Goal: Task Accomplishment & Management: Complete application form

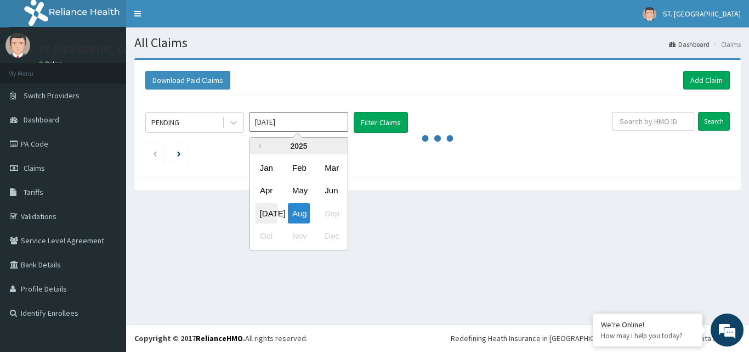
click at [267, 210] on div "[DATE]" at bounding box center [267, 213] width 22 height 20
type input "[DATE]"
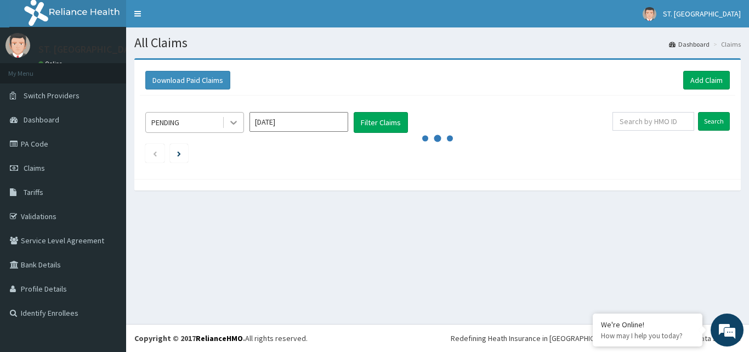
click at [239, 119] on div at bounding box center [234, 122] width 20 height 20
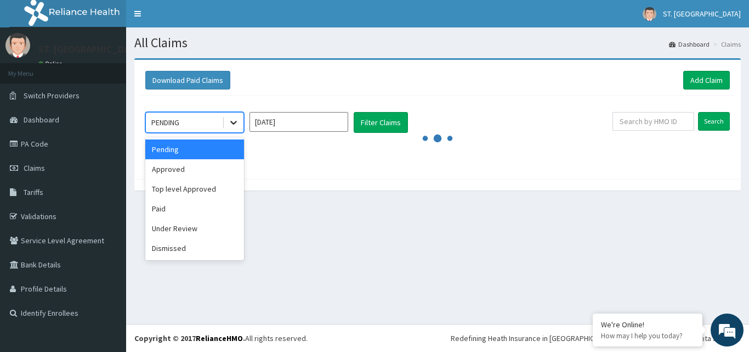
click at [233, 122] on icon at bounding box center [233, 122] width 11 height 11
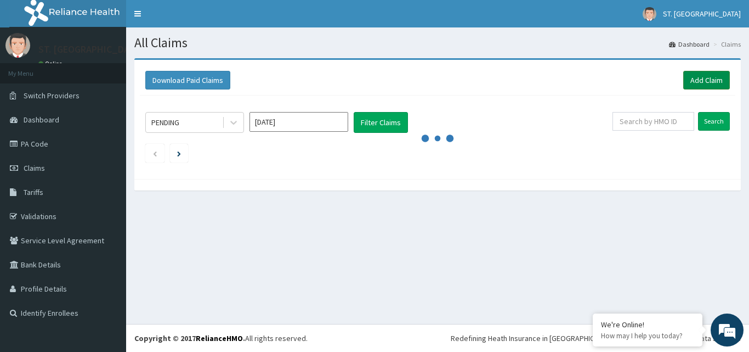
click at [705, 77] on link "Add Claim" at bounding box center [707, 80] width 47 height 19
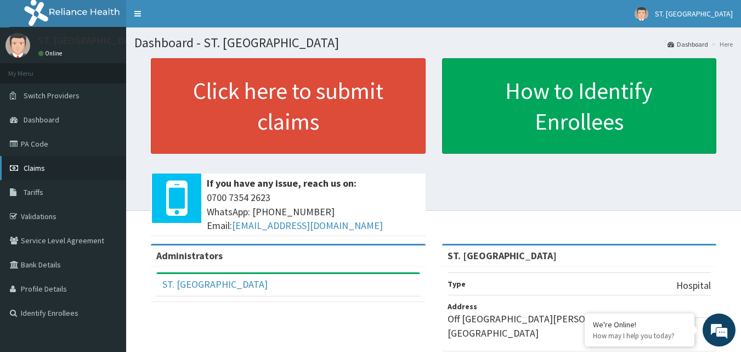
click at [35, 165] on span "Claims" at bounding box center [34, 168] width 21 height 10
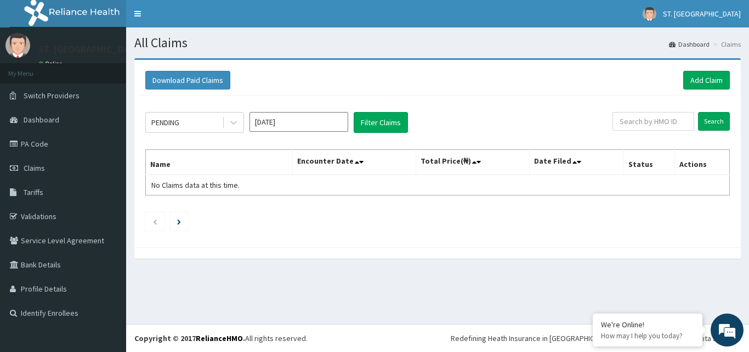
click at [284, 129] on input "[DATE]" at bounding box center [299, 122] width 99 height 20
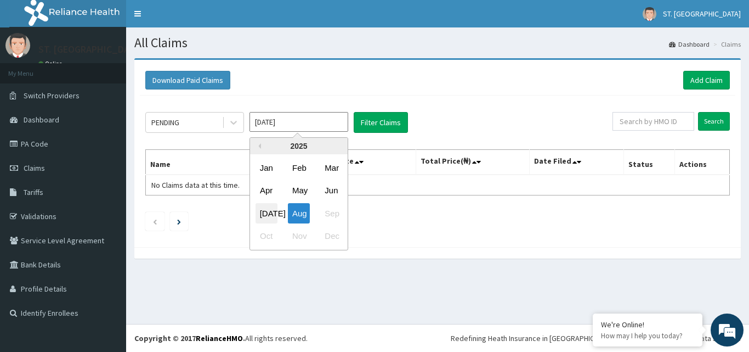
click at [263, 211] on div "[DATE]" at bounding box center [267, 213] width 22 height 20
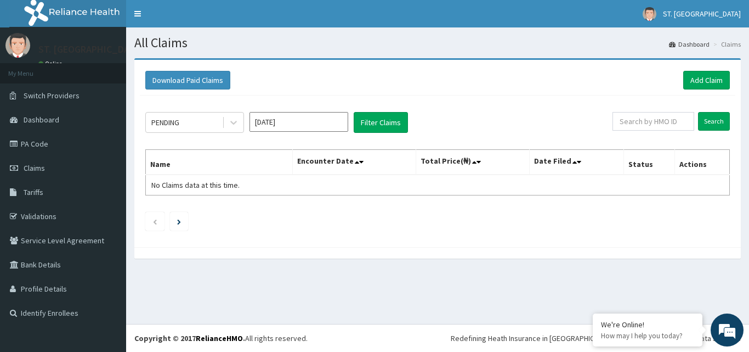
type input "[DATE]"
click at [697, 77] on link "Add Claim" at bounding box center [707, 80] width 47 height 19
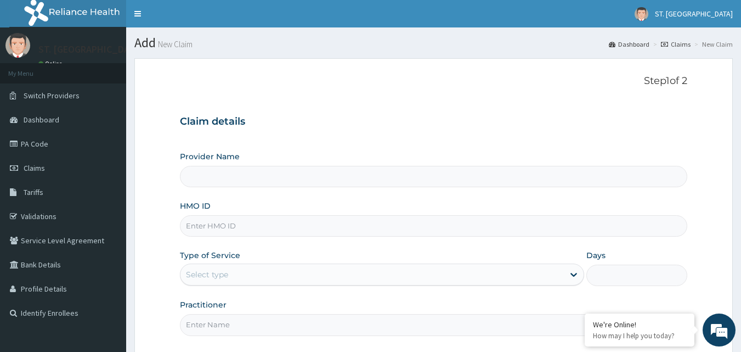
type input "ST. [GEOGRAPHIC_DATA]"
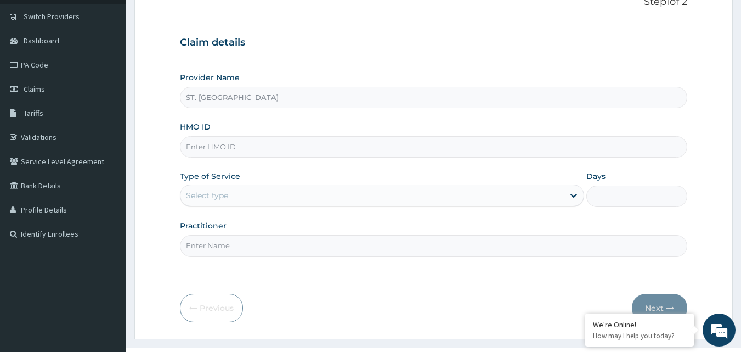
scroll to position [103, 0]
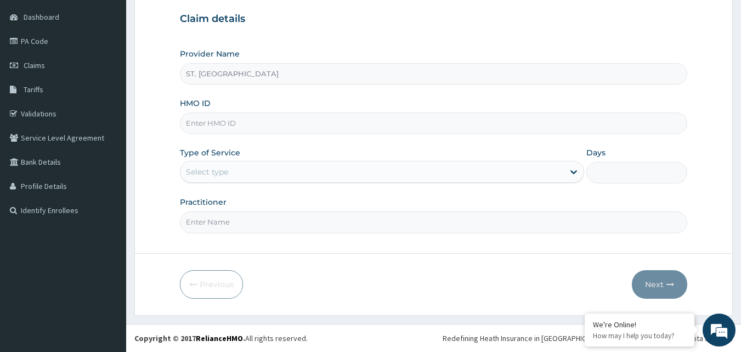
click at [362, 125] on input "HMO ID" at bounding box center [434, 122] width 508 height 21
paste input "WML/10041/A"
type input "WML/10041/A"
click at [474, 164] on div "Select type" at bounding box center [373, 172] width 384 height 18
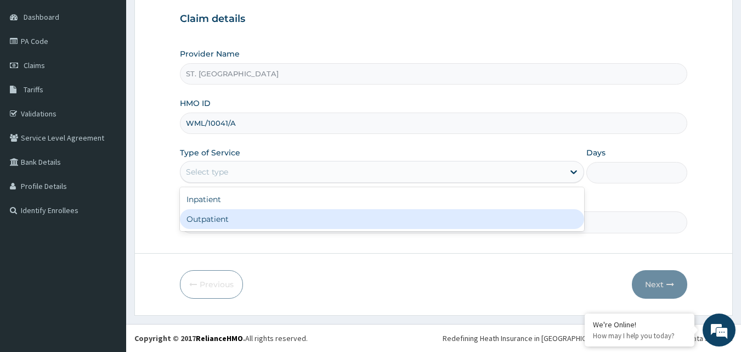
click at [296, 216] on div "Outpatient" at bounding box center [382, 219] width 404 height 20
type input "1"
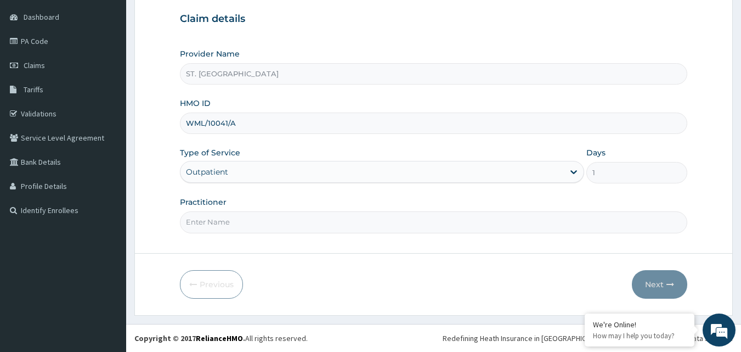
click at [292, 224] on input "Practitioner" at bounding box center [434, 221] width 508 height 21
type input "DR ESTHER"
click at [662, 286] on button "Next" at bounding box center [659, 284] width 55 height 29
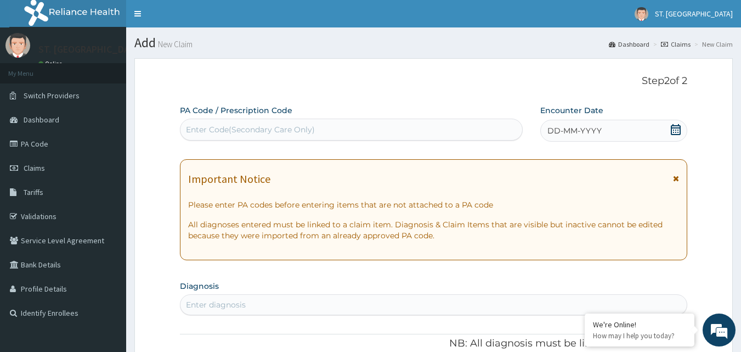
click at [674, 131] on icon at bounding box center [675, 129] width 11 height 11
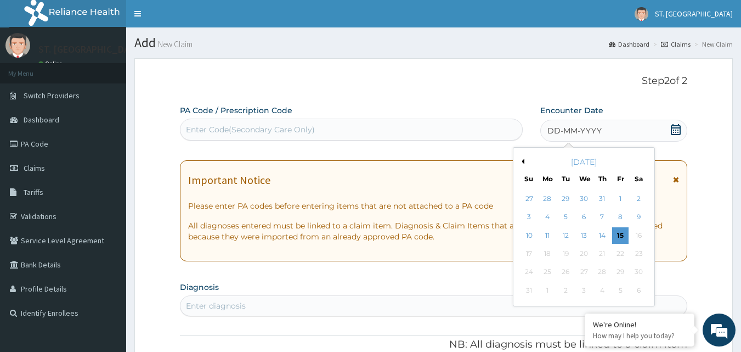
click at [525, 159] on div "Previous Month August 2025 Su Mo Tu We Th Fr Sa 27 28 29 30 31 1 2 3 4 5 6 7 8 …" at bounding box center [584, 226] width 142 height 159
click at [521, 158] on div "[DATE]" at bounding box center [584, 161] width 132 height 11
click at [525, 160] on div "[DATE]" at bounding box center [584, 161] width 132 height 11
click at [522, 165] on div "Previous Month August 2025 Su Mo Tu We Th Fr Sa 27 28 29 30 31 1 2 3 4 5 6 7 8 …" at bounding box center [584, 226] width 142 height 159
click at [675, 128] on icon at bounding box center [676, 129] width 10 height 11
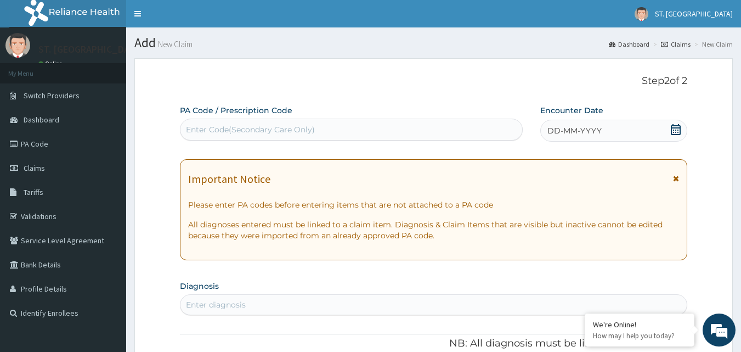
click at [677, 127] on icon at bounding box center [676, 129] width 10 height 11
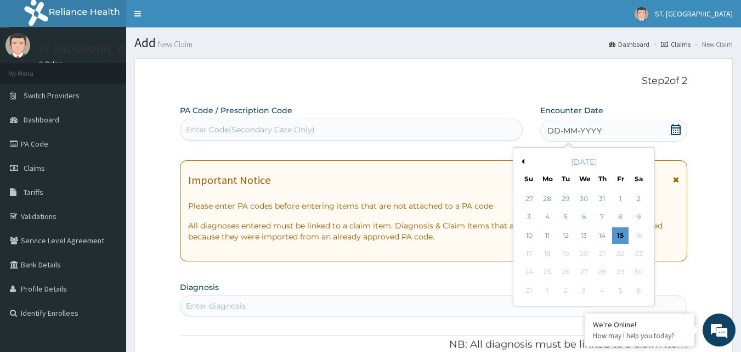
click at [371, 121] on div "Enter Code(Secondary Care Only)" at bounding box center [352, 130] width 342 height 18
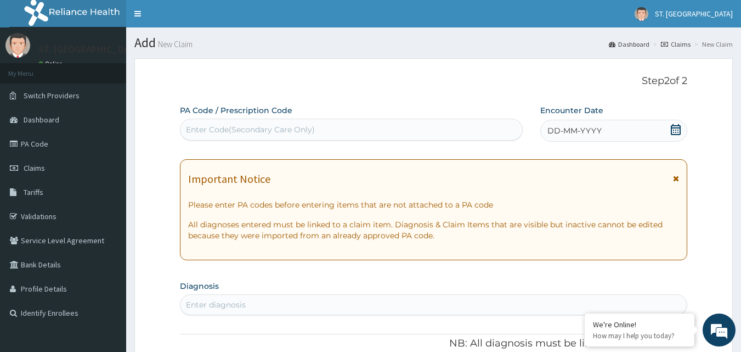
click at [676, 122] on div "DD-MM-YYYY" at bounding box center [613, 131] width 147 height 22
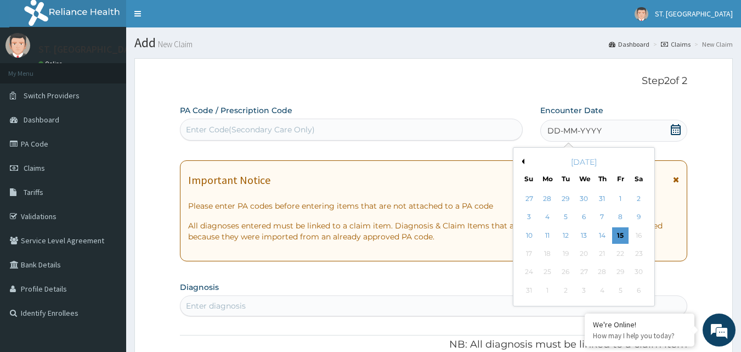
click at [523, 161] on button "Previous Month" at bounding box center [521, 161] width 5 height 5
click at [571, 196] on div "1" at bounding box center [566, 198] width 16 height 16
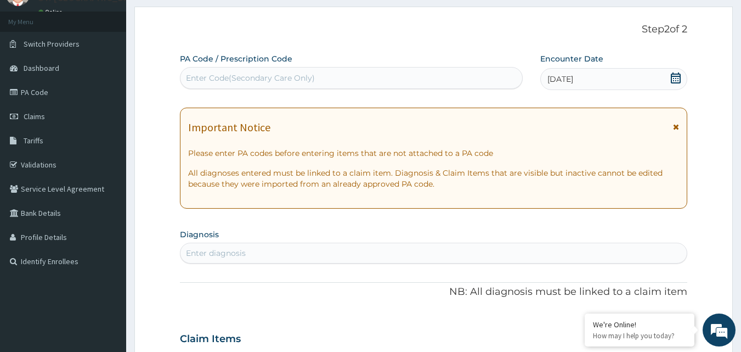
scroll to position [110, 0]
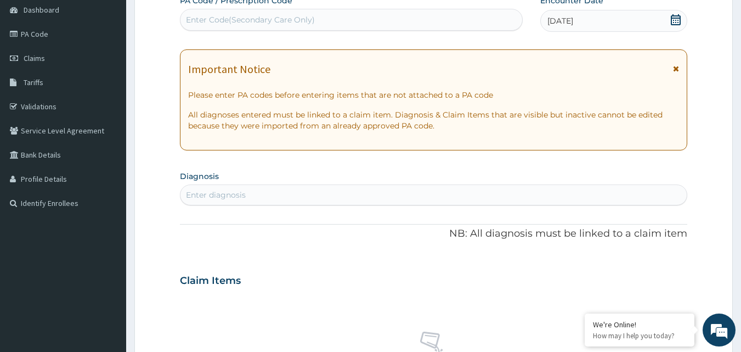
click at [375, 191] on div "Enter diagnosis" at bounding box center [434, 195] width 507 height 18
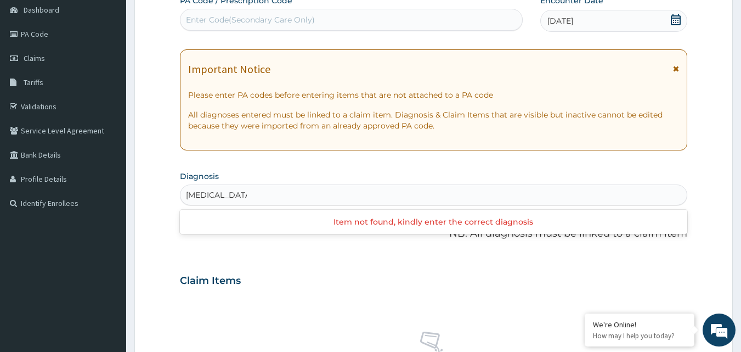
click at [252, 222] on div "Item not found, kindly enter the correct diagnosis" at bounding box center [434, 222] width 508 height 20
type input "NAIL REMOV"
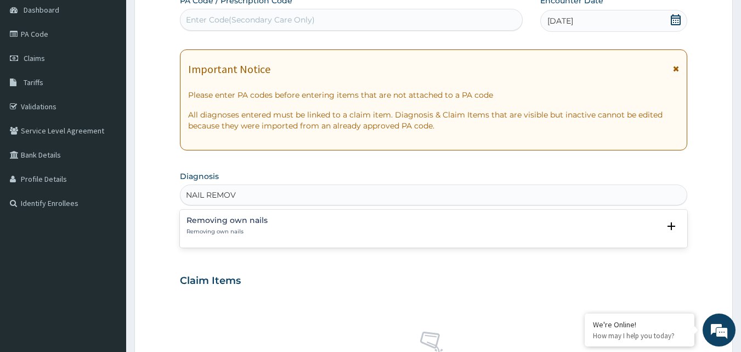
click at [245, 226] on div "Removing own nails Removing own nails" at bounding box center [227, 225] width 81 height 19
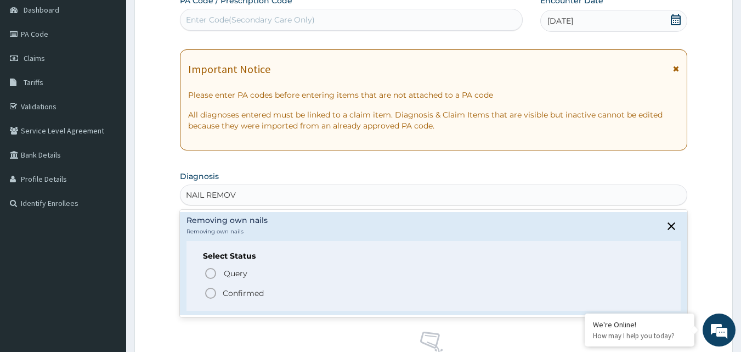
click at [212, 293] on icon "status option filled" at bounding box center [210, 292] width 13 height 13
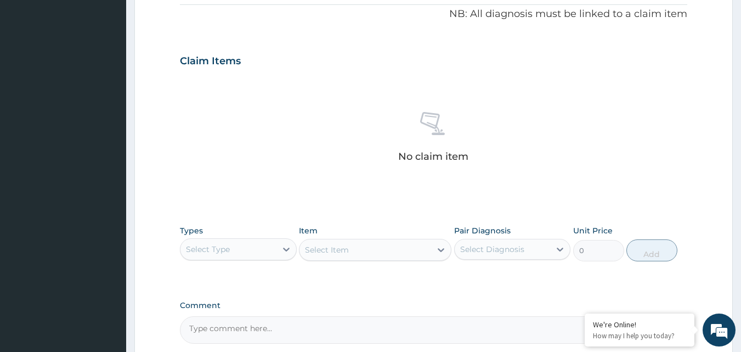
scroll to position [439, 0]
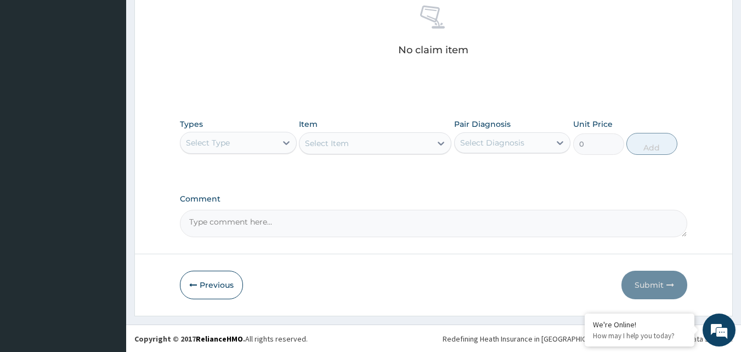
click at [230, 149] on div "Select Type" at bounding box center [229, 143] width 96 height 18
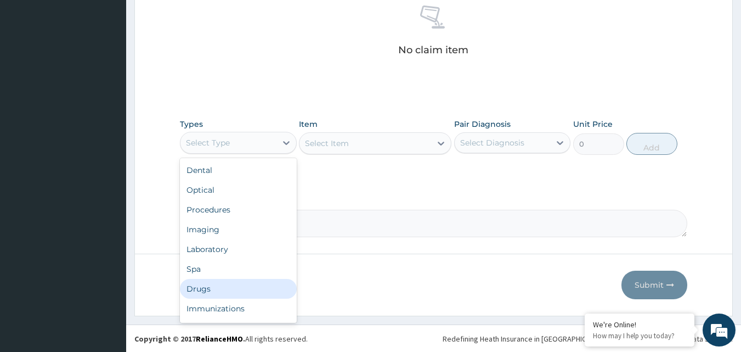
click at [222, 290] on div "Drugs" at bounding box center [238, 289] width 117 height 20
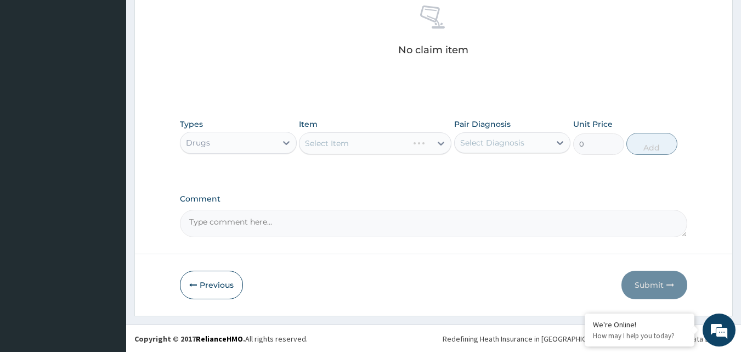
click at [312, 149] on div "Select Item" at bounding box center [375, 143] width 153 height 22
click at [391, 143] on div "Select Item" at bounding box center [366, 143] width 132 height 18
click at [351, 144] on div "Select Item" at bounding box center [366, 143] width 132 height 18
drag, startPoint x: 350, startPoint y: 141, endPoint x: 339, endPoint y: 108, distance: 34.9
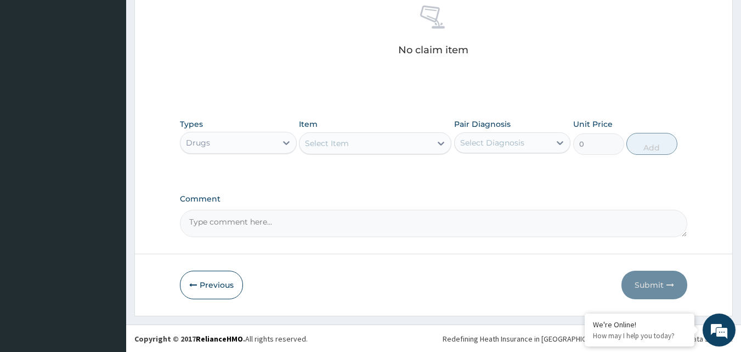
click at [349, 138] on div "Select Item" at bounding box center [366, 143] width 132 height 18
click at [343, 142] on div "Select Item" at bounding box center [327, 143] width 44 height 11
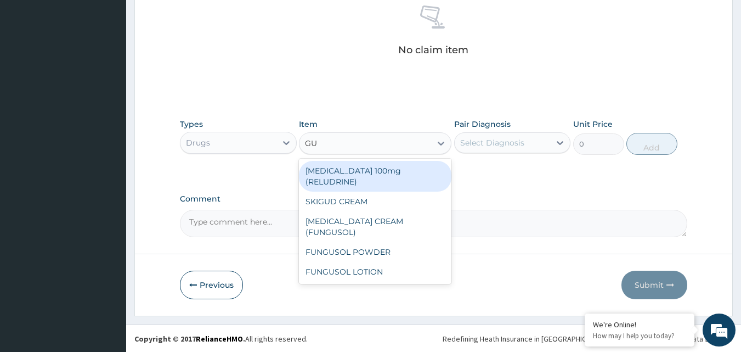
type input "G"
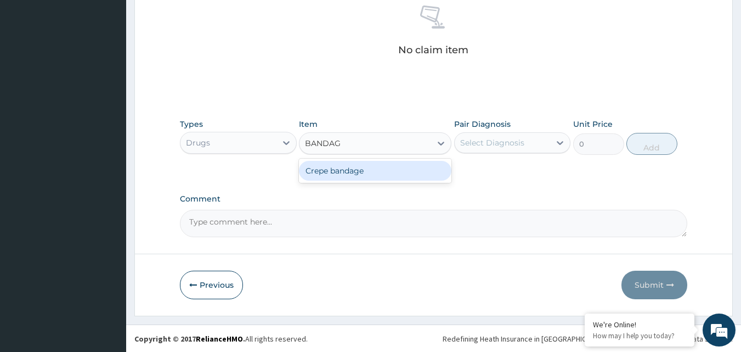
type input "BANDAGE"
click at [335, 173] on div "Crepe bandage" at bounding box center [375, 171] width 153 height 20
type input "354.75"
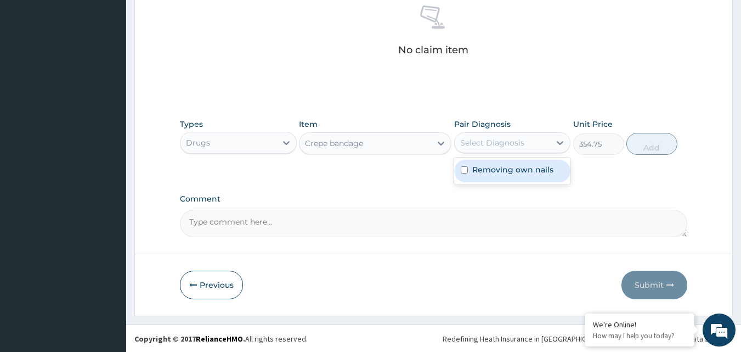
click at [469, 145] on div "Select Diagnosis" at bounding box center [492, 142] width 64 height 11
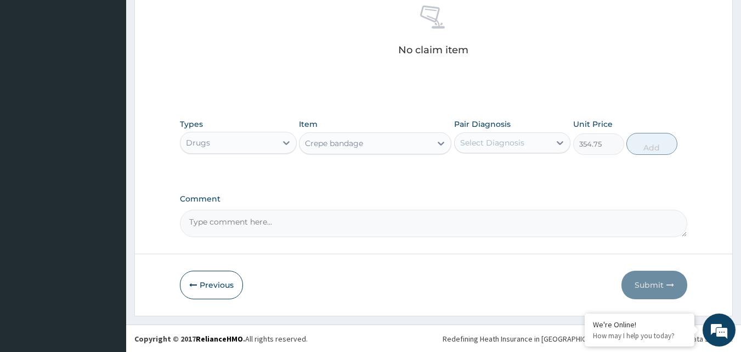
click at [382, 48] on div "No claim item" at bounding box center [434, 32] width 508 height 126
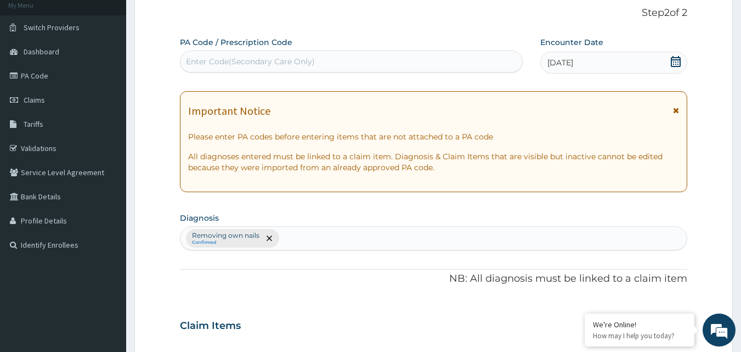
scroll to position [55, 0]
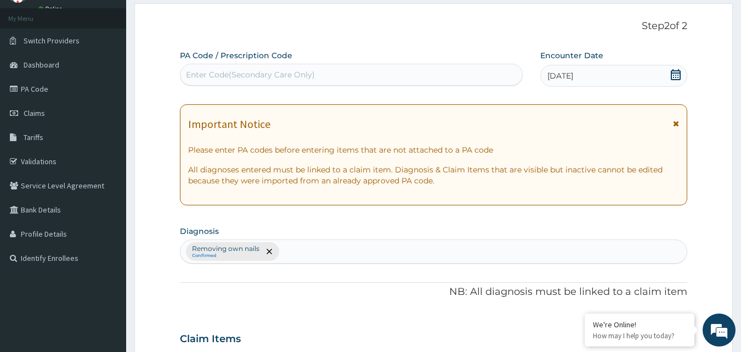
click at [335, 249] on div "Removing own nails Confirmed" at bounding box center [434, 251] width 507 height 23
type input "WOUND"
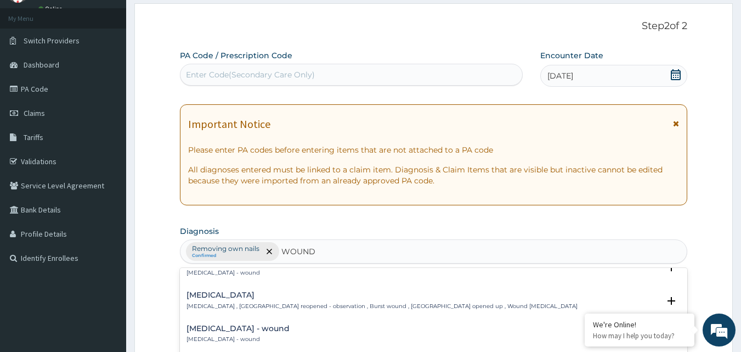
scroll to position [1504, 0]
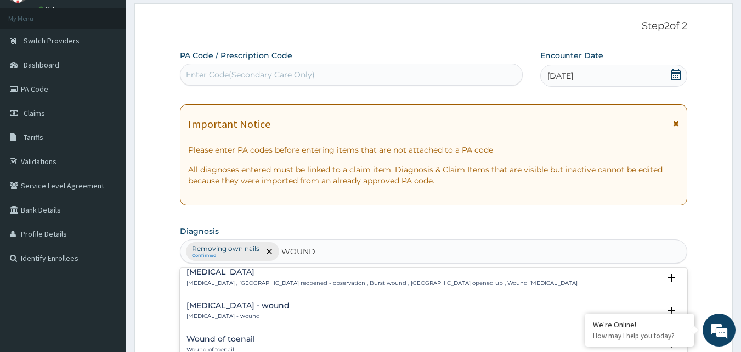
click at [246, 343] on h4 "Wound of toenail" at bounding box center [221, 339] width 69 height 8
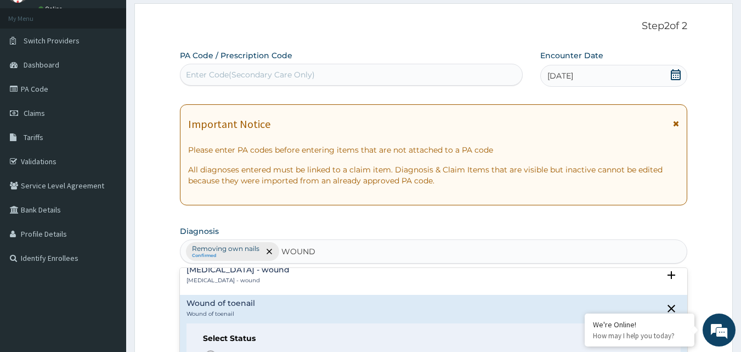
scroll to position [1574, 0]
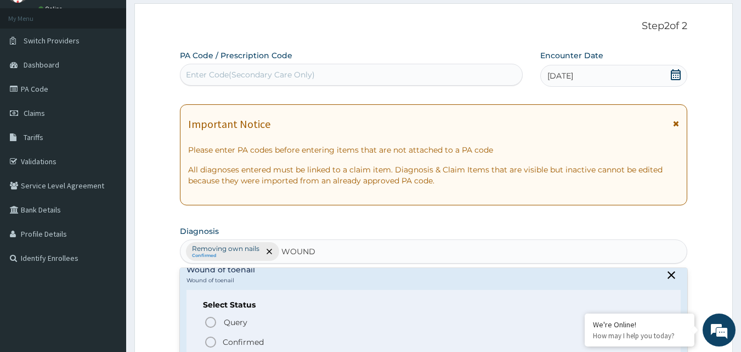
click at [230, 339] on p "Confirmed" at bounding box center [243, 341] width 41 height 11
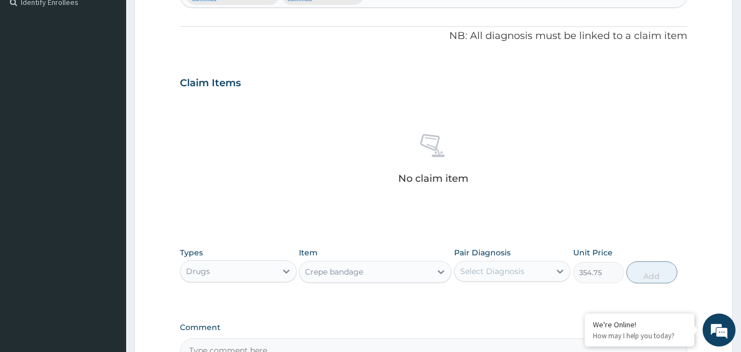
scroll to position [329, 0]
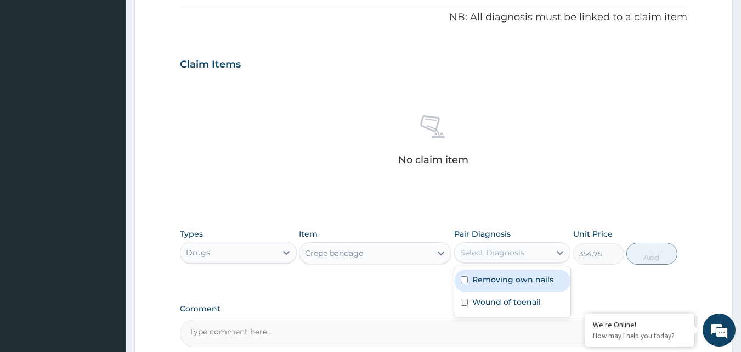
click at [486, 252] on div "Select Diagnosis" at bounding box center [492, 252] width 64 height 11
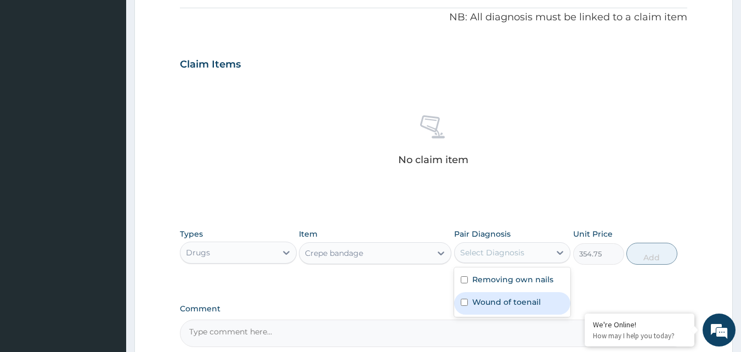
click at [501, 302] on label "Wound of toenail" at bounding box center [506, 301] width 69 height 11
checkbox input "true"
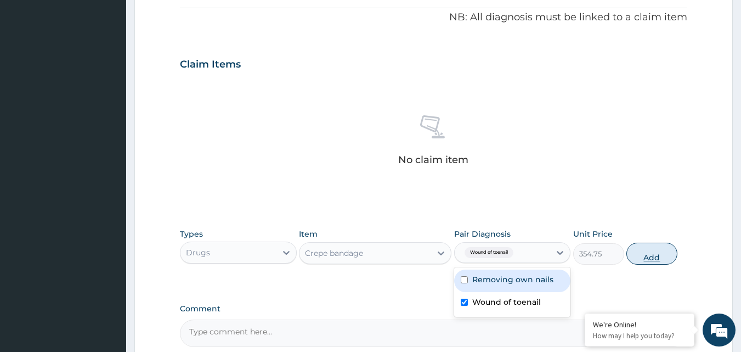
click at [648, 250] on button "Add" at bounding box center [652, 254] width 51 height 22
type input "0"
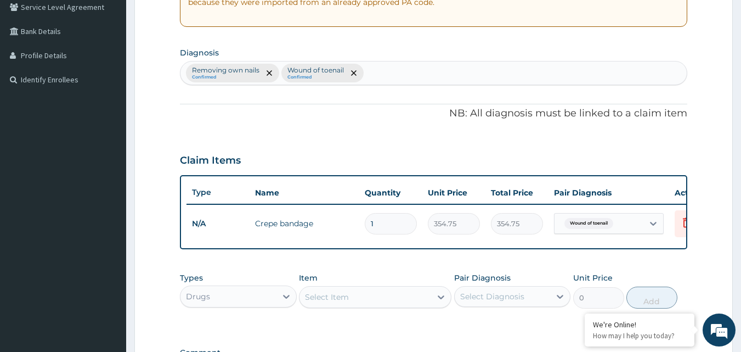
scroll to position [384, 0]
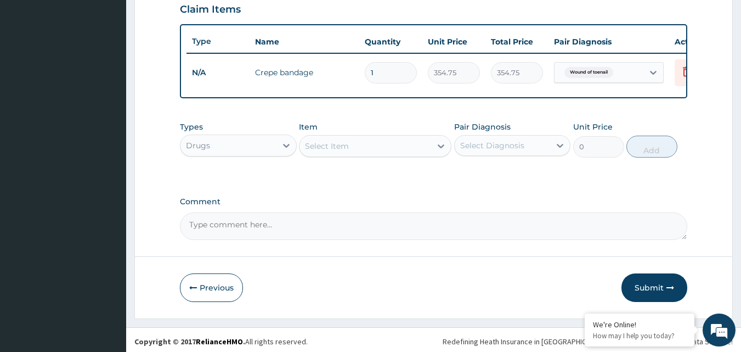
click at [325, 151] on div "Select Item" at bounding box center [327, 145] width 44 height 11
drag, startPoint x: 328, startPoint y: 153, endPoint x: 317, endPoint y: 150, distance: 11.7
click at [317, 150] on div "Select Item" at bounding box center [327, 145] width 44 height 11
type input "M"
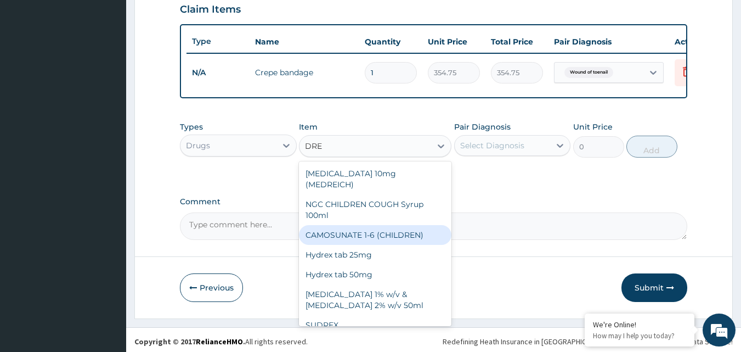
scroll to position [0, 0]
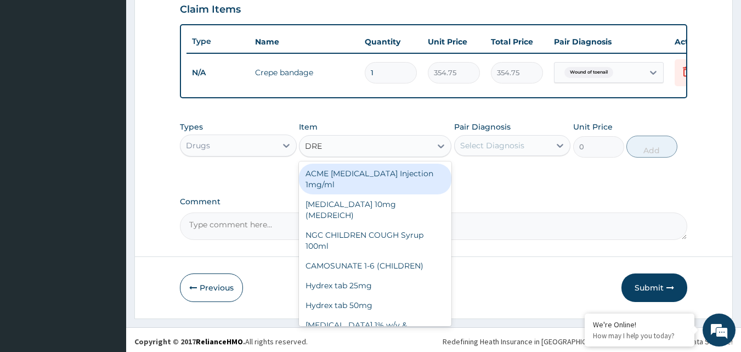
type input "DRE"
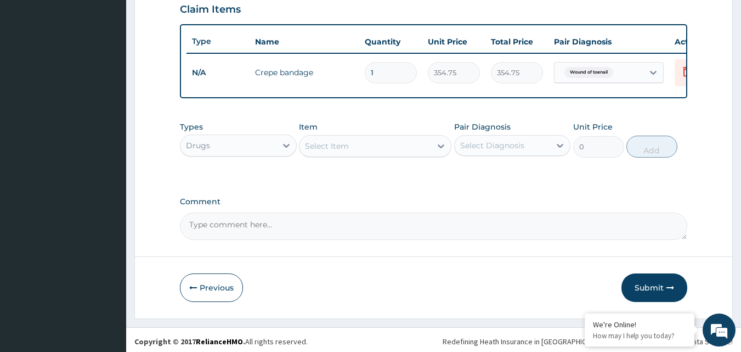
click at [324, 151] on div "Select Item" at bounding box center [327, 145] width 44 height 11
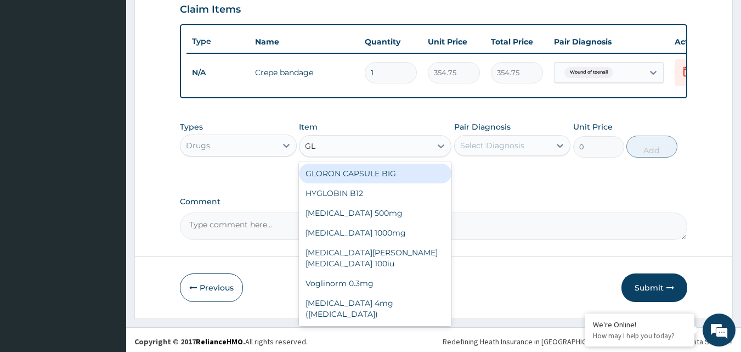
type input "G"
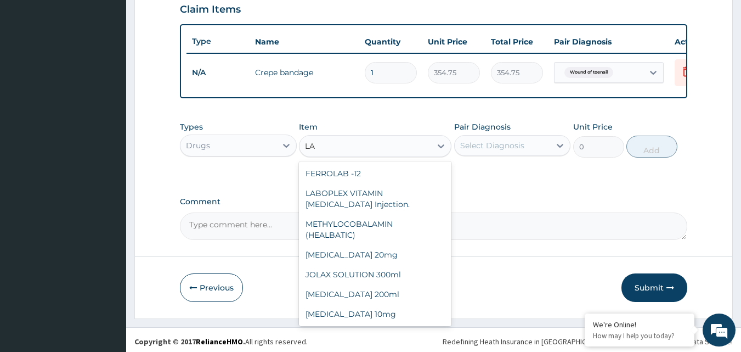
type input "L"
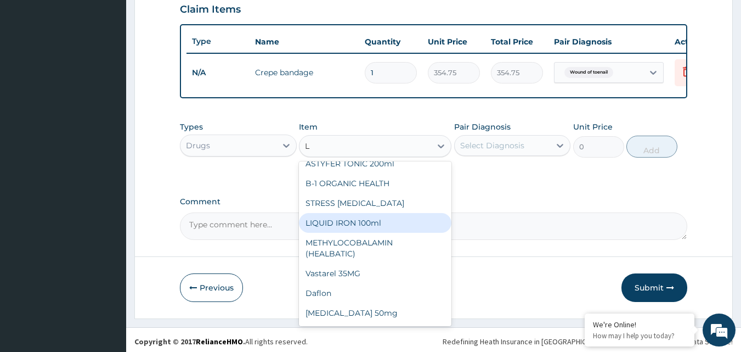
scroll to position [713, 0]
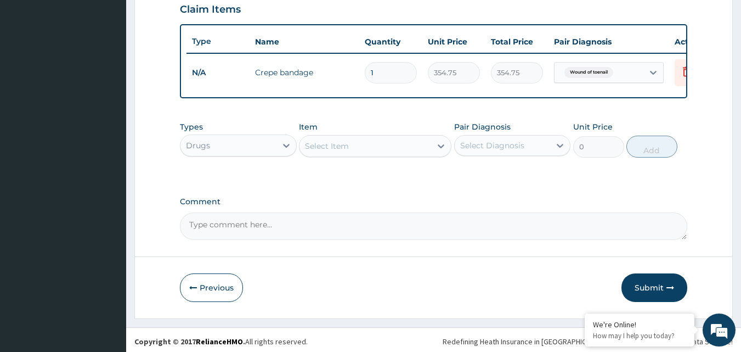
click at [363, 150] on div "Select Item" at bounding box center [366, 146] width 132 height 18
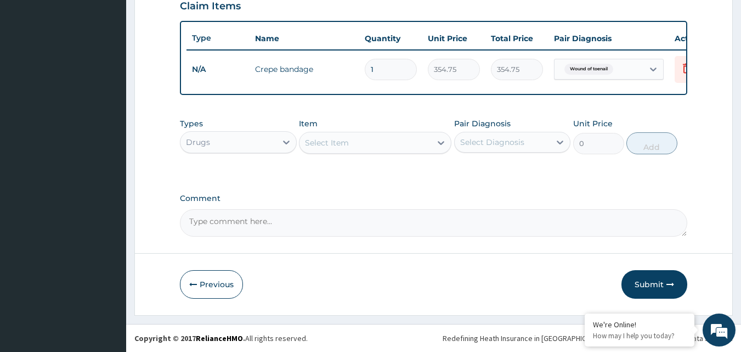
click at [368, 138] on div "Select Item" at bounding box center [366, 143] width 132 height 18
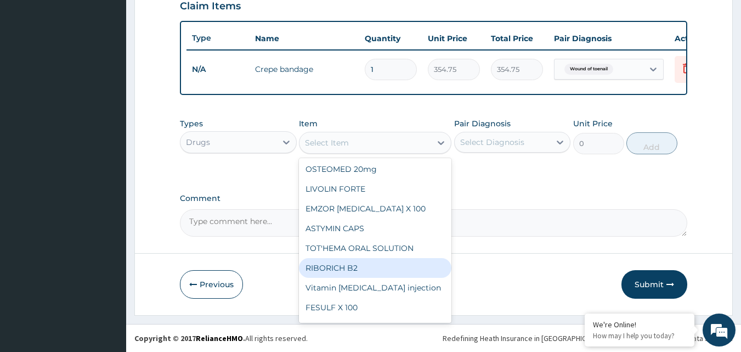
scroll to position [274, 0]
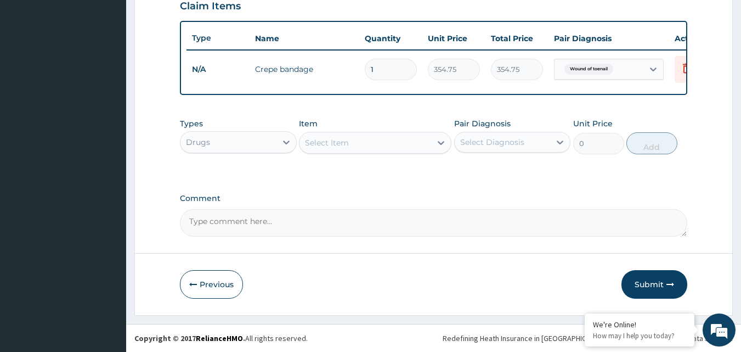
click at [343, 143] on div "Select Item" at bounding box center [327, 142] width 44 height 11
click at [342, 143] on div "Select Item" at bounding box center [327, 142] width 44 height 11
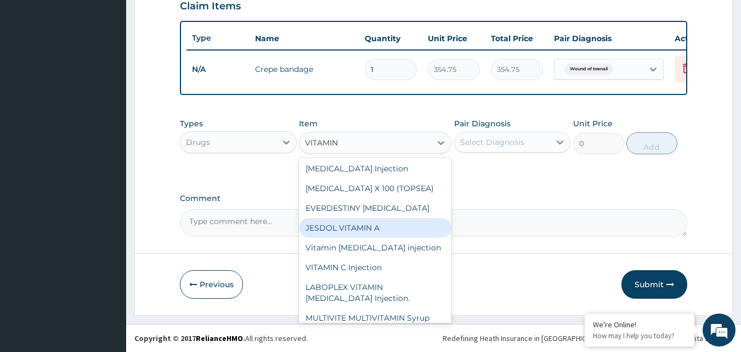
scroll to position [0, 0]
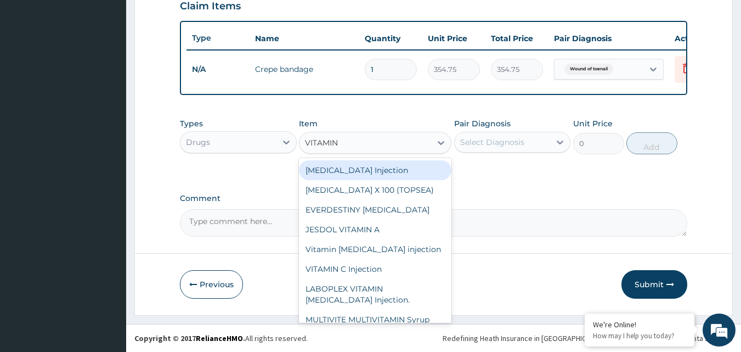
type input "VITAMIN"
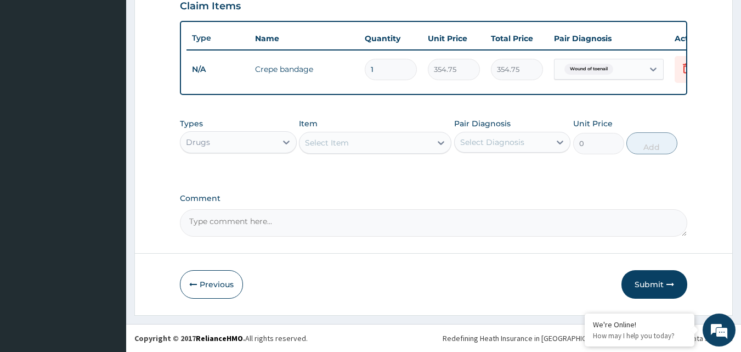
click at [369, 137] on div "Select Item" at bounding box center [366, 143] width 132 height 18
click at [360, 139] on div "Select Item" at bounding box center [366, 143] width 132 height 18
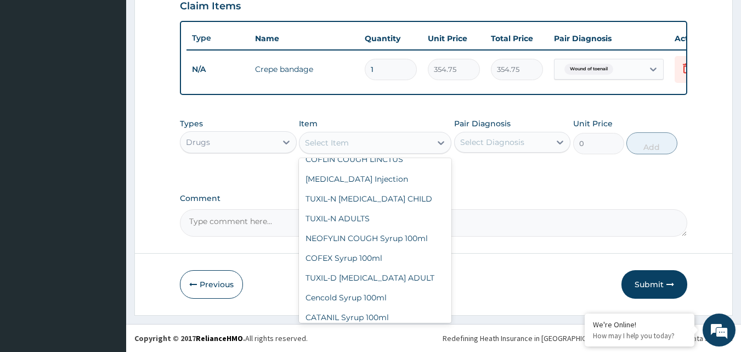
scroll to position [4883, 0]
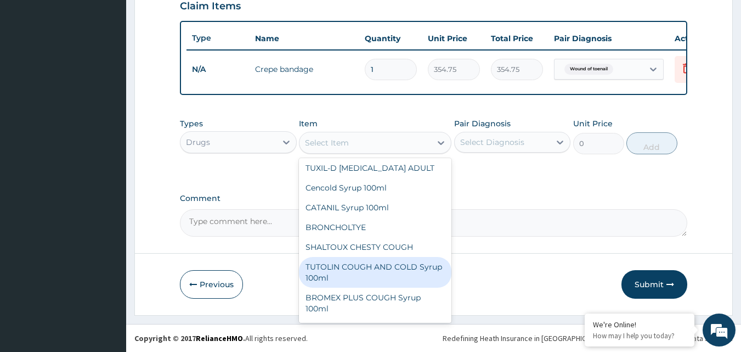
click at [362, 140] on div "Select Item" at bounding box center [366, 143] width 132 height 18
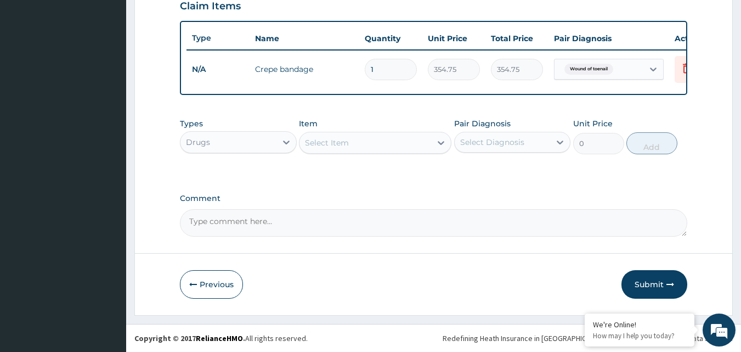
click at [356, 138] on div "Select Item" at bounding box center [366, 143] width 132 height 18
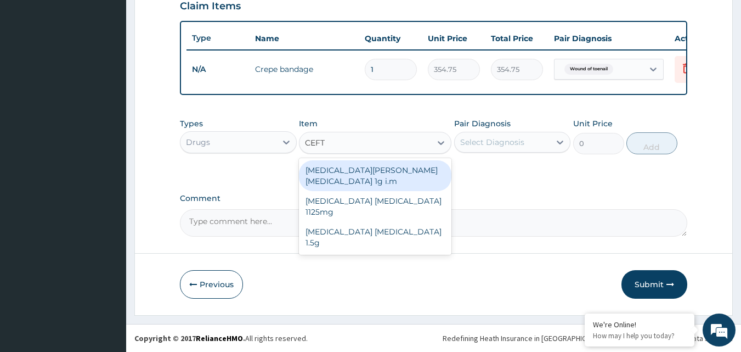
type input "CEFTR"
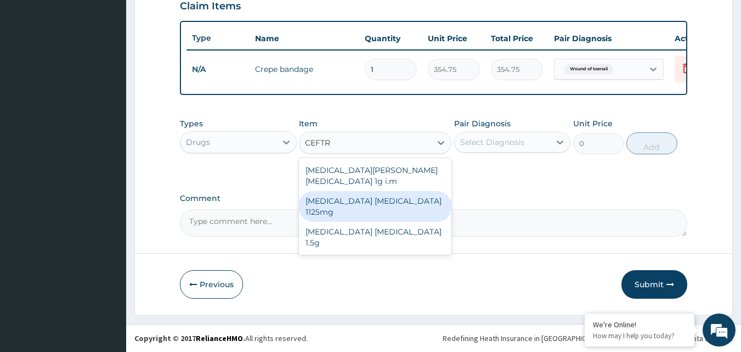
click at [377, 191] on div "Ceftriaxone Tazobactam 1125mg" at bounding box center [375, 206] width 153 height 31
type input "2365"
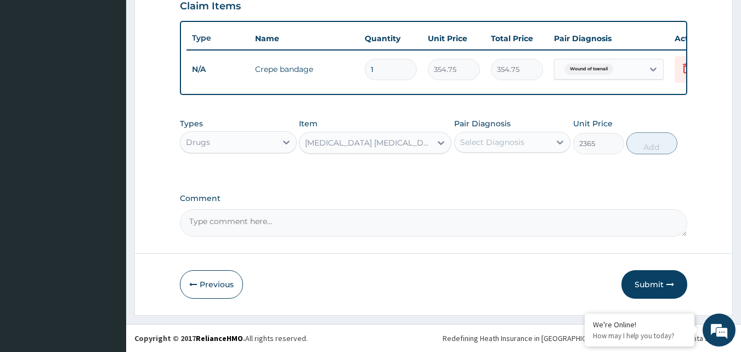
click at [519, 140] on div "Select Diagnosis" at bounding box center [492, 142] width 64 height 11
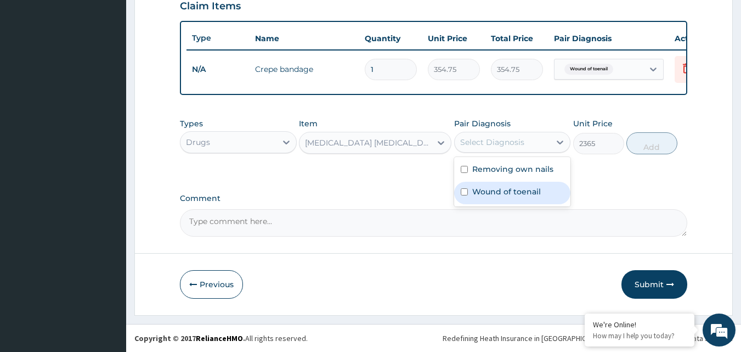
click at [493, 191] on label "Wound of toenail" at bounding box center [506, 191] width 69 height 11
checkbox input "true"
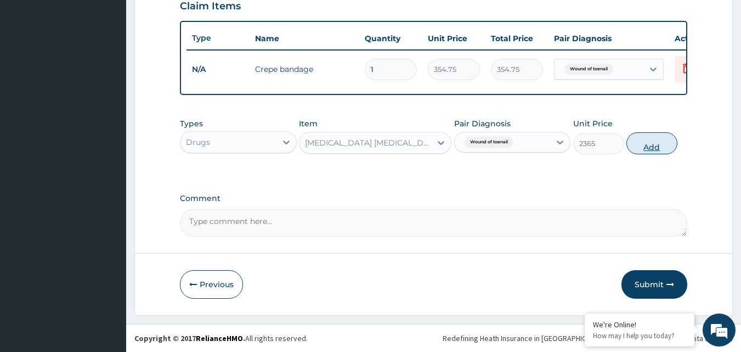
click at [658, 142] on button "Add" at bounding box center [652, 143] width 51 height 22
type input "0"
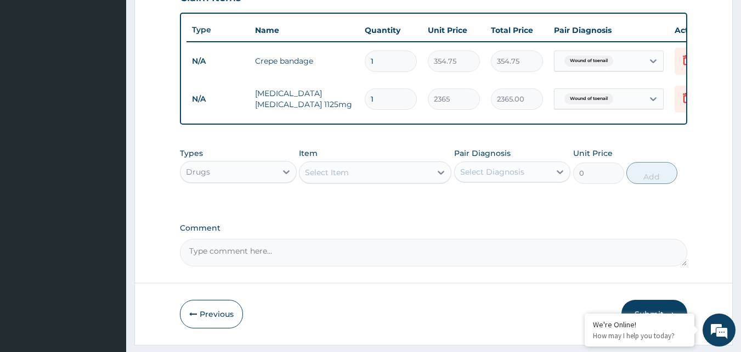
click at [401, 93] on input "1" at bounding box center [391, 98] width 52 height 21
type input "0.00"
type input "7"
type input "16555.00"
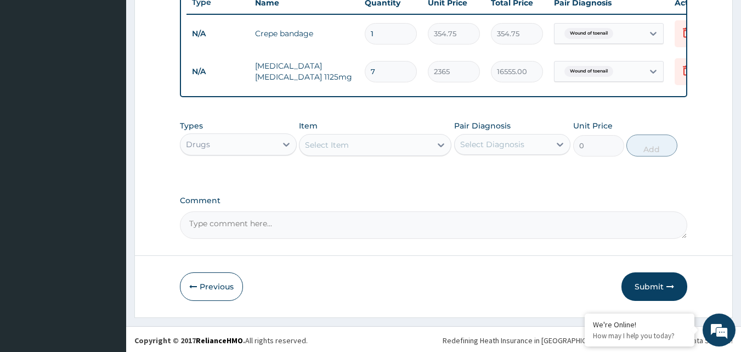
scroll to position [433, 0]
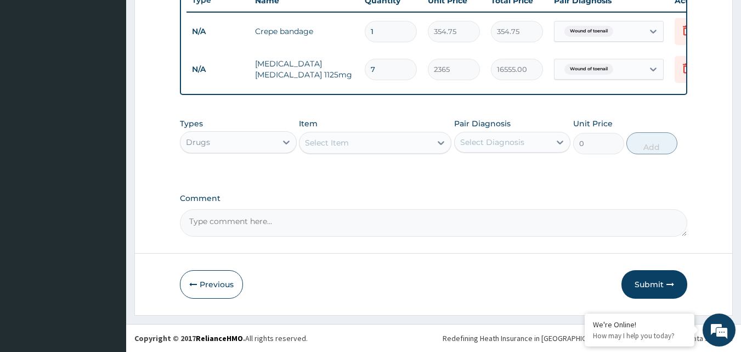
type input "7"
click at [356, 140] on div "Select Item" at bounding box center [366, 143] width 132 height 18
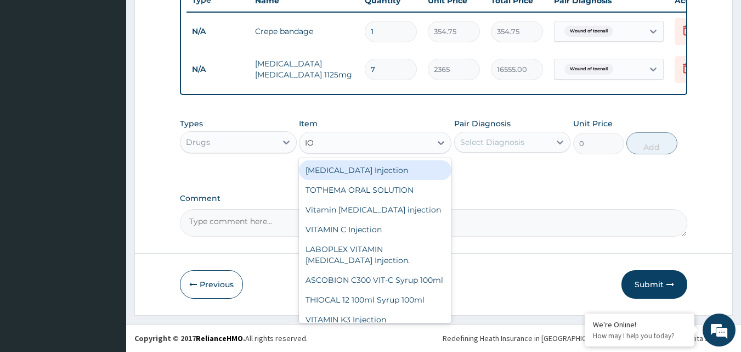
type input "I"
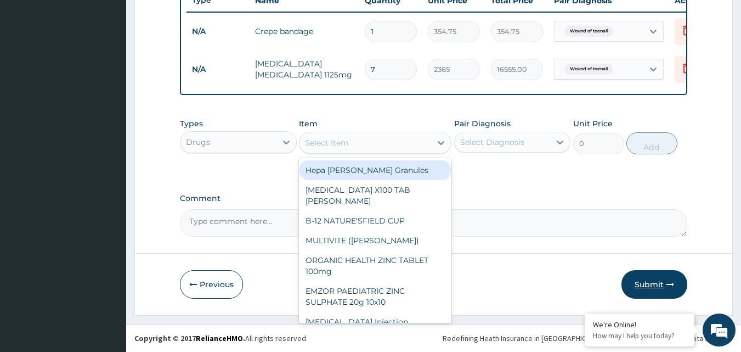
click at [635, 285] on button "Submit" at bounding box center [655, 284] width 66 height 29
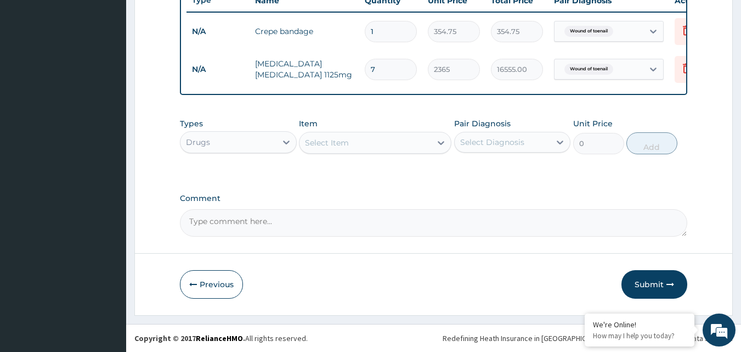
click at [233, 222] on textarea "Comment" at bounding box center [434, 222] width 508 height 27
type textarea "The enrollee was here for wound dressing."
click at [653, 277] on button "Submit" at bounding box center [655, 284] width 66 height 29
click at [651, 283] on button "Submit" at bounding box center [655, 284] width 66 height 29
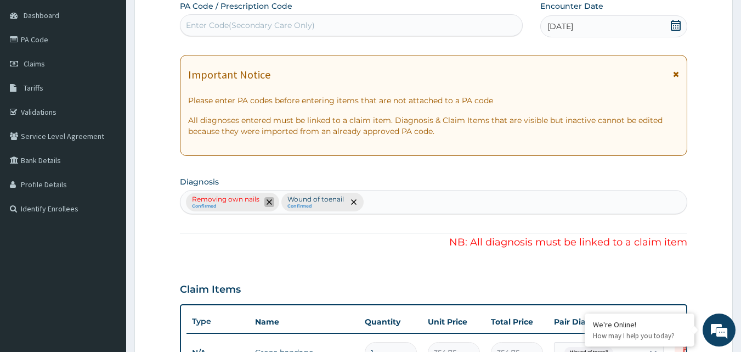
click at [267, 201] on icon "remove selection option" at bounding box center [269, 201] width 5 height 5
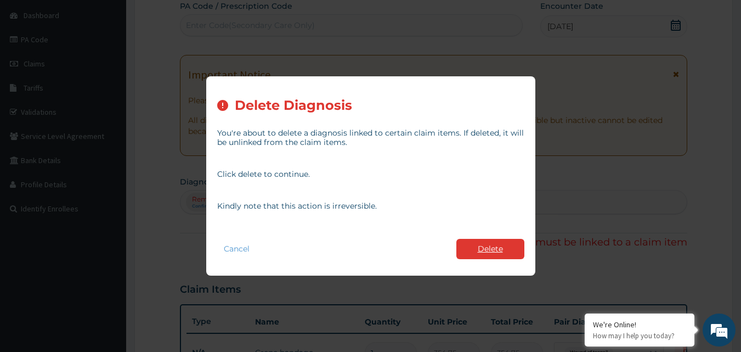
click at [496, 247] on button "Delete" at bounding box center [491, 249] width 68 height 20
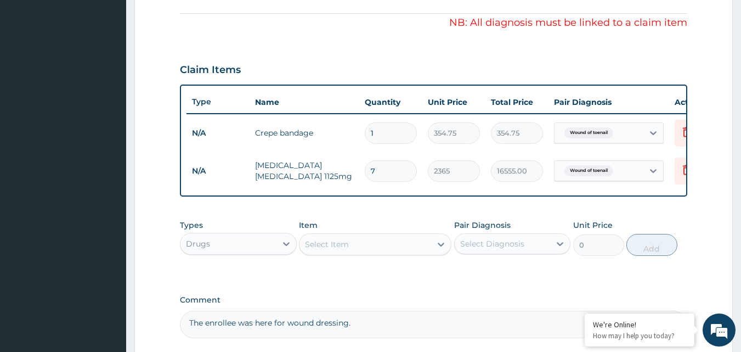
scroll to position [433, 0]
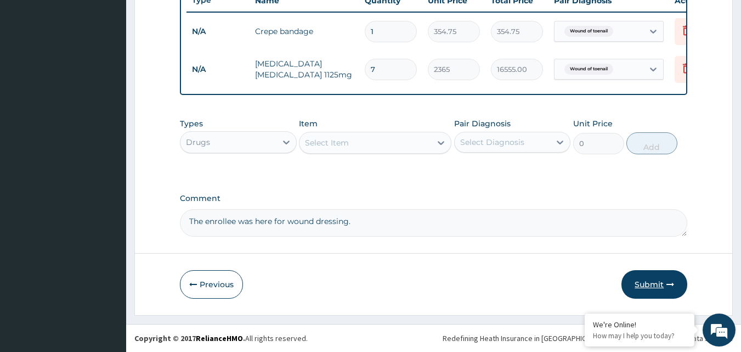
click at [650, 275] on button "Submit" at bounding box center [655, 284] width 66 height 29
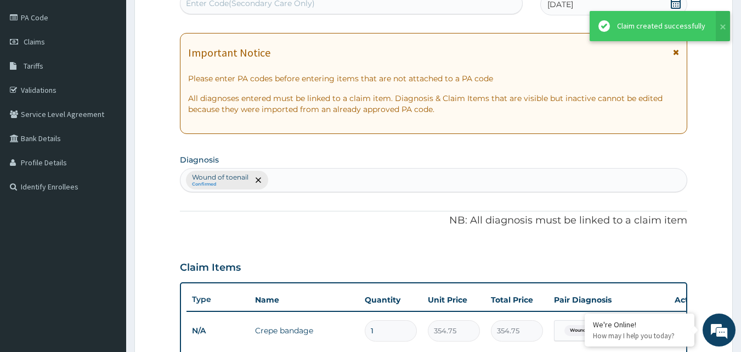
scroll to position [0, 0]
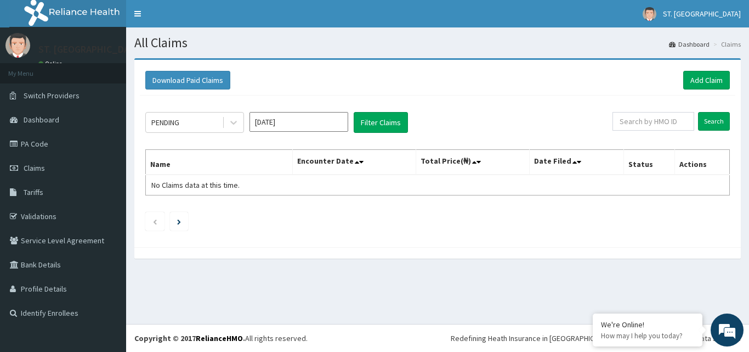
click at [337, 126] on input "[DATE]" at bounding box center [299, 122] width 99 height 20
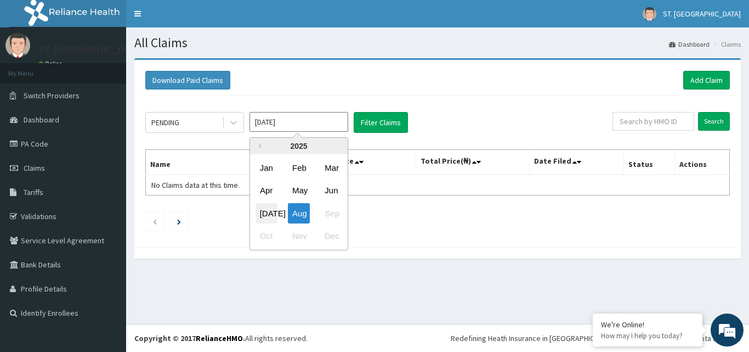
click at [264, 213] on div "[DATE]" at bounding box center [267, 213] width 22 height 20
type input "[DATE]"
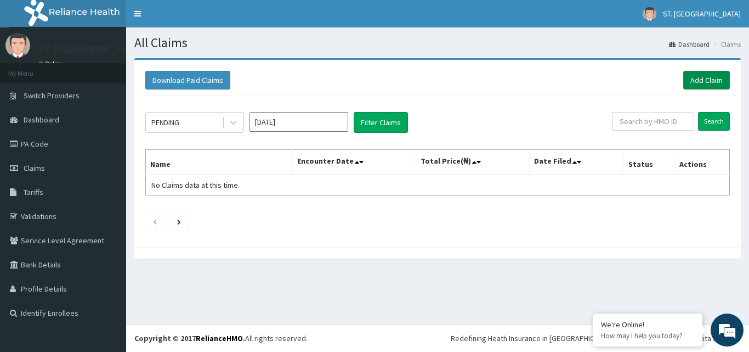
click at [702, 80] on link "Add Claim" at bounding box center [707, 80] width 47 height 19
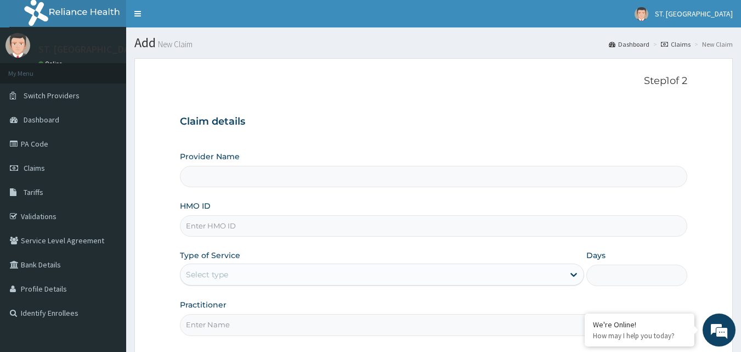
click at [240, 229] on input "HMO ID" at bounding box center [434, 225] width 508 height 21
type input "ST. [GEOGRAPHIC_DATA]"
drag, startPoint x: 228, startPoint y: 210, endPoint x: 529, endPoint y: 152, distance: 306.7
click at [529, 152] on div "Provider Name ST. JOHN'S CATHOLIC HOSPITAL" at bounding box center [434, 169] width 508 height 36
click at [239, 226] on input "HMO ID" at bounding box center [434, 225] width 508 height 21
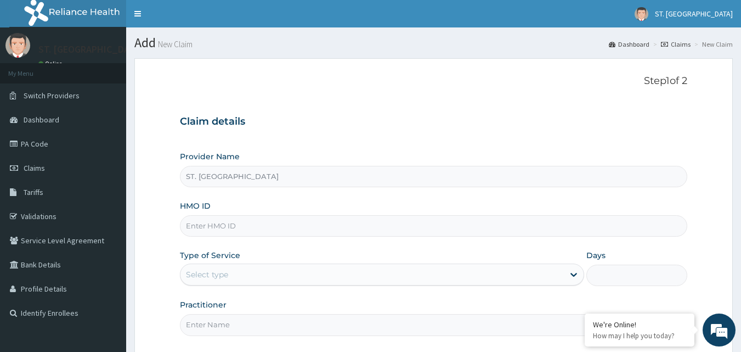
click at [239, 226] on input "HMO ID" at bounding box center [434, 225] width 508 height 21
paste input "WML/10120/A"
type input "WML/10120/A"
click at [231, 274] on div "Select type" at bounding box center [373, 275] width 384 height 18
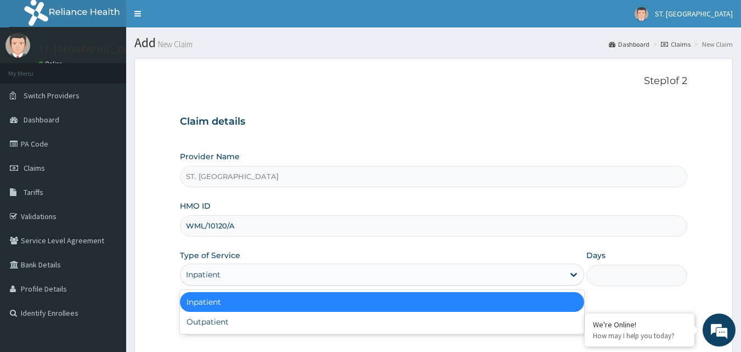
click at [231, 274] on div "Inpatient" at bounding box center [373, 275] width 384 height 18
click at [246, 279] on div "Inpatient" at bounding box center [373, 275] width 384 height 18
click at [415, 296] on div "Inpatient" at bounding box center [382, 302] width 404 height 20
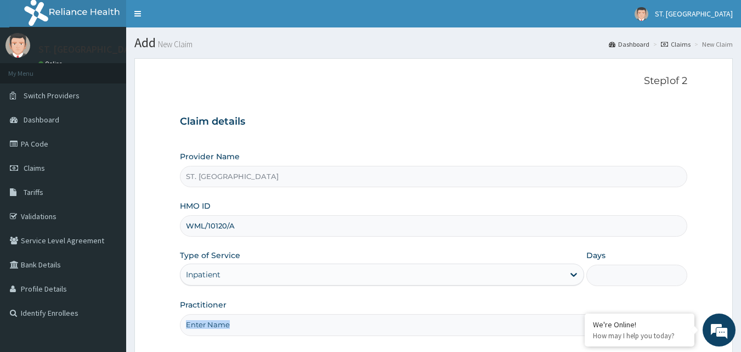
click at [415, 296] on div "Provider Name ST. JOHN'S CATHOLIC HOSPITAL HMO ID WML/10120/A Type of Service I…" at bounding box center [434, 243] width 508 height 184
click at [298, 329] on input "Practitioner" at bounding box center [434, 324] width 508 height 21
click at [612, 272] on input "Days" at bounding box center [637, 274] width 101 height 21
click at [601, 278] on input "Days" at bounding box center [637, 274] width 101 height 21
type input "3"
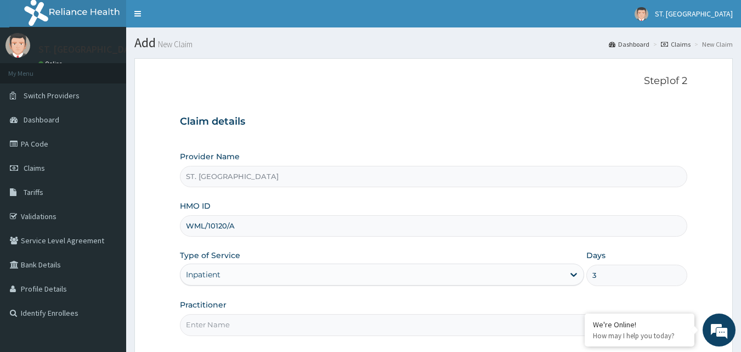
click at [247, 329] on input "Practitioner" at bounding box center [434, 324] width 508 height 21
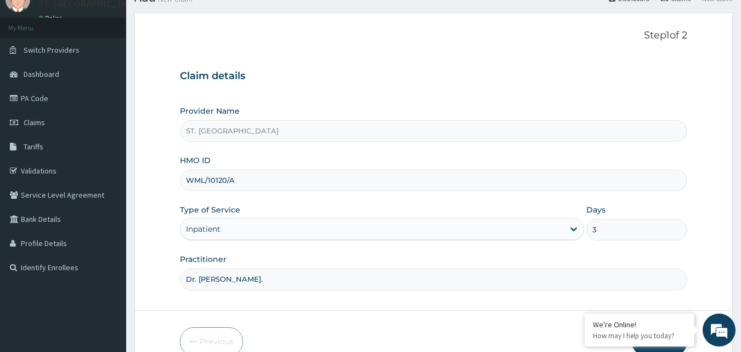
scroll to position [103, 0]
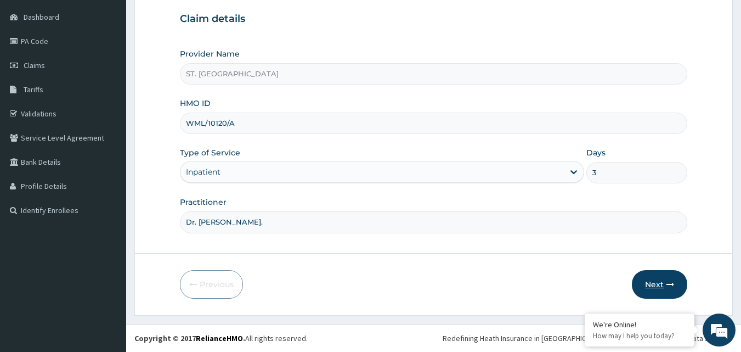
type input "Dr. [PERSON_NAME]."
click at [662, 281] on button "Next" at bounding box center [659, 284] width 55 height 29
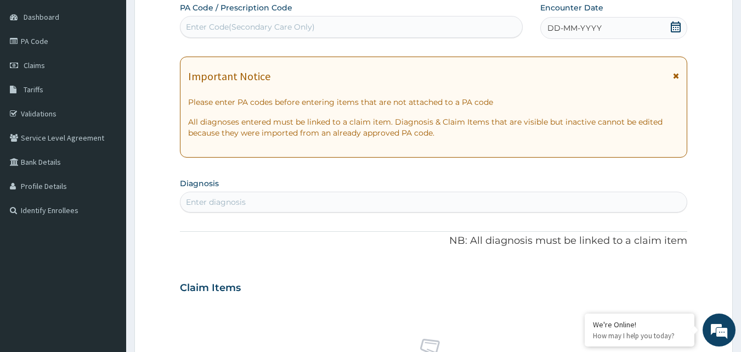
click at [248, 24] on div "Enter Code(Secondary Care Only)" at bounding box center [250, 26] width 129 height 11
click at [677, 29] on icon at bounding box center [676, 26] width 10 height 11
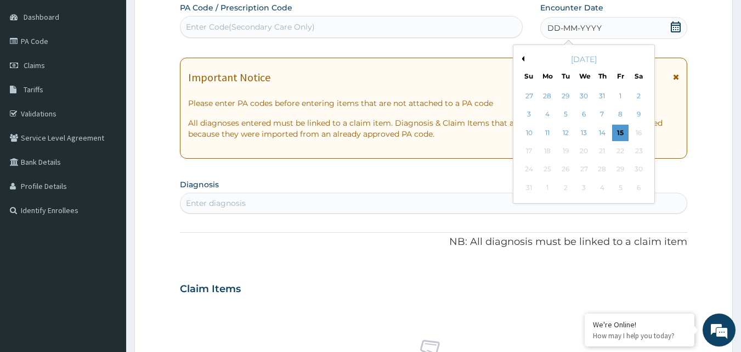
click at [521, 58] on button "Previous Month" at bounding box center [521, 58] width 5 height 5
click at [580, 93] on div "2" at bounding box center [584, 96] width 16 height 16
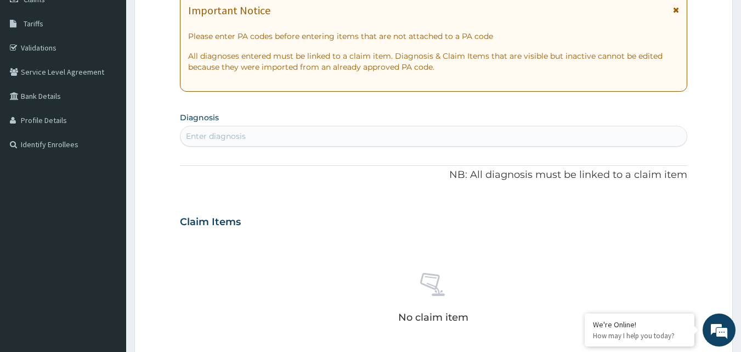
scroll to position [48, 0]
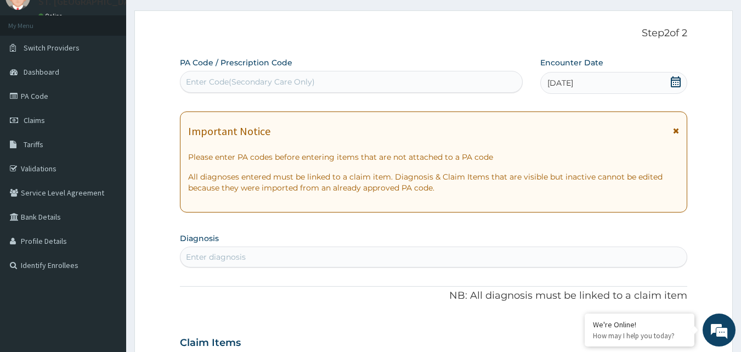
click at [268, 81] on div "Enter Code(Secondary Care Only)" at bounding box center [250, 81] width 129 height 11
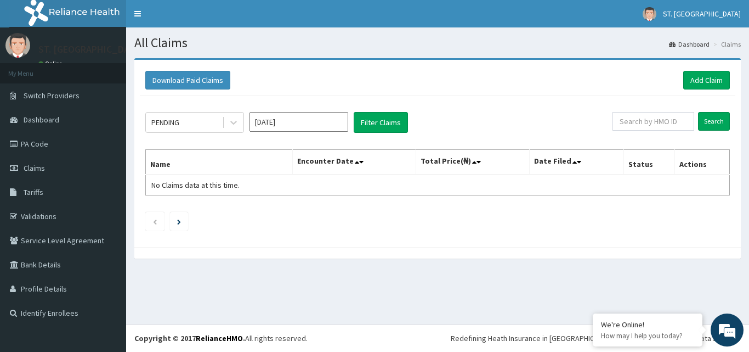
click at [289, 127] on input "[DATE]" at bounding box center [299, 122] width 99 height 20
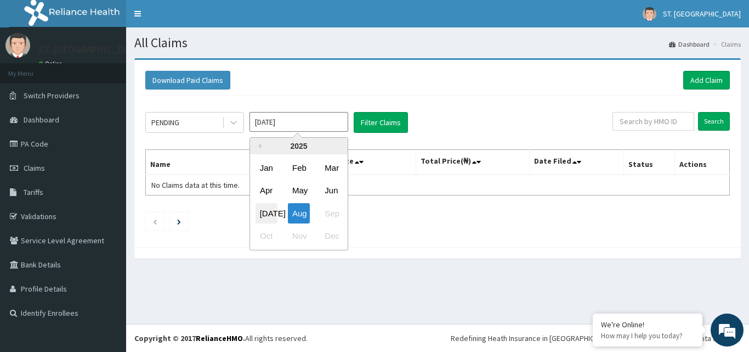
click at [266, 216] on div "[DATE]" at bounding box center [267, 213] width 22 height 20
type input "[DATE]"
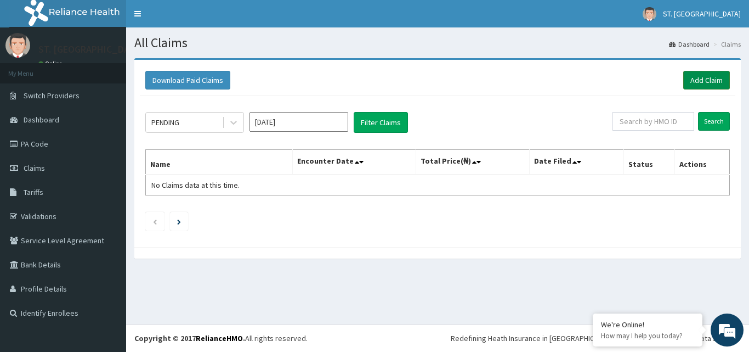
click at [712, 80] on link "Add Claim" at bounding box center [707, 80] width 47 height 19
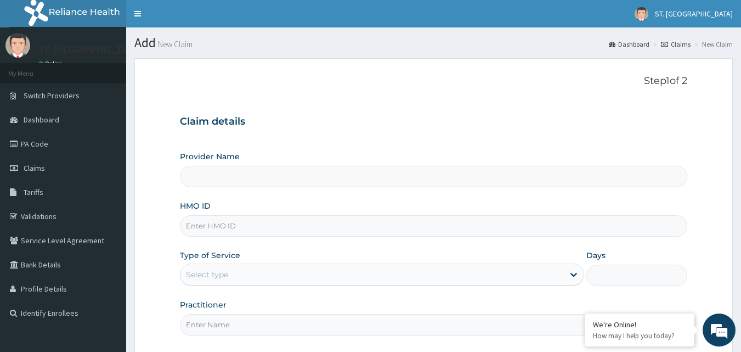
click at [246, 228] on input "HMO ID" at bounding box center [434, 225] width 508 height 21
type input "ST. [GEOGRAPHIC_DATA]"
paste input "WML/10120/A"
type input "WML/10120/A"
click at [219, 278] on div "Select type" at bounding box center [207, 274] width 42 height 11
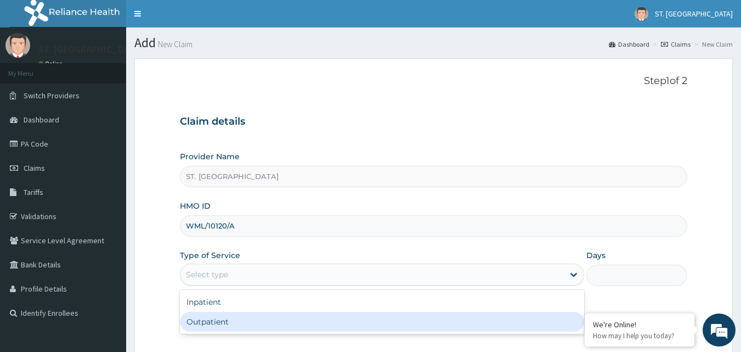
click at [218, 318] on div "Outpatient" at bounding box center [382, 322] width 404 height 20
type input "1"
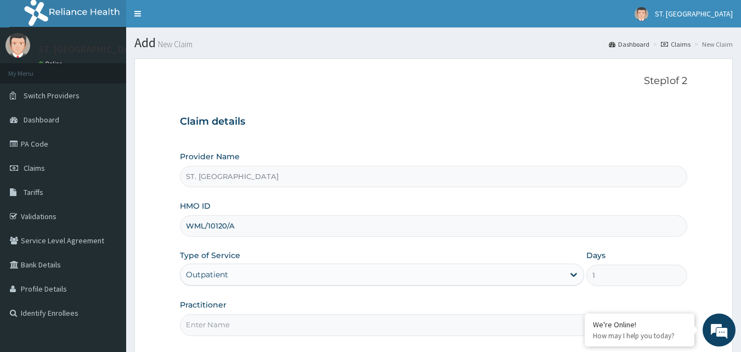
click at [226, 330] on input "Practitioner" at bounding box center [434, 324] width 508 height 21
click at [204, 324] on input "Dr. esther" at bounding box center [434, 324] width 508 height 21
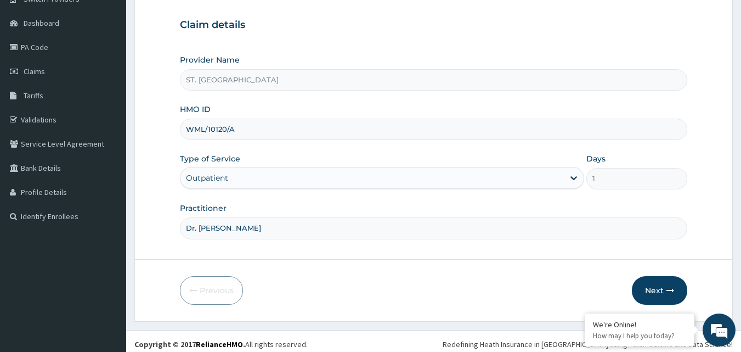
scroll to position [103, 0]
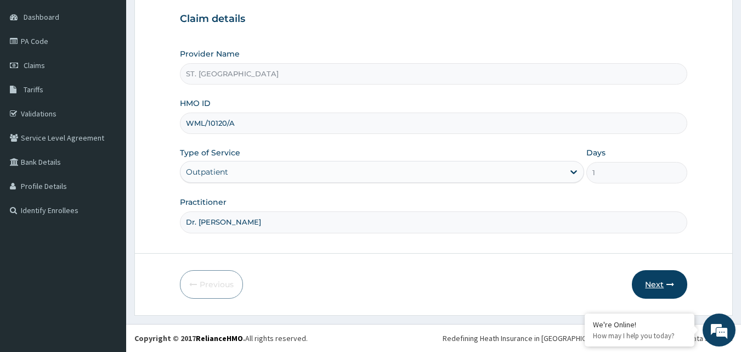
type input "Dr. Esther"
click at [648, 279] on button "Next" at bounding box center [659, 284] width 55 height 29
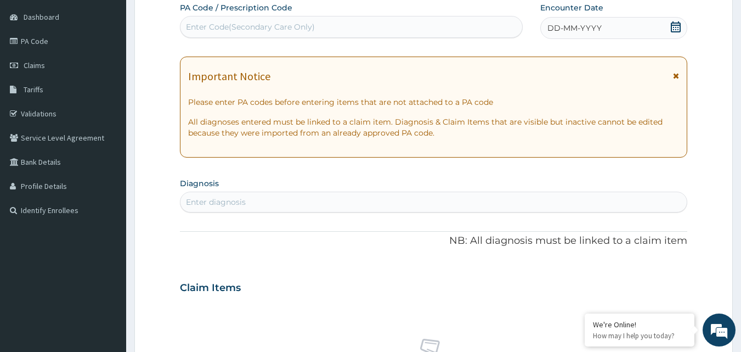
click at [677, 25] on icon at bounding box center [675, 26] width 11 height 11
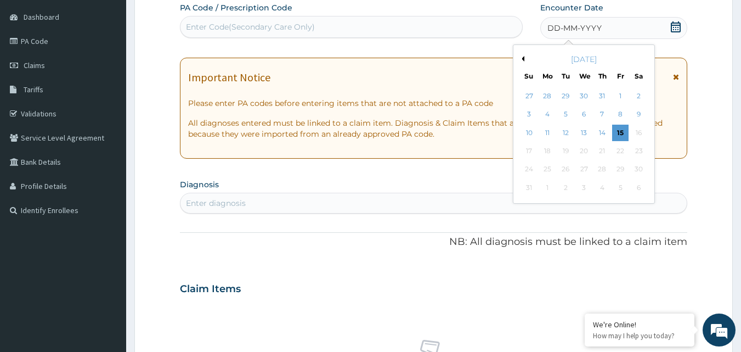
click at [523, 59] on button "Previous Month" at bounding box center [521, 58] width 5 height 5
click at [563, 95] on div "1" at bounding box center [566, 96] width 16 height 16
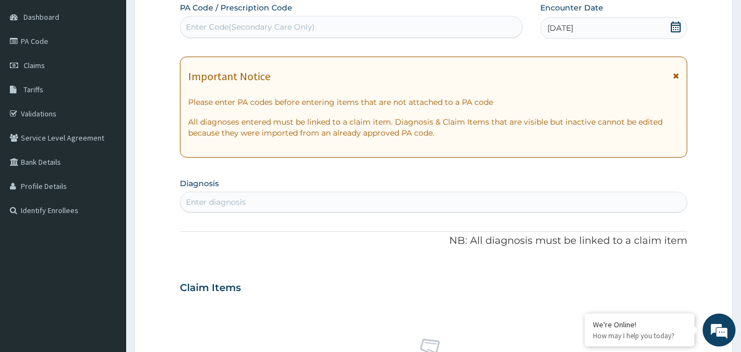
click at [236, 16] on div "Enter Code(Secondary Care Only)" at bounding box center [351, 27] width 343 height 22
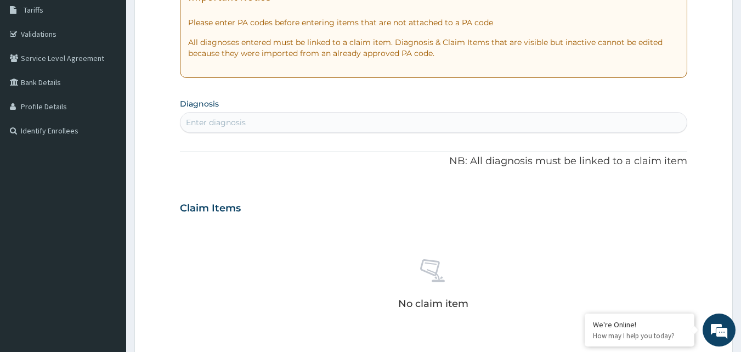
scroll to position [157, 0]
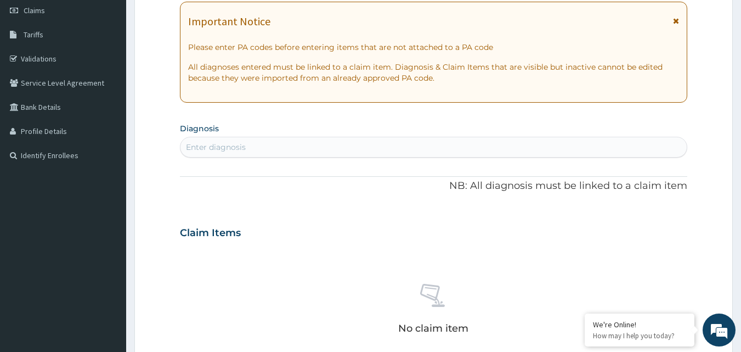
click at [211, 145] on div "Enter diagnosis" at bounding box center [216, 147] width 60 height 11
type input "Malaria"
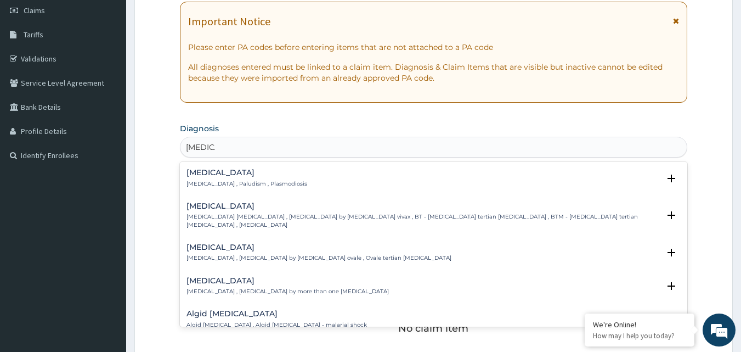
click at [258, 182] on p "Malaria , Paludism , Plasmodiosis" at bounding box center [247, 184] width 121 height 8
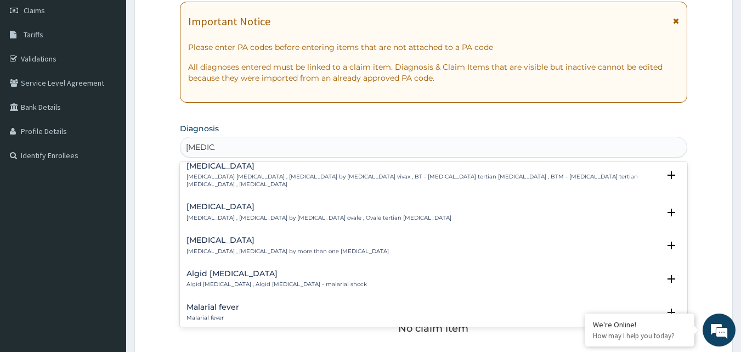
scroll to position [55, 0]
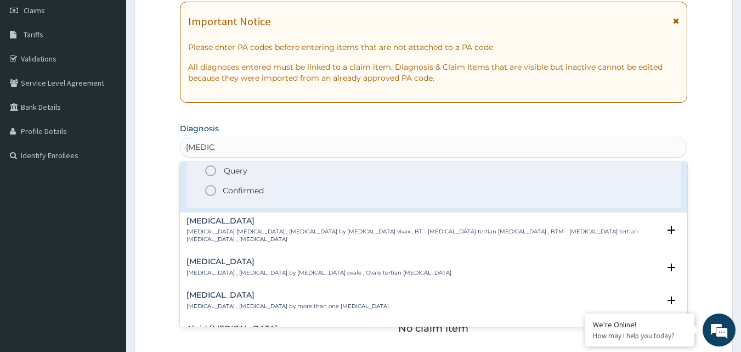
click at [212, 190] on icon "status option filled" at bounding box center [210, 190] width 13 height 13
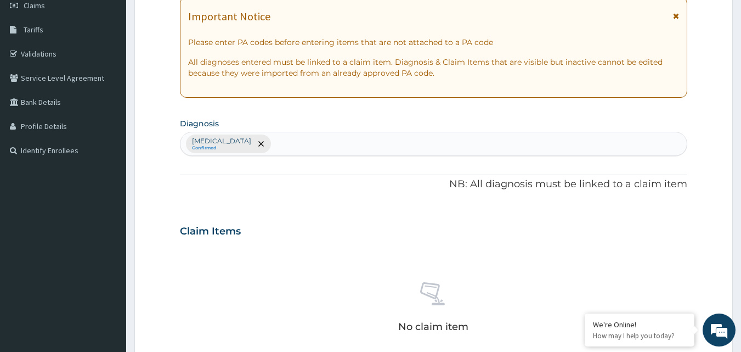
scroll to position [157, 0]
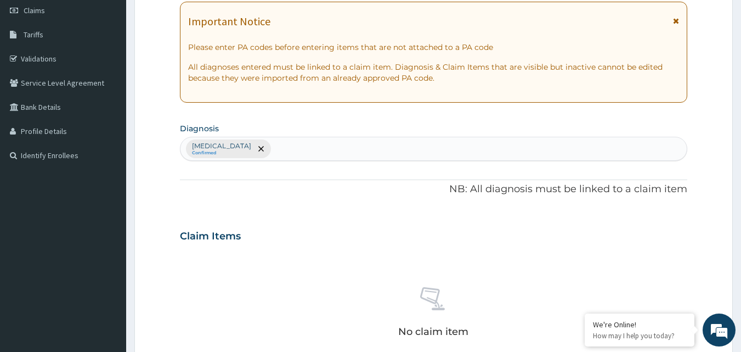
click at [276, 150] on div "Malaria Confirmed" at bounding box center [434, 148] width 507 height 23
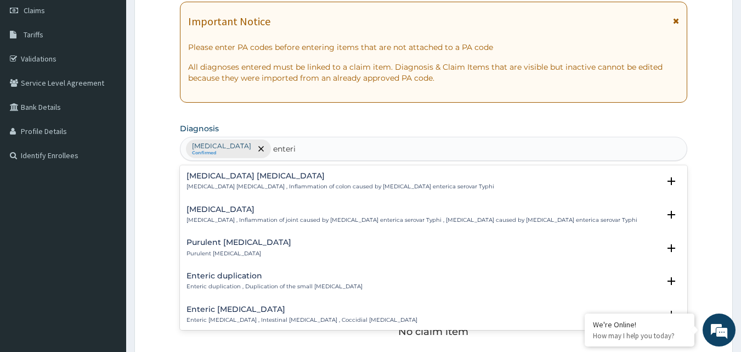
type input "enterit"
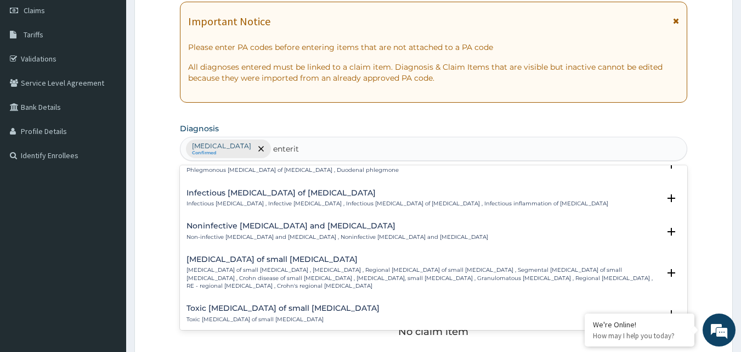
scroll to position [1097, 0]
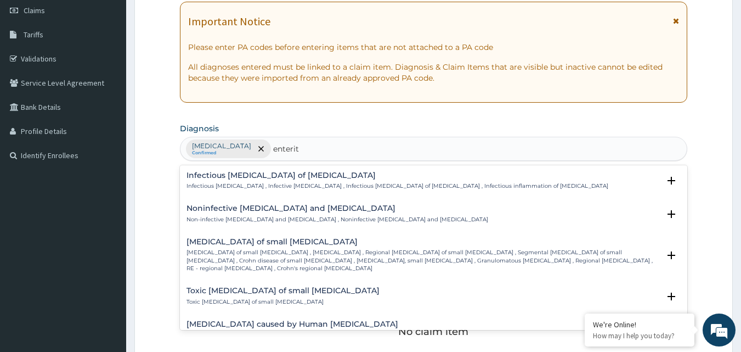
click at [269, 204] on h4 "Noninfective enteritis and colitis" at bounding box center [338, 208] width 302 height 8
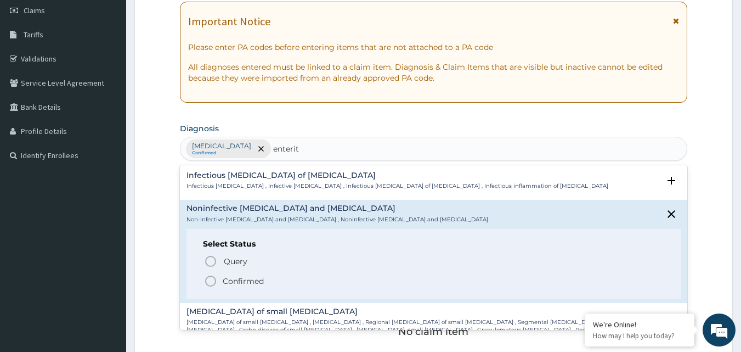
click at [212, 274] on icon "status option filled" at bounding box center [210, 280] width 13 height 13
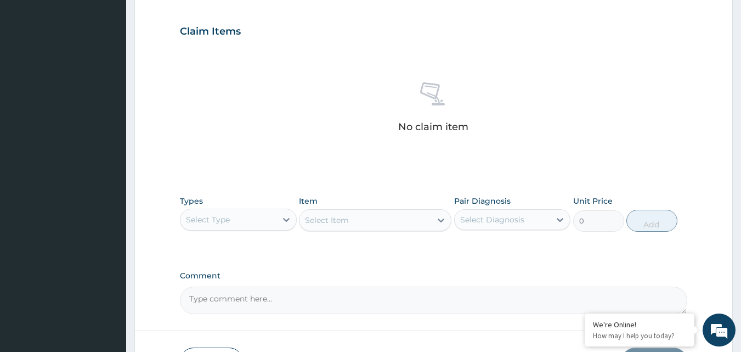
scroll to position [377, 0]
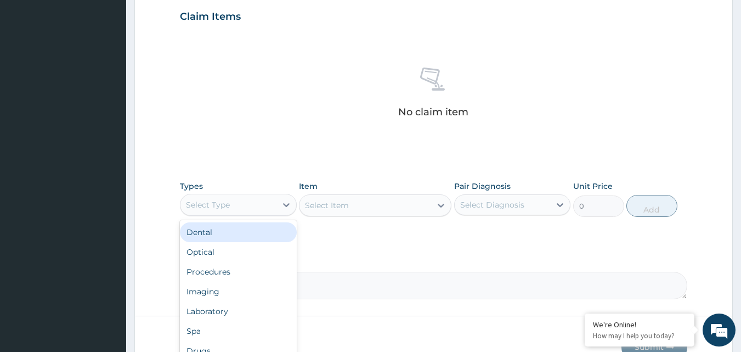
click at [234, 205] on div "Select Type" at bounding box center [229, 205] width 96 height 18
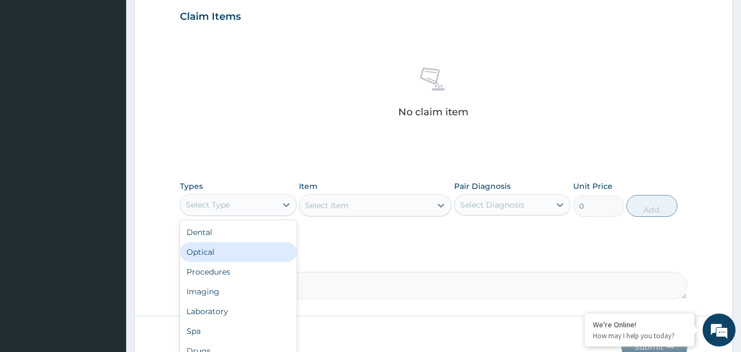
scroll to position [37, 0]
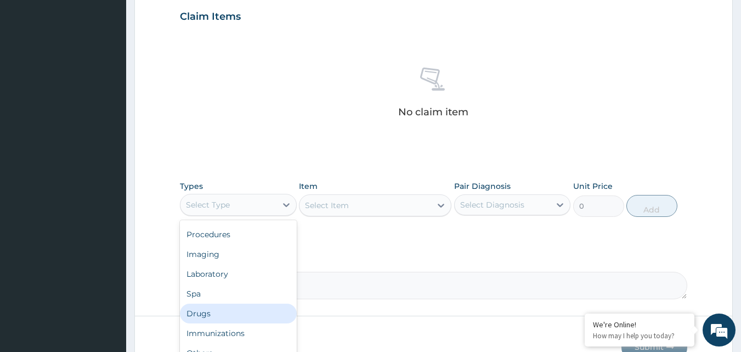
click at [195, 313] on div "Drugs" at bounding box center [238, 313] width 117 height 20
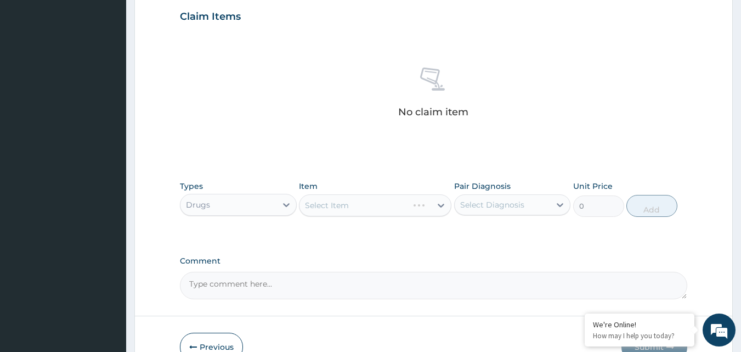
click at [440, 207] on div "Select Item" at bounding box center [375, 205] width 153 height 22
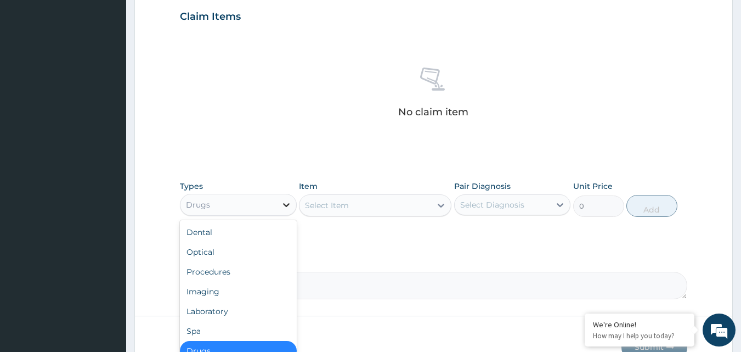
click at [288, 206] on icon at bounding box center [286, 204] width 11 height 11
click at [206, 309] on div "Laboratory" at bounding box center [238, 311] width 117 height 20
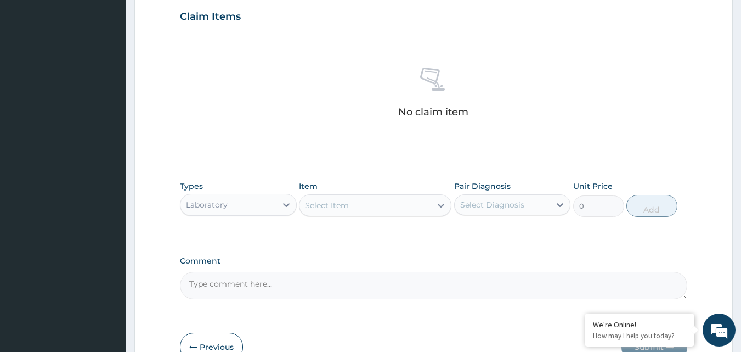
click at [396, 212] on div "Select Item" at bounding box center [366, 205] width 132 height 18
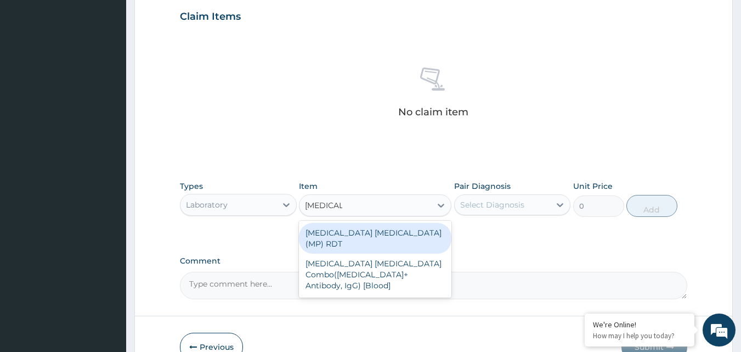
type input "malaria pa"
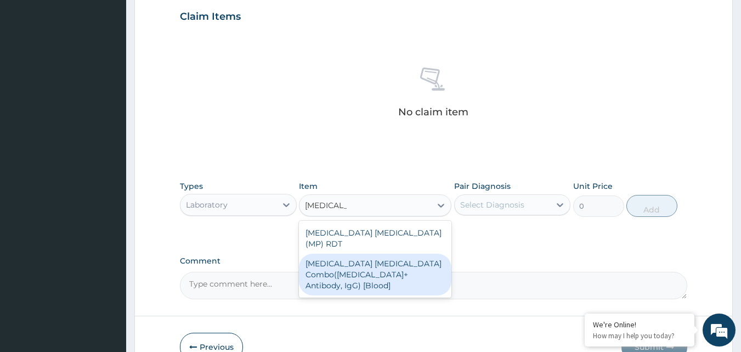
click at [356, 258] on div "Malaria Parasite Combo(Blood Film+ Antibody, IgG) [Blood]" at bounding box center [375, 274] width 153 height 42
type input "1612.5"
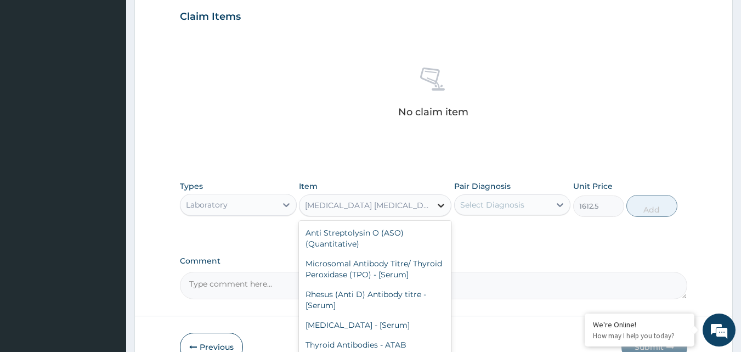
click at [438, 207] on icon at bounding box center [441, 205] width 11 height 11
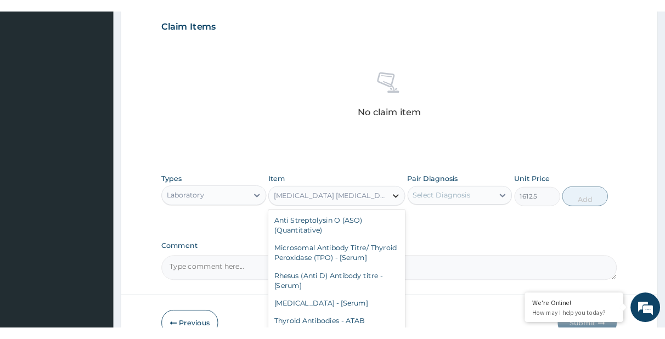
scroll to position [8015, 0]
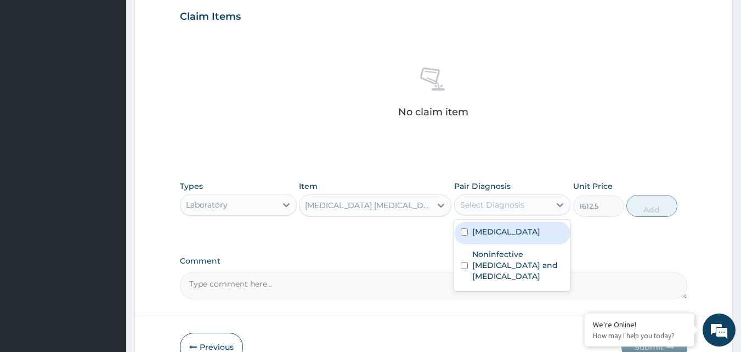
click at [501, 202] on div "Select Diagnosis" at bounding box center [492, 204] width 64 height 11
click at [480, 231] on label "Malaria" at bounding box center [506, 231] width 68 height 11
checkbox input "true"
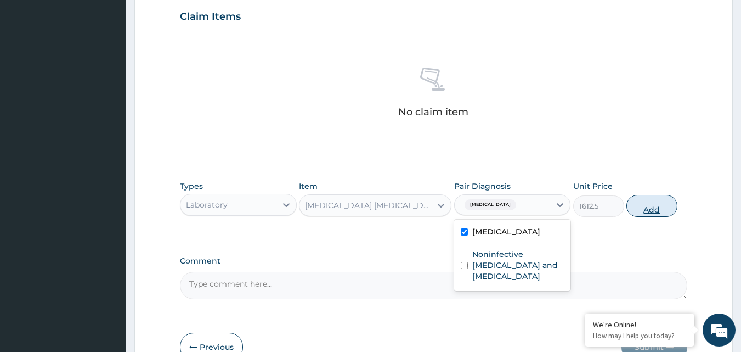
click at [655, 208] on button "Add" at bounding box center [652, 206] width 51 height 22
type input "0"
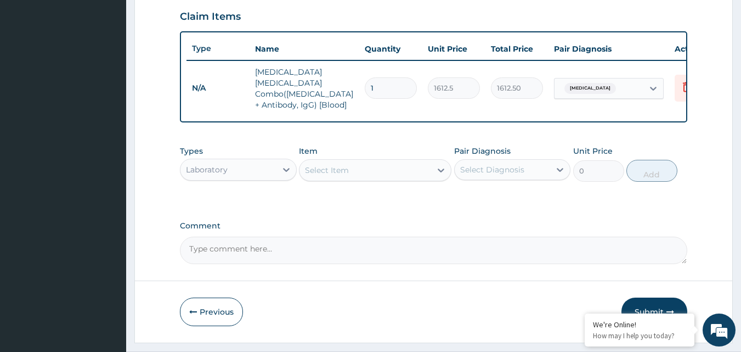
click at [342, 165] on div "Select Item" at bounding box center [327, 170] width 44 height 11
type input "b"
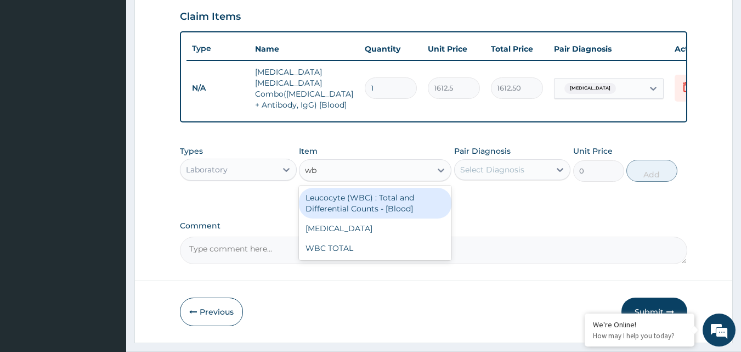
type input "wbc"
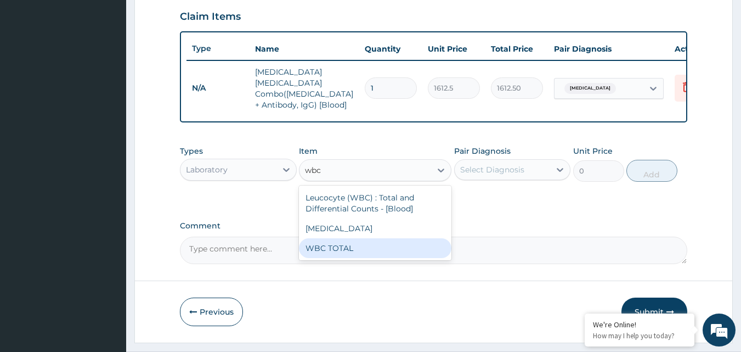
click at [357, 241] on div "WBC TOTAL" at bounding box center [375, 248] width 153 height 20
type input "3225"
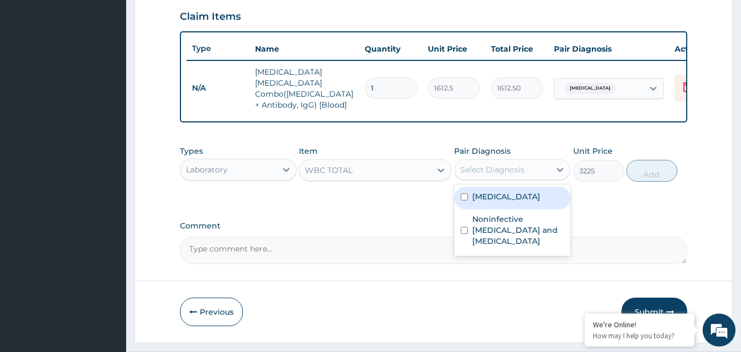
click at [486, 164] on div "Select Diagnosis" at bounding box center [492, 169] width 64 height 11
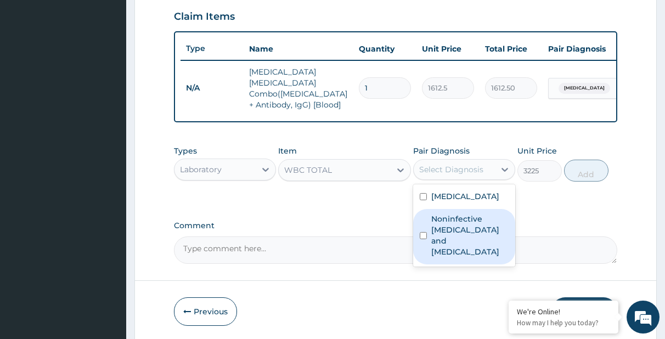
click at [447, 228] on label "Noninfective enteritis and colitis" at bounding box center [469, 235] width 77 height 44
checkbox input "true"
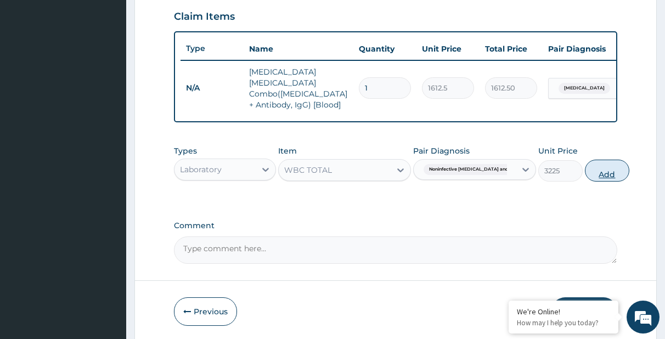
click at [585, 172] on button "Add" at bounding box center [607, 171] width 44 height 22
type input "0"
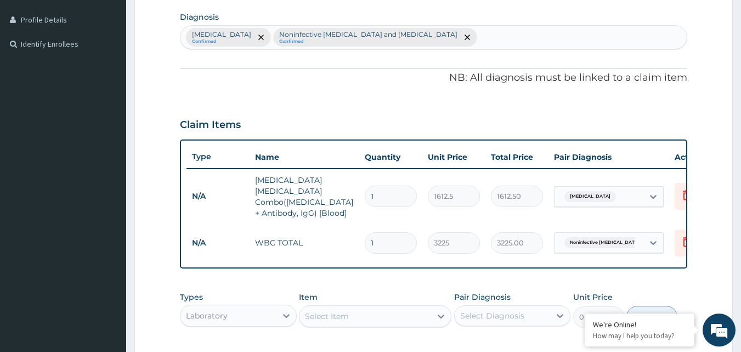
scroll to position [288, 0]
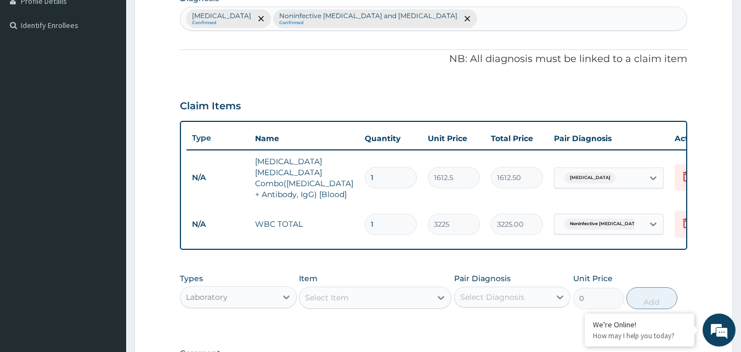
click at [385, 296] on div "Select Item" at bounding box center [366, 298] width 132 height 18
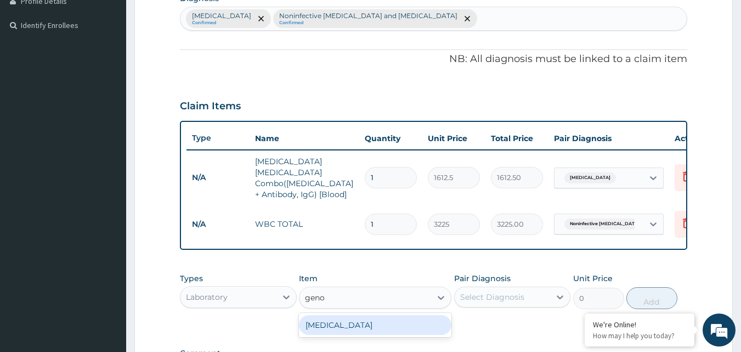
type input "genot"
click at [371, 324] on div "[MEDICAL_DATA]" at bounding box center [375, 325] width 153 height 20
type input "2150"
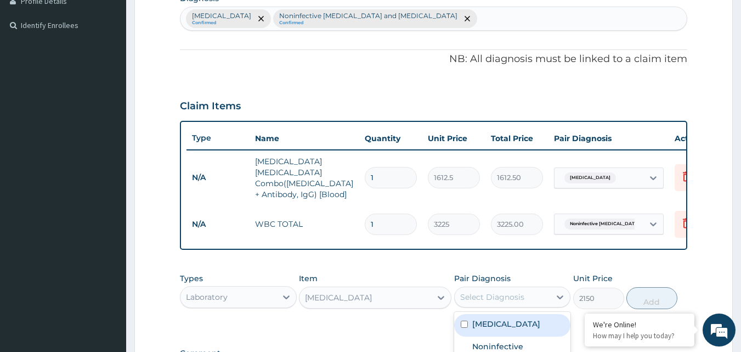
click at [542, 290] on div "Select Diagnosis" at bounding box center [503, 297] width 96 height 18
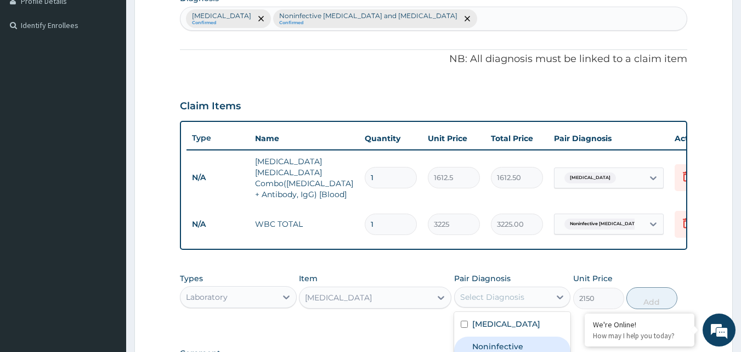
click at [509, 346] on label "Noninfective enteritis and colitis" at bounding box center [518, 357] width 92 height 33
checkbox input "true"
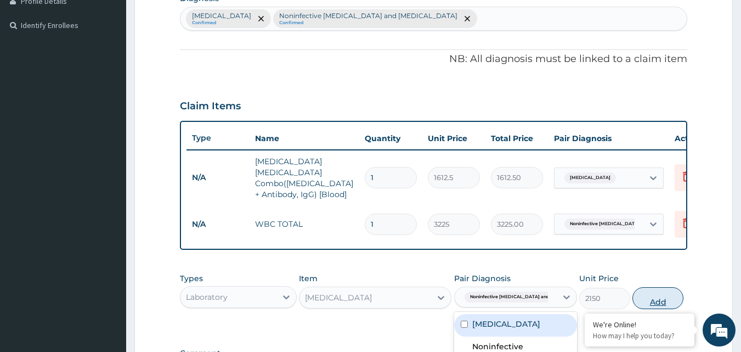
click at [649, 294] on button "Add" at bounding box center [658, 298] width 51 height 22
type input "0"
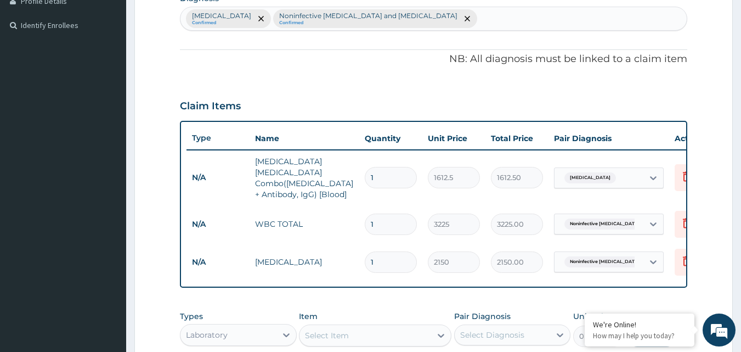
click at [314, 330] on div "Select Item" at bounding box center [327, 335] width 44 height 11
type input "blood gr"
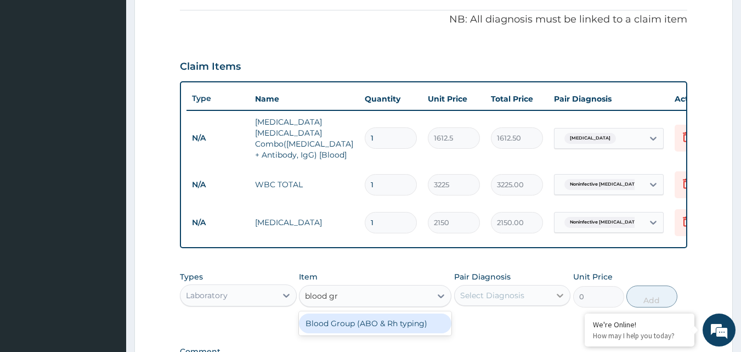
scroll to position [397, 0]
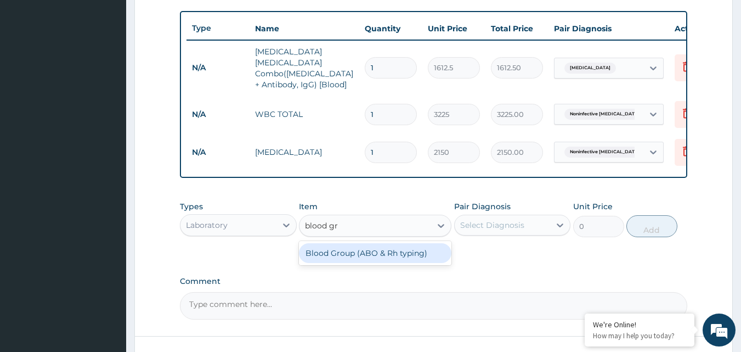
click at [340, 250] on div "Blood Group (ABO & Rh typing)" at bounding box center [375, 253] width 153 height 20
type input "2150"
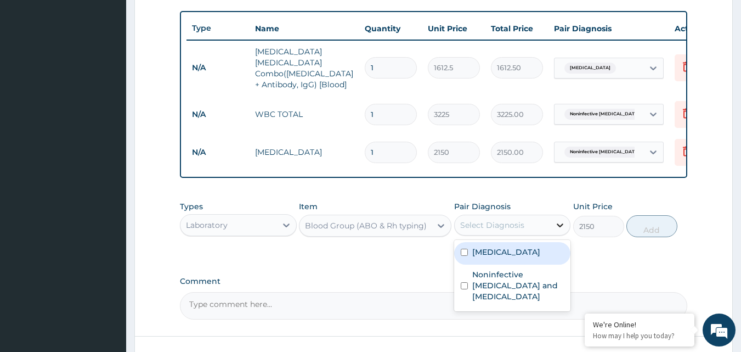
click at [561, 221] on icon at bounding box center [560, 224] width 11 height 11
click at [465, 250] on input "checkbox" at bounding box center [464, 252] width 7 height 7
checkbox input "true"
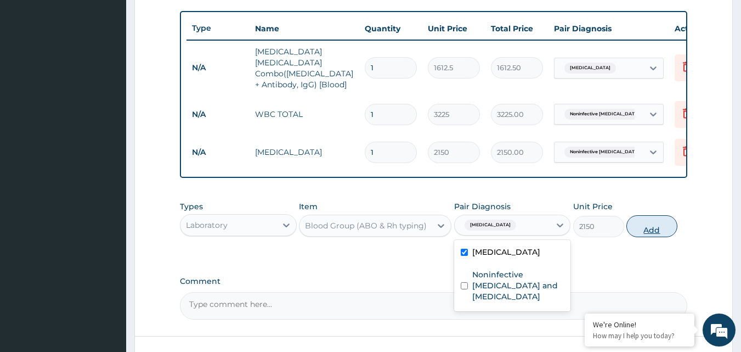
click at [643, 221] on button "Add" at bounding box center [652, 226] width 51 height 22
type input "0"
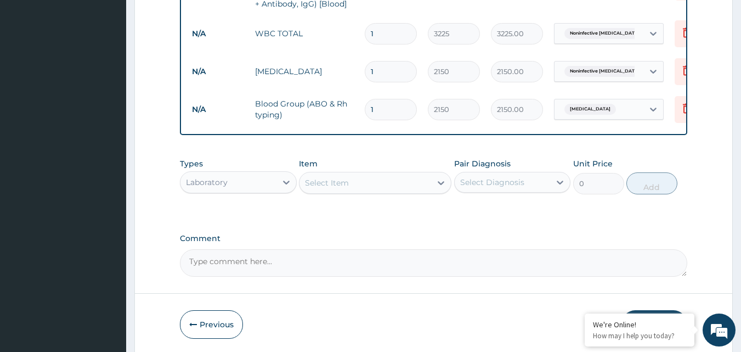
scroll to position [405, 0]
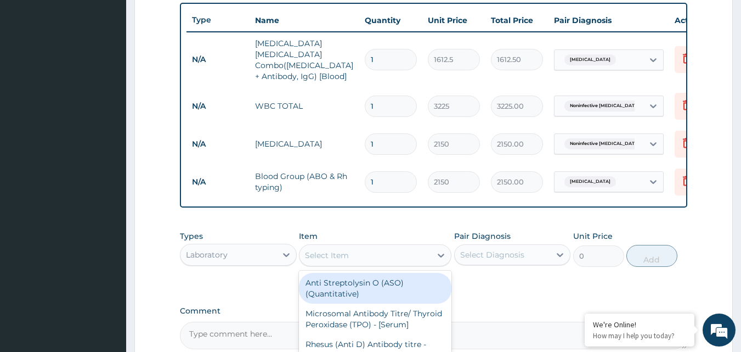
click at [339, 246] on div "Select Item" at bounding box center [366, 255] width 132 height 18
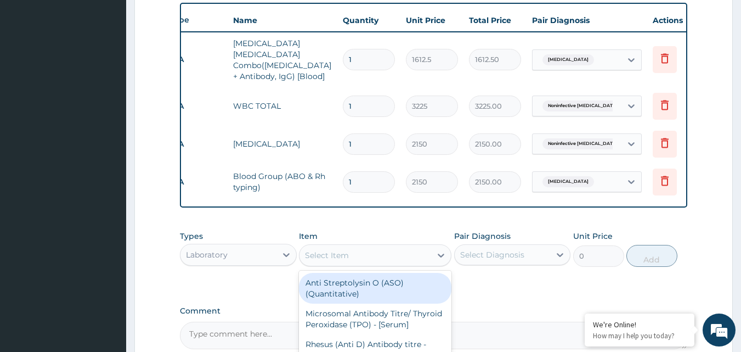
scroll to position [0, 43]
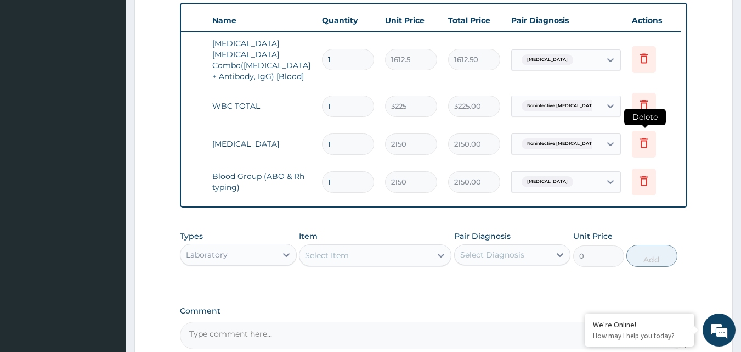
click at [644, 138] on icon at bounding box center [644, 143] width 8 height 10
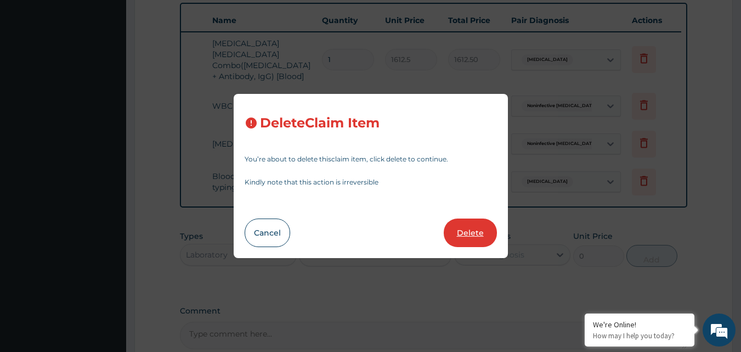
click at [485, 233] on button "Delete" at bounding box center [470, 232] width 53 height 29
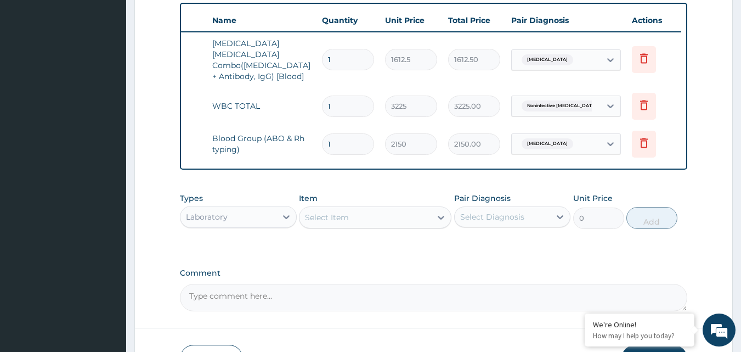
click at [396, 215] on div "Select Item" at bounding box center [366, 217] width 132 height 18
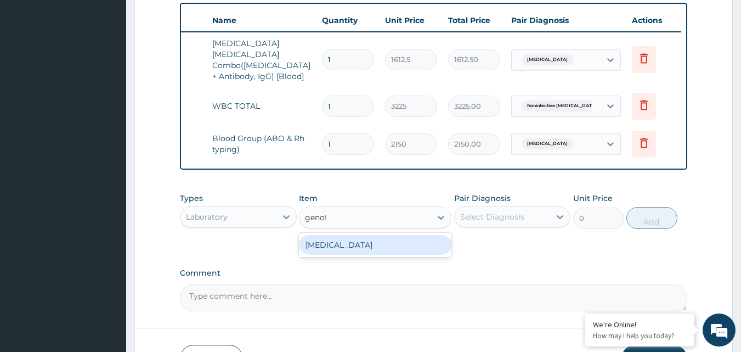
type input "genoty"
click at [356, 235] on div "GENOTYPE" at bounding box center [375, 245] width 153 height 20
type input "2150"
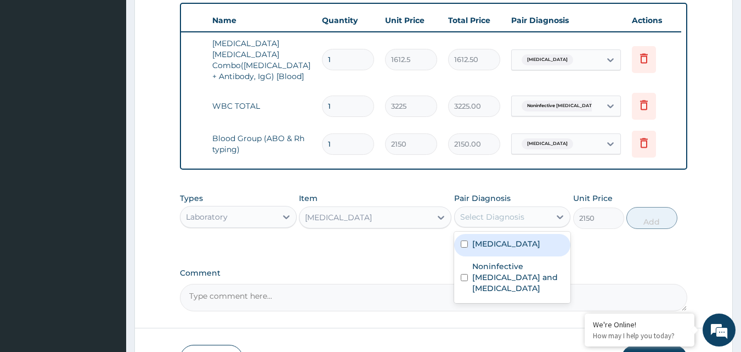
click at [477, 211] on div "Select Diagnosis" at bounding box center [492, 216] width 64 height 11
click at [485, 241] on label "Malaria" at bounding box center [506, 243] width 68 height 11
checkbox input "true"
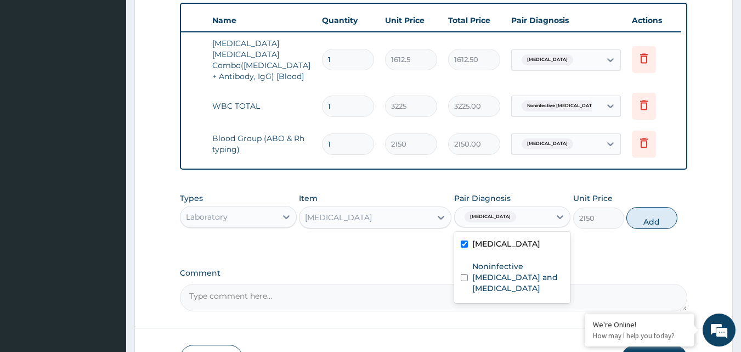
click at [650, 213] on button "Add" at bounding box center [652, 218] width 51 height 22
type input "0"
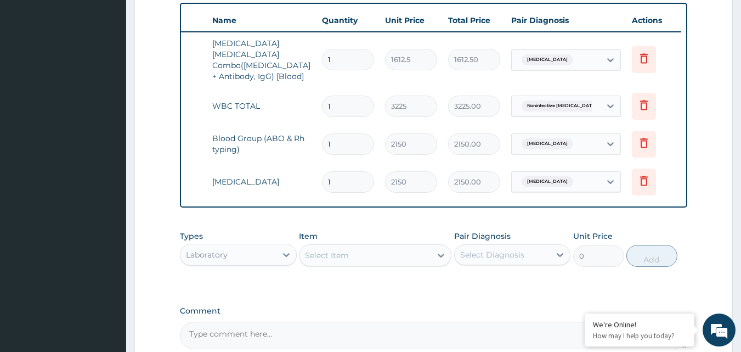
click at [330, 252] on div "Select Item" at bounding box center [327, 255] width 44 height 11
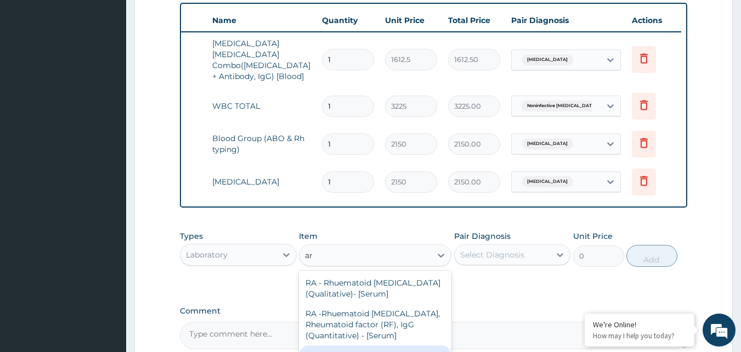
type input "a"
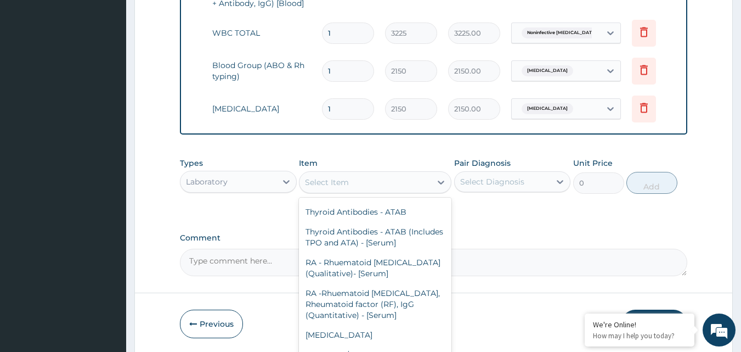
scroll to position [515, 0]
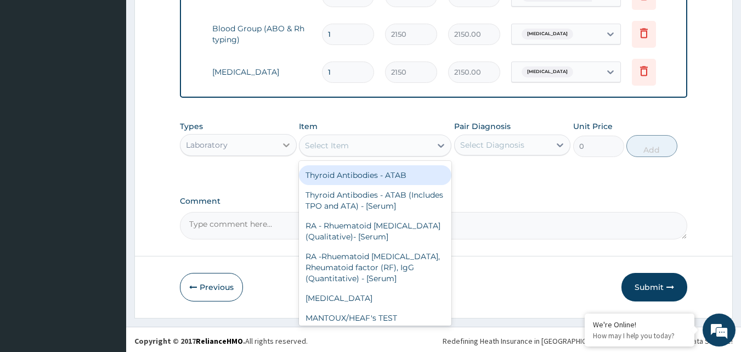
click at [284, 140] on icon at bounding box center [286, 144] width 11 height 11
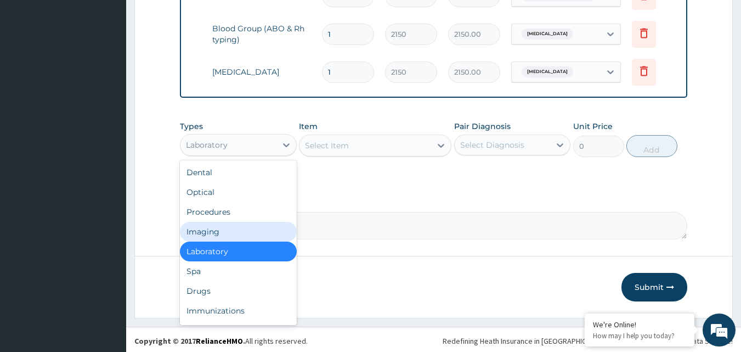
scroll to position [37, 0]
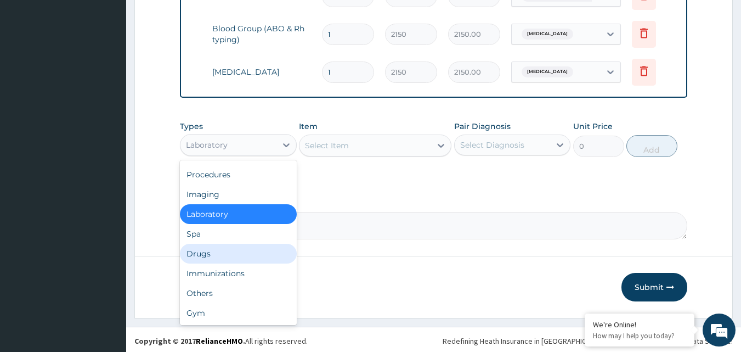
click at [216, 251] on div "Drugs" at bounding box center [238, 254] width 117 height 20
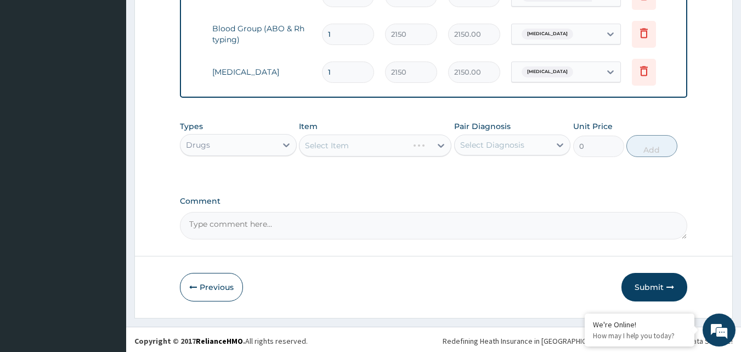
click at [361, 139] on div "Select Item" at bounding box center [375, 145] width 153 height 22
click at [430, 143] on div "Select Item" at bounding box center [366, 146] width 132 height 18
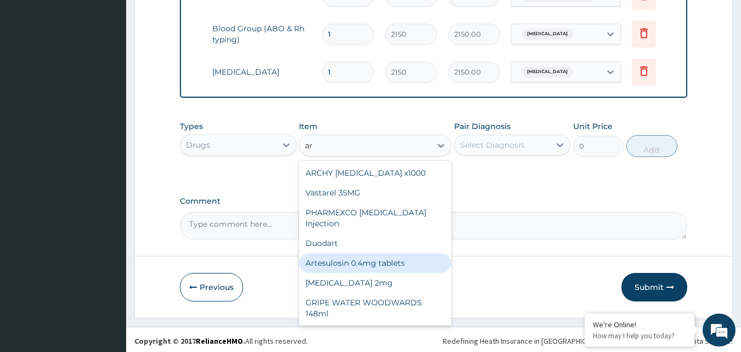
type input "a"
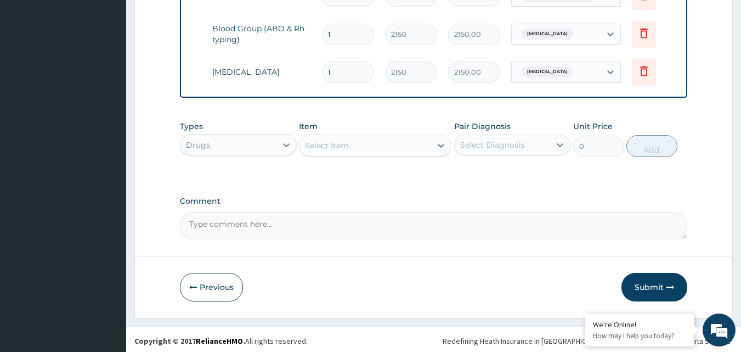
click at [343, 145] on div "Select Item" at bounding box center [327, 145] width 44 height 11
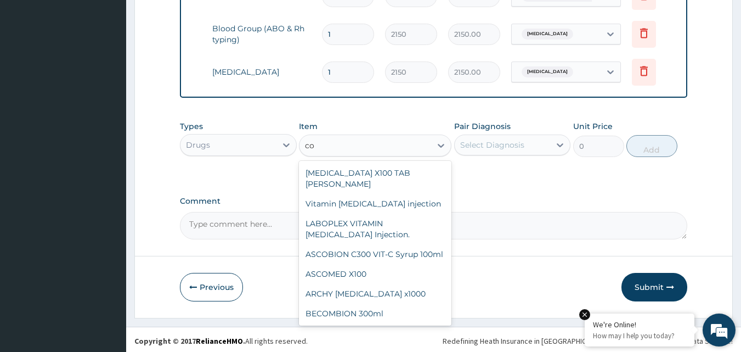
type input "c"
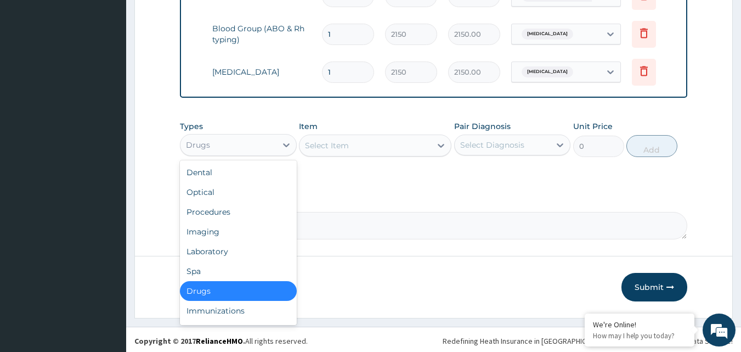
click at [269, 139] on div "Drugs" at bounding box center [229, 145] width 96 height 18
click at [236, 265] on div "Spa" at bounding box center [238, 271] width 117 height 20
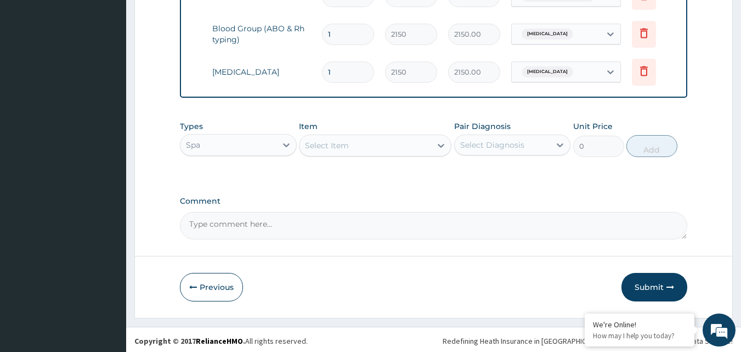
click at [378, 137] on div "Select Item" at bounding box center [366, 146] width 132 height 18
click at [375, 145] on div "Select Item" at bounding box center [366, 146] width 132 height 18
type input "conc"
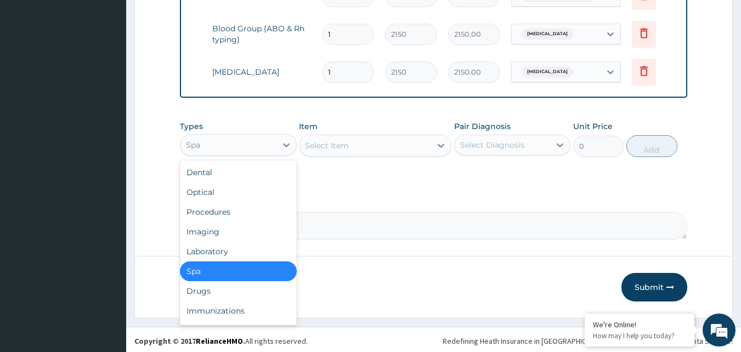
click at [270, 145] on div "Spa" at bounding box center [229, 145] width 96 height 18
click at [226, 212] on div "Procedures" at bounding box center [238, 212] width 117 height 20
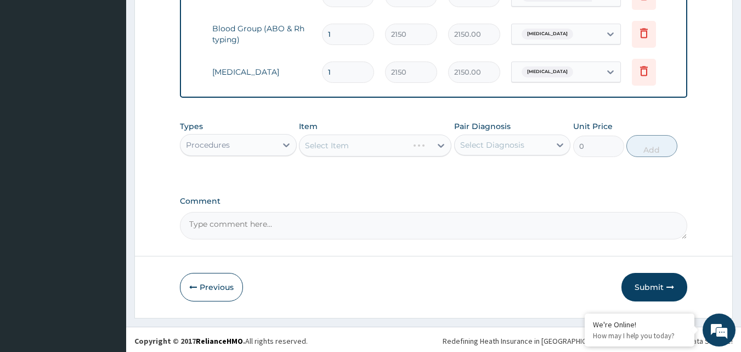
click at [342, 138] on div "Select Item" at bounding box center [375, 145] width 153 height 22
click at [336, 142] on div "Select Item" at bounding box center [327, 145] width 44 height 11
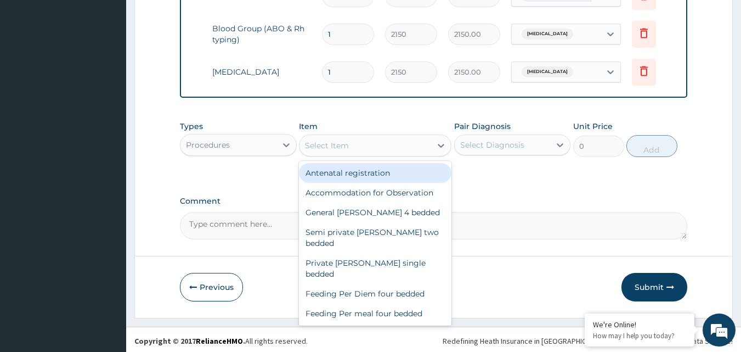
click at [334, 138] on div "Select Item" at bounding box center [366, 146] width 132 height 18
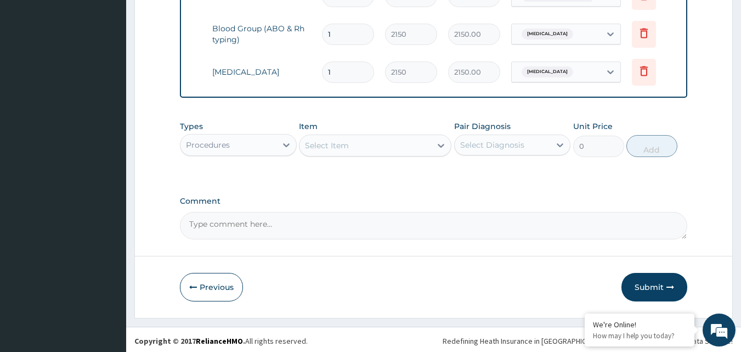
type input "c"
click at [333, 138] on div "Select Item" at bounding box center [366, 146] width 132 height 18
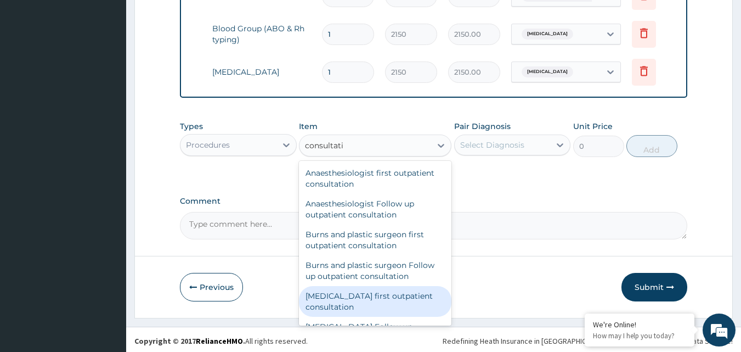
type input "consultatio"
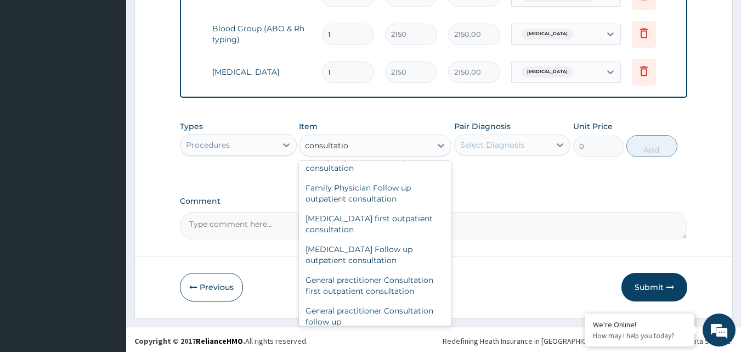
scroll to position [493, 0]
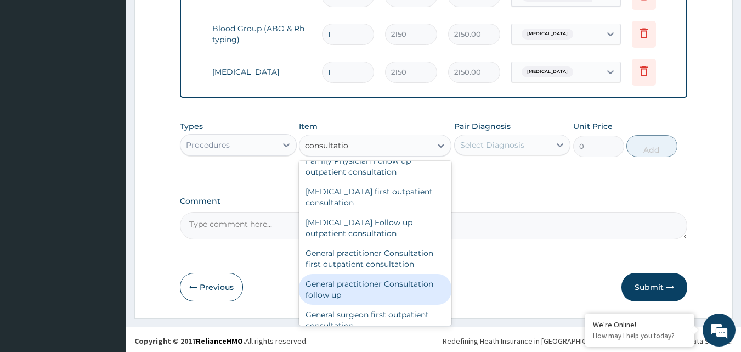
click at [405, 284] on div "General practitioner Consultation follow up" at bounding box center [375, 289] width 153 height 31
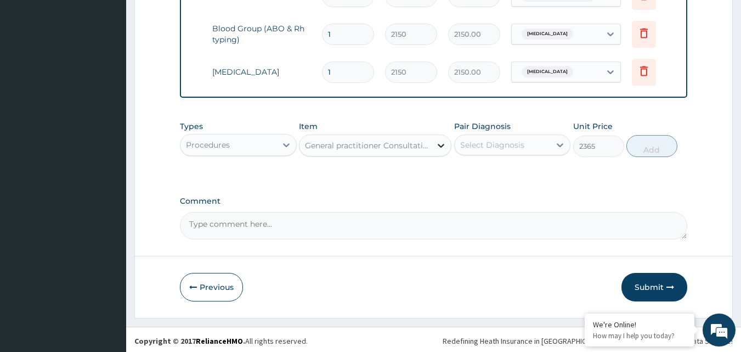
click at [432, 138] on div at bounding box center [441, 146] width 20 height 20
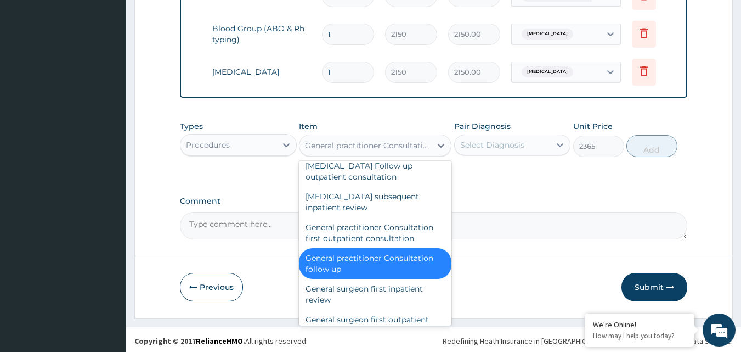
scroll to position [2893, 0]
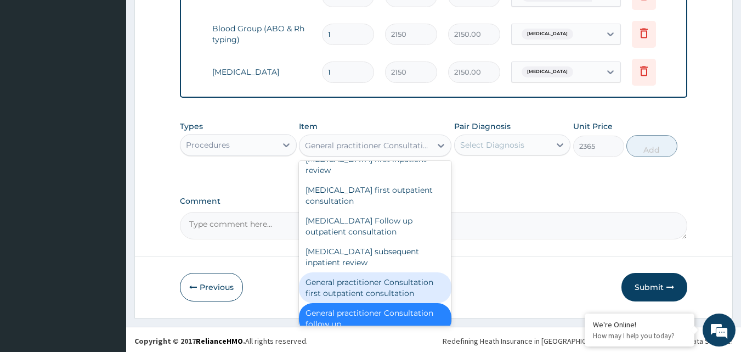
click at [392, 272] on div "General practitioner Consultation first outpatient consultation" at bounding box center [375, 287] width 153 height 31
type input "3547.5"
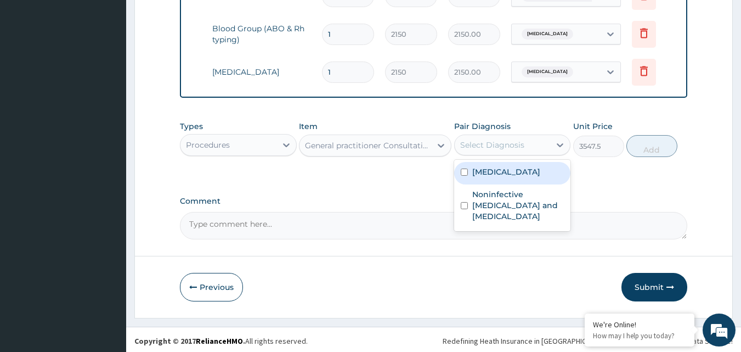
click at [476, 143] on div "Select Diagnosis" at bounding box center [492, 144] width 64 height 11
click at [478, 168] on label "Malaria" at bounding box center [506, 171] width 68 height 11
checkbox input "true"
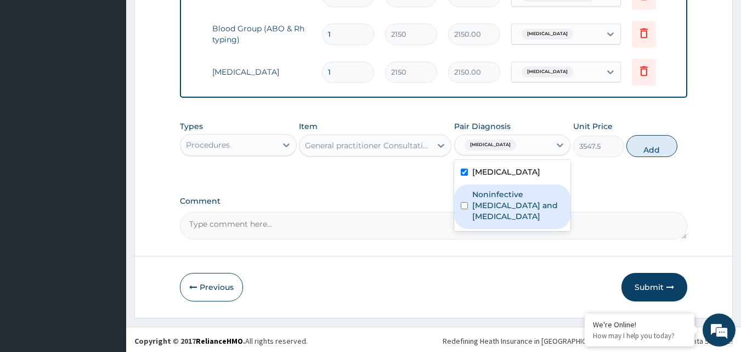
click at [489, 199] on label "Noninfective enteritis and colitis" at bounding box center [518, 205] width 92 height 33
checkbox input "true"
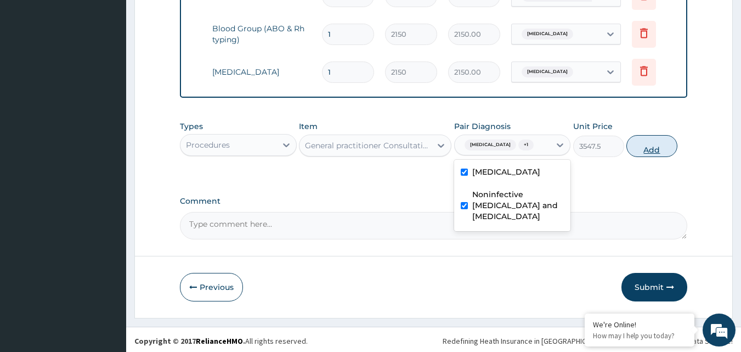
click at [646, 143] on button "Add" at bounding box center [652, 146] width 51 height 22
type input "0"
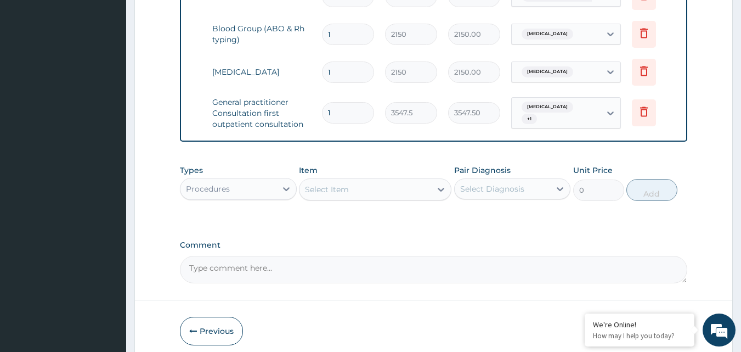
click at [260, 178] on div "Procedures" at bounding box center [238, 189] width 117 height 22
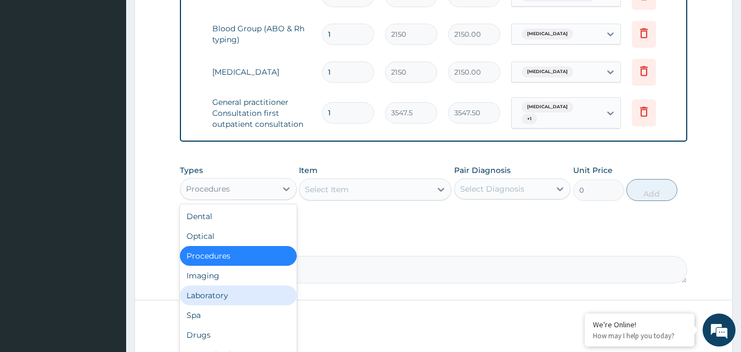
scroll to position [37, 0]
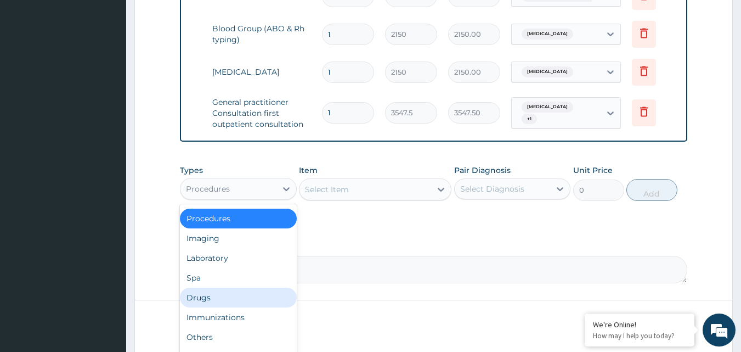
drag, startPoint x: 212, startPoint y: 295, endPoint x: 224, endPoint y: 285, distance: 15.2
click at [215, 295] on div "Drugs" at bounding box center [238, 298] width 117 height 20
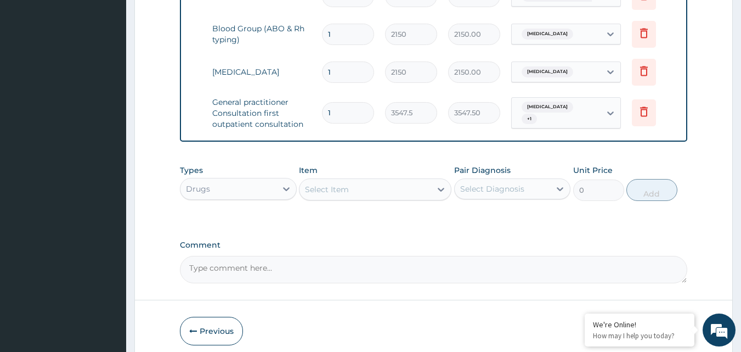
click at [347, 186] on div "Select Item" at bounding box center [327, 189] width 44 height 11
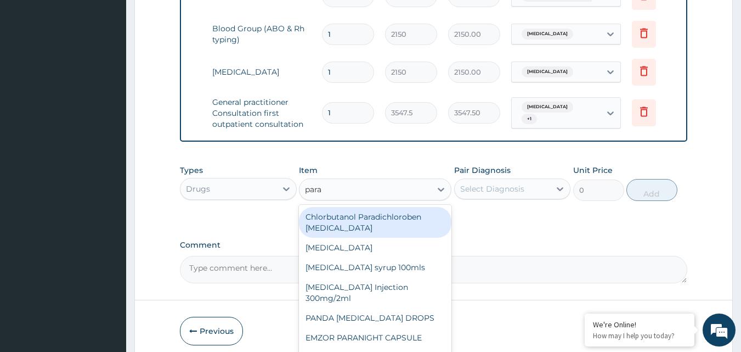
type input "parac"
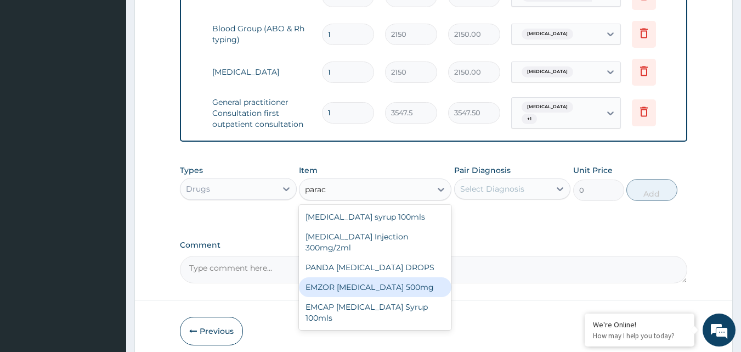
click at [374, 279] on div "EMZOR PARACETAMOL 500mg" at bounding box center [375, 287] width 153 height 20
type input "23.65"
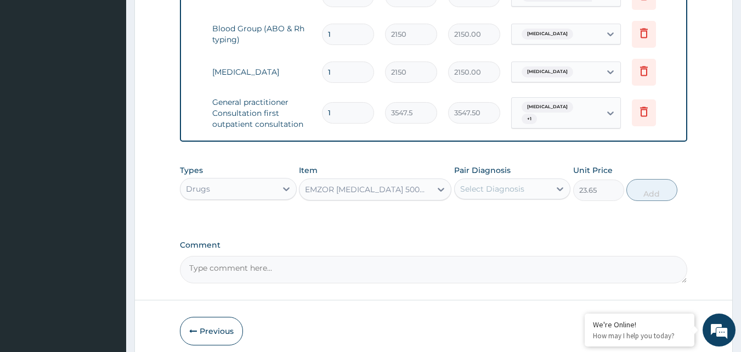
click at [478, 189] on div "Select Diagnosis" at bounding box center [492, 188] width 64 height 11
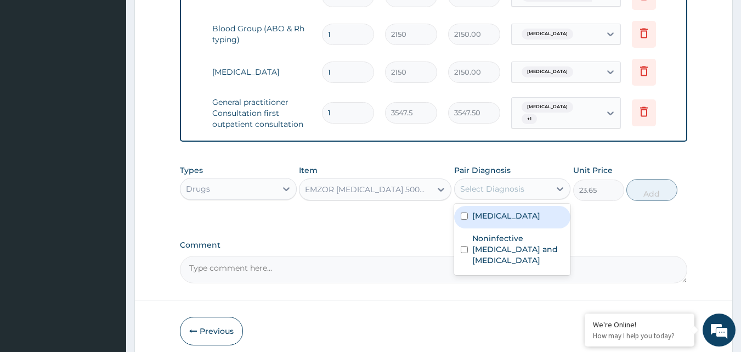
click at [479, 210] on label "Malaria" at bounding box center [506, 215] width 68 height 11
checkbox input "true"
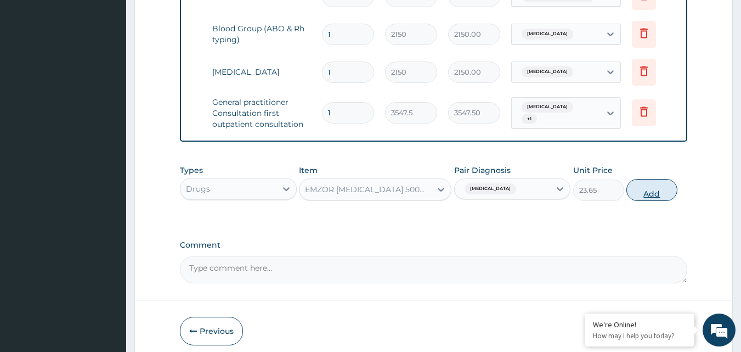
click at [648, 183] on button "Add" at bounding box center [652, 190] width 51 height 22
type input "0"
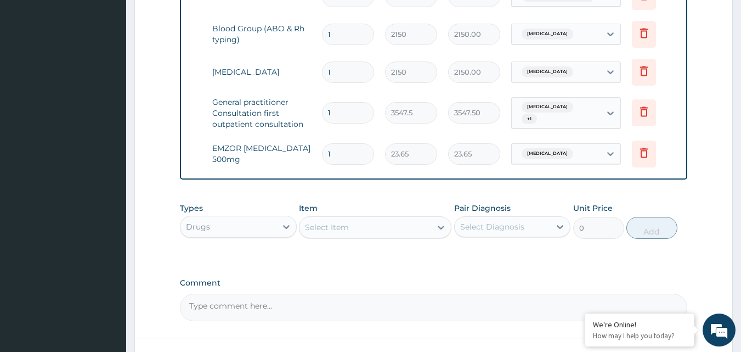
click at [356, 143] on input "1" at bounding box center [348, 153] width 52 height 21
type input "0.00"
type input "4"
type input "94.60"
type input "0.00"
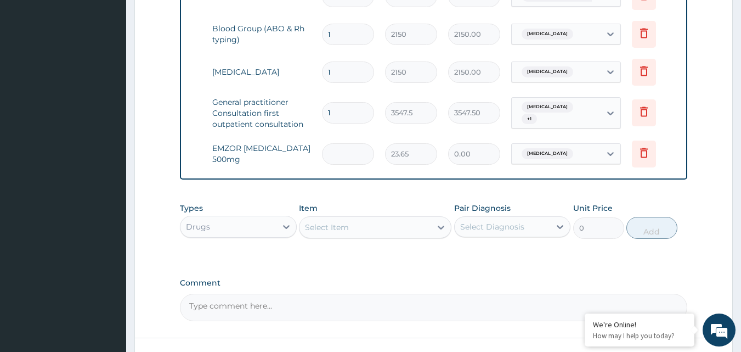
type input "2"
type input "47.30"
type input "24"
type input "567.60"
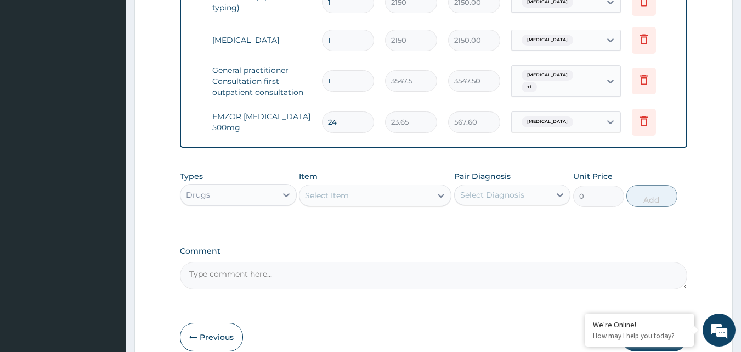
scroll to position [570, 0]
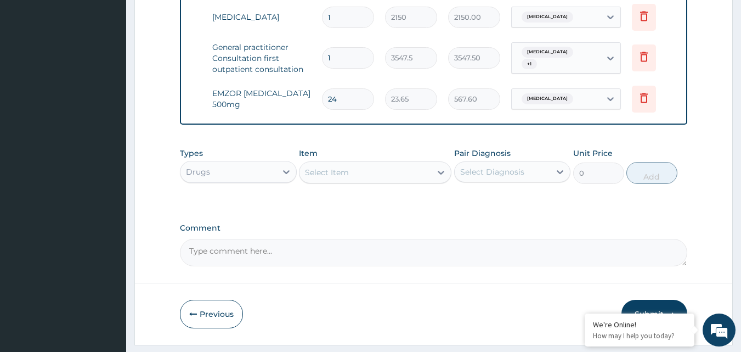
type input "24"
click at [343, 168] on div "Select Item" at bounding box center [327, 172] width 44 height 11
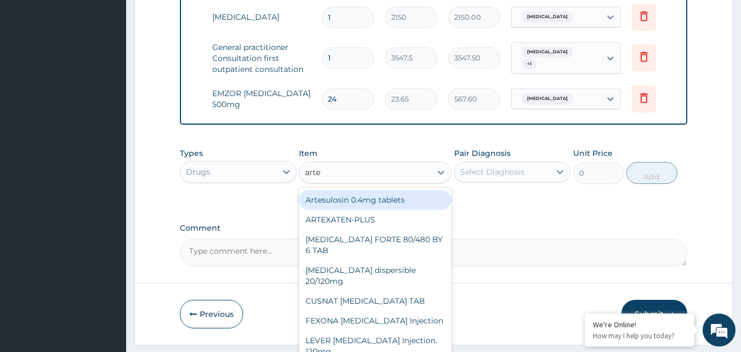
type input "artem"
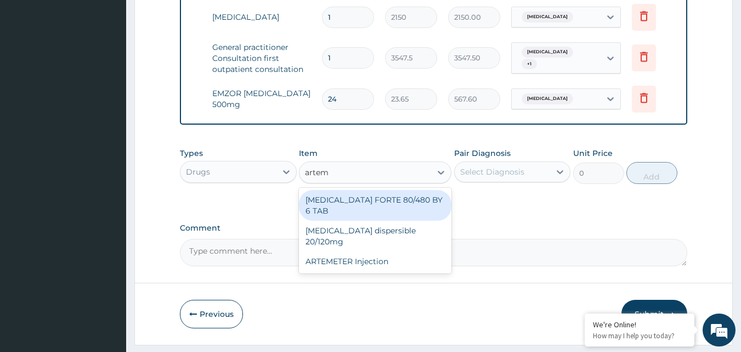
click at [357, 199] on div "COARTEM FORTE 80/480 BY 6 TAB" at bounding box center [375, 205] width 153 height 31
type input "449.35"
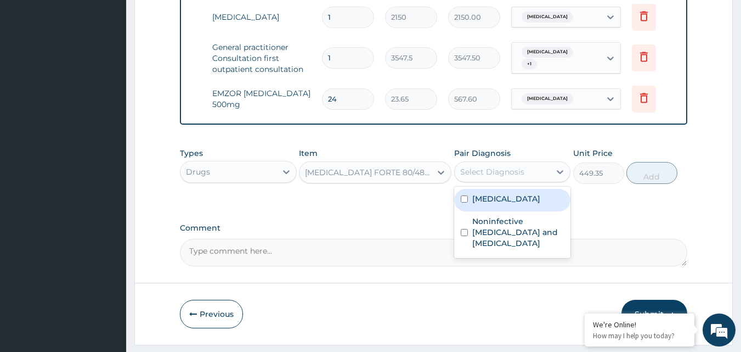
click at [516, 169] on div "Select Diagnosis" at bounding box center [492, 171] width 64 height 11
click at [511, 189] on div "Malaria" at bounding box center [512, 200] width 117 height 22
checkbox input "true"
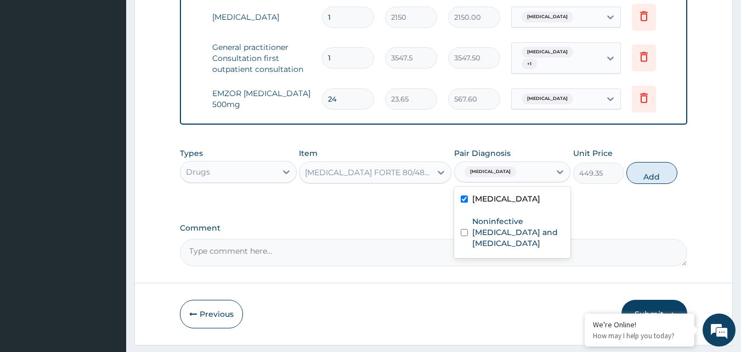
drag, startPoint x: 652, startPoint y: 172, endPoint x: 555, endPoint y: 162, distance: 97.6
click at [646, 171] on button "Add" at bounding box center [652, 173] width 51 height 22
type input "0"
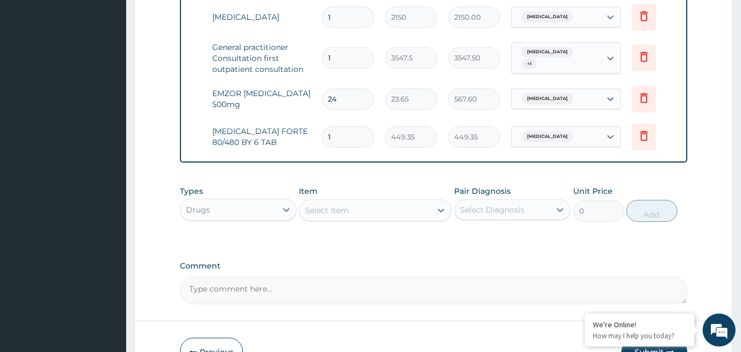
type input "0.00"
type input "6"
type input "2696.10"
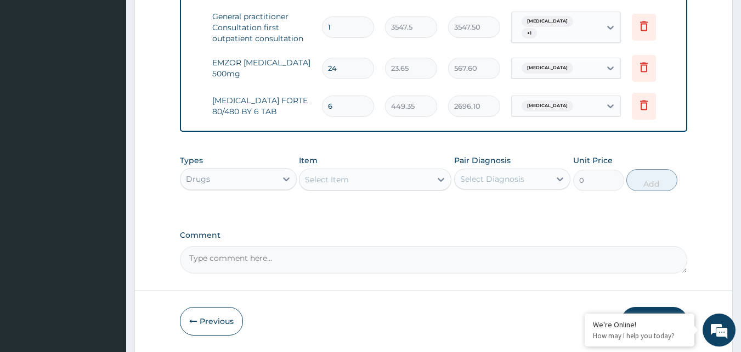
scroll to position [635, 0]
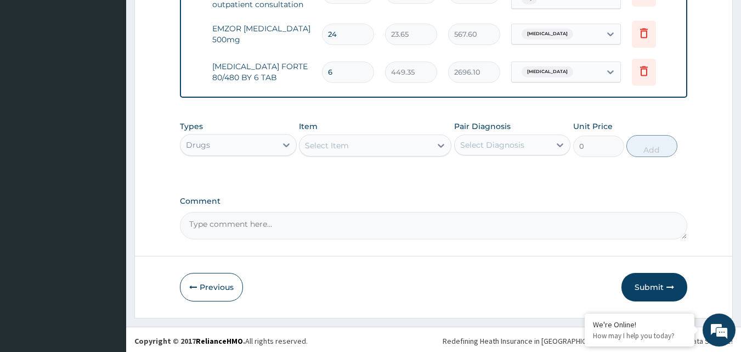
type input "6"
click at [341, 148] on div "Select Item" at bounding box center [327, 145] width 44 height 11
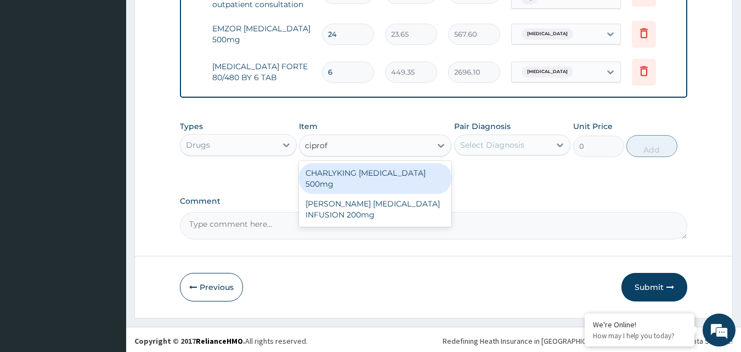
type input "ciprofl"
click at [350, 173] on div "CHARLYKING CIPROFLOXACIN 500mg" at bounding box center [375, 178] width 153 height 31
type input "177.375"
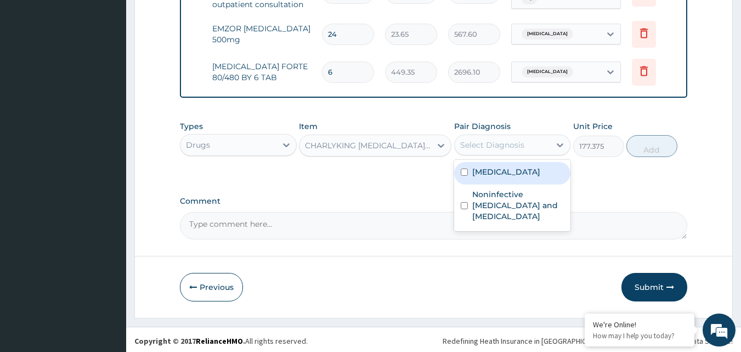
click at [490, 142] on div "Select Diagnosis" at bounding box center [492, 144] width 64 height 11
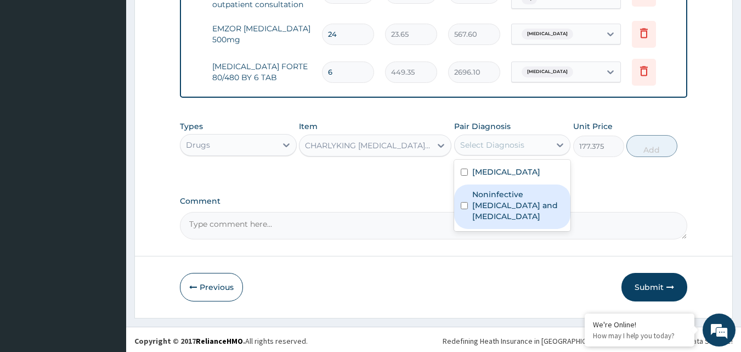
click at [476, 196] on label "Noninfective enteritis and colitis" at bounding box center [518, 205] width 92 height 33
checkbox input "true"
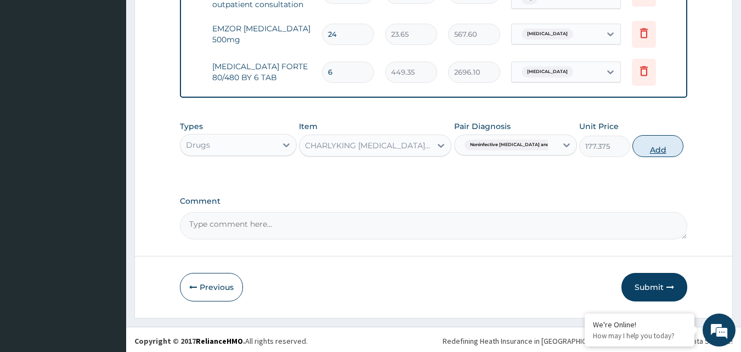
click at [650, 140] on button "Add" at bounding box center [658, 146] width 51 height 22
type input "0"
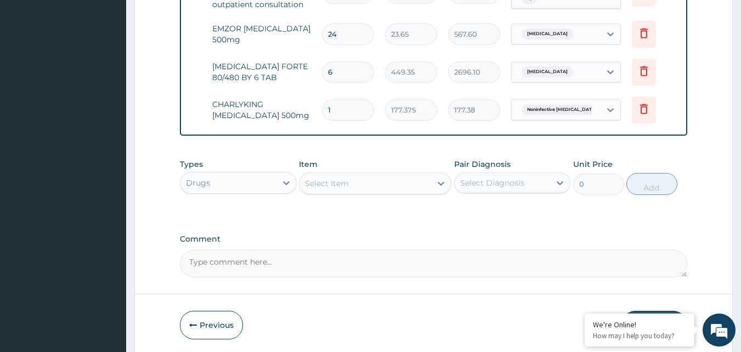
type input "0.00"
type input "1"
type input "177.38"
type input "10"
type input "1773.75"
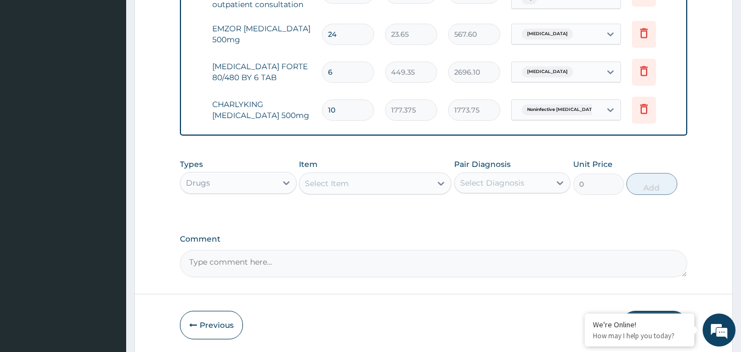
type input "10"
click at [318, 178] on div "Select Item" at bounding box center [327, 183] width 44 height 11
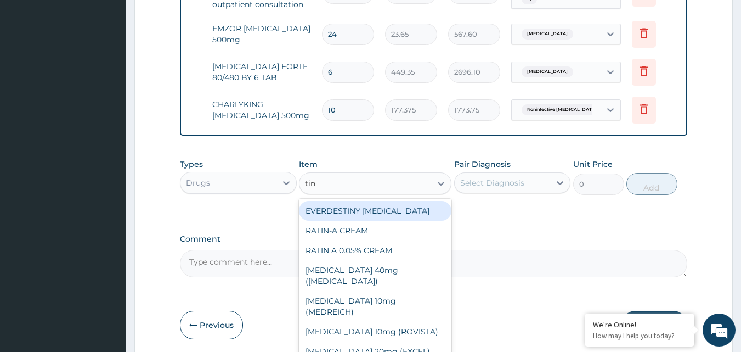
type input "tini"
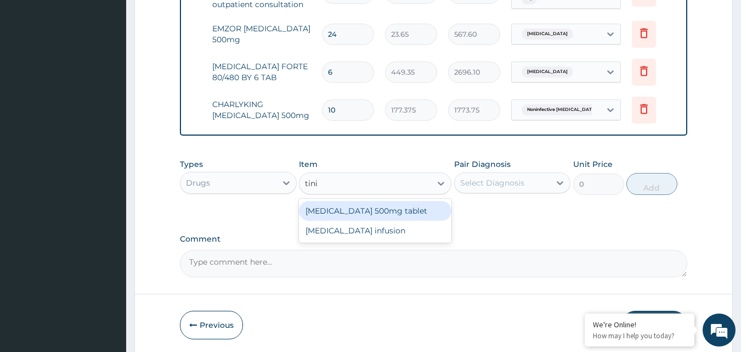
click at [341, 207] on div "Tinidazole 500mg tablet" at bounding box center [375, 211] width 153 height 20
type input "153.725"
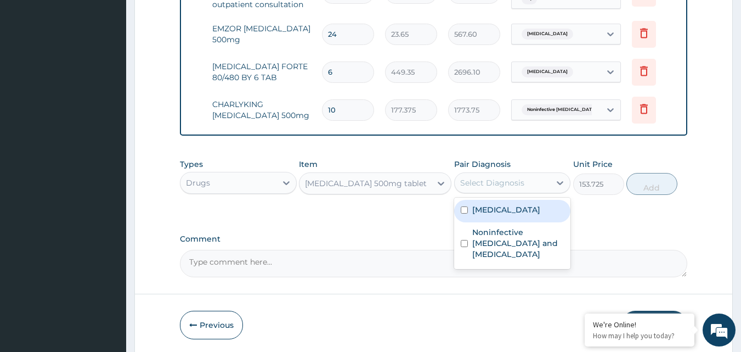
drag, startPoint x: 483, startPoint y: 186, endPoint x: 479, endPoint y: 191, distance: 6.7
click at [483, 187] on div "Select Diagnosis" at bounding box center [503, 183] width 96 height 18
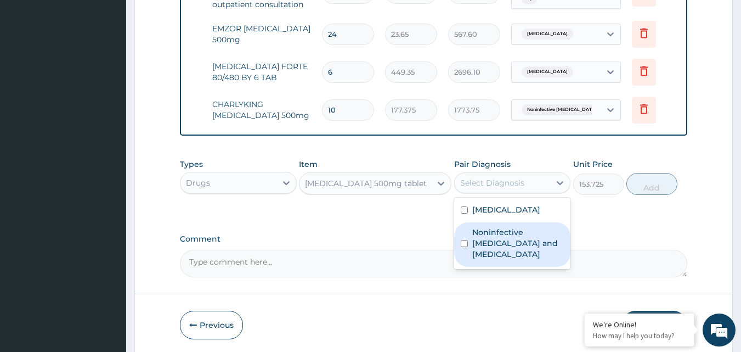
click at [476, 232] on label "Noninfective enteritis and colitis" at bounding box center [518, 243] width 92 height 33
checkbox input "true"
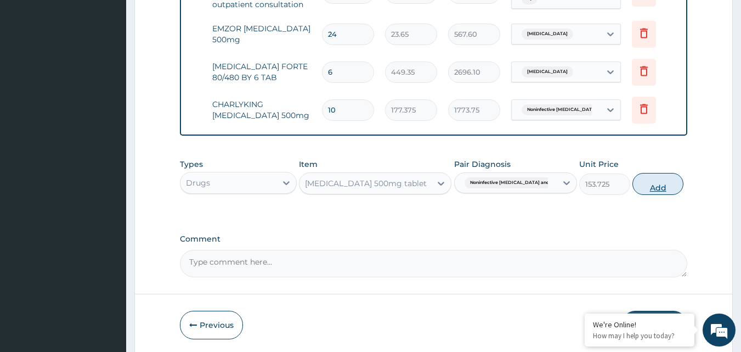
click at [646, 184] on button "Add" at bounding box center [658, 184] width 51 height 22
type input "0"
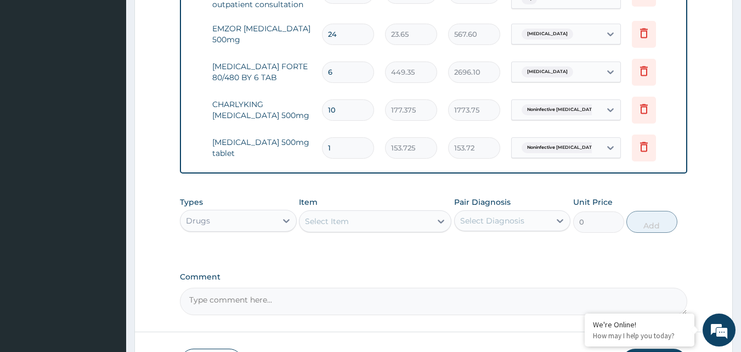
type input "10"
type input "1537.25"
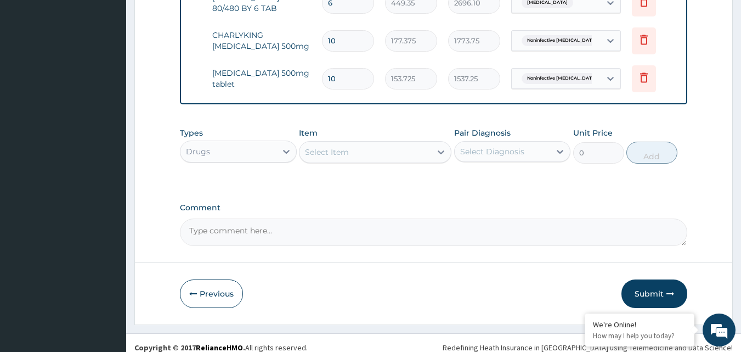
scroll to position [711, 0]
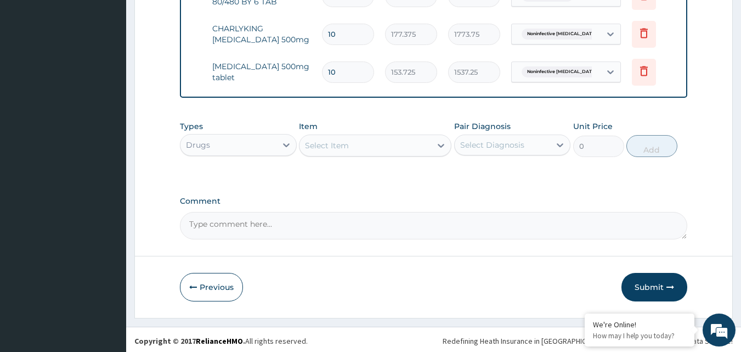
type input "10"
click at [310, 222] on textarea "Comment" at bounding box center [434, 225] width 508 height 27
type textarea "The enrollee was treated based on the above diagnosis."
click at [658, 282] on button "Submit" at bounding box center [655, 287] width 66 height 29
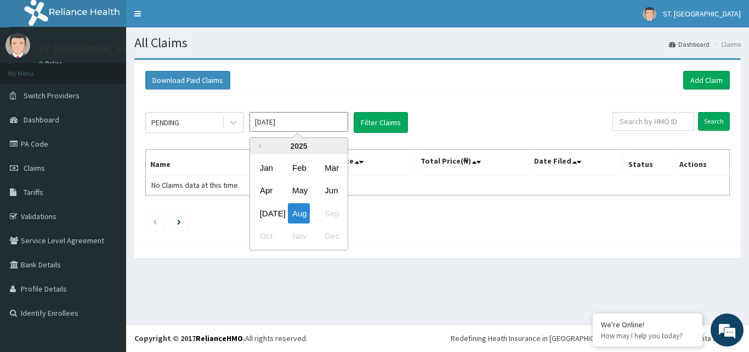
click at [286, 121] on input "Aug 2025" at bounding box center [299, 122] width 99 height 20
click at [266, 211] on div "Jul" at bounding box center [267, 213] width 22 height 20
type input "Jul 2025"
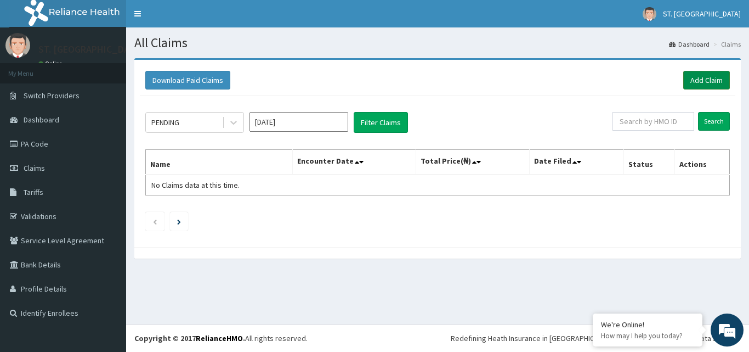
click at [701, 80] on link "Add Claim" at bounding box center [707, 80] width 47 height 19
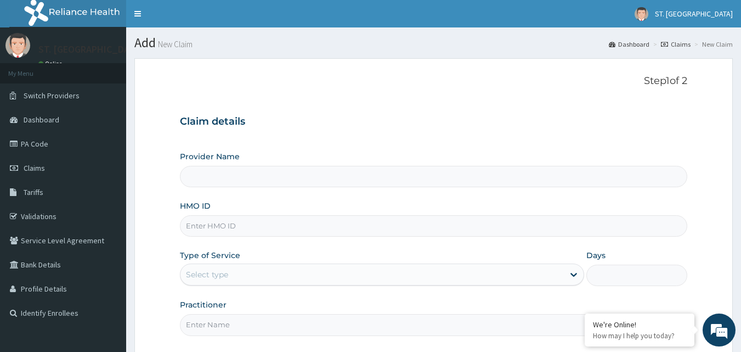
click at [235, 230] on input "HMO ID" at bounding box center [434, 225] width 508 height 21
type input "ST. [GEOGRAPHIC_DATA]"
paste input "WML/10135/A"
type input "WML/10135/A"
click at [212, 278] on div "Select type" at bounding box center [207, 274] width 42 height 11
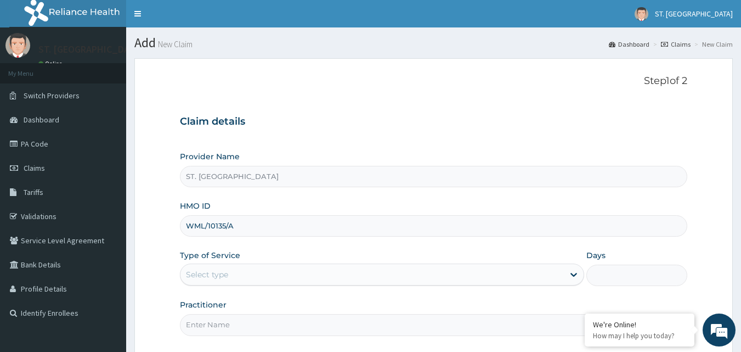
click at [359, 274] on div "Select type" at bounding box center [373, 275] width 384 height 18
click at [328, 283] on div "Select type" at bounding box center [373, 275] width 384 height 18
click at [328, 276] on div "Select type" at bounding box center [373, 275] width 384 height 18
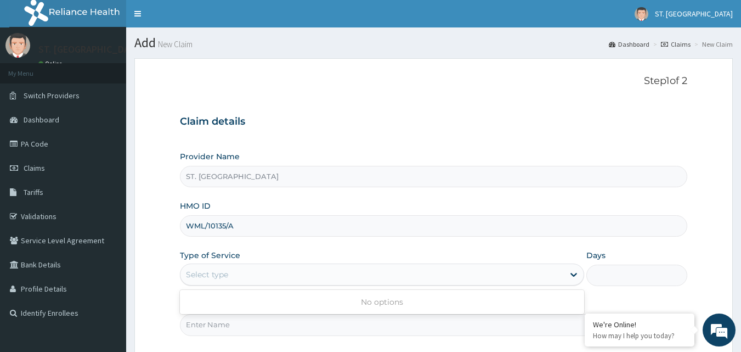
click at [328, 276] on div "Select type" at bounding box center [373, 275] width 384 height 18
click at [328, 275] on div "Select type" at bounding box center [373, 275] width 384 height 18
click at [238, 276] on div "Select type" at bounding box center [373, 275] width 384 height 18
click at [36, 166] on span "Claims" at bounding box center [34, 168] width 21 height 10
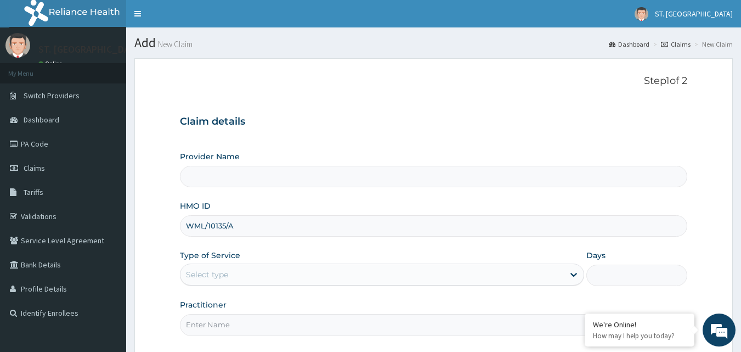
click at [218, 273] on div "Select type" at bounding box center [207, 274] width 42 height 11
click at [207, 307] on label "Practitioner" at bounding box center [203, 304] width 47 height 11
click at [207, 314] on input "Practitioner" at bounding box center [434, 324] width 508 height 21
click at [208, 275] on div "Select type" at bounding box center [207, 274] width 42 height 11
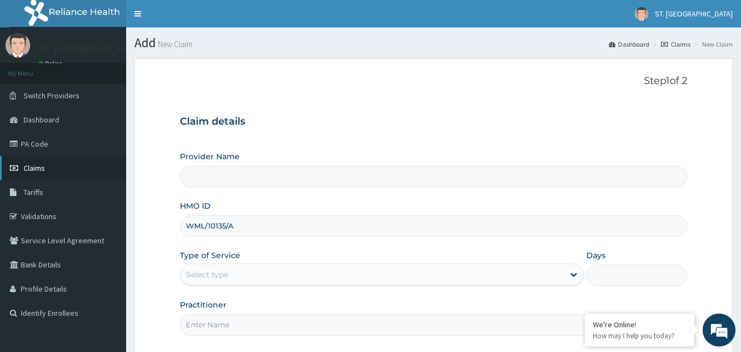
click at [35, 168] on span "Claims" at bounding box center [34, 168] width 21 height 10
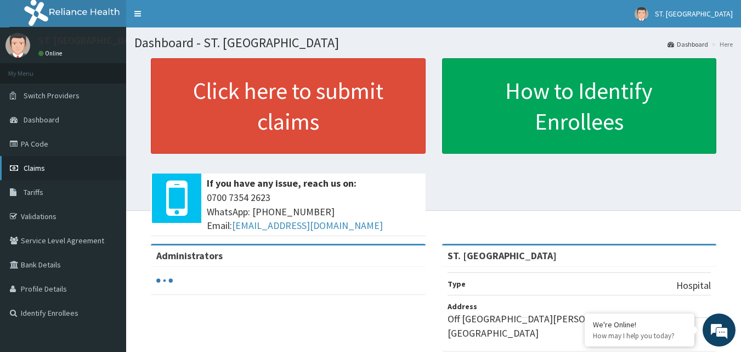
click at [30, 168] on span "Claims" at bounding box center [34, 168] width 21 height 10
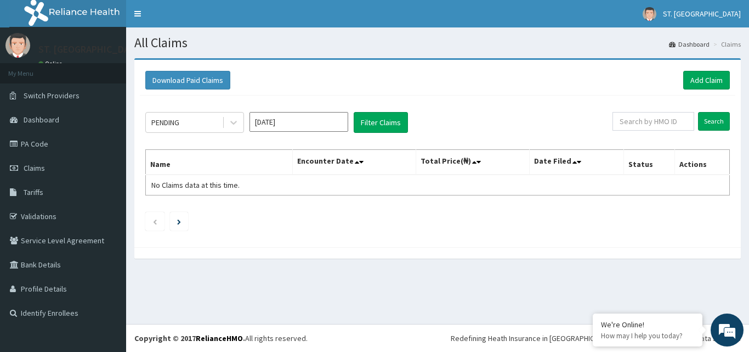
click at [292, 129] on input "[DATE]" at bounding box center [299, 122] width 99 height 20
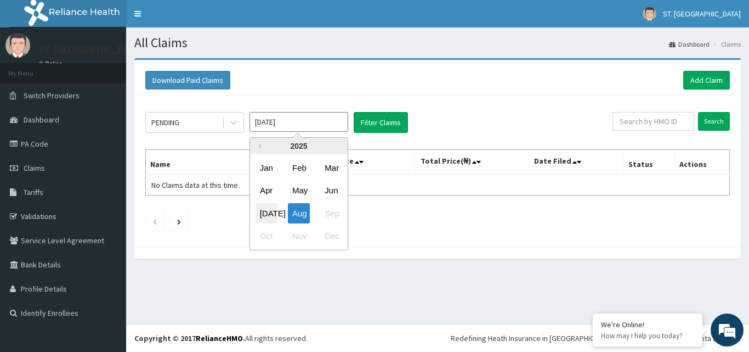
click at [264, 210] on div "[DATE]" at bounding box center [267, 213] width 22 height 20
type input "[DATE]"
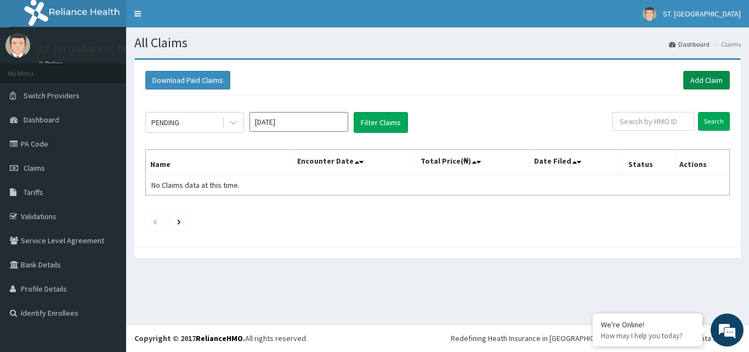
click at [709, 76] on link "Add Claim" at bounding box center [707, 80] width 47 height 19
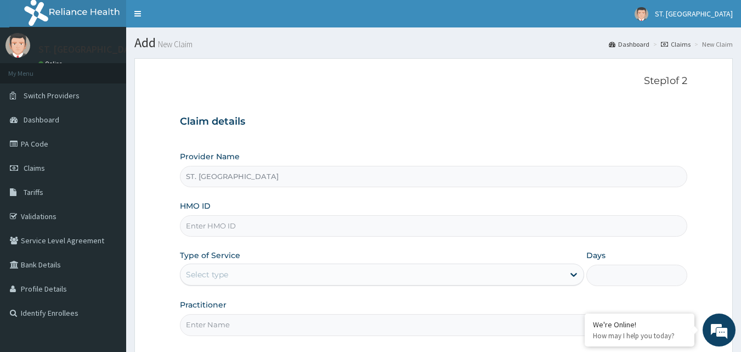
type input "ST. [GEOGRAPHIC_DATA]"
click at [213, 229] on input "HMO ID" at bounding box center [434, 225] width 508 height 21
paste input "WML/10135/A"
type input "WML/10135/A"
click at [227, 278] on div "Select type" at bounding box center [207, 274] width 42 height 11
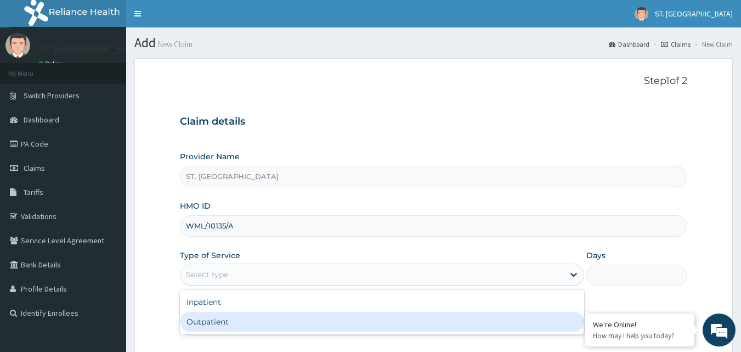
click at [212, 319] on div "Outpatient" at bounding box center [382, 322] width 404 height 20
type input "1"
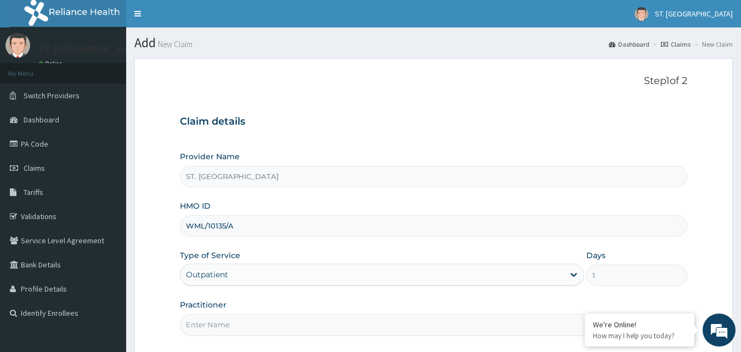
click at [213, 331] on input "Practitioner" at bounding box center [434, 324] width 508 height 21
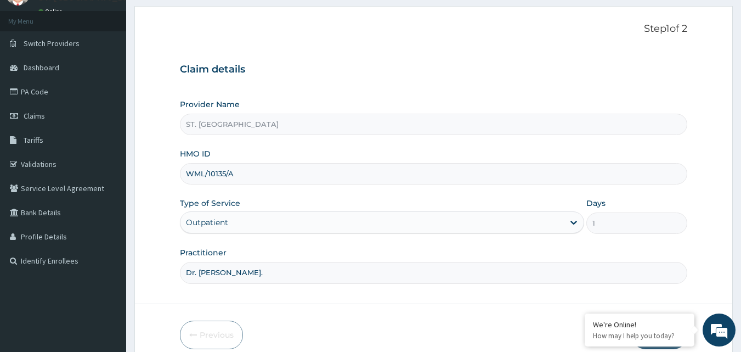
scroll to position [103, 0]
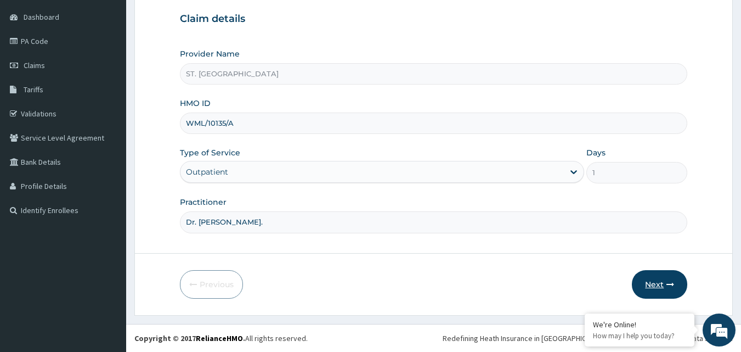
type input "Dr. [PERSON_NAME]."
click at [651, 281] on button "Next" at bounding box center [659, 284] width 55 height 29
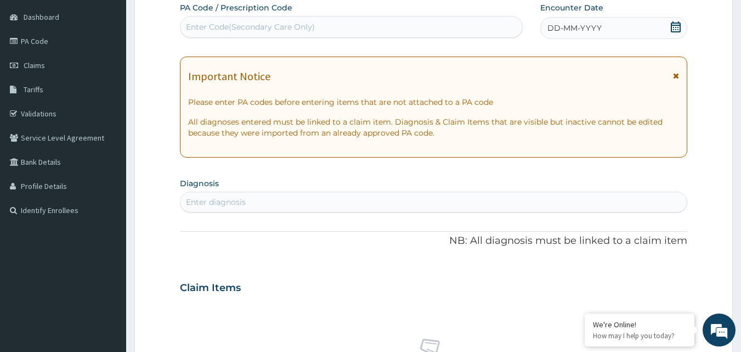
scroll to position [48, 0]
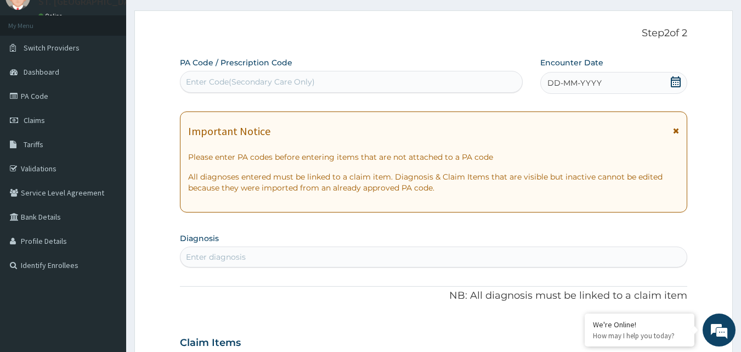
click at [679, 77] on icon at bounding box center [676, 81] width 10 height 11
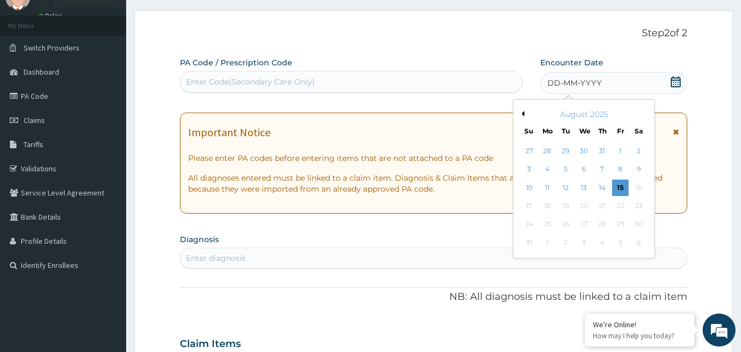
click at [522, 111] on button "Previous Month" at bounding box center [521, 113] width 5 height 5
click at [635, 149] on div "5" at bounding box center [639, 151] width 16 height 16
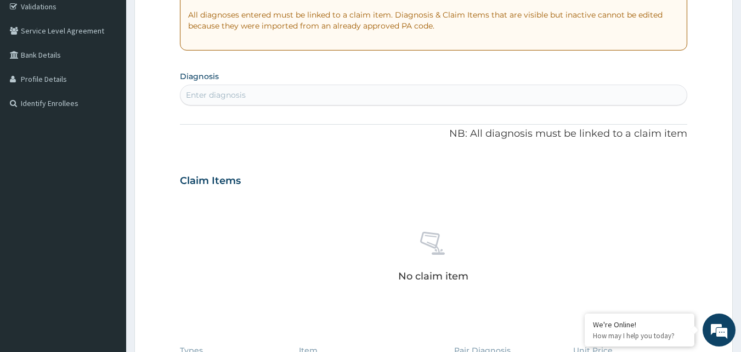
scroll to position [212, 0]
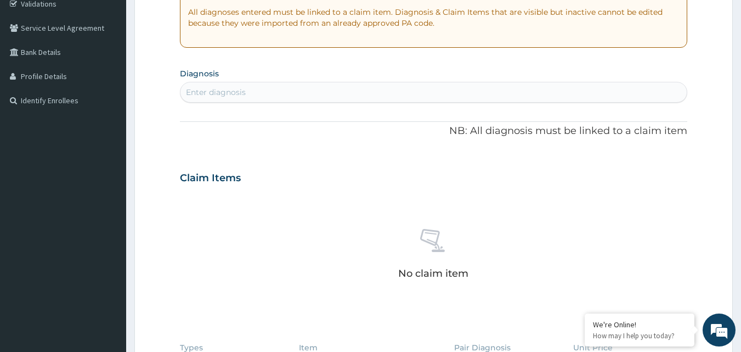
click at [292, 94] on div "Enter diagnosis" at bounding box center [434, 92] width 507 height 18
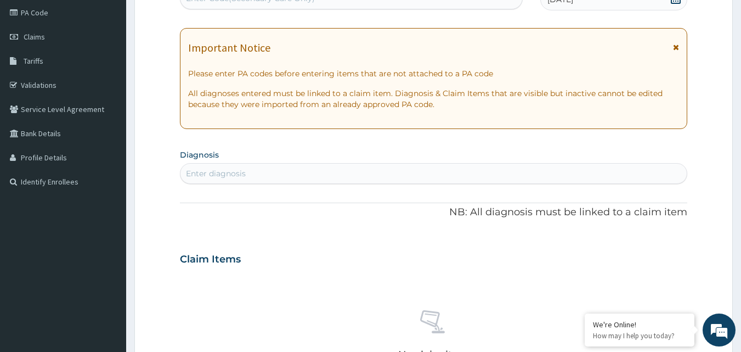
scroll to position [157, 0]
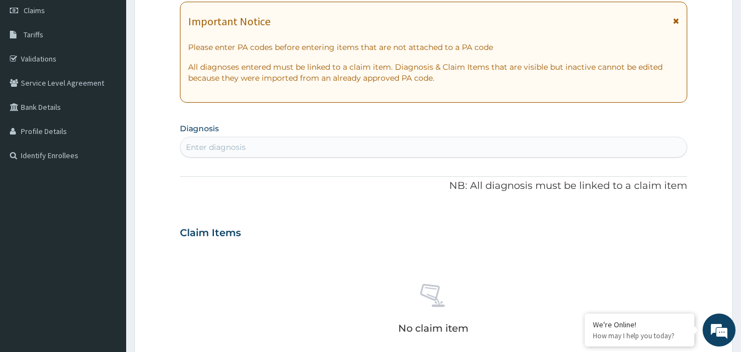
click at [222, 140] on div "Enter diagnosis" at bounding box center [434, 147] width 507 height 18
type input "[MEDICAL_DATA]"
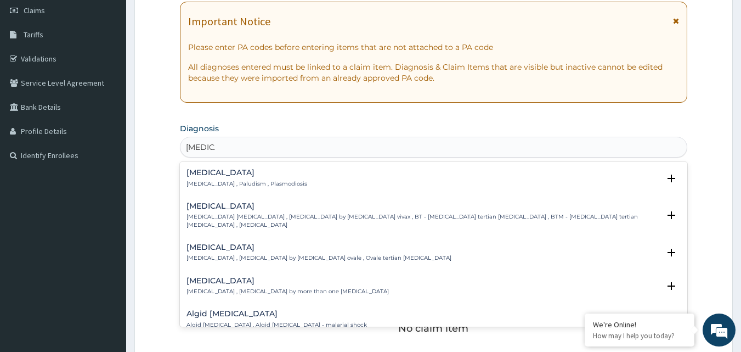
click at [246, 178] on div "[MEDICAL_DATA] [MEDICAL_DATA] , Paludism , Plasmodiosis" at bounding box center [247, 177] width 121 height 19
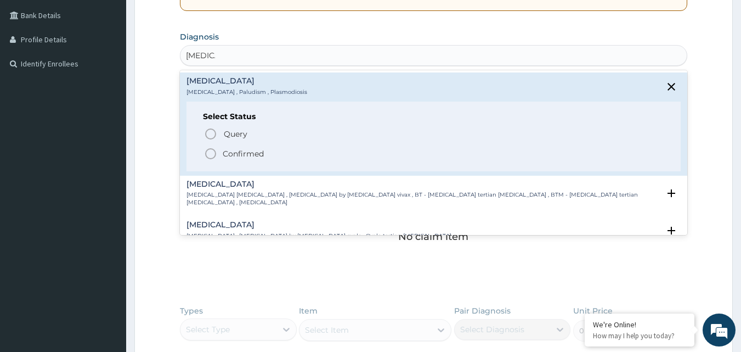
scroll to position [267, 0]
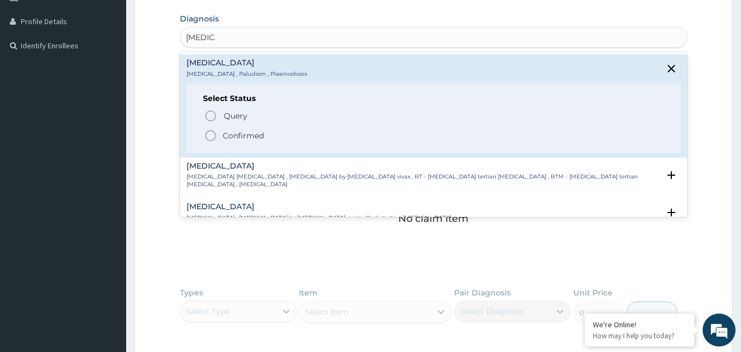
click at [215, 134] on icon "status option filled" at bounding box center [210, 135] width 13 height 13
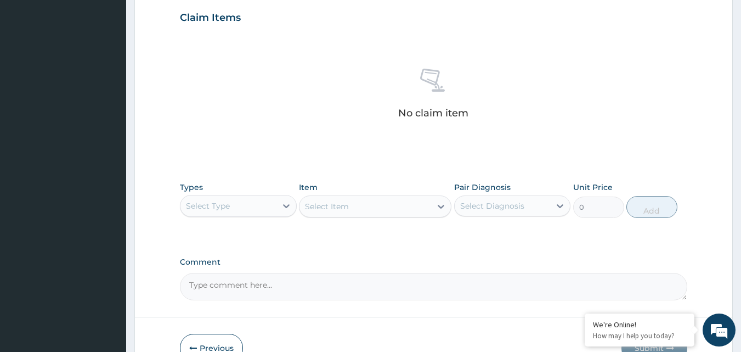
scroll to position [377, 0]
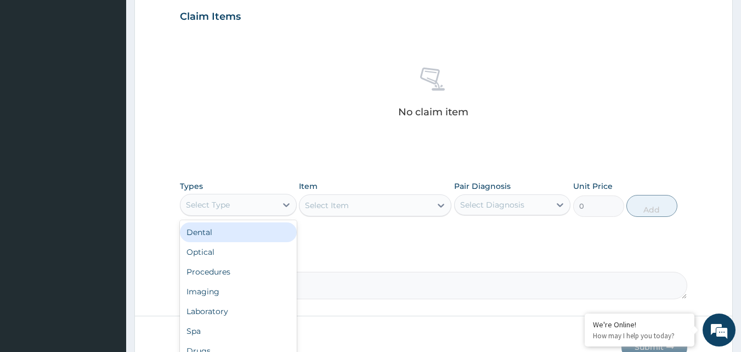
click at [230, 201] on div "Select Type" at bounding box center [229, 205] width 96 height 18
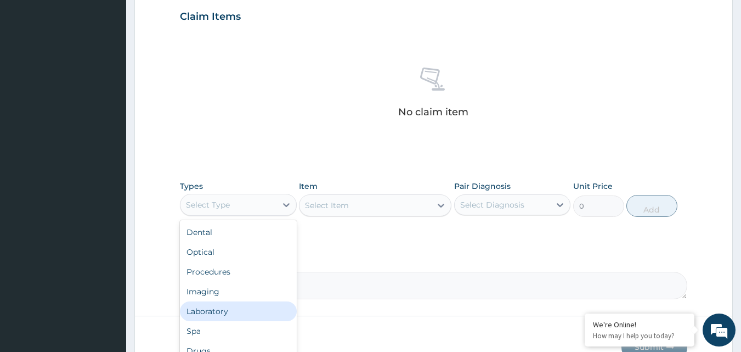
scroll to position [37, 0]
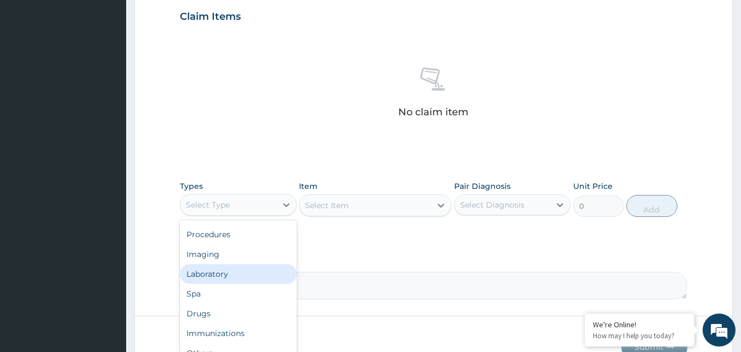
click at [211, 272] on div "Laboratory" at bounding box center [238, 274] width 117 height 20
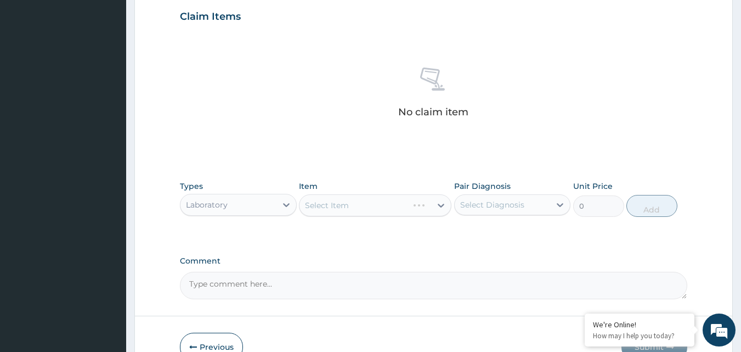
click at [346, 199] on div "Select Item" at bounding box center [375, 205] width 153 height 22
click at [395, 206] on div "Select Item" at bounding box center [366, 205] width 132 height 18
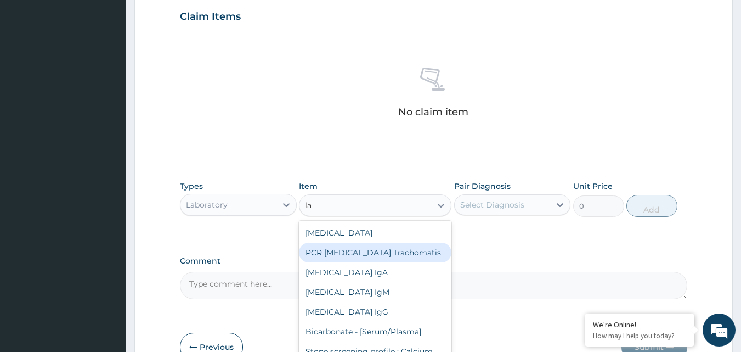
type input "l"
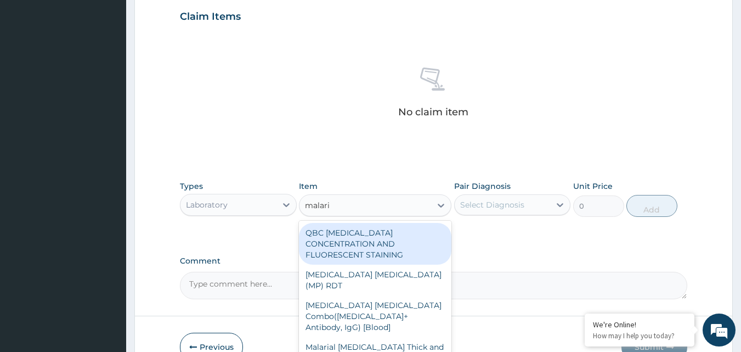
type input "[MEDICAL_DATA]"
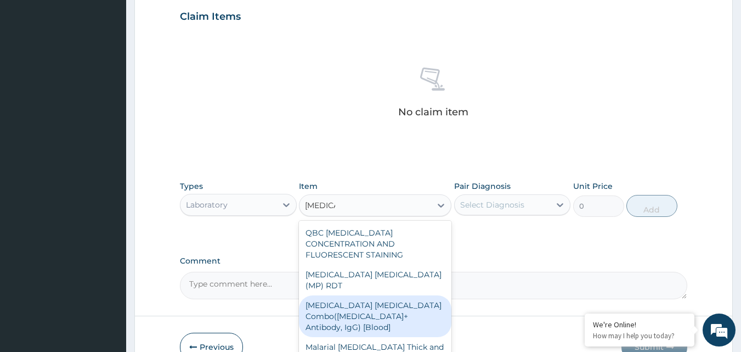
click at [364, 295] on div "[MEDICAL_DATA] [MEDICAL_DATA] Combo([MEDICAL_DATA]+ Antibody, IgG) [Blood]" at bounding box center [375, 316] width 153 height 42
type input "1612.5"
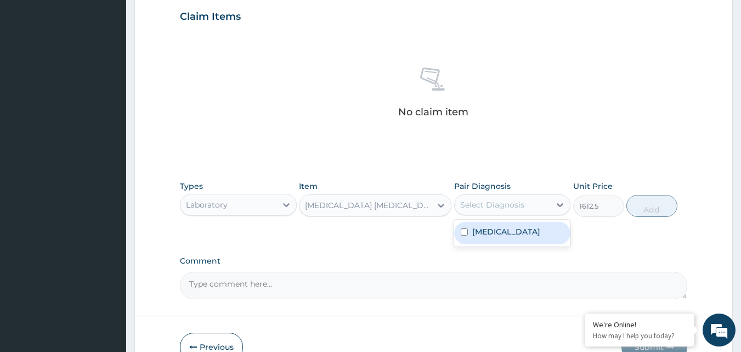
click at [515, 206] on div "Select Diagnosis" at bounding box center [492, 204] width 64 height 11
click at [461, 232] on input "checkbox" at bounding box center [464, 231] width 7 height 7
checkbox input "true"
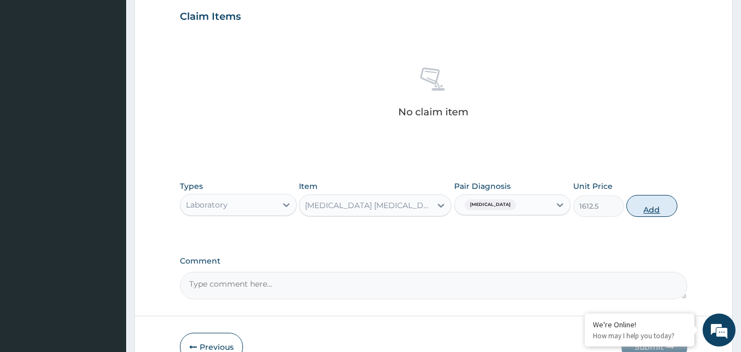
click at [656, 207] on button "Add" at bounding box center [652, 206] width 51 height 22
type input "0"
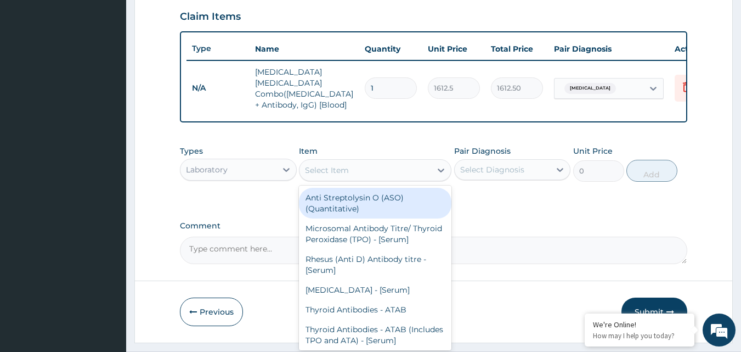
click at [402, 165] on div "Select Item" at bounding box center [366, 170] width 132 height 18
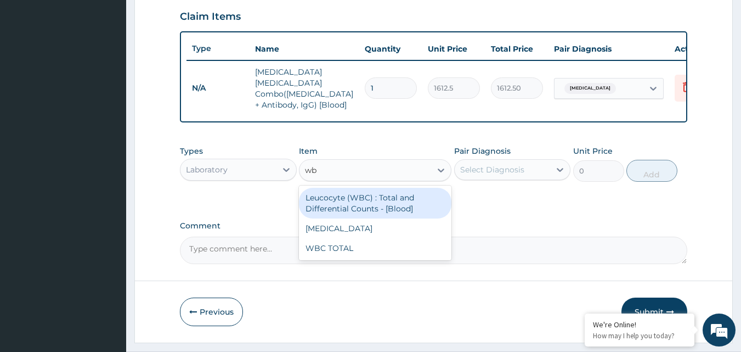
type input "wbc"
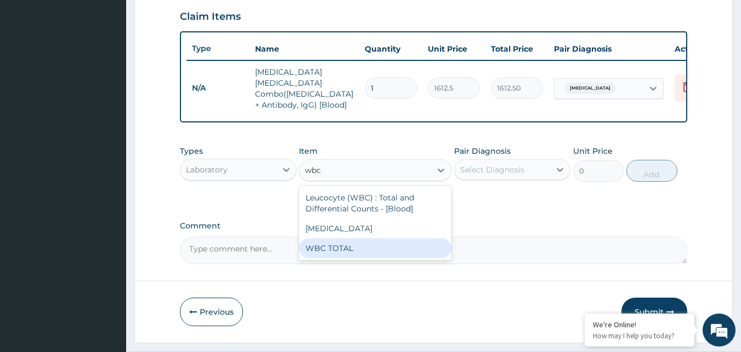
click at [328, 245] on div "WBC TOTAL" at bounding box center [375, 248] width 153 height 20
type input "3225"
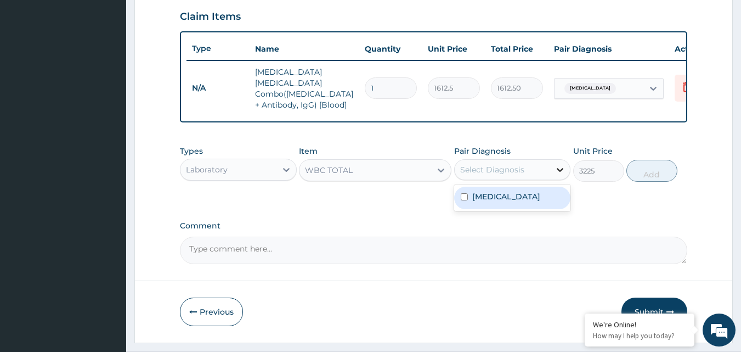
click at [561, 168] on icon at bounding box center [560, 170] width 7 height 4
click at [514, 190] on div "[MEDICAL_DATA]" at bounding box center [512, 198] width 117 height 22
checkbox input "true"
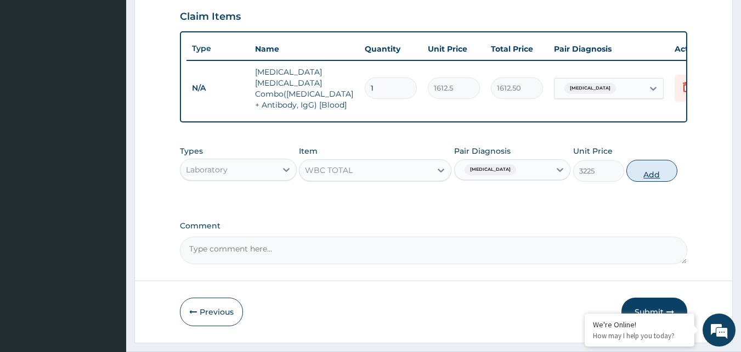
click at [643, 168] on button "Add" at bounding box center [652, 171] width 51 height 22
type input "0"
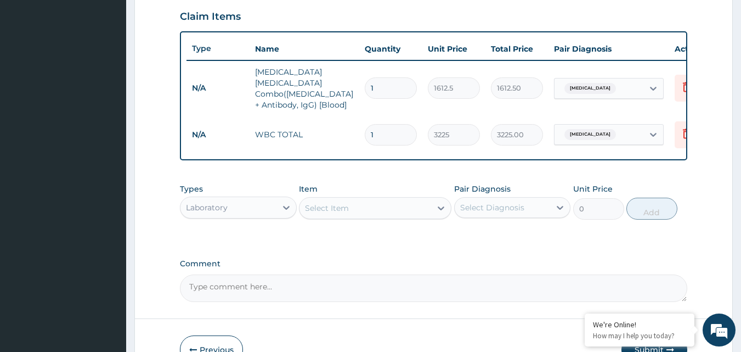
click at [339, 206] on div "Select Item" at bounding box center [327, 207] width 44 height 11
click at [367, 208] on div "Select Item" at bounding box center [366, 208] width 132 height 18
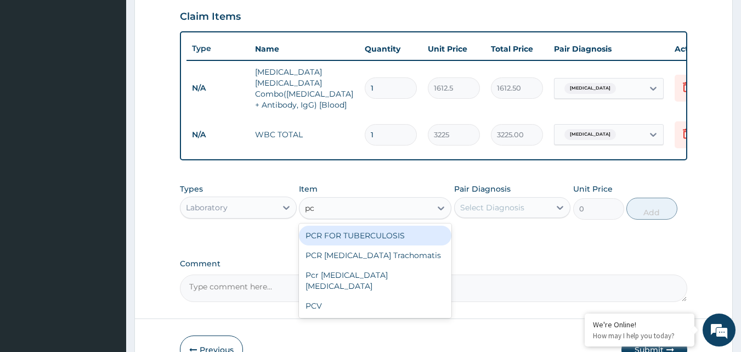
type input "pcv"
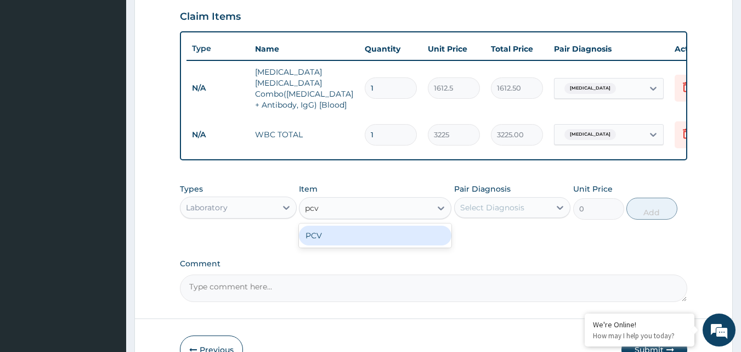
click at [405, 232] on div "PCV" at bounding box center [375, 236] width 153 height 20
type input "2150"
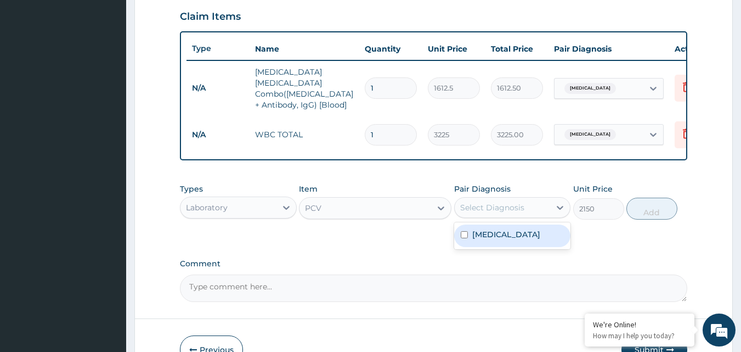
click at [495, 209] on div "Select Diagnosis" at bounding box center [492, 207] width 64 height 11
click at [463, 233] on input "checkbox" at bounding box center [464, 234] width 7 height 7
checkbox input "true"
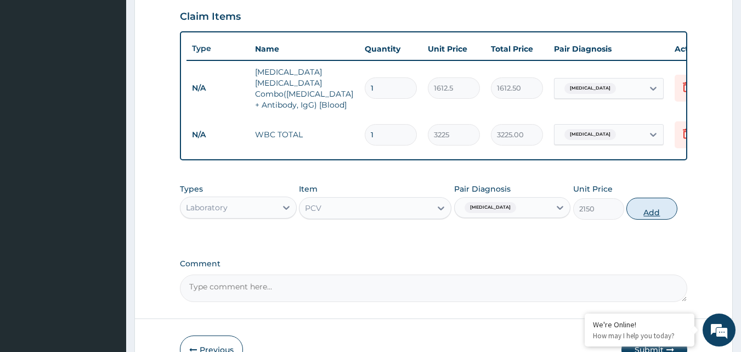
click at [652, 208] on button "Add" at bounding box center [652, 209] width 51 height 22
type input "0"
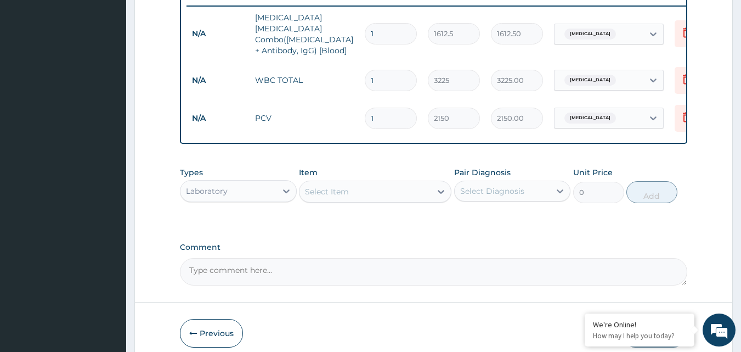
scroll to position [432, 0]
click at [288, 187] on icon at bounding box center [286, 190] width 11 height 11
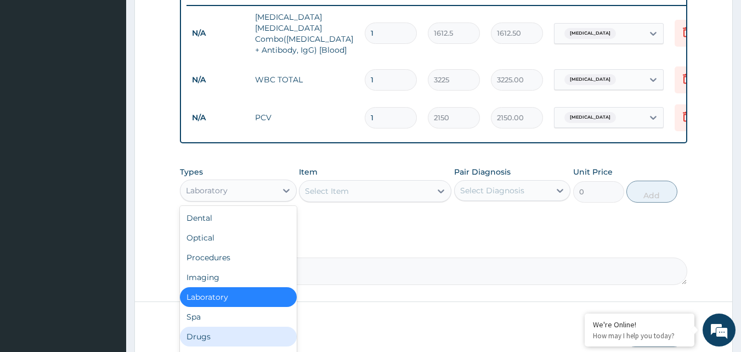
drag, startPoint x: 206, startPoint y: 333, endPoint x: 221, endPoint y: 326, distance: 16.4
click at [206, 334] on div "Drugs" at bounding box center [238, 336] width 117 height 20
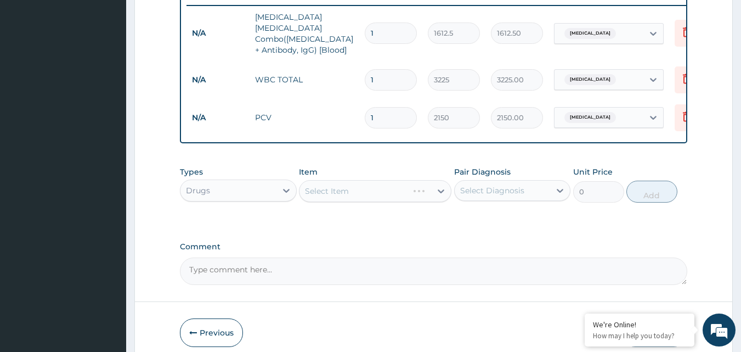
click at [338, 185] on div "Select Item" at bounding box center [375, 191] width 153 height 22
click at [405, 190] on div "Select Item" at bounding box center [366, 191] width 132 height 18
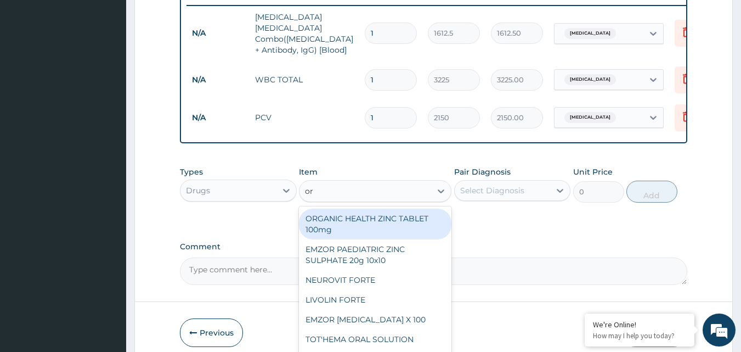
type input "ors"
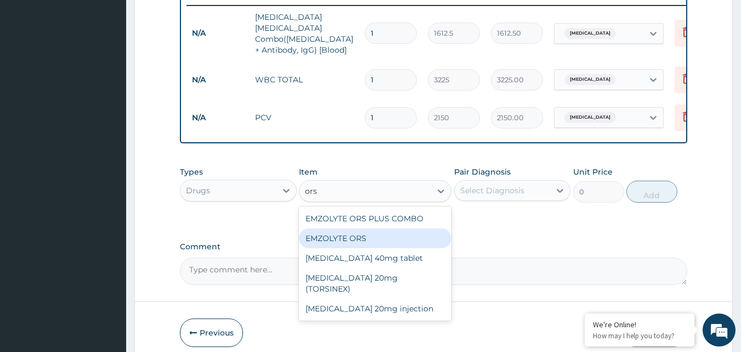
click at [365, 238] on div "EMZOLYTE ORS" at bounding box center [375, 238] width 153 height 20
type input "473"
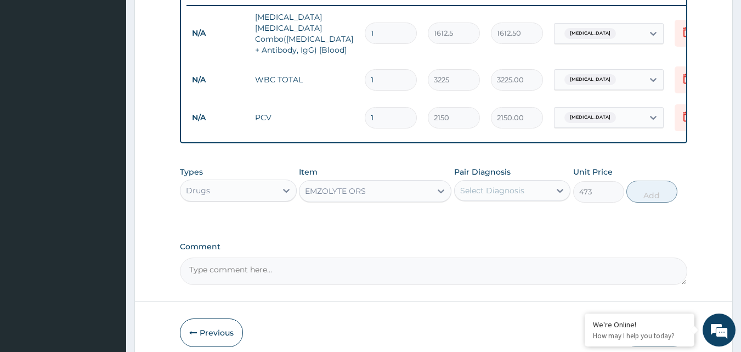
drag, startPoint x: 559, startPoint y: 189, endPoint x: 549, endPoint y: 196, distance: 12.2
click at [556, 192] on icon at bounding box center [560, 190] width 11 height 11
click at [497, 215] on label "[MEDICAL_DATA]" at bounding box center [506, 217] width 68 height 11
checkbox input "true"
click at [656, 190] on button "Add" at bounding box center [652, 192] width 51 height 22
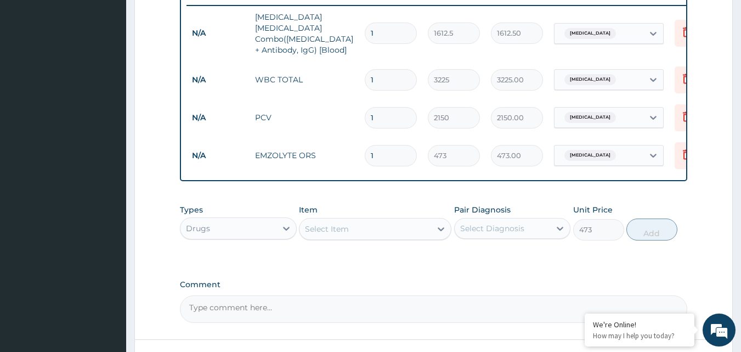
type input "0"
click at [384, 146] on input "1" at bounding box center [391, 155] width 52 height 21
type input "0.00"
type input "2"
type input "946.00"
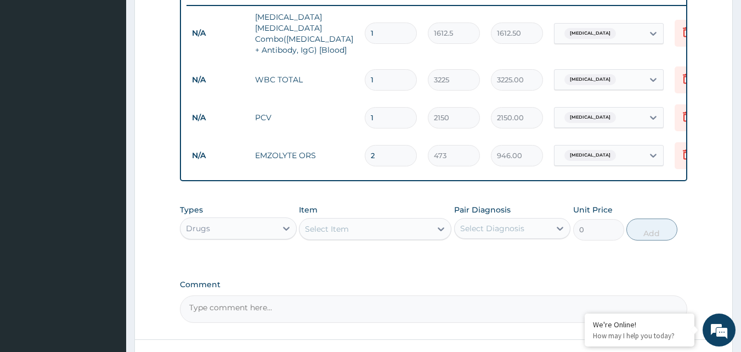
type input "2"
click at [390, 228] on div "Select Item" at bounding box center [366, 229] width 132 height 18
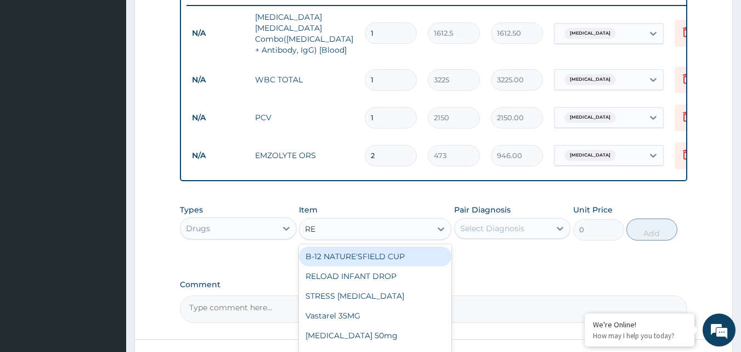
type input "R"
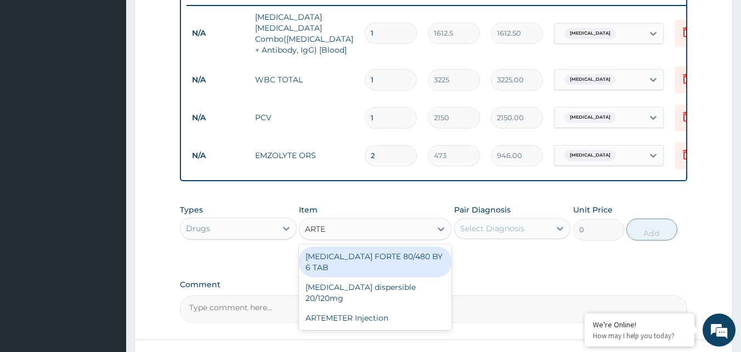
type input "ARTEM"
click at [367, 252] on div "COARTEM FORTE 80/480 BY 6 TAB" at bounding box center [375, 261] width 153 height 31
type input "449.35"
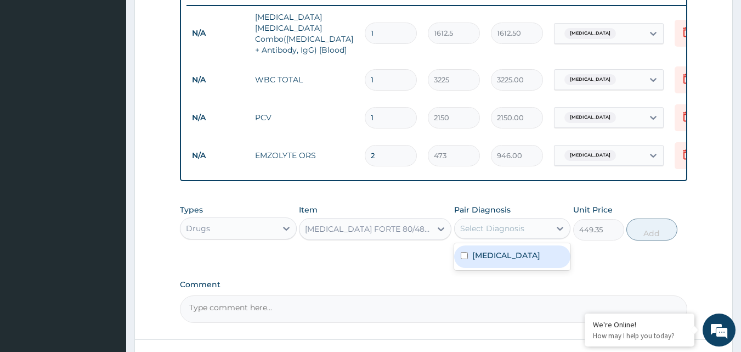
click at [484, 229] on div "Select Diagnosis" at bounding box center [492, 228] width 64 height 11
click at [464, 252] on input "checkbox" at bounding box center [464, 255] width 7 height 7
checkbox input "true"
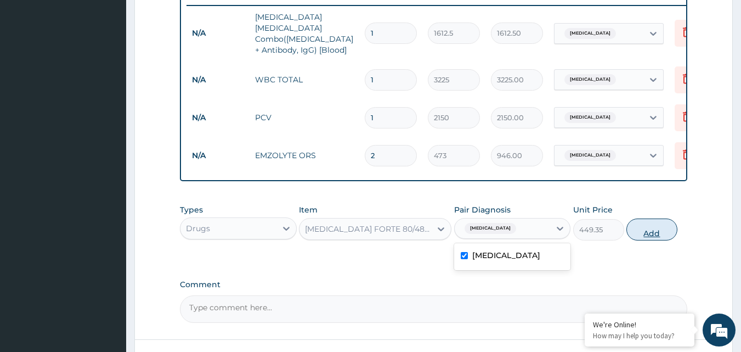
click at [647, 229] on button "Add" at bounding box center [652, 229] width 51 height 22
type input "0"
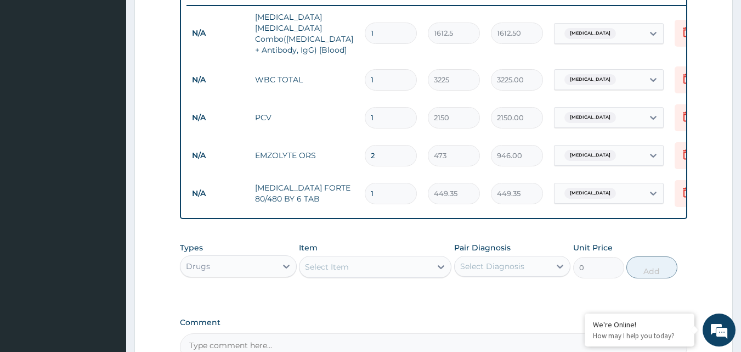
click at [389, 184] on input "1" at bounding box center [391, 193] width 52 height 21
type input "0.00"
type input "6"
type input "2696.10"
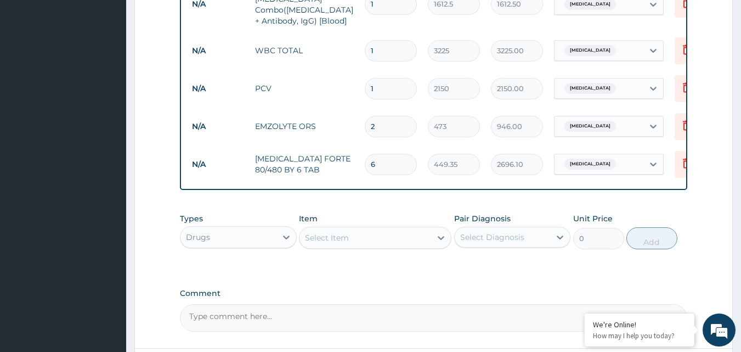
scroll to position [487, 0]
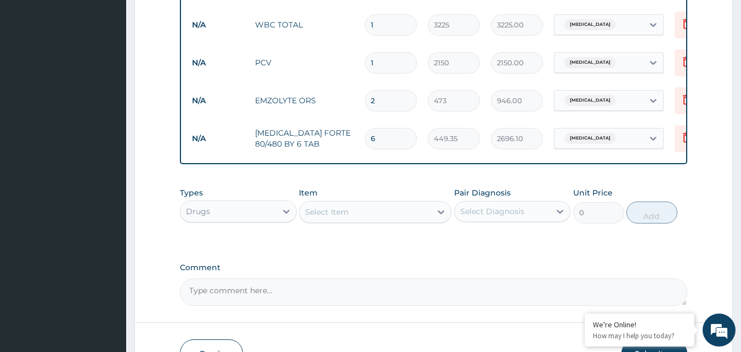
type input "6"
click at [393, 208] on div "Select Item" at bounding box center [366, 212] width 132 height 18
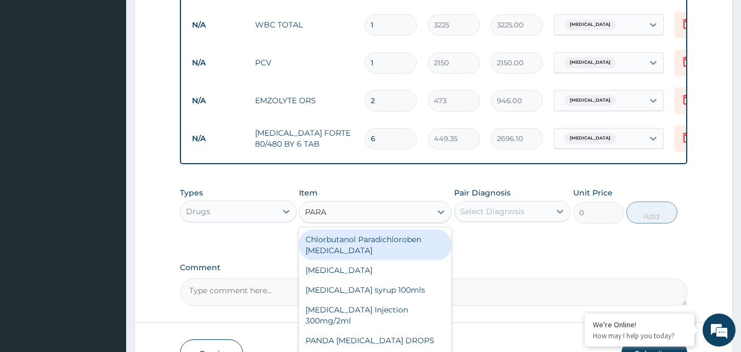
type input "PARAC"
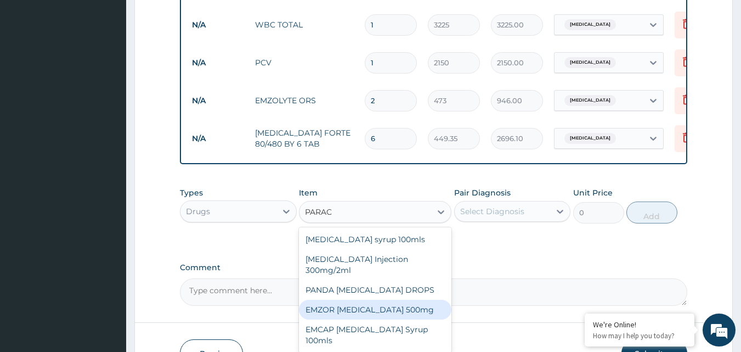
click at [371, 307] on div "EMZOR PARACETAMOL 500mg" at bounding box center [375, 310] width 153 height 20
type input "23.65"
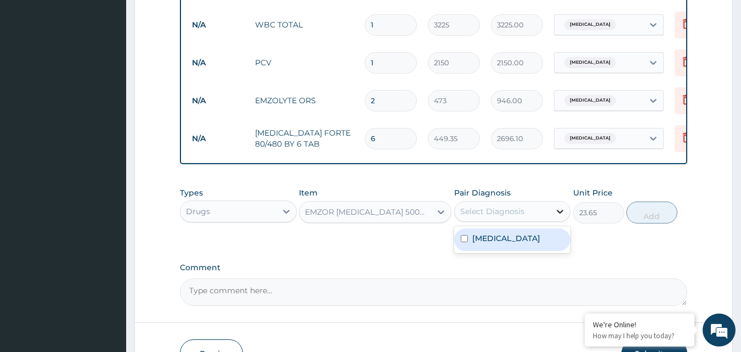
click at [554, 205] on div at bounding box center [560, 211] width 20 height 20
click at [466, 235] on input "checkbox" at bounding box center [464, 238] width 7 height 7
checkbox input "true"
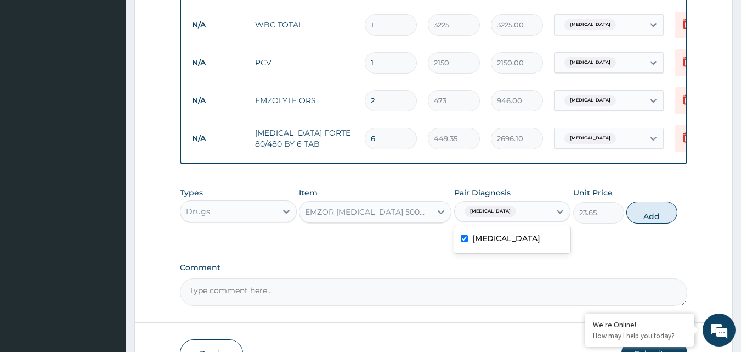
click at [643, 211] on button "Add" at bounding box center [652, 212] width 51 height 22
type input "0"
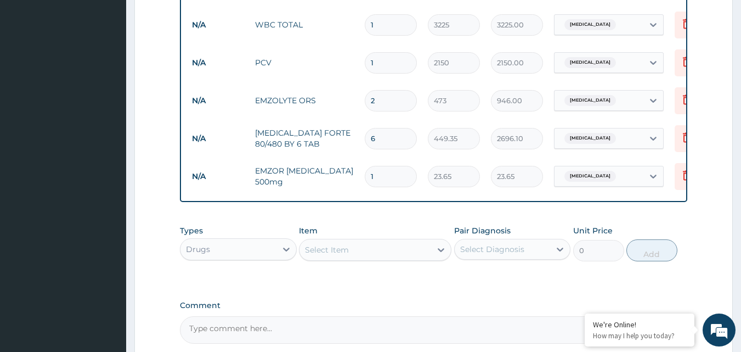
type input "0.00"
type input "1"
type input "23.65"
type input "18"
type input "425.70"
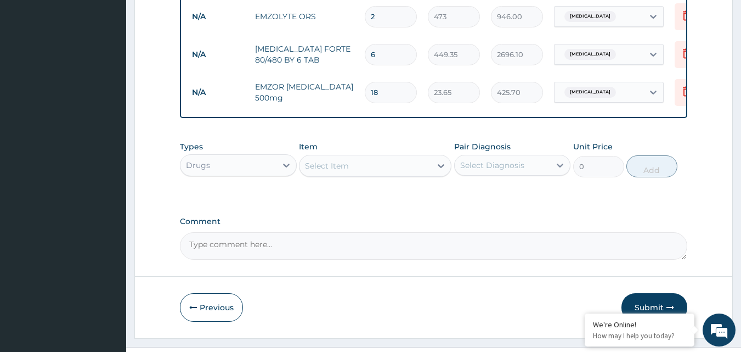
scroll to position [591, 0]
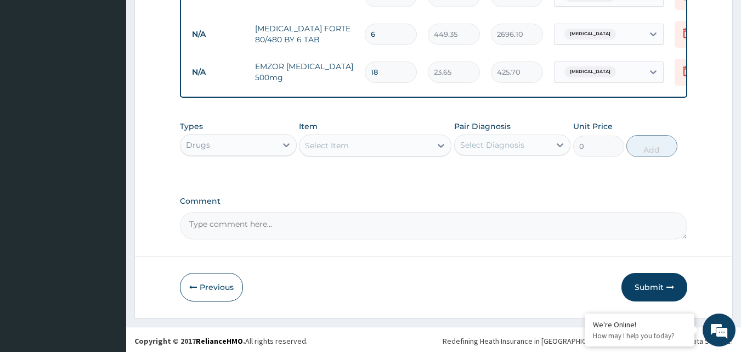
type input "18"
click at [289, 219] on textarea "Comment" at bounding box center [434, 225] width 508 height 27
type textarea "t"
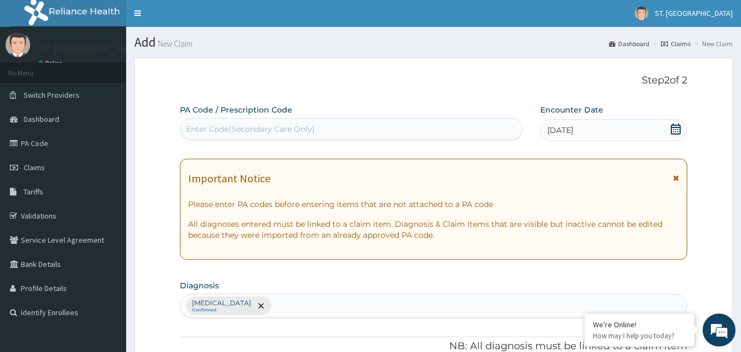
scroll to position [0, 0]
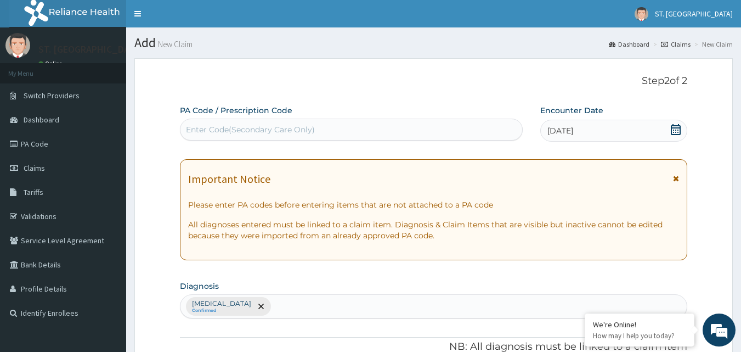
type textarea "The enrollee was treated based on the above diagnosis"
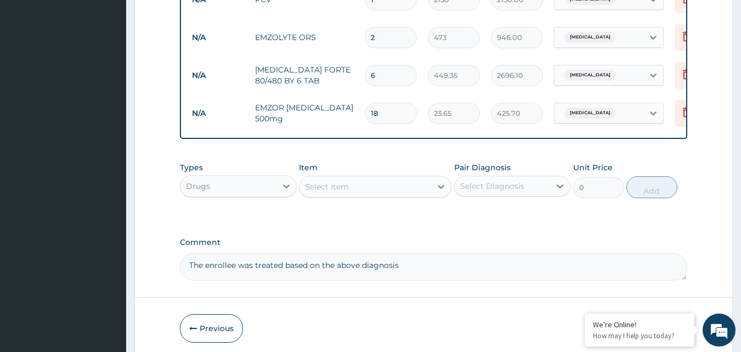
scroll to position [591, 0]
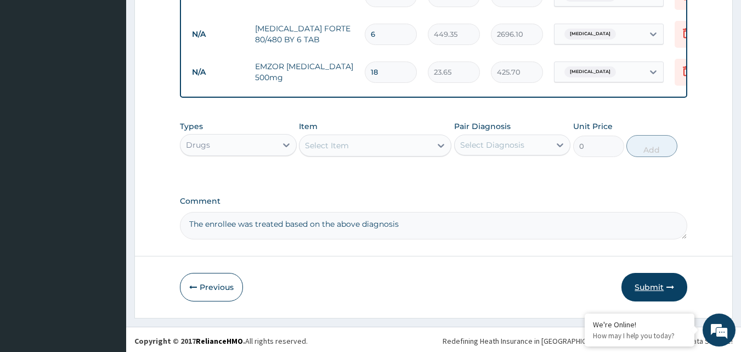
click at [646, 281] on button "Submit" at bounding box center [655, 287] width 66 height 29
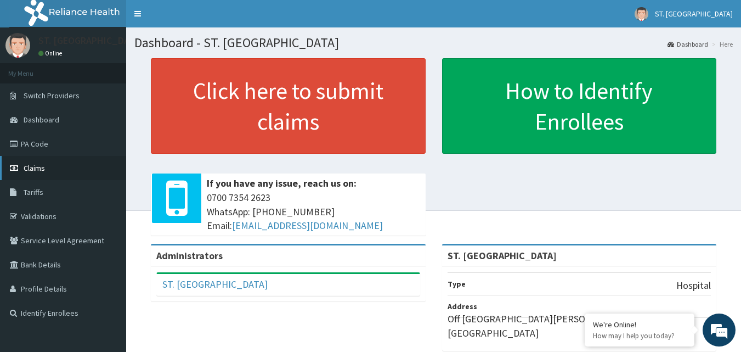
click at [55, 170] on link "Claims" at bounding box center [63, 168] width 126 height 24
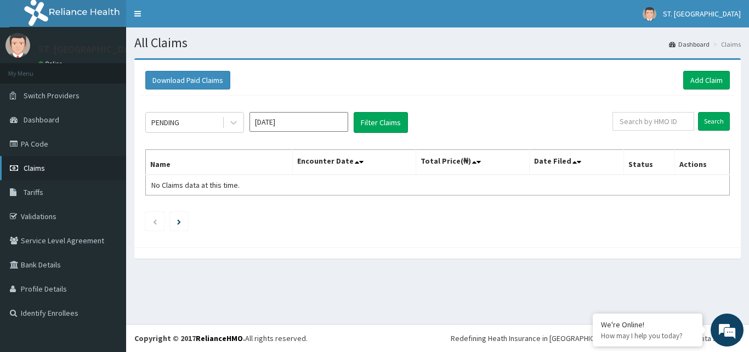
click at [18, 167] on icon at bounding box center [15, 168] width 11 height 8
click at [311, 127] on input "[DATE]" at bounding box center [299, 122] width 99 height 20
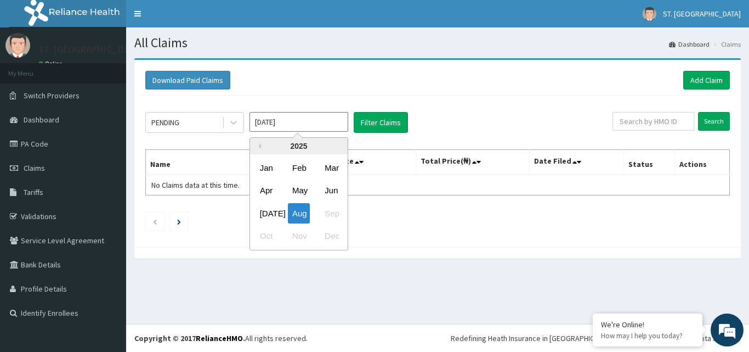
click at [262, 145] on div "2025" at bounding box center [299, 146] width 98 height 16
click at [265, 218] on div "[DATE]" at bounding box center [267, 213] width 22 height 20
type input "[DATE]"
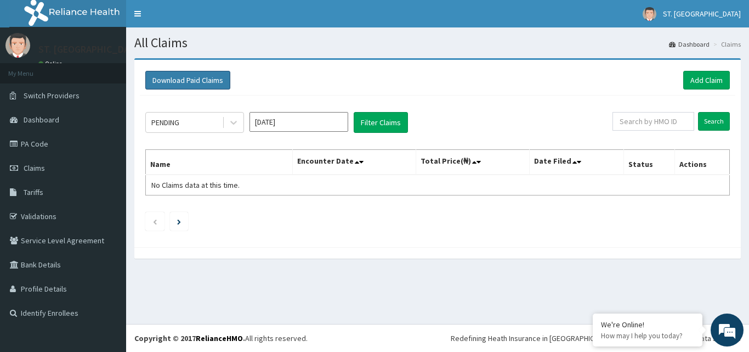
click at [208, 76] on button "Download Paid Claims" at bounding box center [187, 80] width 85 height 19
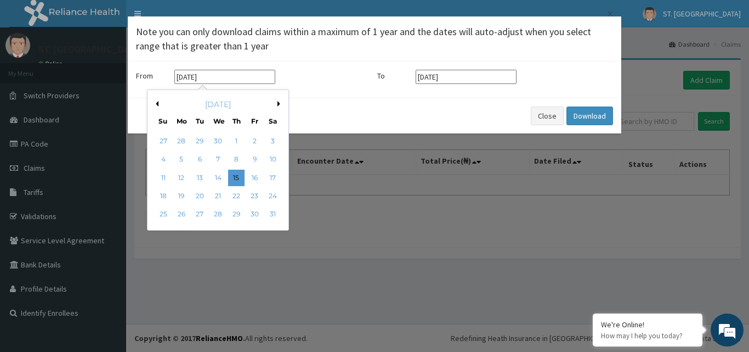
click at [219, 82] on input "[DATE]" at bounding box center [224, 77] width 101 height 14
click at [275, 106] on div "[DATE]" at bounding box center [218, 104] width 132 height 11
click at [277, 105] on div "[DATE]" at bounding box center [218, 104] width 132 height 11
click at [277, 103] on div "[DATE]" at bounding box center [218, 104] width 132 height 11
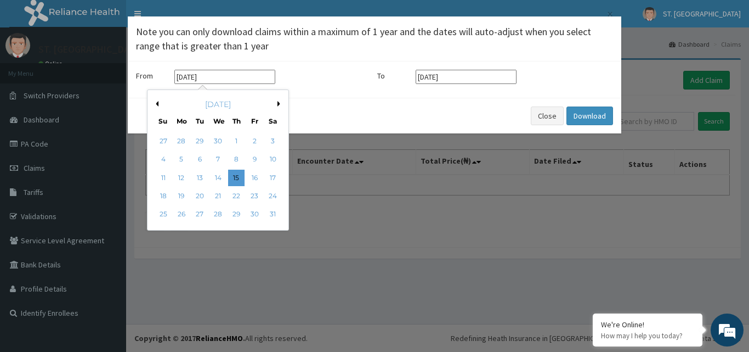
click at [278, 103] on button "Next Month" at bounding box center [280, 103] width 5 height 5
click at [279, 103] on button "Next Month" at bounding box center [280, 103] width 5 height 5
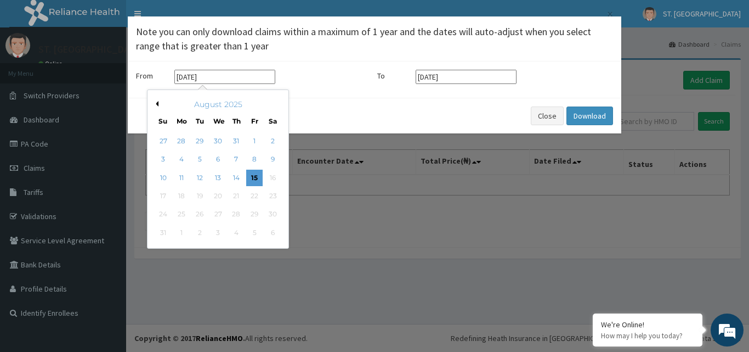
click at [279, 103] on div "August 2025" at bounding box center [218, 104] width 132 height 11
click at [155, 104] on button "Previous Month" at bounding box center [155, 103] width 5 height 5
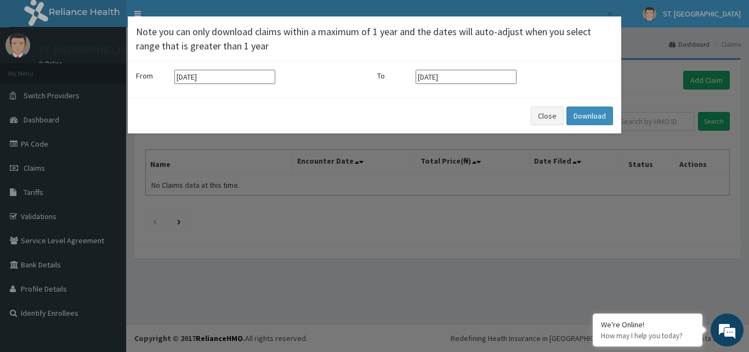
click at [469, 115] on div "Close Download" at bounding box center [375, 116] width 494 height 36
click at [590, 111] on button "Download" at bounding box center [590, 115] width 47 height 19
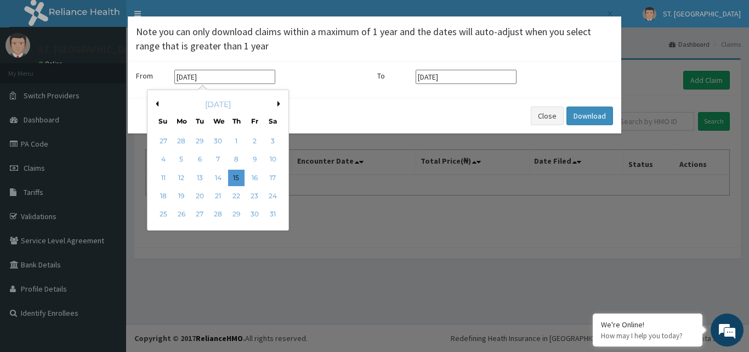
click at [227, 79] on input "15-05-2025" at bounding box center [224, 77] width 101 height 14
click at [278, 104] on button "Next Month" at bounding box center [280, 103] width 5 height 5
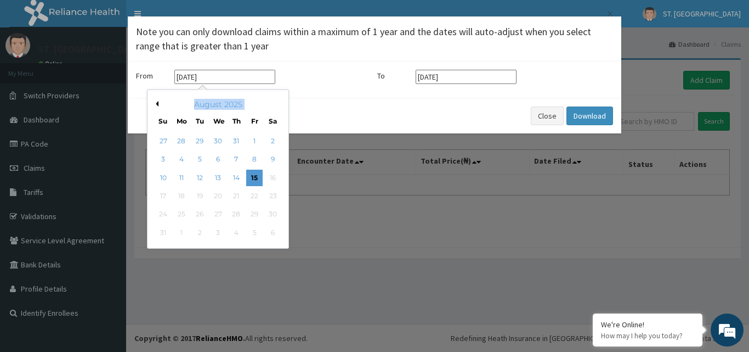
click at [277, 104] on div "August 2025" at bounding box center [218, 104] width 132 height 11
click at [249, 178] on div "15" at bounding box center [254, 178] width 16 height 16
type input "[DATE]"
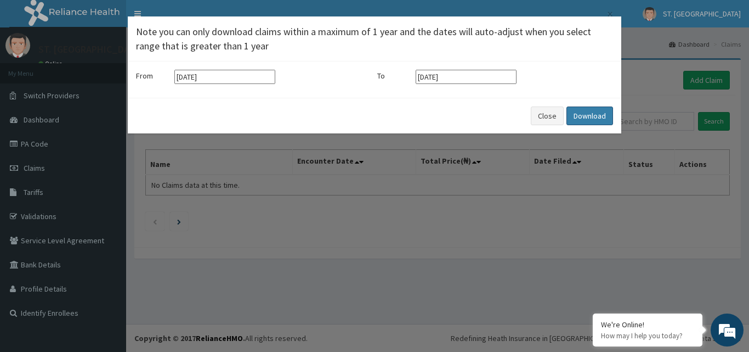
click at [585, 111] on button "Download" at bounding box center [590, 115] width 47 height 19
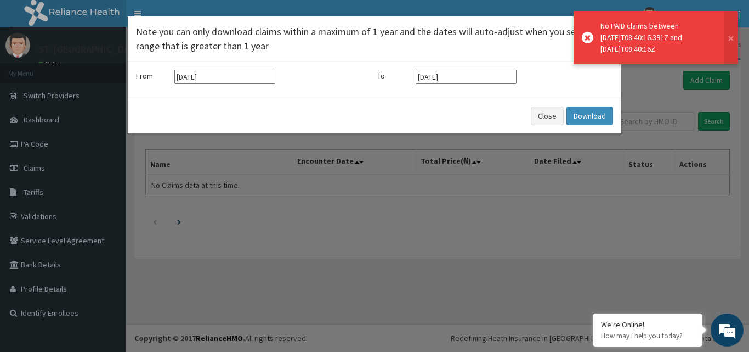
drag, startPoint x: 297, startPoint y: 186, endPoint x: 260, endPoint y: 130, distance: 67.6
click at [301, 181] on div "× Note you can only download claims within a maximum of 1 year and the dates wi…" at bounding box center [374, 176] width 749 height 352
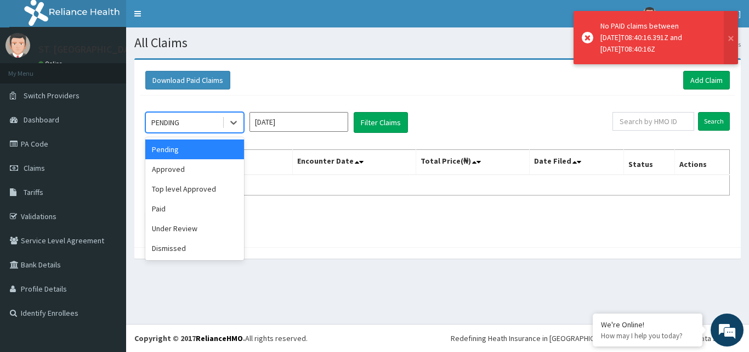
click at [196, 125] on div "PENDING" at bounding box center [184, 123] width 76 height 18
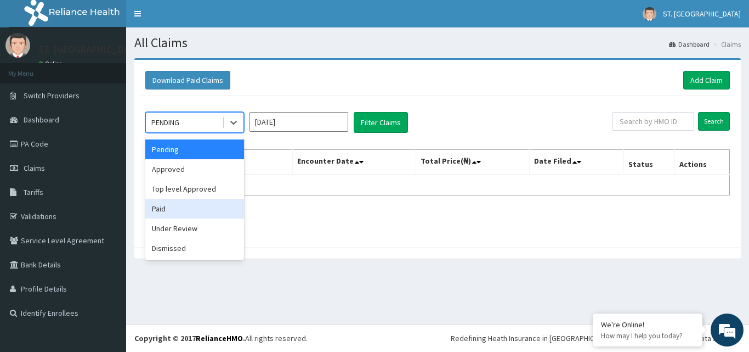
click at [169, 204] on div "Paid" at bounding box center [194, 209] width 99 height 20
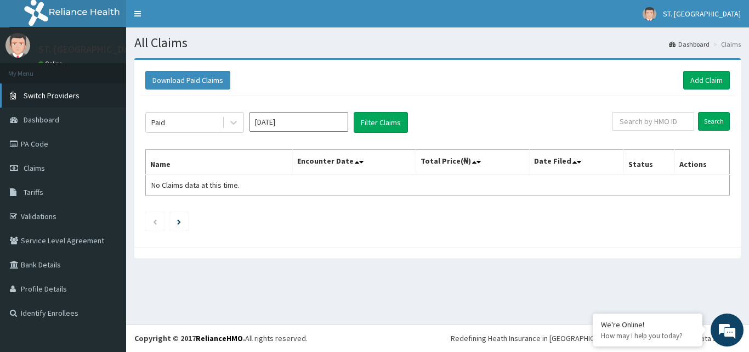
click at [48, 97] on span "Switch Providers" at bounding box center [52, 96] width 56 height 10
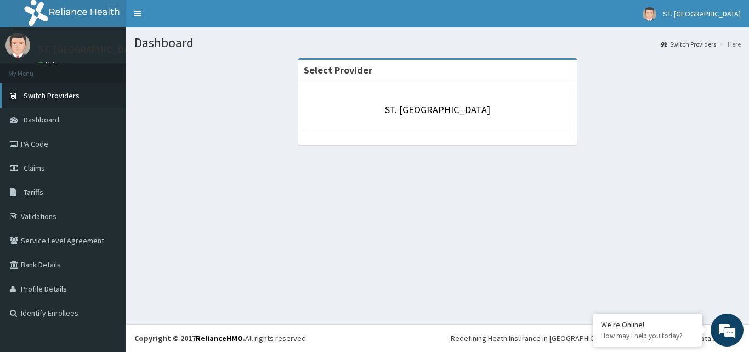
click at [35, 91] on span "Switch Providers" at bounding box center [52, 96] width 56 height 10
click at [31, 169] on span "Claims" at bounding box center [34, 168] width 21 height 10
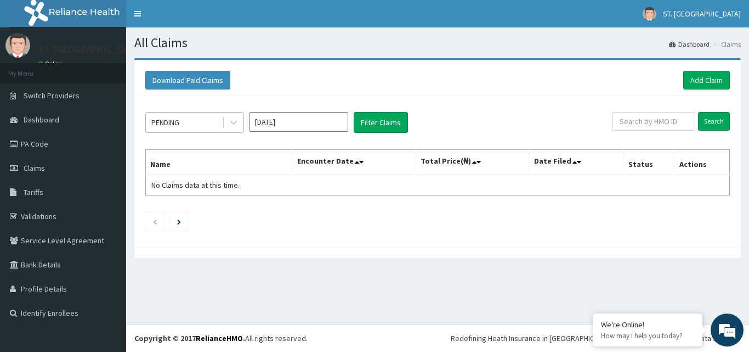
click at [162, 125] on div "PENDING" at bounding box center [165, 122] width 28 height 11
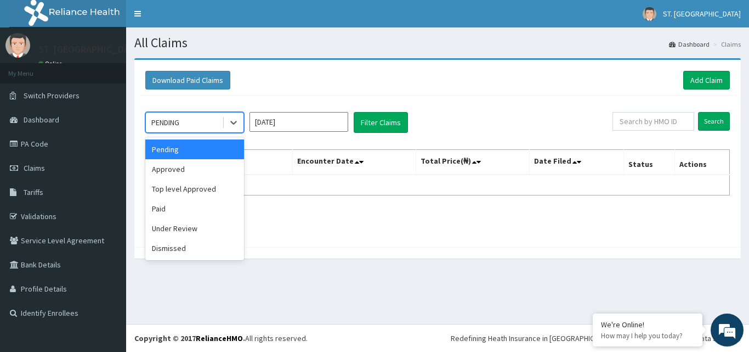
click at [171, 149] on div "Pending" at bounding box center [194, 149] width 99 height 20
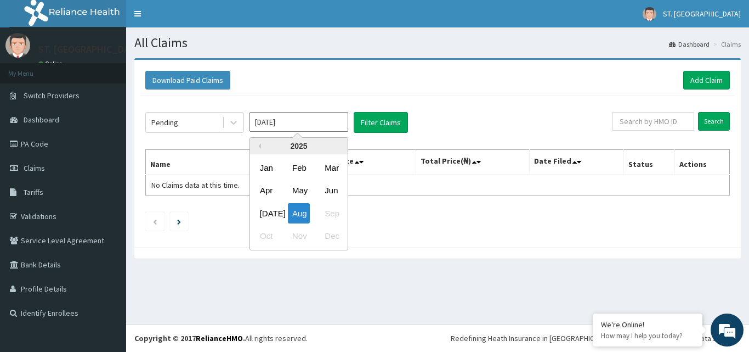
click at [313, 125] on input "[DATE]" at bounding box center [299, 122] width 99 height 20
click at [262, 209] on div "[DATE]" at bounding box center [267, 213] width 22 height 20
type input "[DATE]"
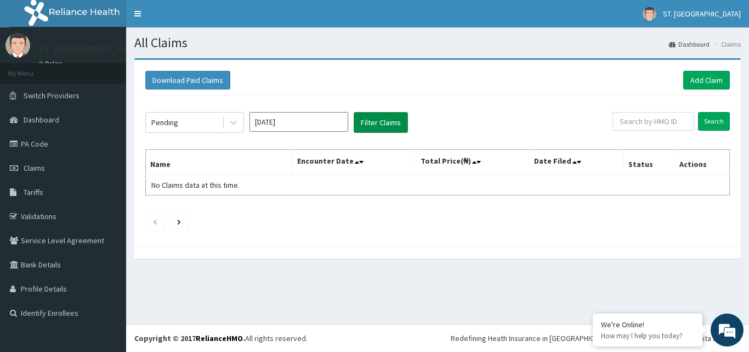
click at [373, 121] on button "Filter Claims" at bounding box center [381, 122] width 54 height 21
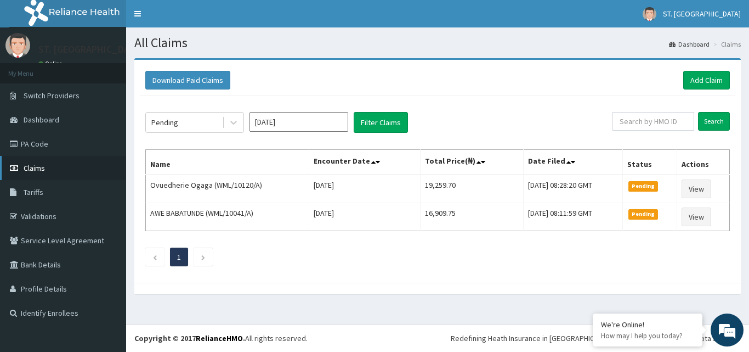
click at [35, 166] on span "Claims" at bounding box center [34, 168] width 21 height 10
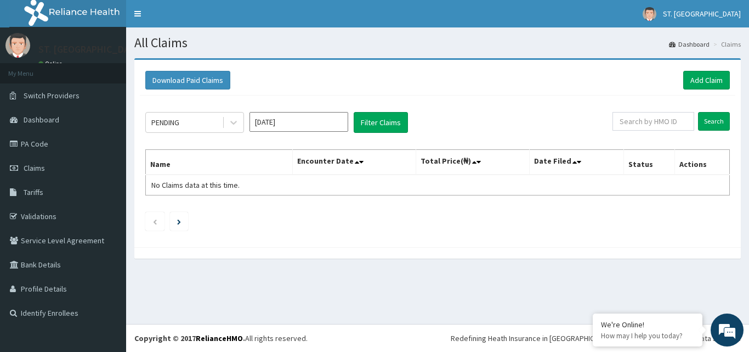
click at [295, 122] on input "[DATE]" at bounding box center [299, 122] width 99 height 20
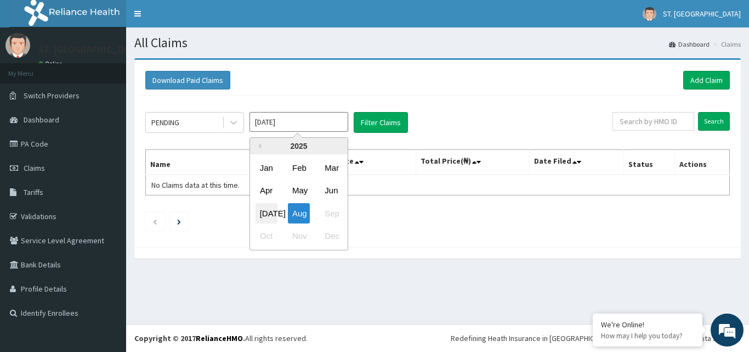
click at [265, 212] on div "Jul" at bounding box center [267, 213] width 22 height 20
type input "Jul 2025"
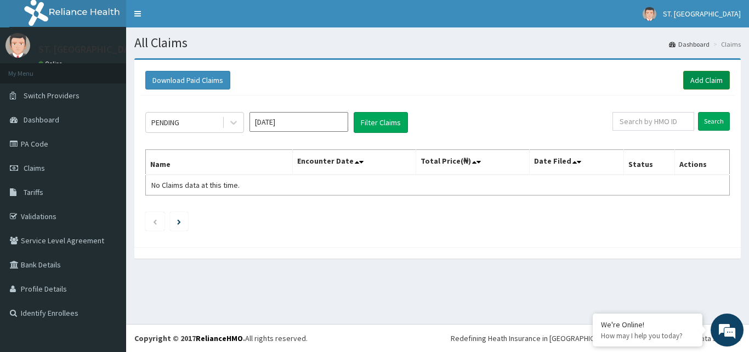
click at [701, 73] on link "Add Claim" at bounding box center [707, 80] width 47 height 19
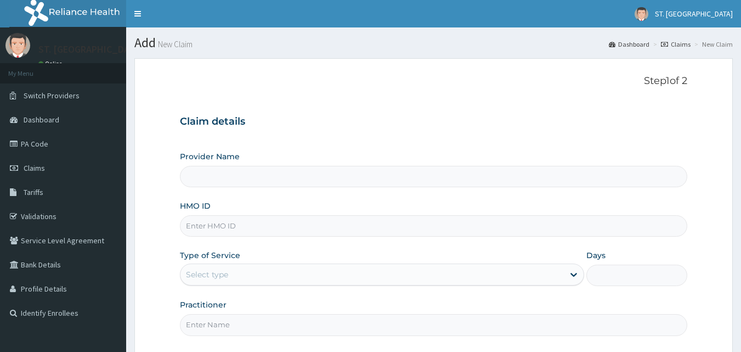
type input "ST. [GEOGRAPHIC_DATA]"
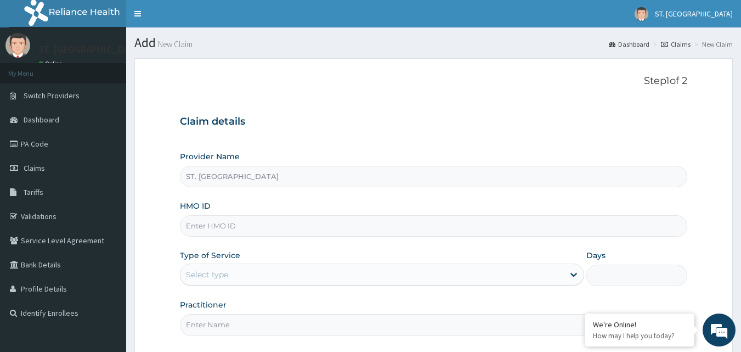
paste input "WML/10135/A"
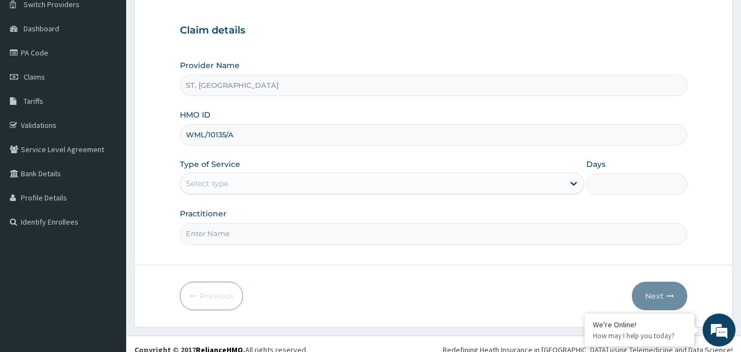
scroll to position [103, 0]
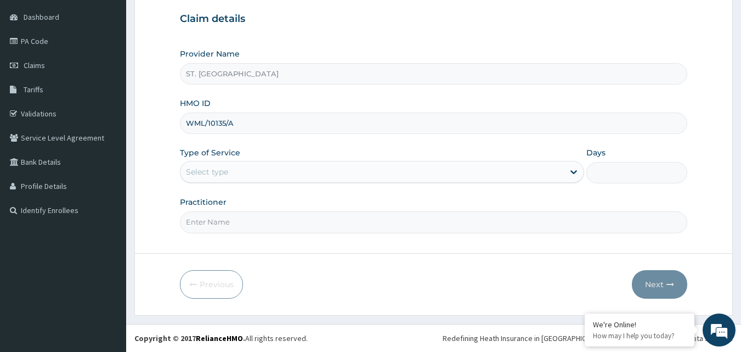
type input "WML/10135/A"
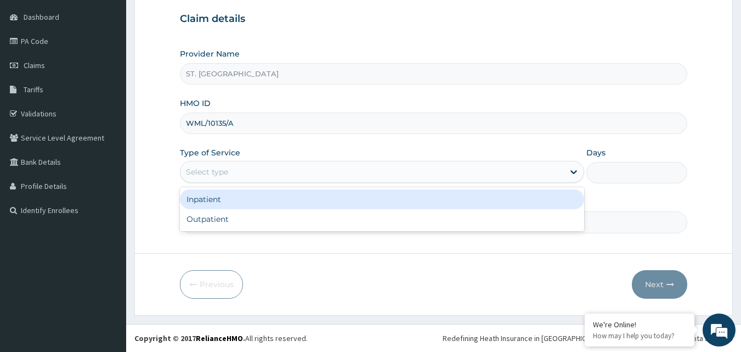
click at [313, 165] on div "Select type" at bounding box center [373, 172] width 384 height 18
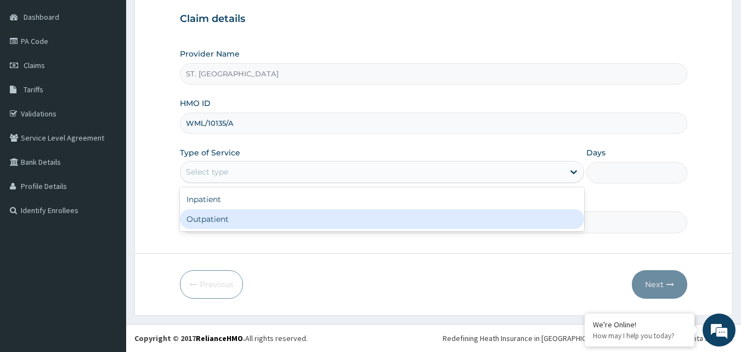
click at [243, 224] on div "Outpatient" at bounding box center [382, 219] width 404 height 20
type input "1"
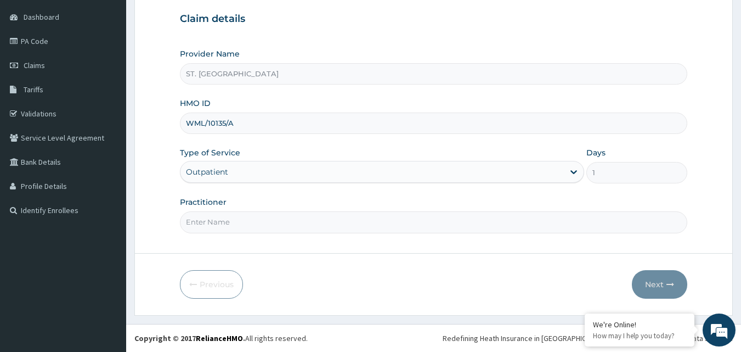
click at [275, 219] on input "Practitioner" at bounding box center [434, 221] width 508 height 21
type input "Dr. Esther."
click at [653, 284] on button "Next" at bounding box center [659, 284] width 55 height 29
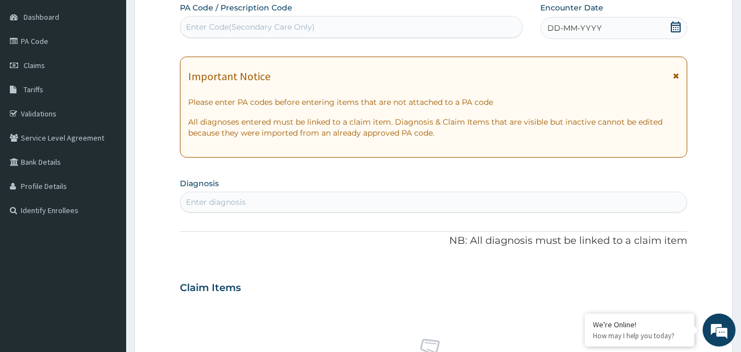
click at [676, 23] on icon at bounding box center [676, 26] width 10 height 11
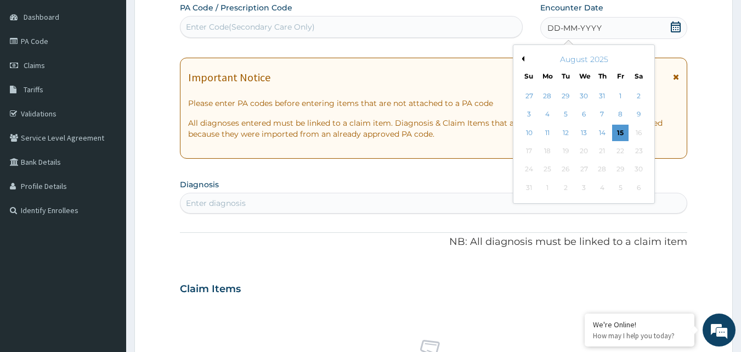
click at [521, 57] on button "Previous Month" at bounding box center [521, 58] width 5 height 5
click at [639, 95] on div "5" at bounding box center [639, 96] width 16 height 16
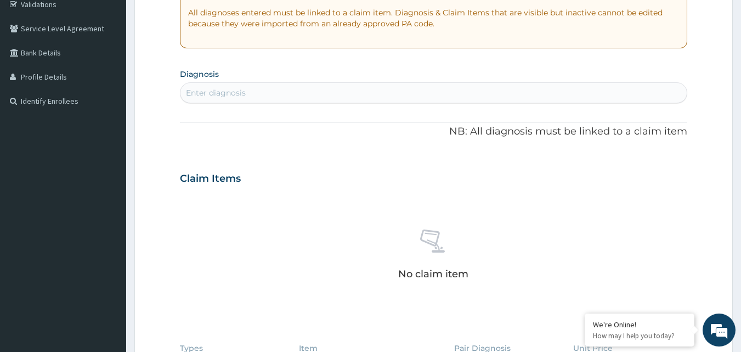
scroll to position [212, 0]
click at [312, 91] on div "Enter diagnosis" at bounding box center [434, 92] width 507 height 18
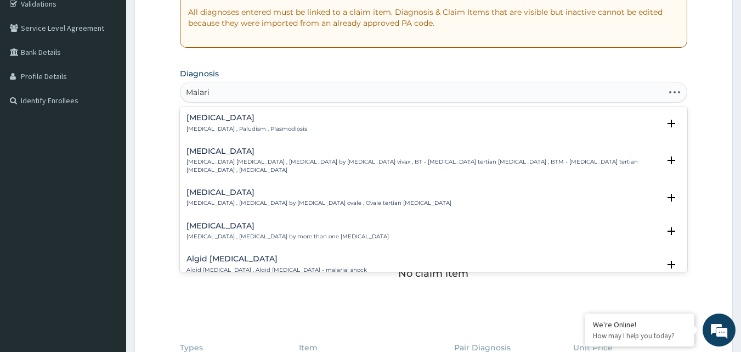
type input "[MEDICAL_DATA]"
click at [247, 127] on p "[MEDICAL_DATA] , Paludism , Plasmodiosis" at bounding box center [247, 129] width 121 height 8
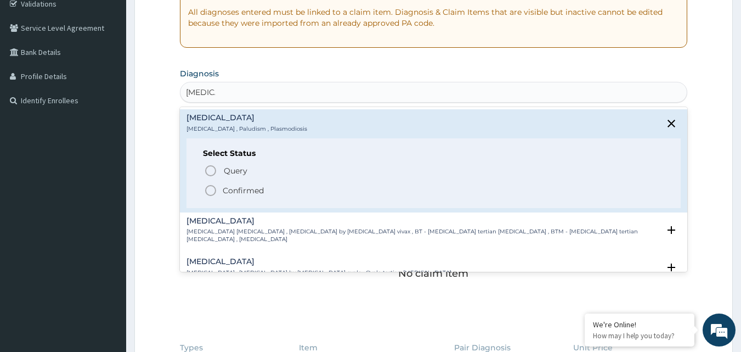
click at [211, 190] on icon "status option filled" at bounding box center [210, 190] width 13 height 13
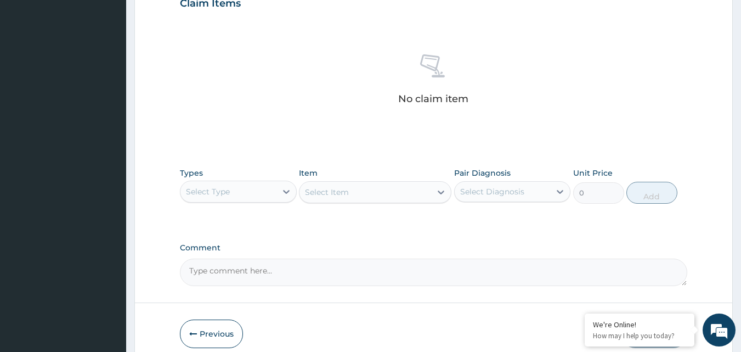
scroll to position [432, 0]
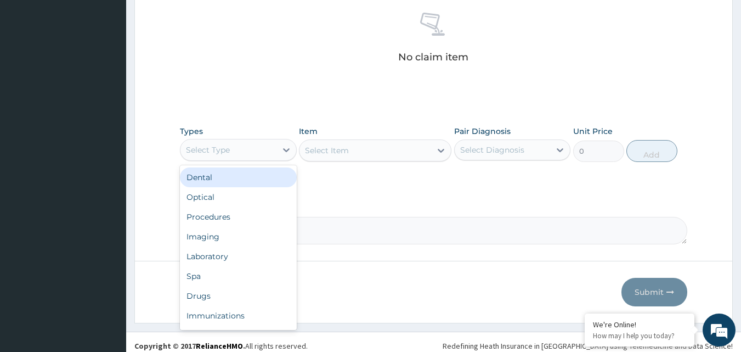
click at [224, 149] on div "Select Type" at bounding box center [208, 149] width 44 height 11
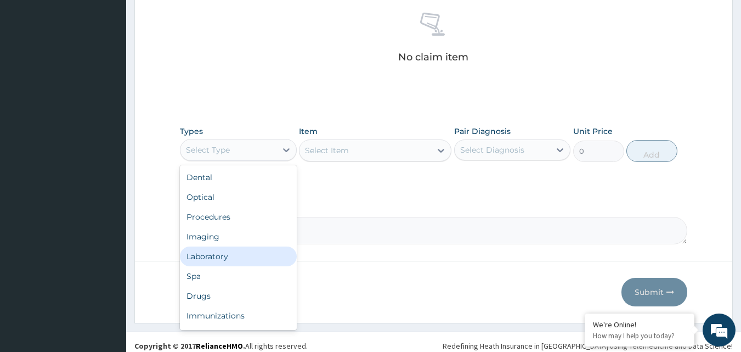
click at [213, 257] on div "Laboratory" at bounding box center [238, 256] width 117 height 20
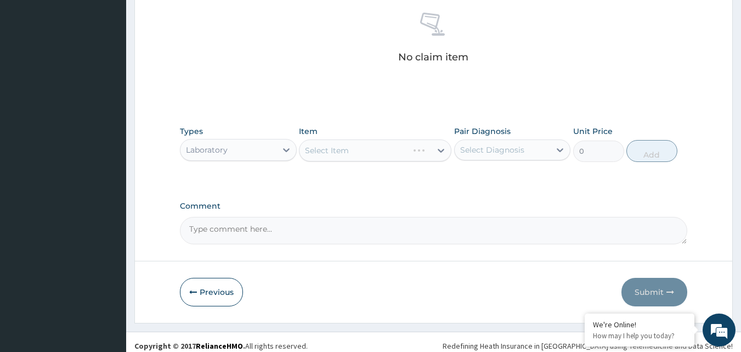
click at [333, 151] on div "Select Item" at bounding box center [375, 150] width 153 height 22
click at [370, 151] on div "Select Item" at bounding box center [366, 151] width 132 height 18
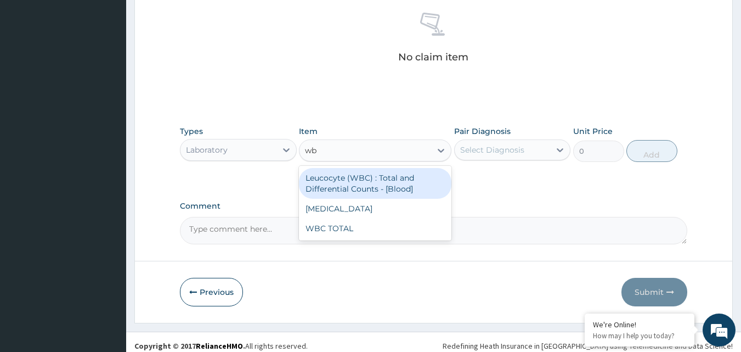
type input "wbc"
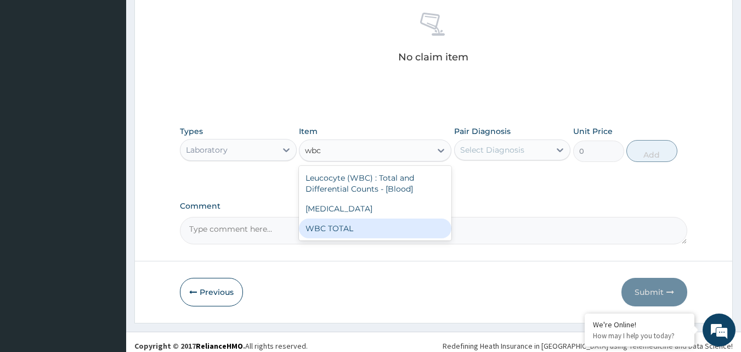
drag, startPoint x: 335, startPoint y: 228, endPoint x: 353, endPoint y: 224, distance: 18.9
click at [336, 228] on div "WBC TOTAL" at bounding box center [375, 228] width 153 height 20
type input "3225"
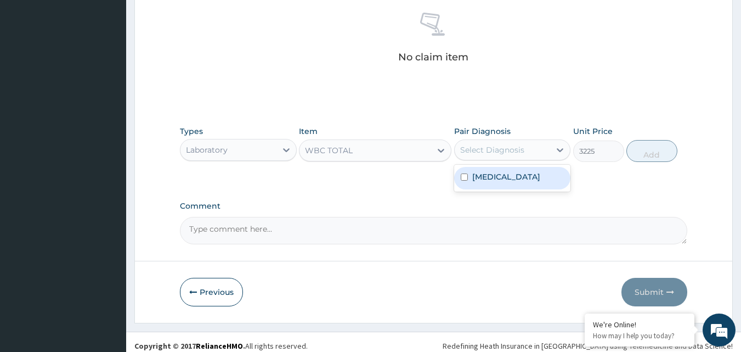
drag, startPoint x: 559, startPoint y: 148, endPoint x: 555, endPoint y: 162, distance: 14.8
click at [559, 150] on icon at bounding box center [560, 149] width 11 height 11
click at [466, 177] on input "checkbox" at bounding box center [464, 176] width 7 height 7
checkbox input "true"
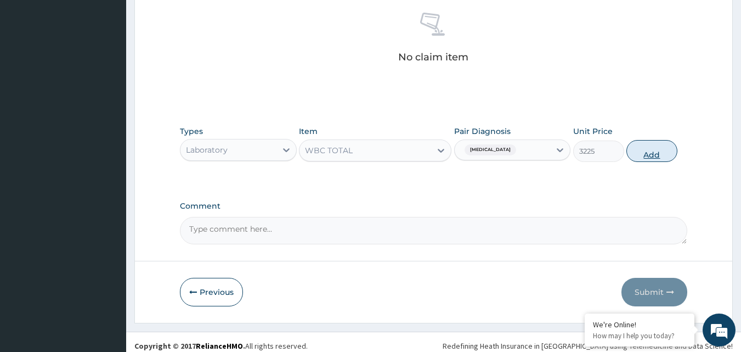
click at [646, 150] on button "Add" at bounding box center [652, 151] width 51 height 22
type input "0"
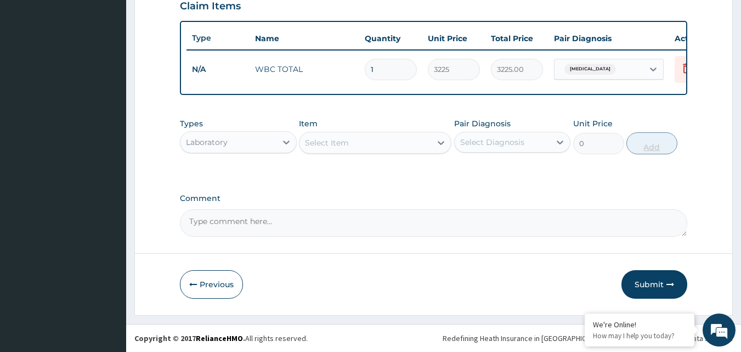
scroll to position [396, 0]
click at [328, 143] on div "Select Item" at bounding box center [327, 142] width 44 height 11
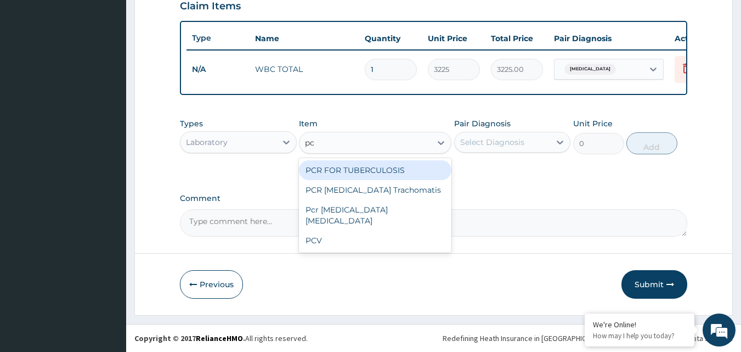
type input "pcv"
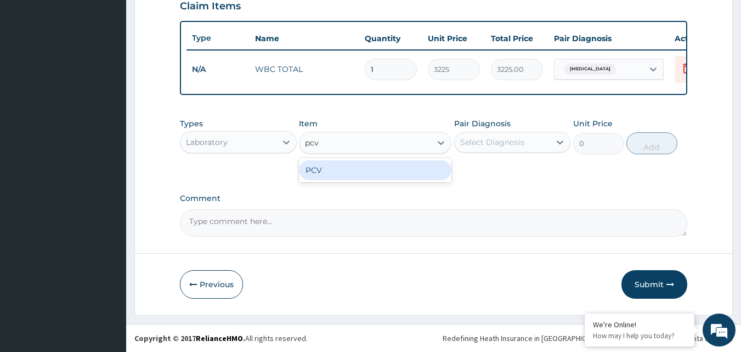
click at [343, 172] on div "PCV" at bounding box center [375, 170] width 153 height 20
type input "2150"
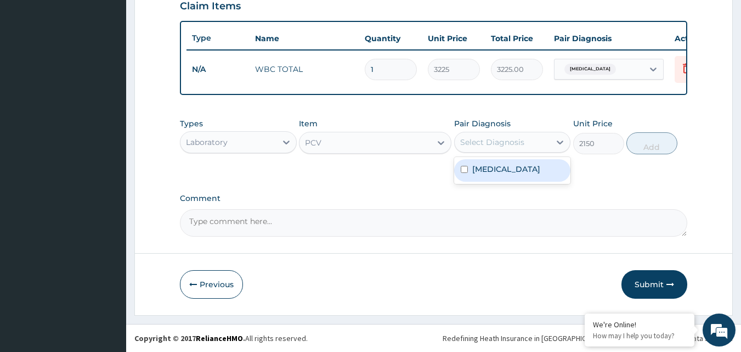
drag, startPoint x: 554, startPoint y: 144, endPoint x: 546, endPoint y: 154, distance: 12.9
click at [553, 148] on div at bounding box center [560, 142] width 20 height 20
click at [465, 171] on input "checkbox" at bounding box center [464, 169] width 7 height 7
checkbox input "true"
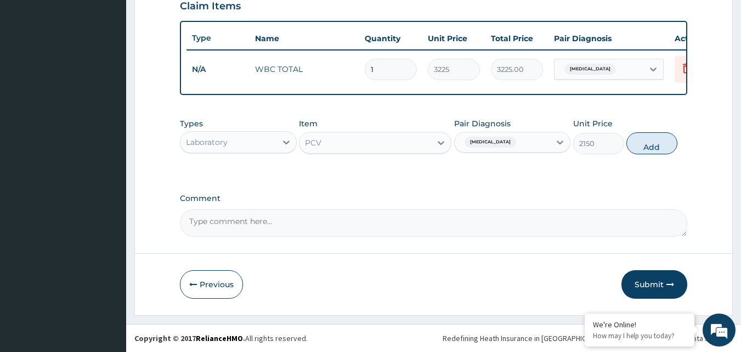
click at [652, 144] on button "Add" at bounding box center [652, 143] width 51 height 22
type input "0"
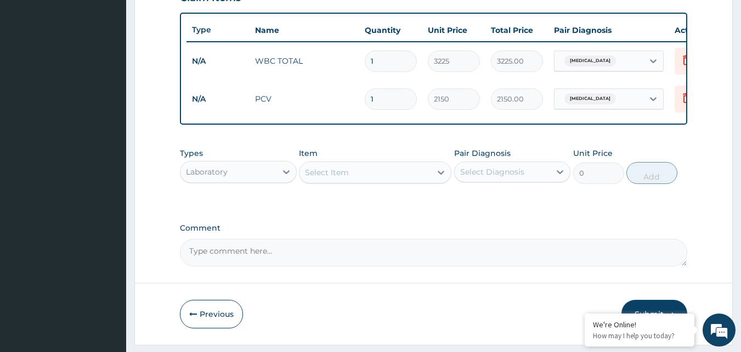
click at [365, 179] on div "Select Item" at bounding box center [366, 173] width 132 height 18
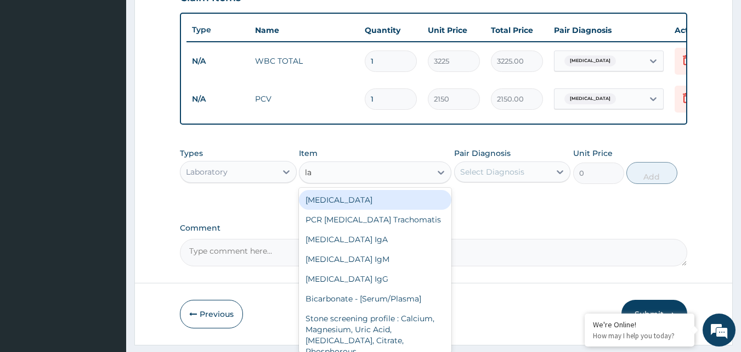
type input "l"
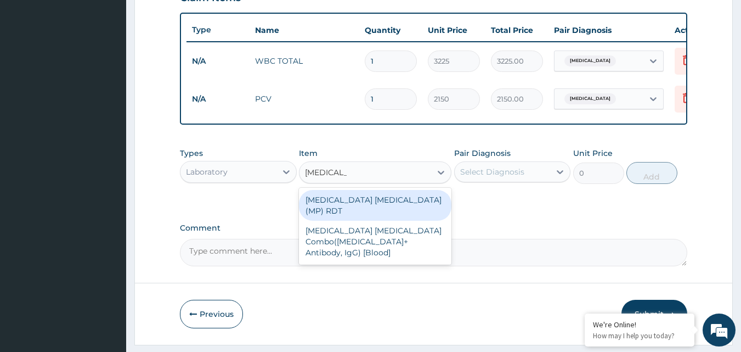
type input "malaria par"
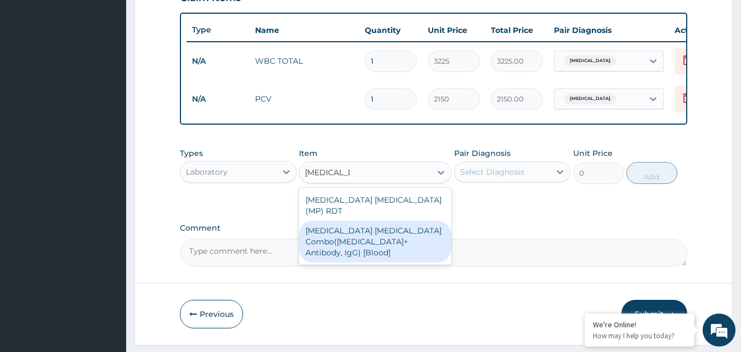
click at [403, 230] on div "Malaria Parasite Combo(Blood Film+ Antibody, IgG) [Blood]" at bounding box center [375, 242] width 153 height 42
type input "1612.5"
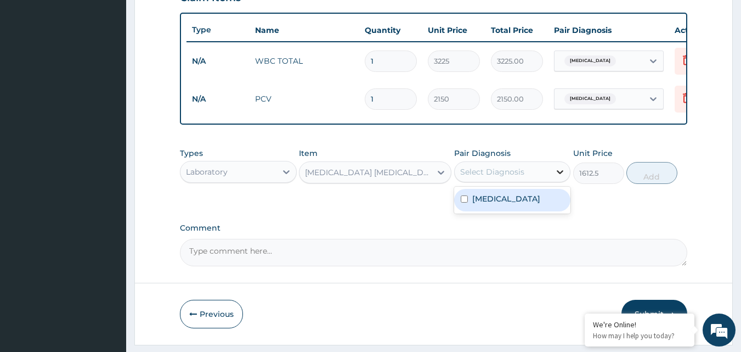
click at [554, 179] on div at bounding box center [560, 172] width 20 height 20
click at [515, 208] on div "Malaria" at bounding box center [512, 200] width 117 height 22
checkbox input "true"
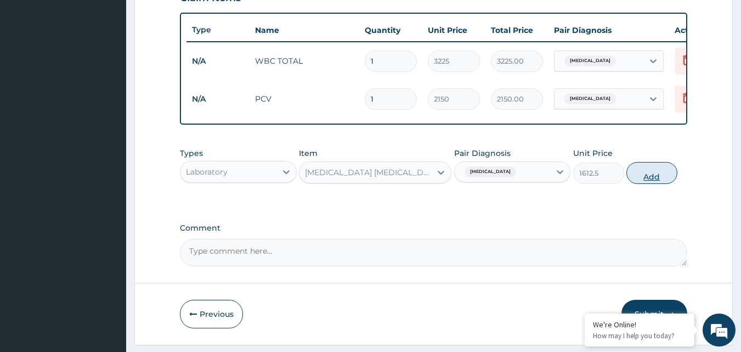
click at [644, 183] on button "Add" at bounding box center [652, 173] width 51 height 22
type input "0"
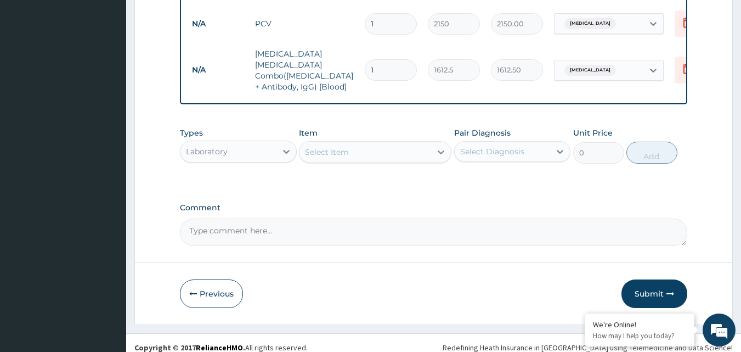
scroll to position [477, 0]
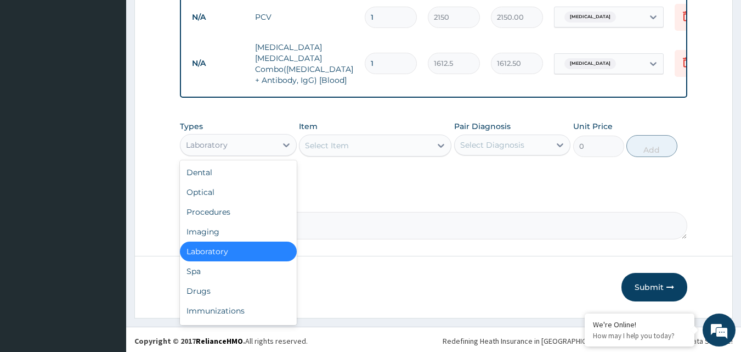
click at [247, 144] on div "Laboratory" at bounding box center [229, 145] width 96 height 18
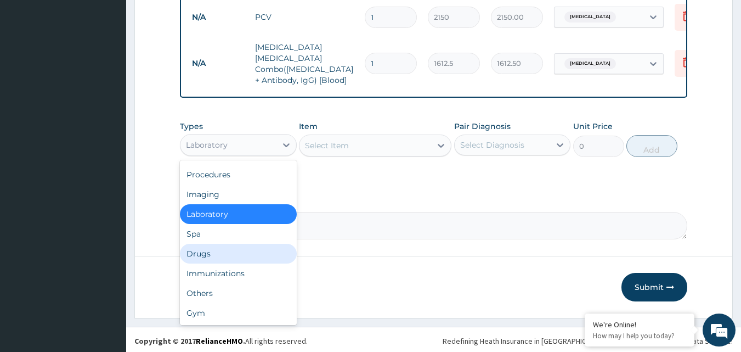
click at [215, 250] on div "Drugs" at bounding box center [238, 254] width 117 height 20
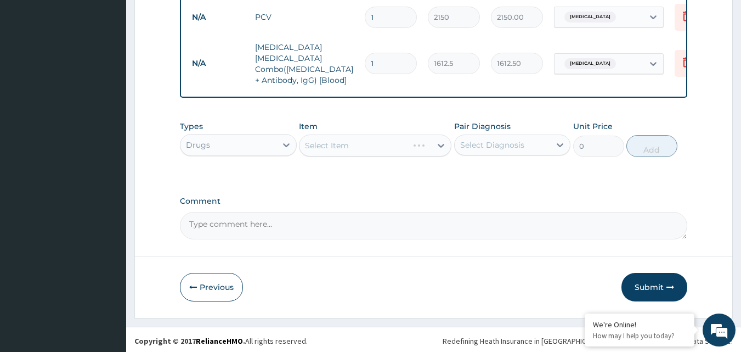
click at [376, 147] on div "Select Item" at bounding box center [375, 145] width 153 height 22
drag, startPoint x: 412, startPoint y: 141, endPoint x: 406, endPoint y: 144, distance: 6.1
click at [410, 143] on div "Select Item" at bounding box center [375, 145] width 153 height 22
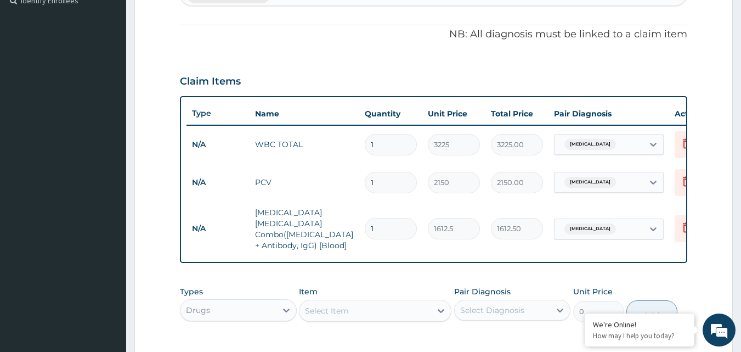
scroll to position [313, 0]
click at [353, 311] on div "Select Item" at bounding box center [366, 310] width 132 height 18
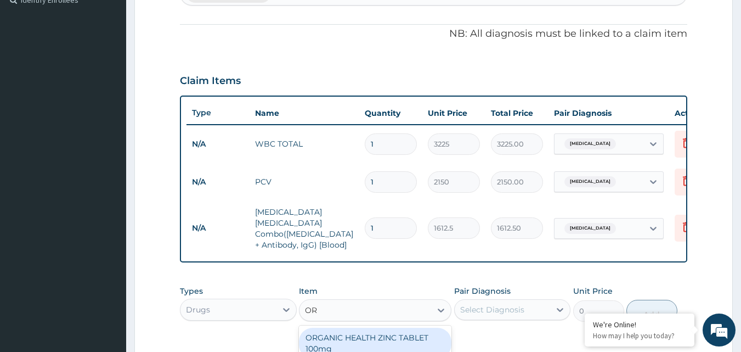
type input "ORS"
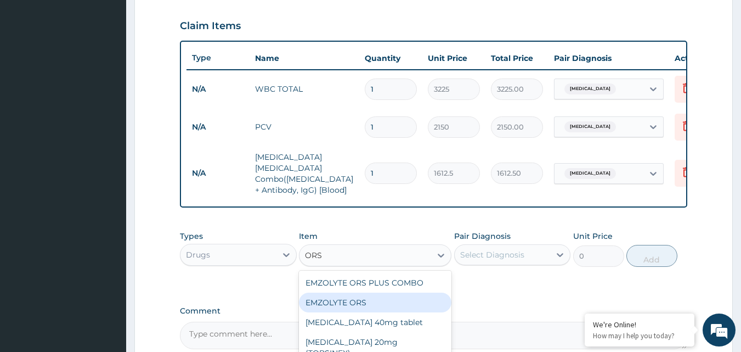
click at [366, 297] on div "EMZOLYTE ORS" at bounding box center [375, 302] width 153 height 20
type input "473"
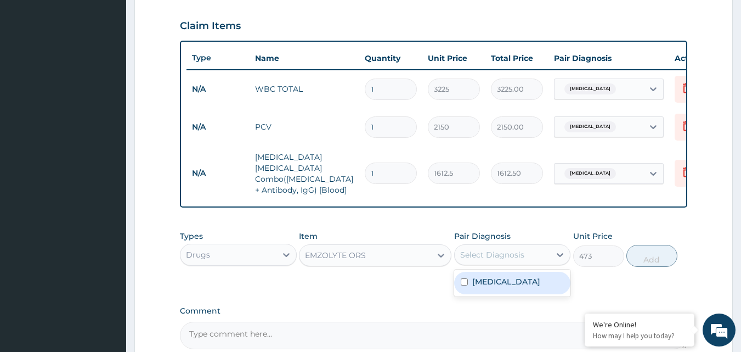
click at [518, 255] on div "Select Diagnosis" at bounding box center [492, 254] width 64 height 11
click at [492, 281] on label "Malaria" at bounding box center [506, 281] width 68 height 11
checkbox input "true"
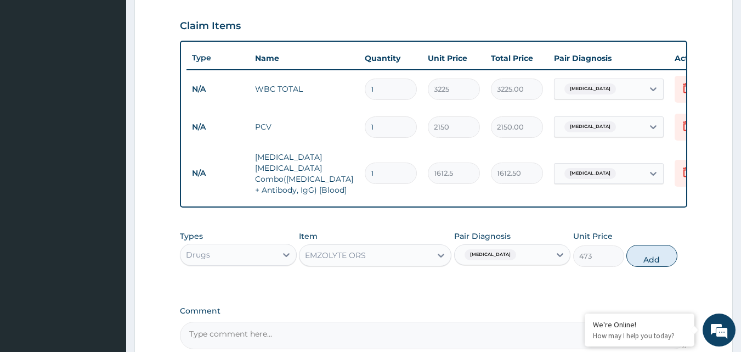
click at [662, 252] on button "Add" at bounding box center [652, 256] width 51 height 22
type input "0"
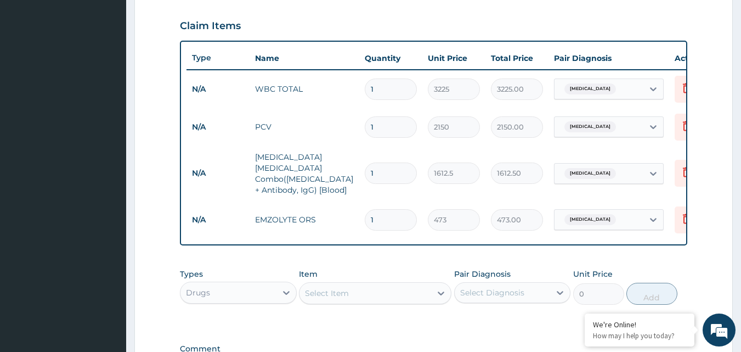
click at [345, 295] on div "Select Item" at bounding box center [327, 293] width 44 height 11
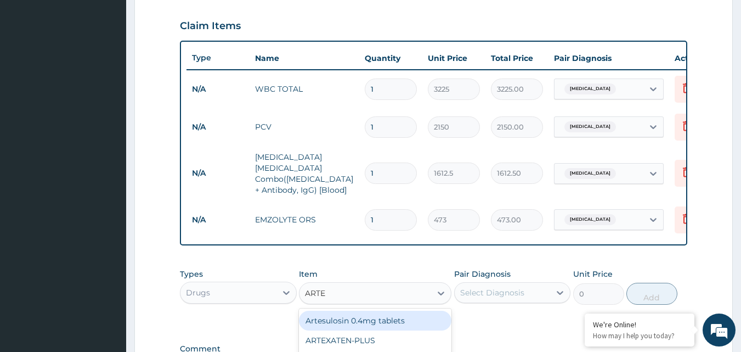
type input "ARTEM"
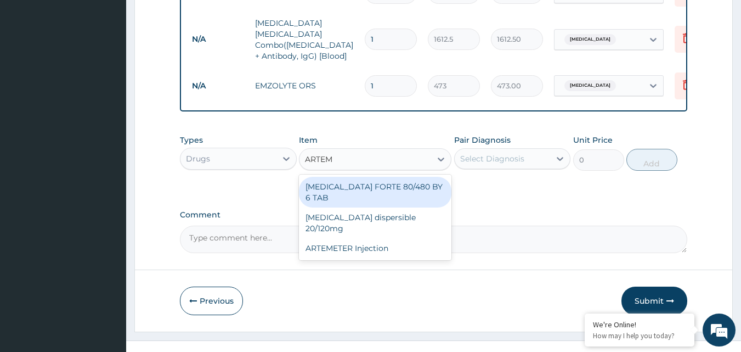
scroll to position [515, 0]
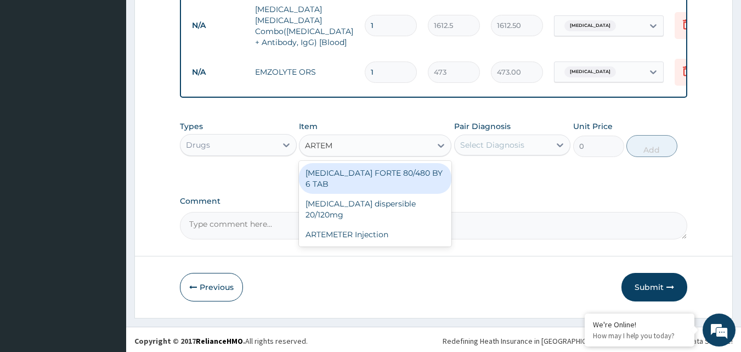
click at [391, 166] on div "COARTEM FORTE 80/480 BY 6 TAB" at bounding box center [375, 178] width 153 height 31
type input "449.35"
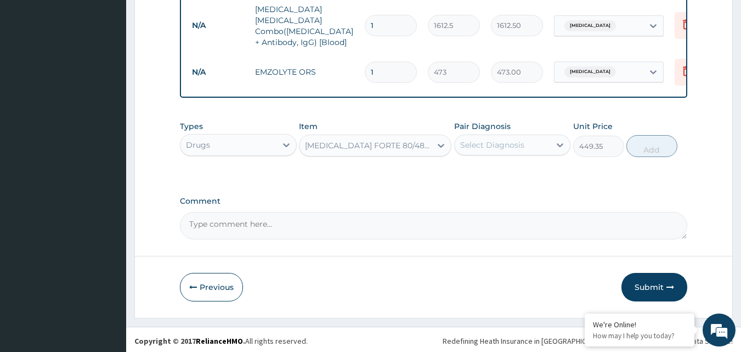
click at [510, 143] on div "Select Diagnosis" at bounding box center [492, 144] width 64 height 11
click at [493, 178] on div "Malaria" at bounding box center [512, 173] width 117 height 22
checkbox input "true"
click at [646, 144] on button "Add" at bounding box center [652, 146] width 51 height 22
type input "0"
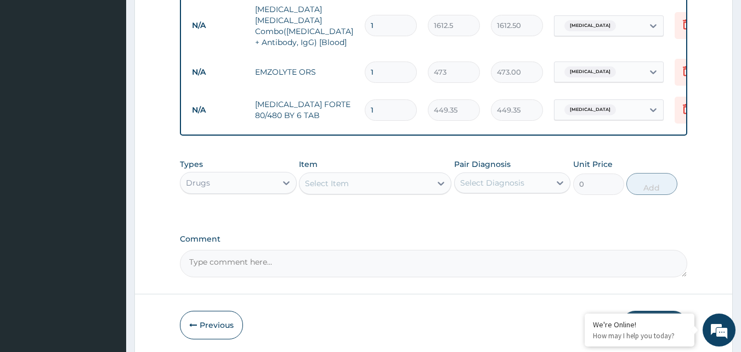
click at [396, 99] on input "1" at bounding box center [391, 109] width 52 height 21
type input "0.00"
type input "6"
type input "2696.10"
type input "6"
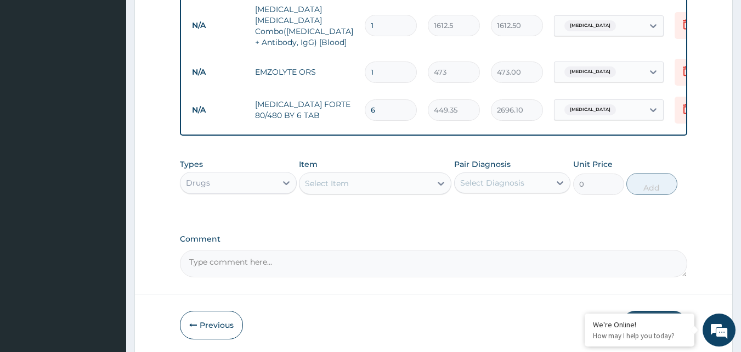
click at [387, 61] on input "1" at bounding box center [391, 71] width 52 height 21
type input "0.00"
type input "2"
type input "946.00"
type input "2"
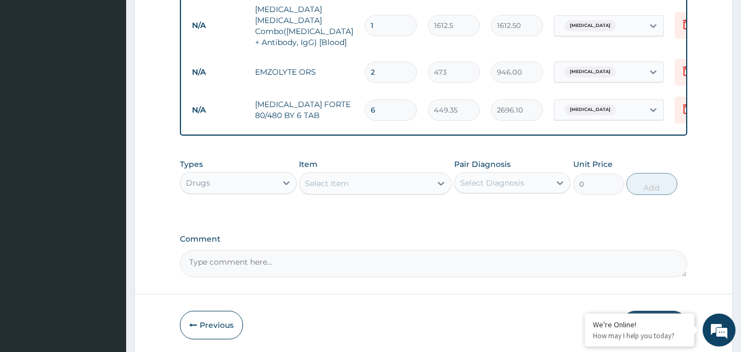
click at [335, 182] on div "Select Item" at bounding box center [327, 183] width 44 height 11
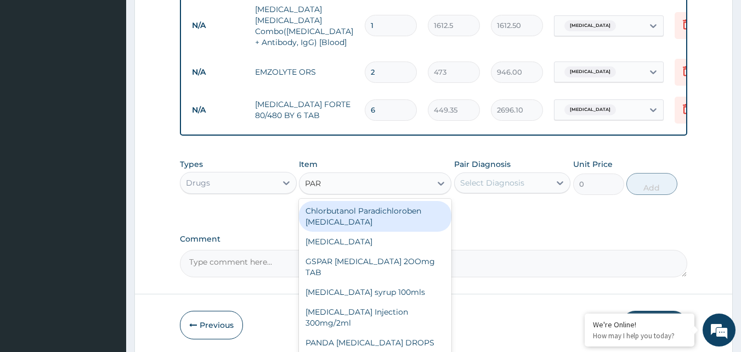
type input "PARA"
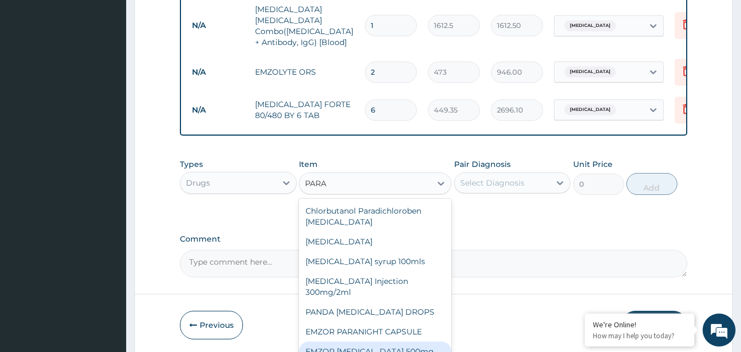
click at [396, 347] on div "EMZOR PARACETAMOL 500mg" at bounding box center [375, 351] width 153 height 20
type input "23.65"
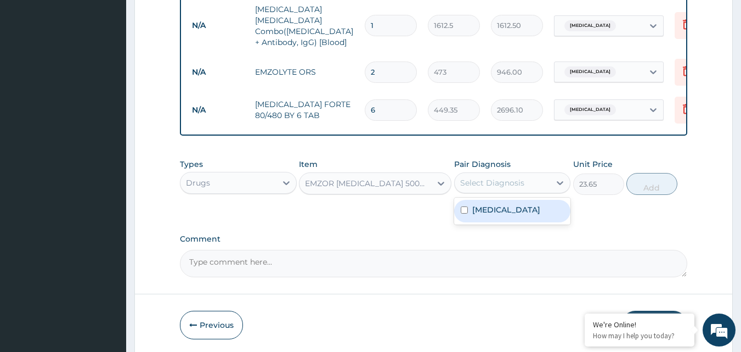
click at [545, 177] on div "Select Diagnosis" at bounding box center [503, 183] width 96 height 18
click at [510, 213] on div "Malaria" at bounding box center [512, 211] width 117 height 22
checkbox input "true"
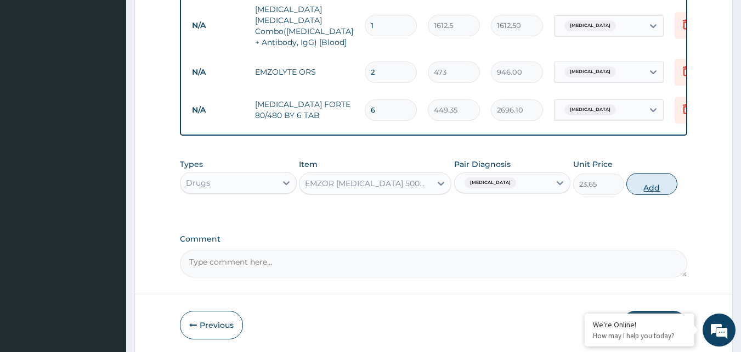
click at [646, 184] on button "Add" at bounding box center [652, 184] width 51 height 22
type input "0"
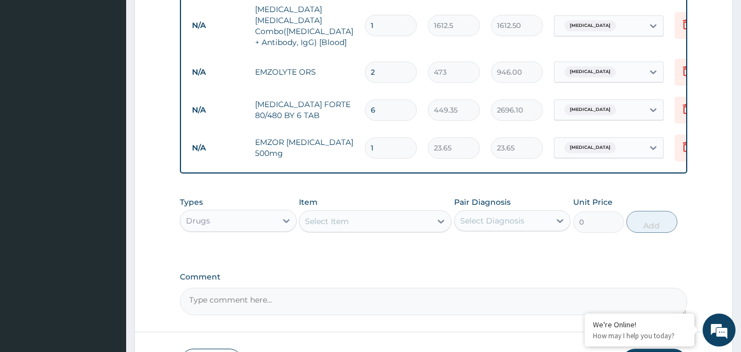
click at [395, 137] on input "1" at bounding box center [391, 147] width 52 height 21
type input "18"
type input "425.70"
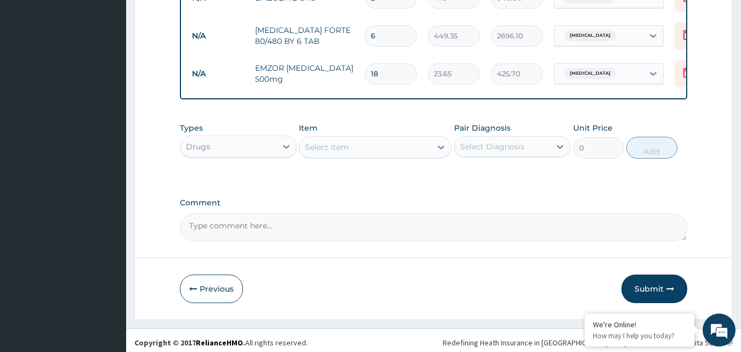
scroll to position [591, 0]
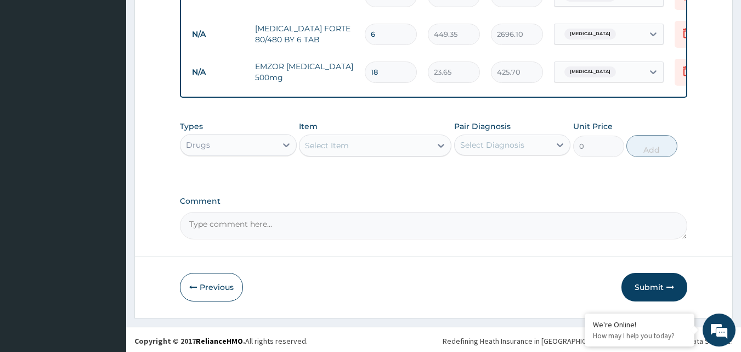
type input "18"
click at [291, 221] on textarea "Comment" at bounding box center [434, 225] width 508 height 27
click at [269, 223] on textarea "Comment" at bounding box center [434, 225] width 508 height 27
type textarea "The enrollee was treated based on the above diagnosis"
click at [645, 280] on button "Submit" at bounding box center [655, 287] width 66 height 29
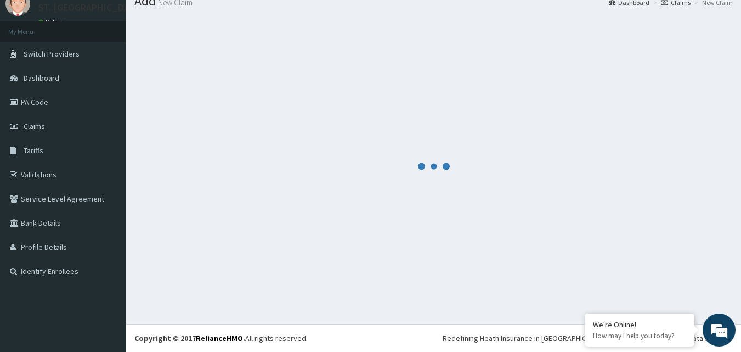
scroll to position [42, 0]
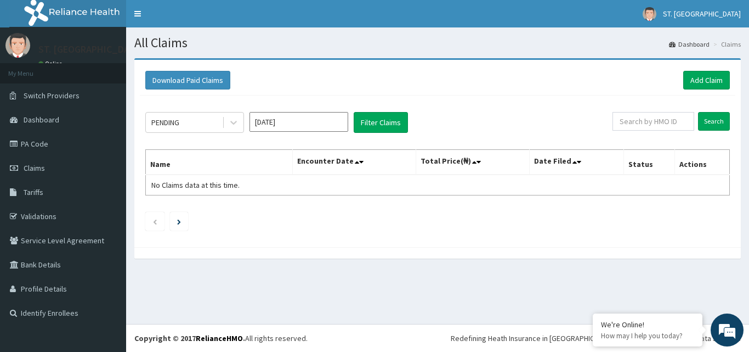
click at [287, 120] on input "[DATE]" at bounding box center [299, 122] width 99 height 20
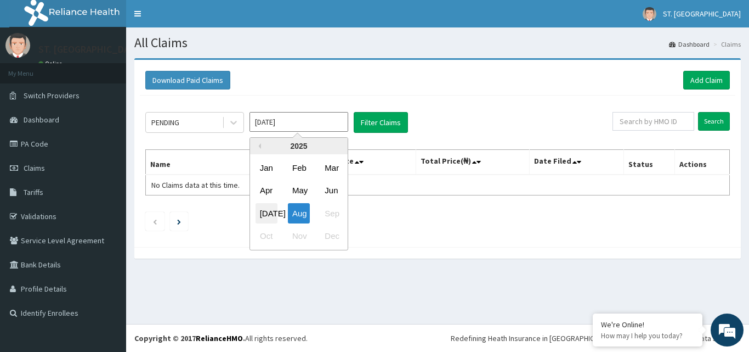
click at [263, 213] on div "[DATE]" at bounding box center [267, 213] width 22 height 20
type input "[DATE]"
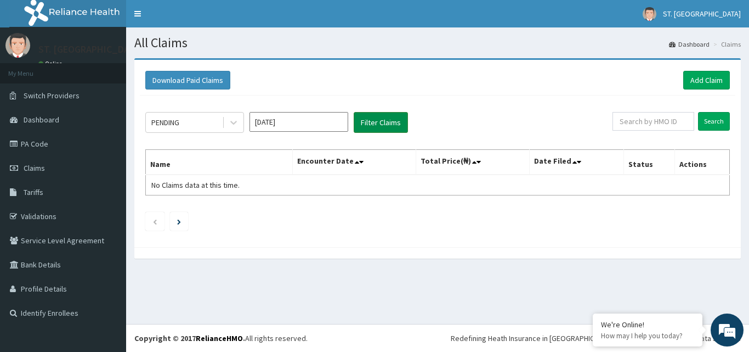
click at [377, 123] on button "Filter Claims" at bounding box center [381, 122] width 54 height 21
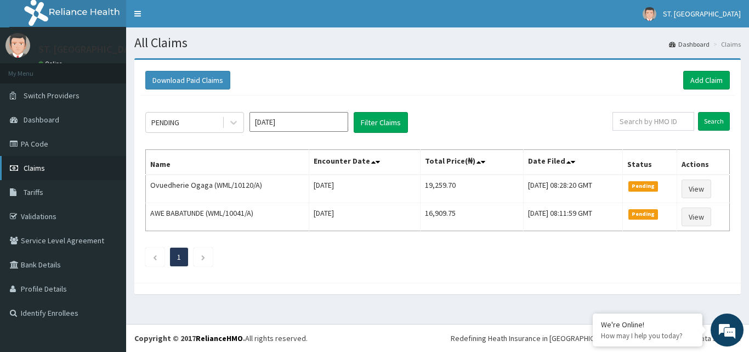
click at [47, 167] on link "Claims" at bounding box center [63, 168] width 126 height 24
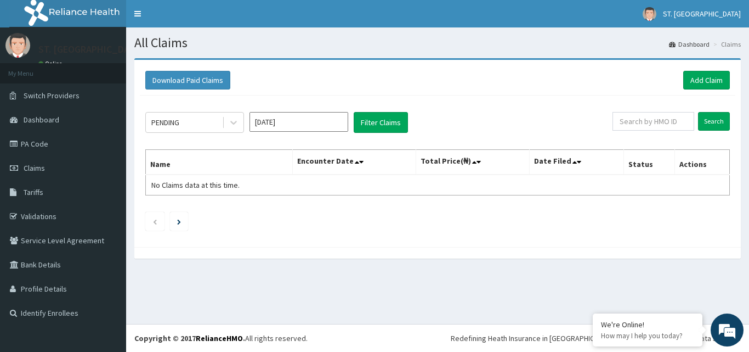
click at [262, 125] on input "Aug 2025" at bounding box center [299, 122] width 99 height 20
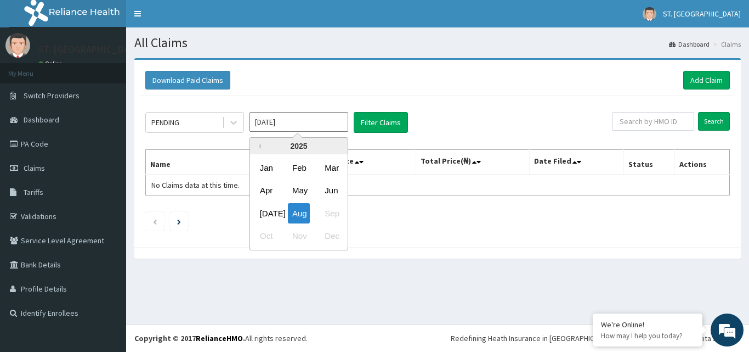
click at [266, 211] on div "Jul" at bounding box center [267, 213] width 22 height 20
type input "Jul 2025"
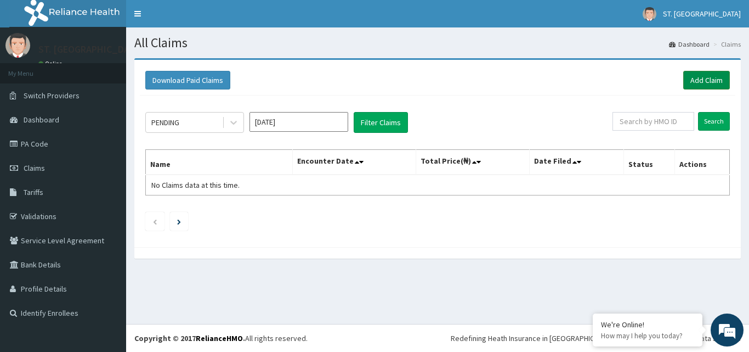
click at [704, 80] on link "Add Claim" at bounding box center [707, 80] width 47 height 19
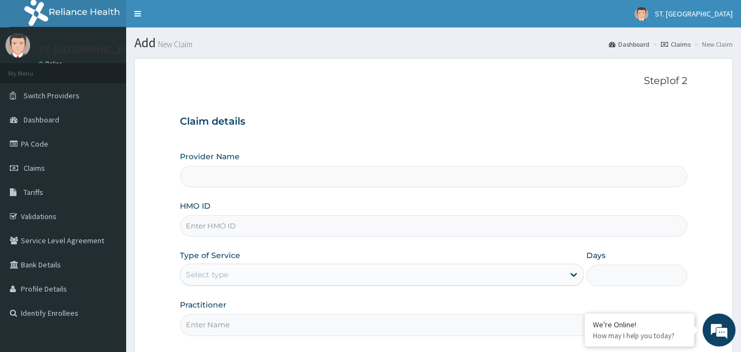
click at [204, 228] on input "HMO ID" at bounding box center [434, 225] width 508 height 21
type input "ST. [GEOGRAPHIC_DATA]"
paste input "WML/10135/A"
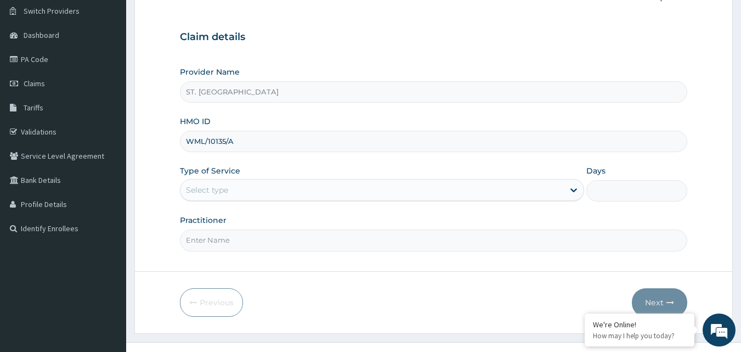
scroll to position [103, 0]
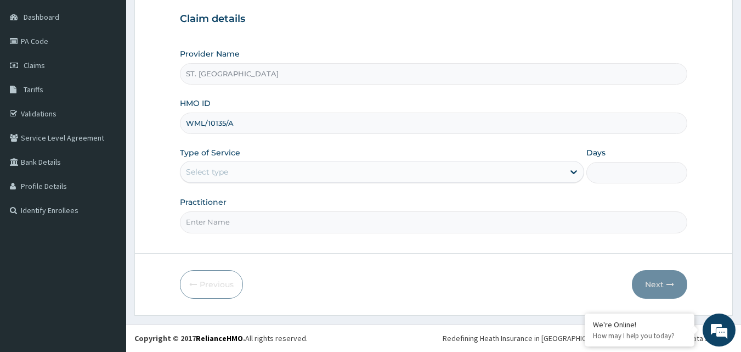
type input "WML/10135/A"
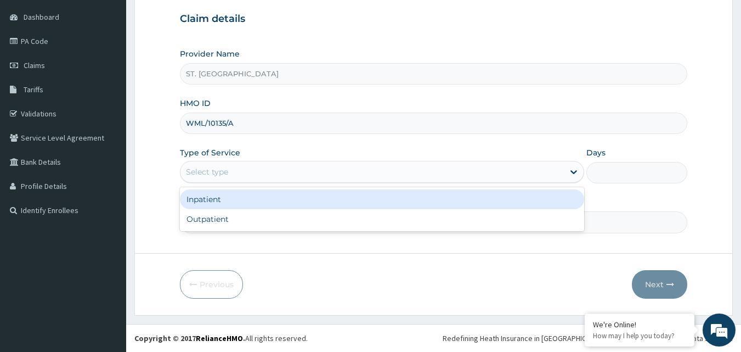
click at [255, 174] on div "Select type" at bounding box center [373, 172] width 384 height 18
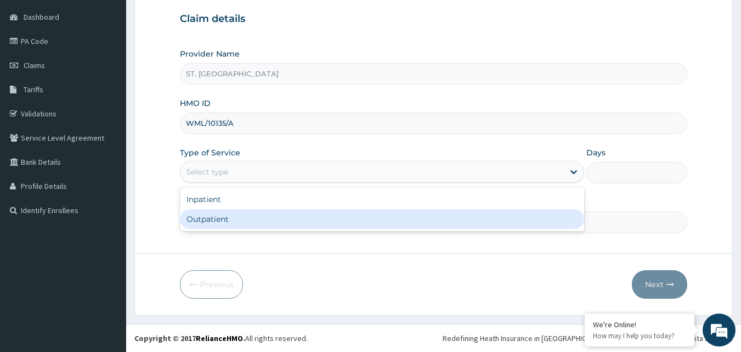
scroll to position [0, 0]
click at [233, 219] on div "Outpatient" at bounding box center [382, 219] width 404 height 20
type input "1"
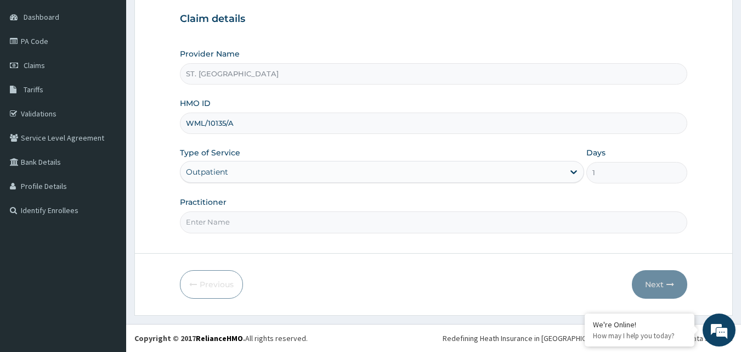
click at [251, 223] on input "Practitioner" at bounding box center [434, 221] width 508 height 21
type input "Dr. [PERSON_NAME]."
click at [652, 280] on button "Next" at bounding box center [659, 284] width 55 height 29
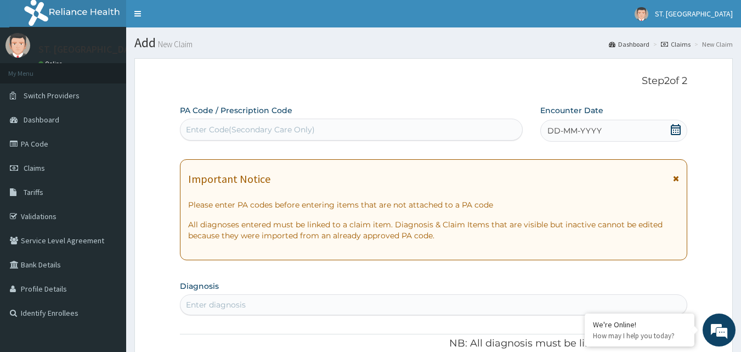
click at [677, 132] on icon at bounding box center [675, 129] width 11 height 11
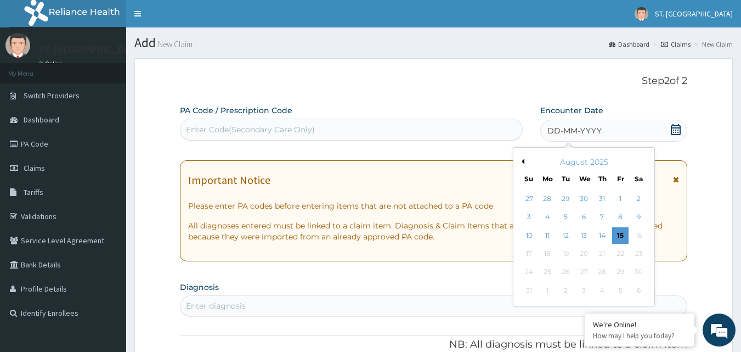
click at [526, 158] on div "August 2025" at bounding box center [584, 161] width 132 height 11
click at [523, 162] on button "Previous Month" at bounding box center [521, 161] width 5 height 5
click at [566, 200] on div "1" at bounding box center [566, 198] width 16 height 16
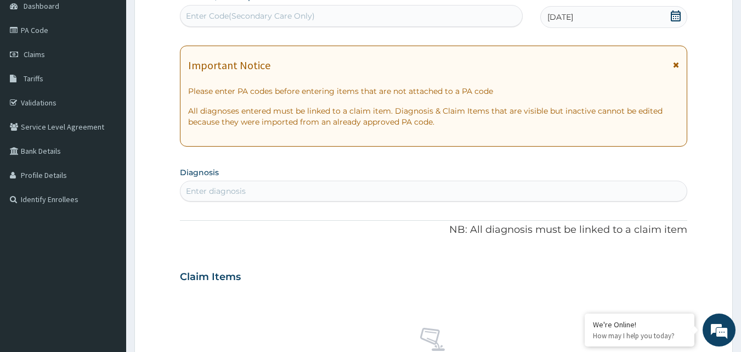
scroll to position [165, 0]
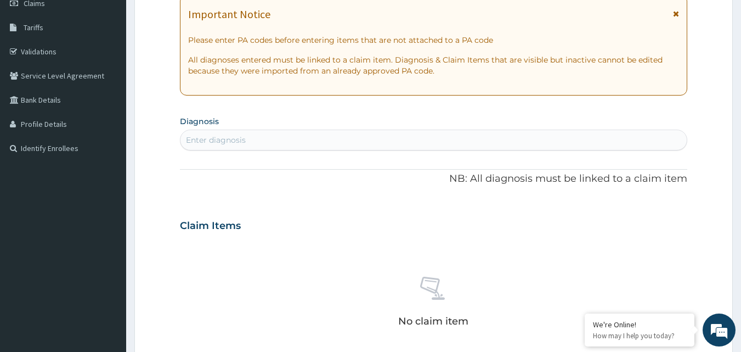
click at [193, 139] on div "Enter diagnosis" at bounding box center [216, 139] width 60 height 11
type input "[MEDICAL_DATA]"
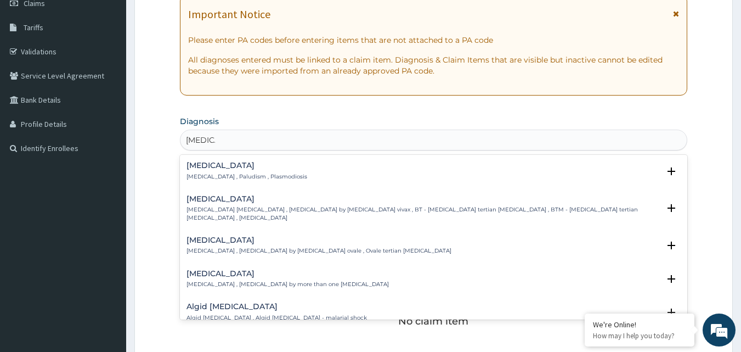
click at [196, 167] on h4 "[MEDICAL_DATA]" at bounding box center [247, 165] width 121 height 8
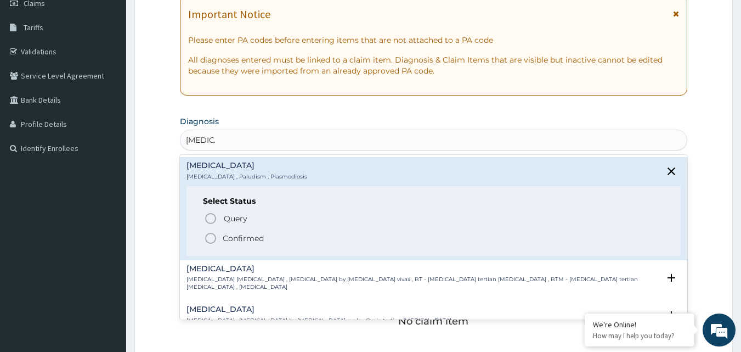
click at [212, 236] on icon "status option filled" at bounding box center [210, 238] width 13 height 13
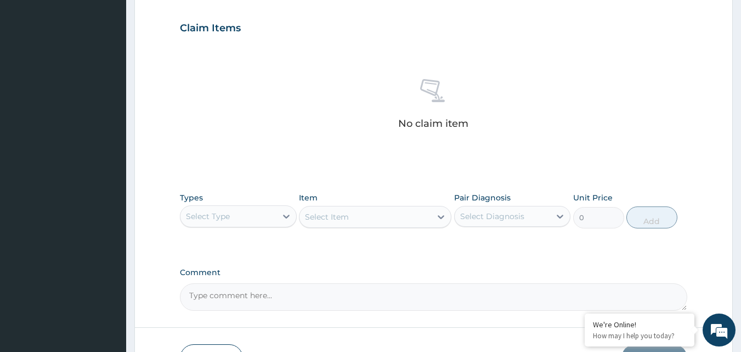
scroll to position [384, 0]
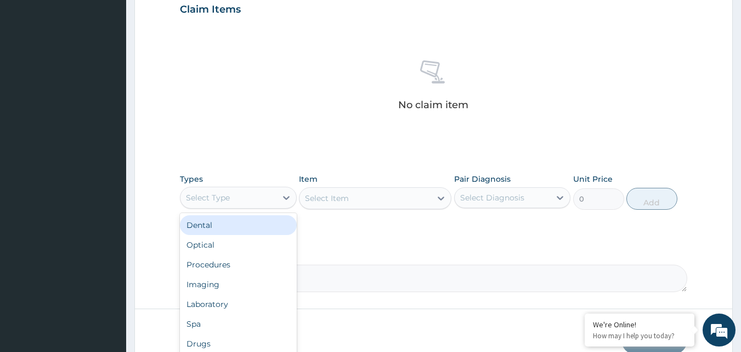
click at [213, 198] on div "Select Type" at bounding box center [208, 197] width 44 height 11
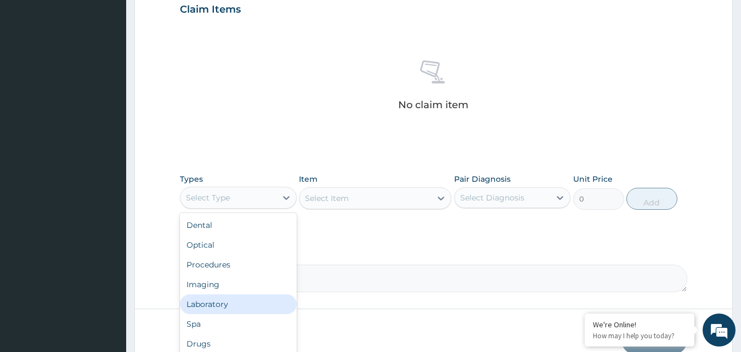
click at [208, 306] on div "Laboratory" at bounding box center [238, 304] width 117 height 20
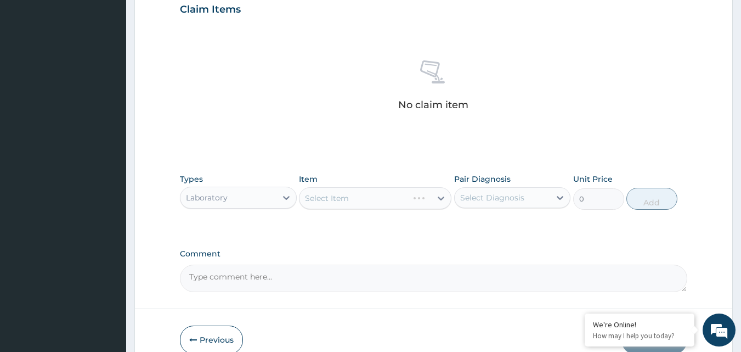
click at [332, 200] on div "Select Item" at bounding box center [375, 198] width 153 height 22
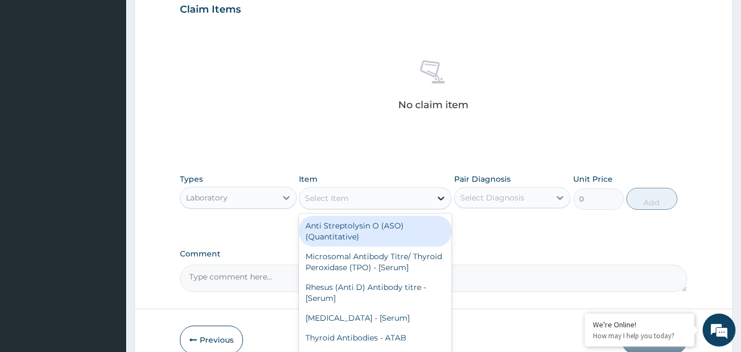
click at [437, 196] on icon at bounding box center [441, 198] width 11 height 11
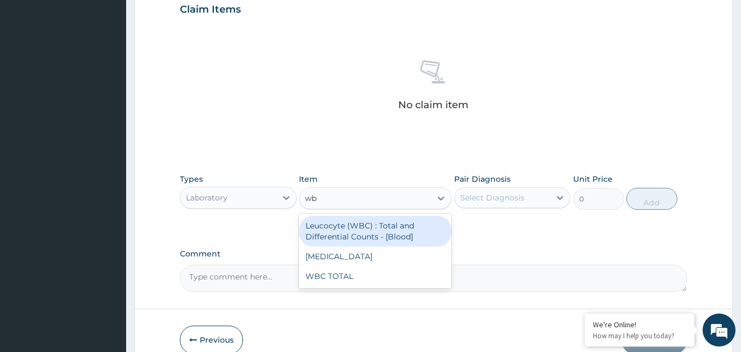
type input "wbc"
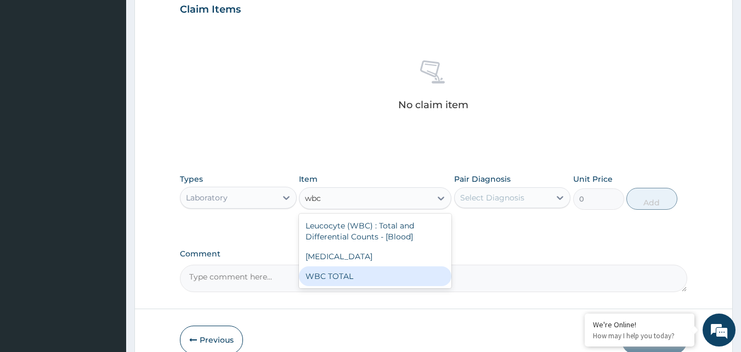
click at [345, 279] on div "WBC TOTAL" at bounding box center [375, 276] width 153 height 20
type input "3225"
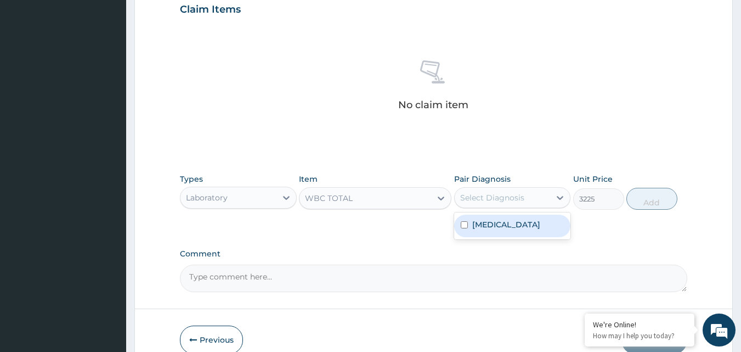
click at [548, 195] on div "Select Diagnosis" at bounding box center [503, 198] width 96 height 18
click at [506, 230] on div "[MEDICAL_DATA]" at bounding box center [512, 226] width 117 height 22
checkbox input "true"
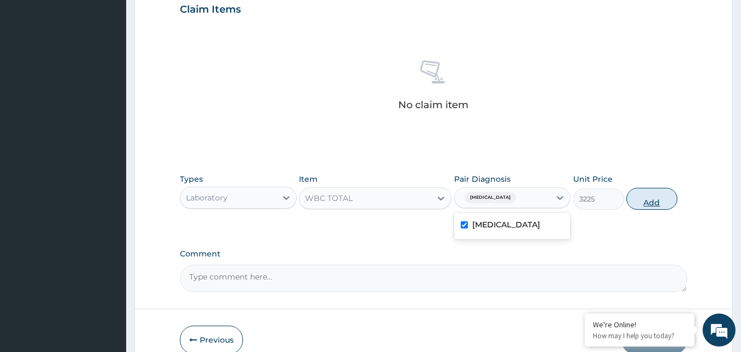
click at [656, 203] on button "Add" at bounding box center [652, 199] width 51 height 22
type input "0"
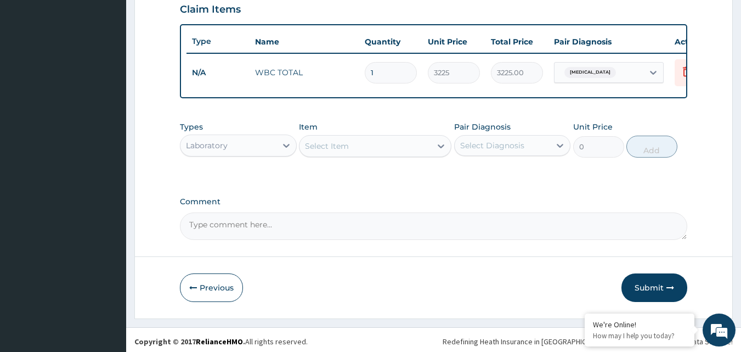
click at [358, 153] on div "Select Item" at bounding box center [366, 146] width 132 height 18
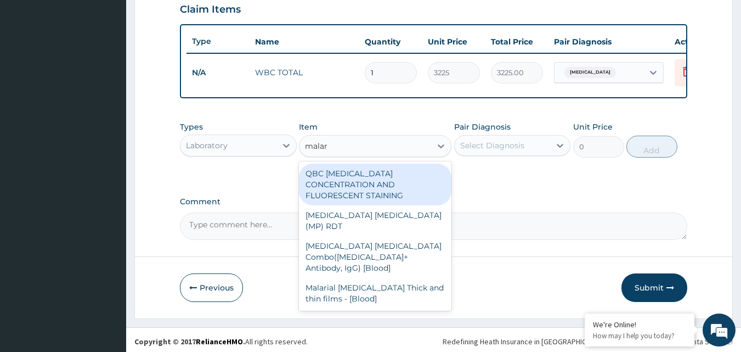
type input "malari"
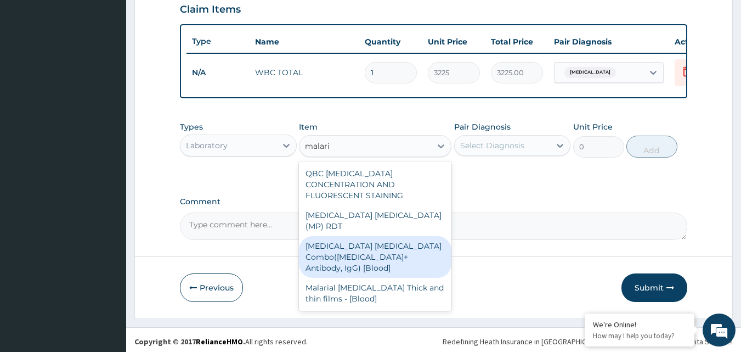
click at [354, 239] on div "[MEDICAL_DATA] [MEDICAL_DATA] Combo([MEDICAL_DATA]+ Antibody, IgG) [Blood]" at bounding box center [375, 257] width 153 height 42
type input "1612.5"
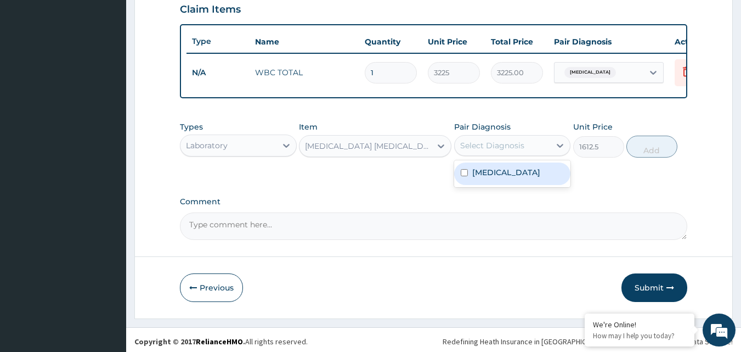
drag, startPoint x: 493, startPoint y: 152, endPoint x: 481, endPoint y: 172, distance: 23.1
click at [490, 151] on div "Select Diagnosis" at bounding box center [492, 145] width 64 height 11
click at [474, 185] on div "[MEDICAL_DATA]" at bounding box center [512, 173] width 117 height 22
checkbox input "true"
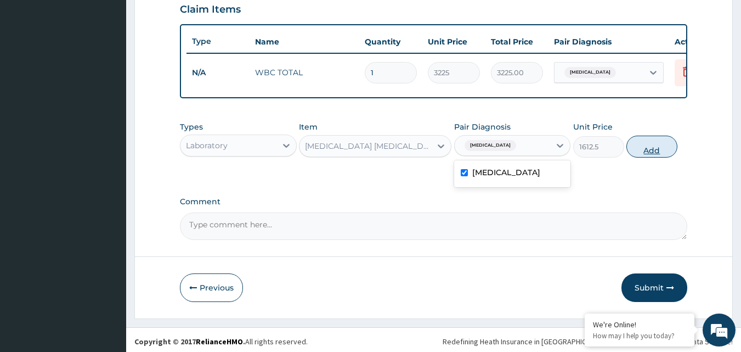
click at [656, 155] on button "Add" at bounding box center [652, 147] width 51 height 22
type input "0"
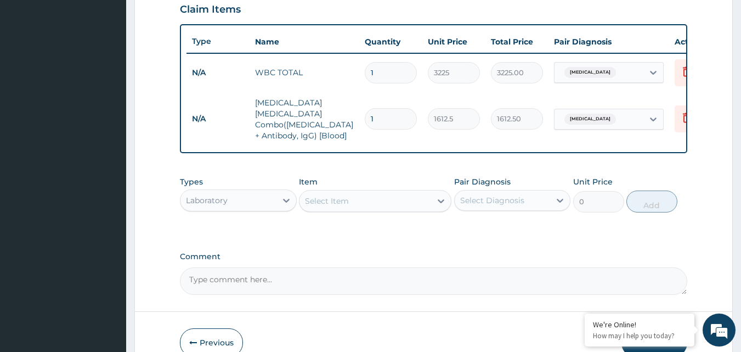
click at [346, 195] on div "Select Item" at bounding box center [327, 200] width 44 height 11
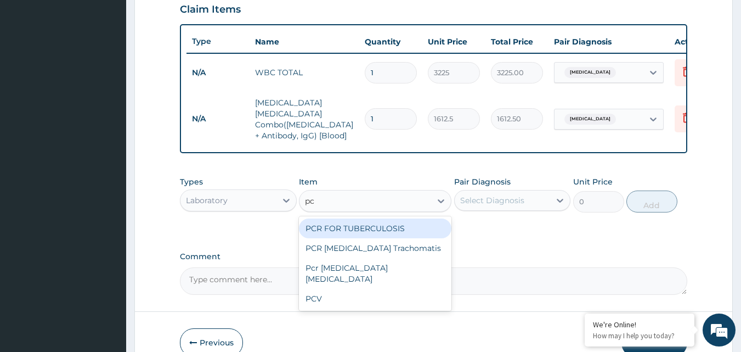
type input "pcv"
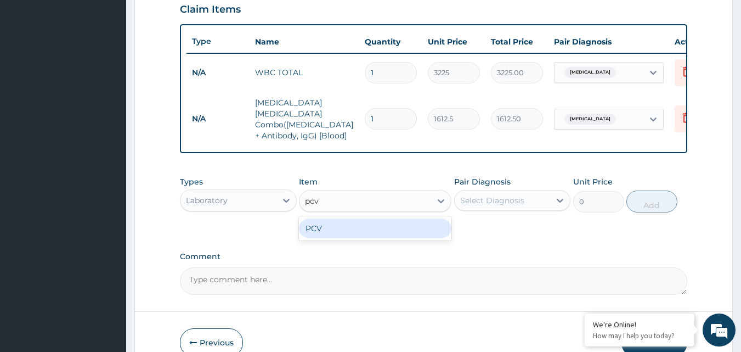
click at [340, 228] on div "PCV" at bounding box center [375, 228] width 153 height 20
type input "2150"
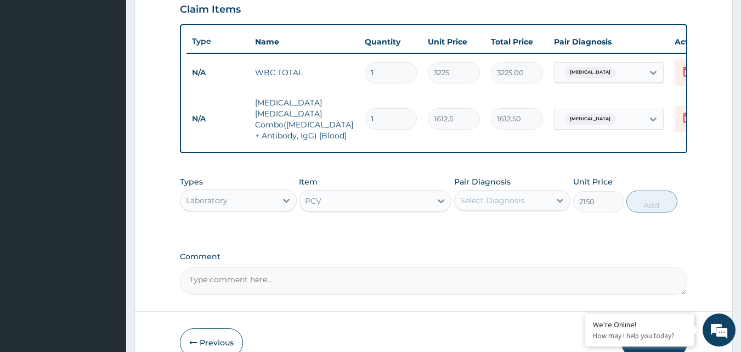
click at [511, 198] on div "Select Diagnosis" at bounding box center [492, 200] width 64 height 11
click at [492, 224] on label "[MEDICAL_DATA]" at bounding box center [506, 227] width 68 height 11
checkbox input "true"
click at [655, 199] on button "Add" at bounding box center [652, 201] width 51 height 22
type input "0"
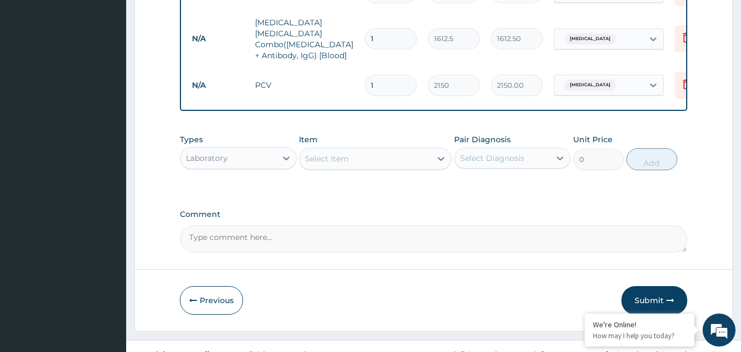
scroll to position [477, 0]
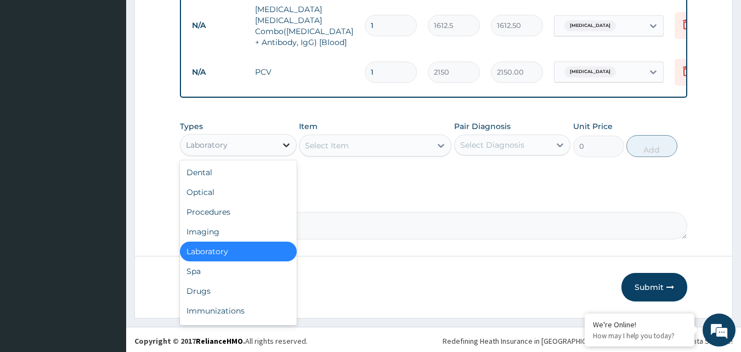
click at [286, 140] on icon at bounding box center [286, 144] width 11 height 11
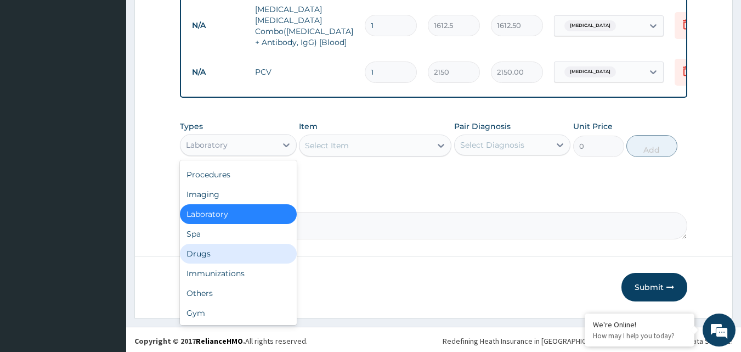
click at [199, 251] on div "Drugs" at bounding box center [238, 254] width 117 height 20
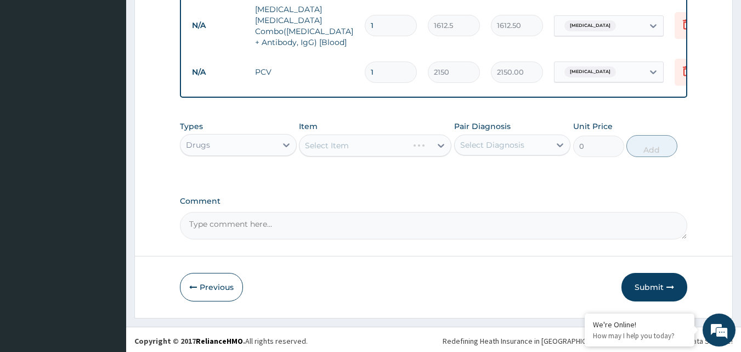
click at [346, 140] on div "Select Item" at bounding box center [375, 145] width 153 height 22
click at [342, 142] on div "Select Item" at bounding box center [327, 145] width 44 height 11
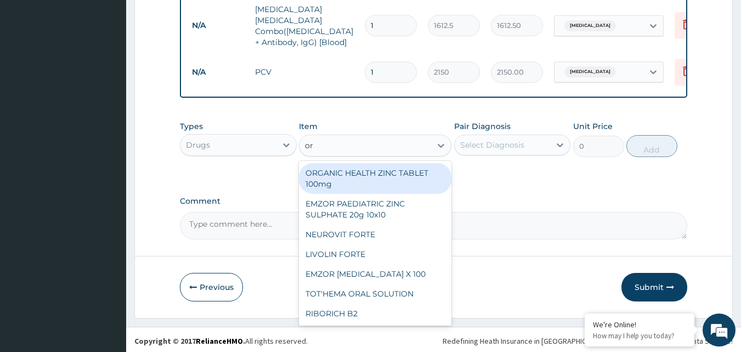
type input "ors"
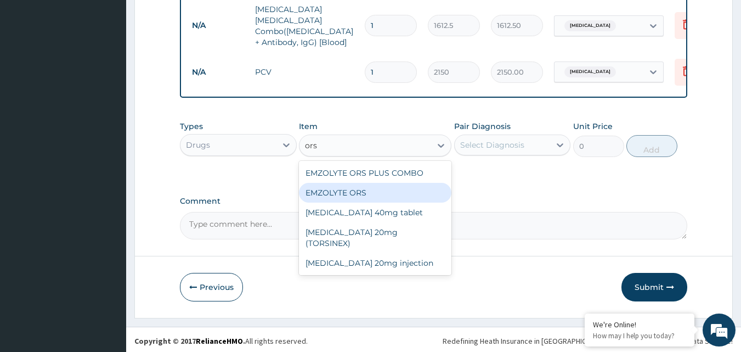
click at [335, 188] on div "EMZOLYTE ORS" at bounding box center [375, 193] width 153 height 20
type input "473"
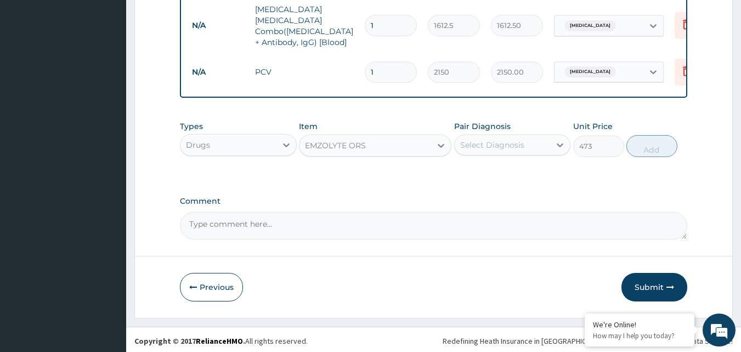
click at [493, 143] on div "Select Diagnosis" at bounding box center [492, 144] width 64 height 11
click at [465, 170] on input "checkbox" at bounding box center [464, 171] width 7 height 7
checkbox input "true"
drag, startPoint x: 650, startPoint y: 145, endPoint x: 640, endPoint y: 146, distance: 10.5
click at [652, 146] on button "Add" at bounding box center [652, 146] width 51 height 22
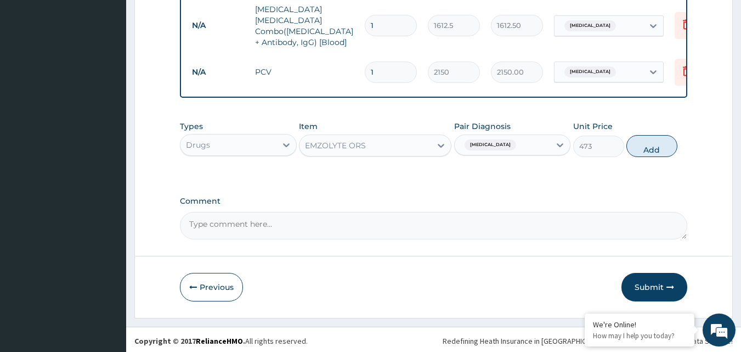
type input "0"
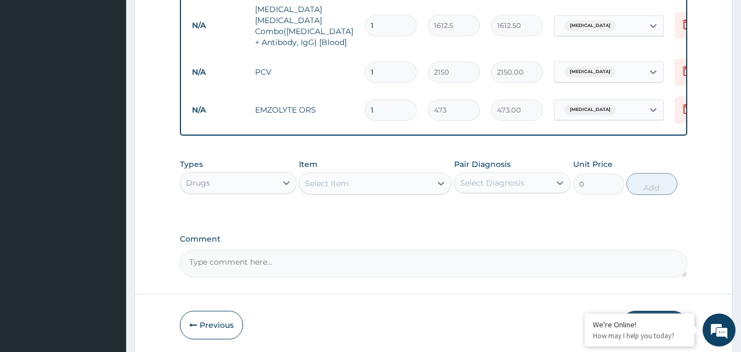
click at [395, 103] on input "1" at bounding box center [391, 109] width 52 height 21
type input "0.00"
type input "2"
type input "946.00"
type input "2"
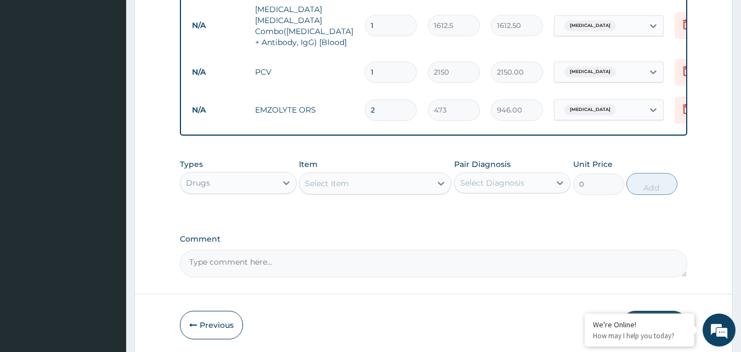
click at [349, 185] on div "Select Item" at bounding box center [366, 183] width 132 height 18
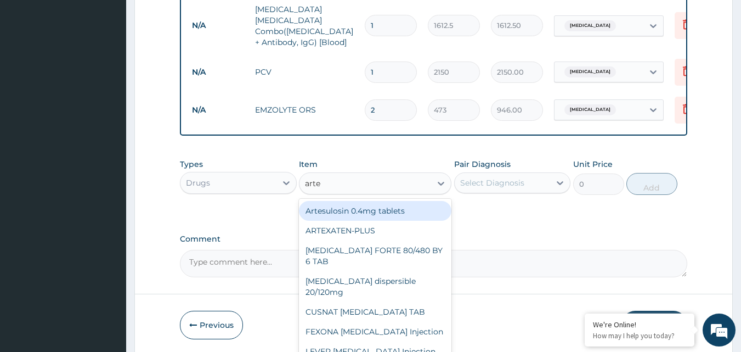
type input "artem"
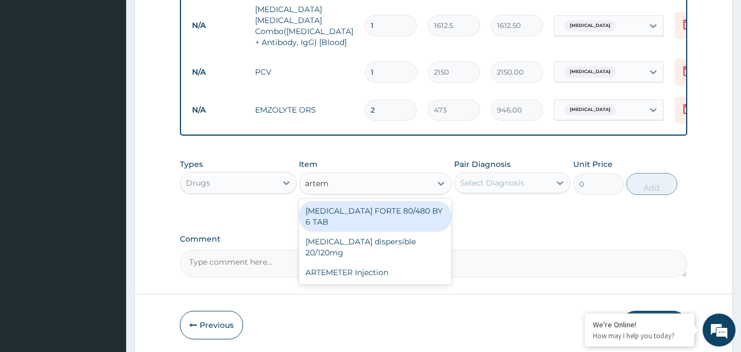
click at [329, 201] on div "[MEDICAL_DATA] FORTE 80/480 BY 6 TAB" at bounding box center [375, 216] width 153 height 31
type input "449.35"
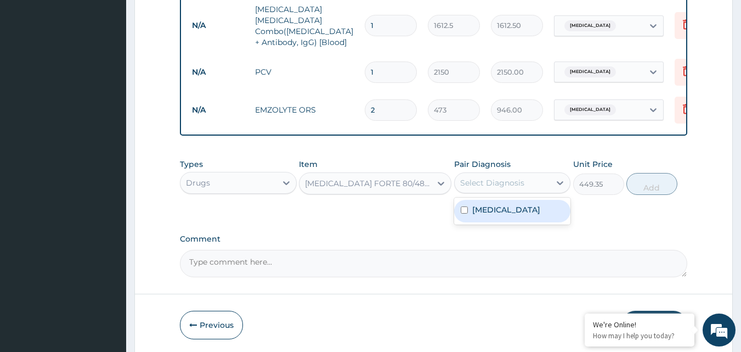
click at [516, 183] on div "Select Diagnosis" at bounding box center [492, 182] width 64 height 11
click at [509, 211] on div "Malaria" at bounding box center [512, 211] width 117 height 22
checkbox input "true"
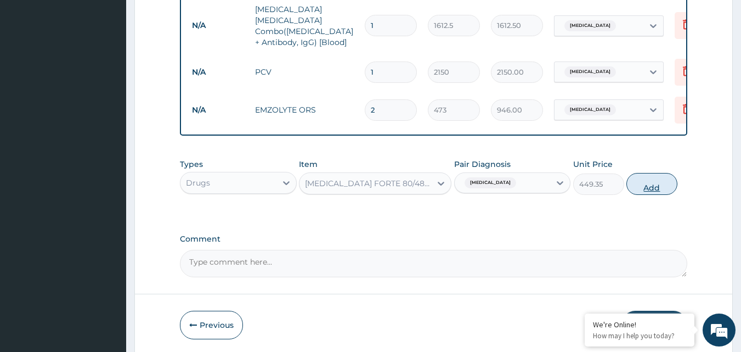
click at [656, 184] on button "Add" at bounding box center [652, 184] width 51 height 22
type input "0"
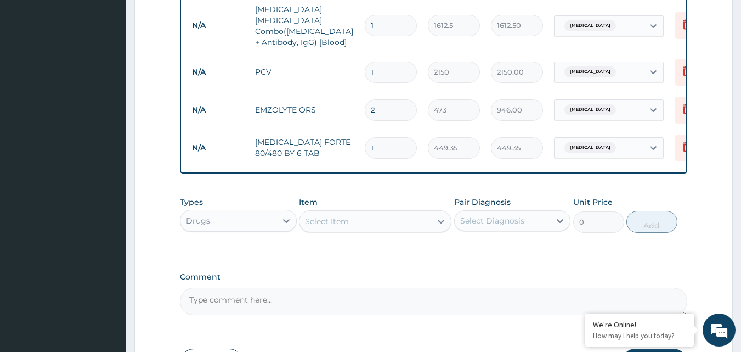
click at [390, 137] on input "1" at bounding box center [391, 147] width 52 height 21
type input "0.00"
type input "6"
type input "2696.10"
type input "6"
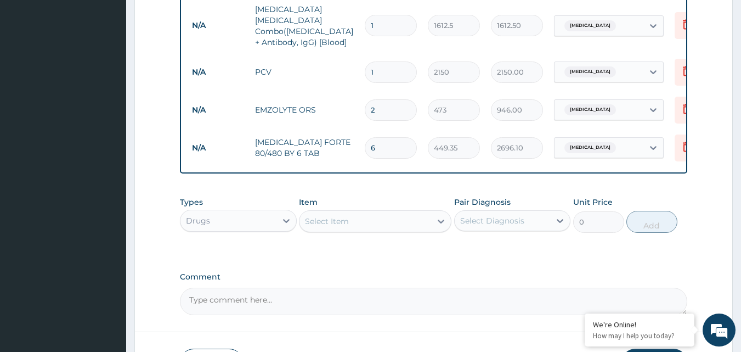
click at [340, 224] on div "Select Item" at bounding box center [366, 221] width 132 height 18
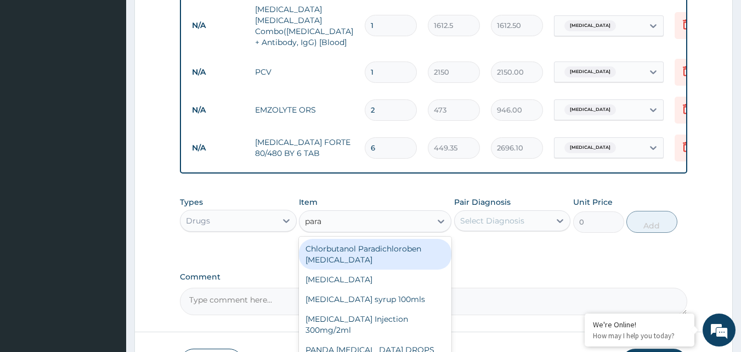
type input "parac"
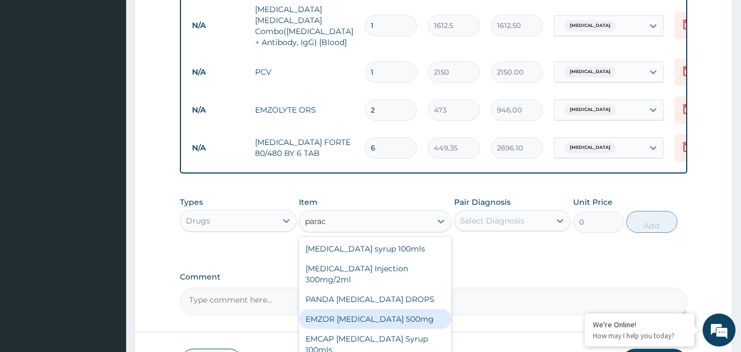
click at [388, 324] on div "EMZOR PARACETAMOL 500mg" at bounding box center [375, 319] width 153 height 20
type input "23.65"
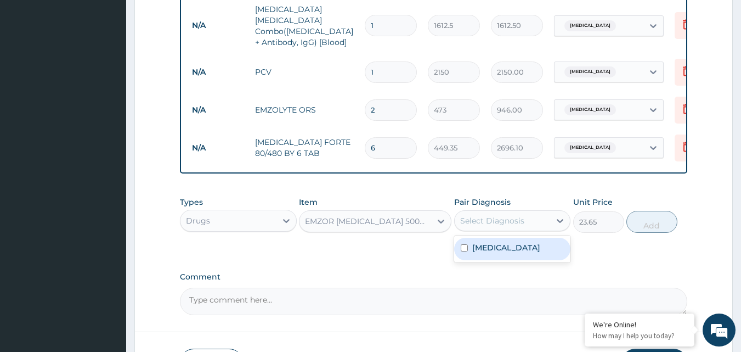
click at [511, 213] on div "Select Diagnosis" at bounding box center [503, 221] width 96 height 18
click at [464, 244] on input "checkbox" at bounding box center [464, 247] width 7 height 7
checkbox input "true"
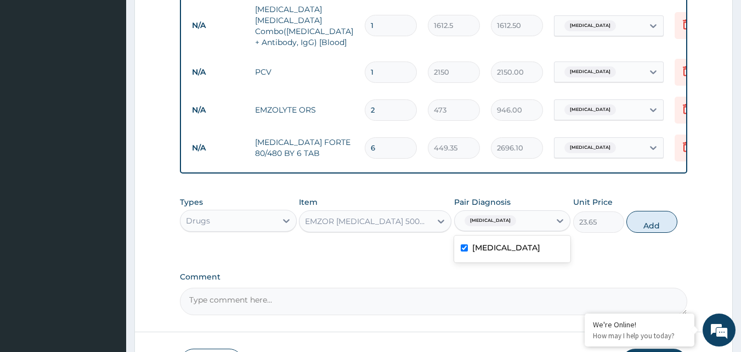
click at [661, 219] on button "Add" at bounding box center [652, 222] width 51 height 22
type input "0"
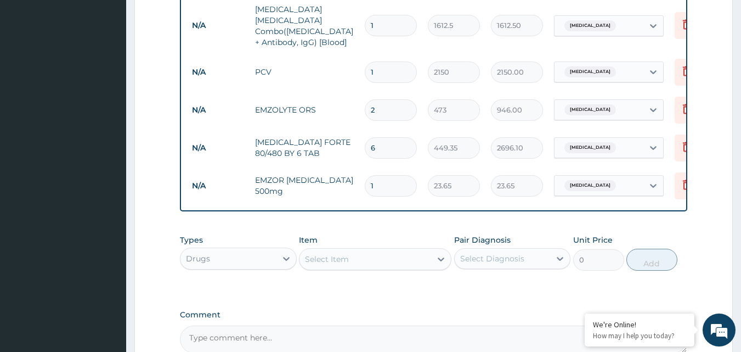
click at [382, 175] on input "1" at bounding box center [391, 185] width 52 height 21
type input "18"
type input "425.70"
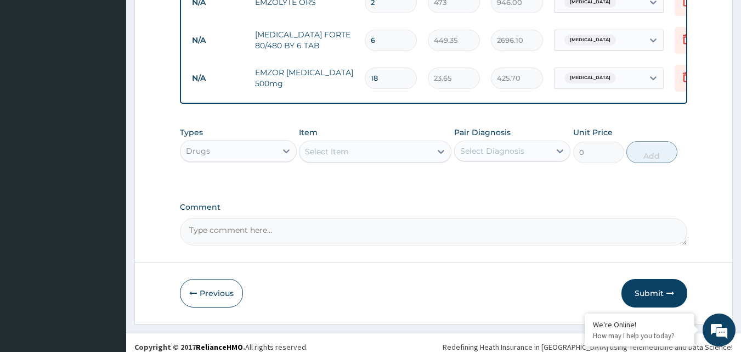
scroll to position [587, 0]
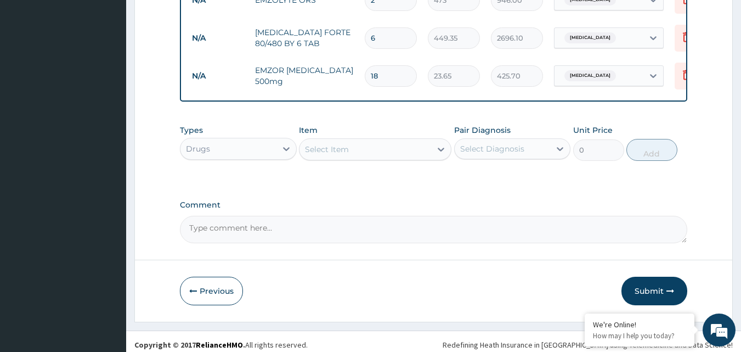
type input "18"
click at [313, 230] on textarea "Comment" at bounding box center [434, 229] width 508 height 27
click at [217, 228] on textarea "Comment" at bounding box center [434, 229] width 508 height 27
drag, startPoint x: 625, startPoint y: 1, endPoint x: 614, endPoint y: -2, distance: 12.0
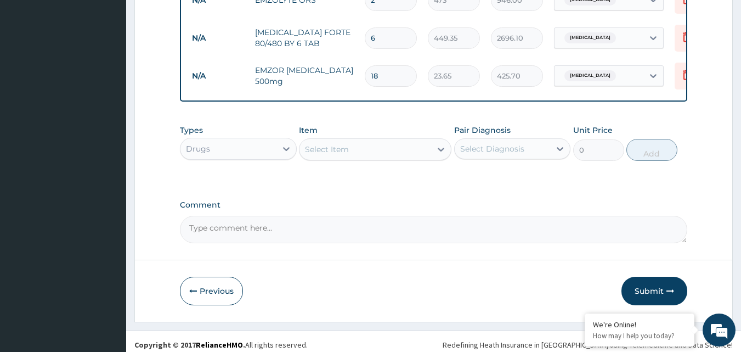
drag, startPoint x: 614, startPoint y: -2, endPoint x: 118, endPoint y: 90, distance: 504.5
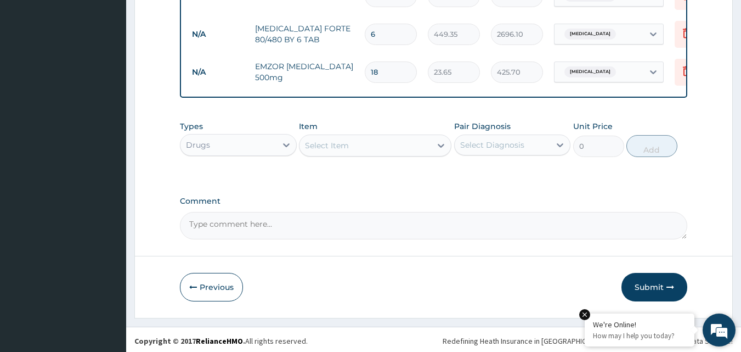
click at [586, 316] on em at bounding box center [584, 314] width 11 height 11
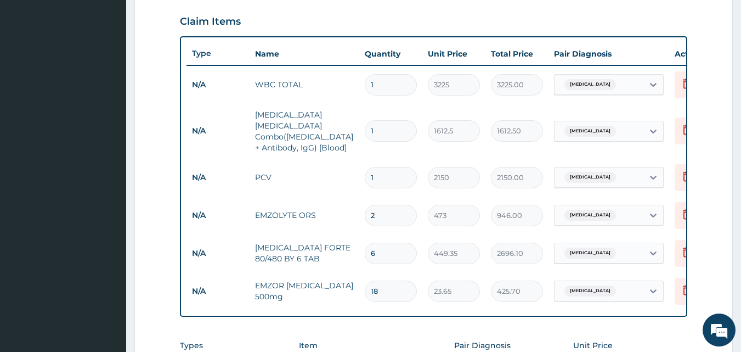
scroll to position [371, 0]
click at [242, 335] on div "Types Drugs Item Select Item Pair Diagnosis Select Diagnosis Unit Price 0 Add" at bounding box center [434, 358] width 508 height 47
click at [649, 343] on div "Types Drugs Item Select Item Pair Diagnosis Select Diagnosis Unit Price 0 Add" at bounding box center [434, 358] width 508 height 47
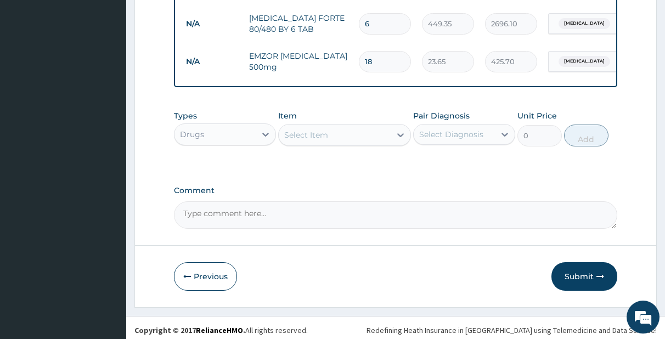
scroll to position [604, 0]
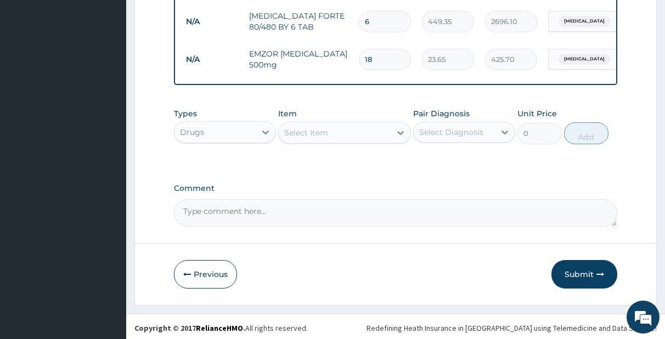
drag, startPoint x: 595, startPoint y: 258, endPoint x: 567, endPoint y: 250, distance: 29.2
drag, startPoint x: 583, startPoint y: 256, endPoint x: 604, endPoint y: 252, distance: 21.2
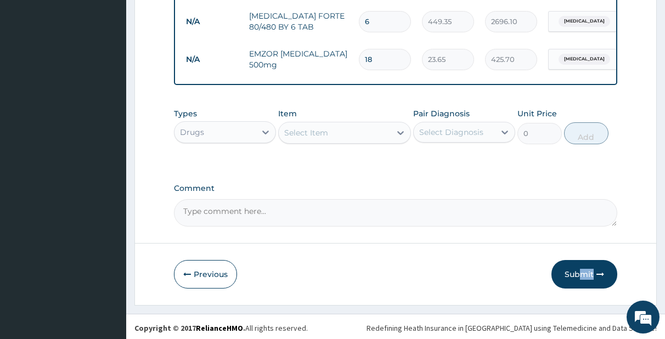
drag, startPoint x: 68, startPoint y: 227, endPoint x: 80, endPoint y: 207, distance: 22.4
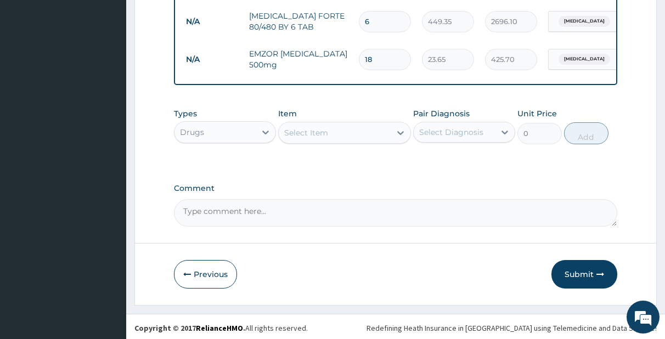
click at [216, 204] on textarea "Comment" at bounding box center [395, 212] width 443 height 27
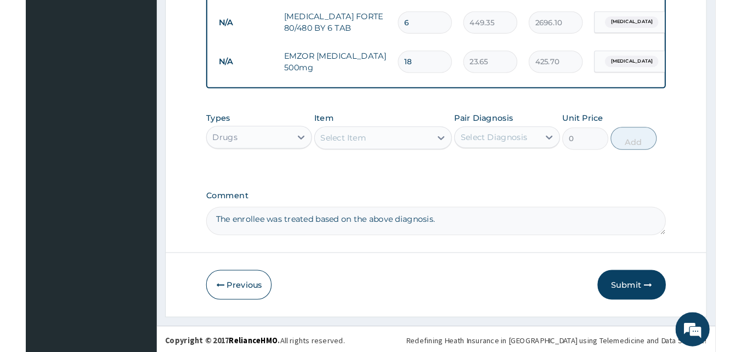
scroll to position [591, 0]
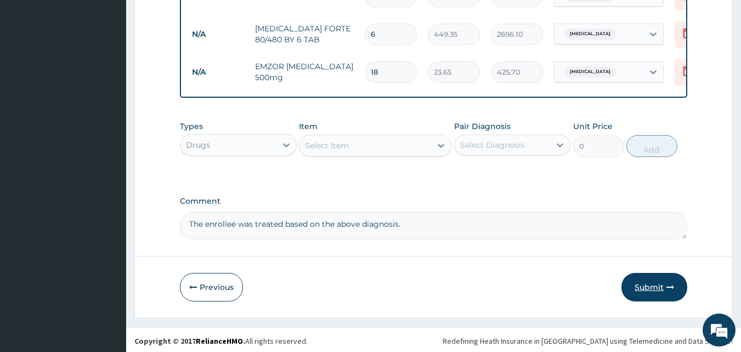
type textarea "The enrollee was treated based on the above diagnosis."
click at [643, 280] on button "Submit" at bounding box center [655, 287] width 66 height 29
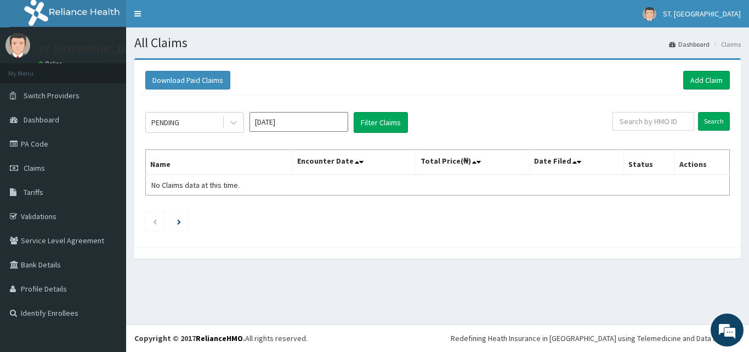
click at [319, 126] on input "[DATE]" at bounding box center [299, 122] width 99 height 20
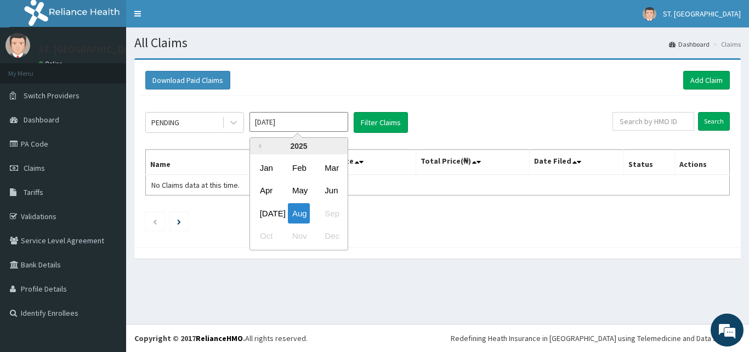
click at [267, 219] on div "[DATE]" at bounding box center [267, 213] width 22 height 20
type input "[DATE]"
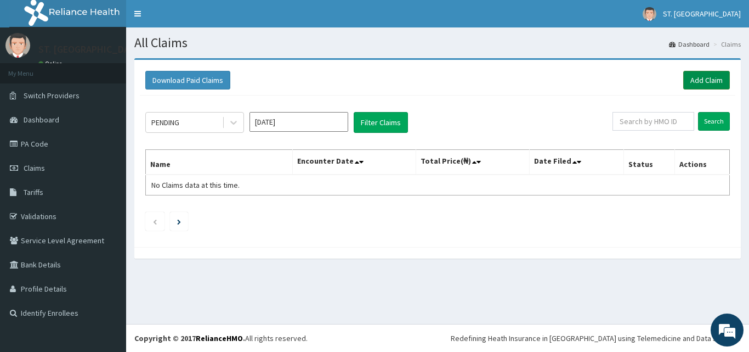
click at [700, 81] on link "Add Claim" at bounding box center [707, 80] width 47 height 19
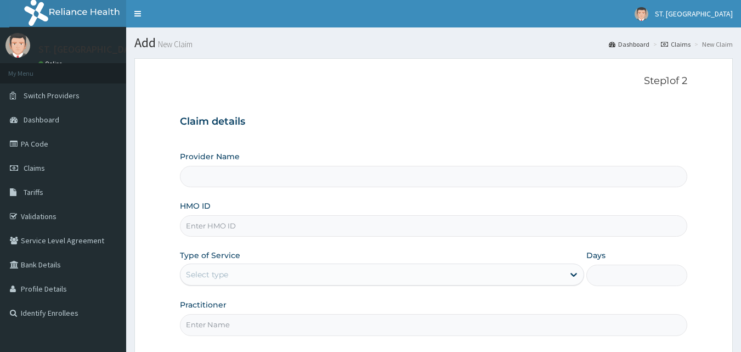
click at [203, 222] on input "HMO ID" at bounding box center [434, 225] width 508 height 21
type input "ST. [GEOGRAPHIC_DATA]"
paste input "WML/10010/A"
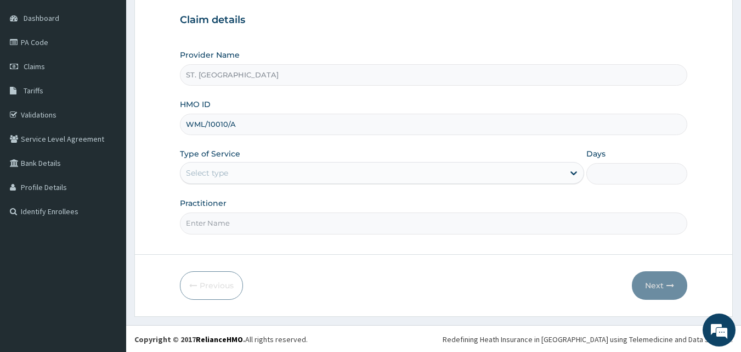
scroll to position [103, 0]
type input "WML/10010/A"
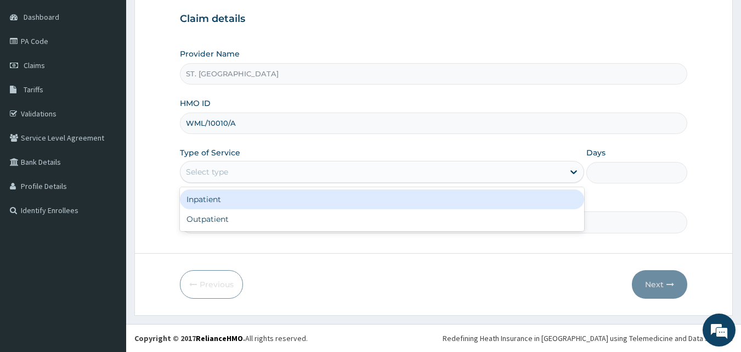
click at [290, 170] on div "Select type" at bounding box center [373, 172] width 384 height 18
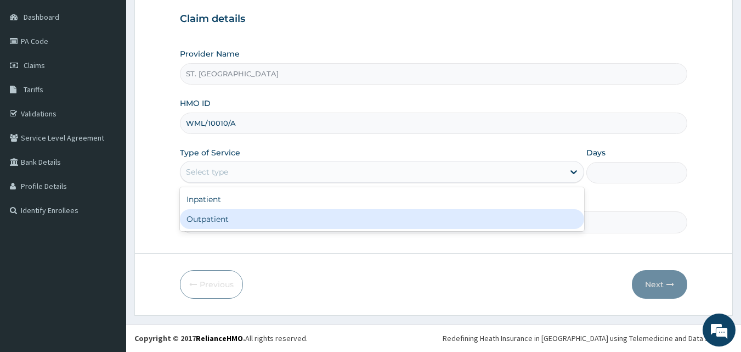
click at [262, 226] on div "Outpatient" at bounding box center [382, 219] width 404 height 20
type input "1"
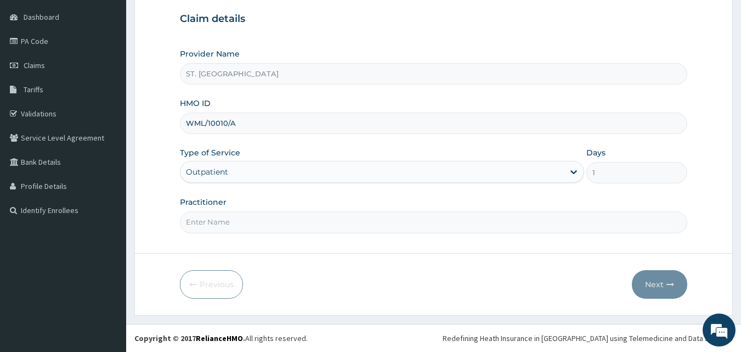
click at [415, 226] on input "Practitioner" at bounding box center [434, 221] width 508 height 21
type input "Dr. [PERSON_NAME]."
click at [660, 284] on button "Next" at bounding box center [659, 284] width 55 height 29
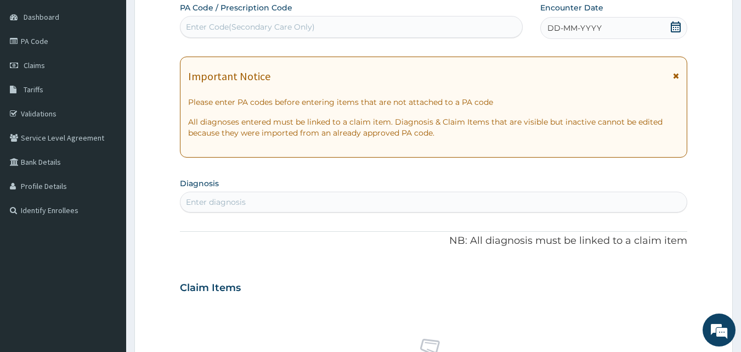
click at [673, 24] on icon at bounding box center [675, 26] width 11 height 11
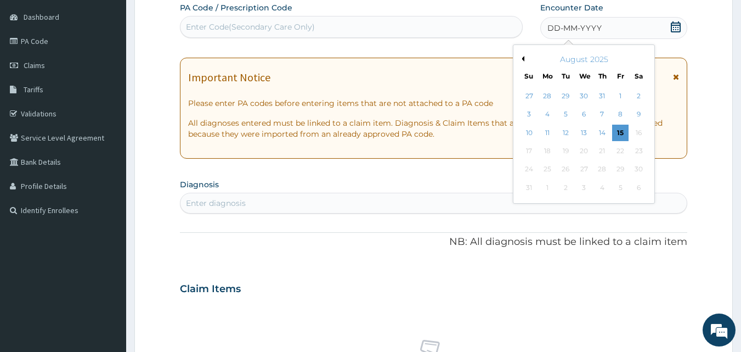
click at [522, 59] on button "Previous Month" at bounding box center [521, 58] width 5 height 5
click at [550, 110] on div "7" at bounding box center [547, 114] width 16 height 16
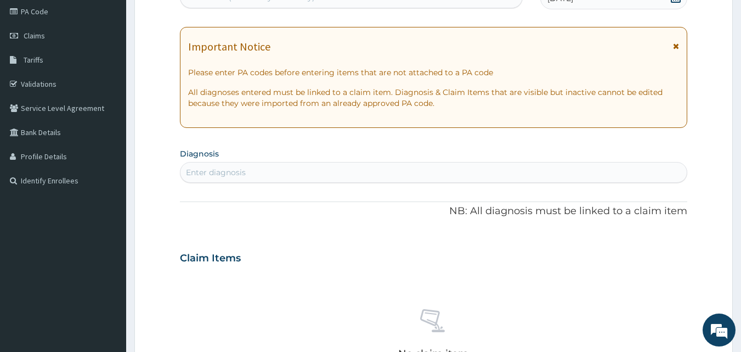
scroll to position [157, 0]
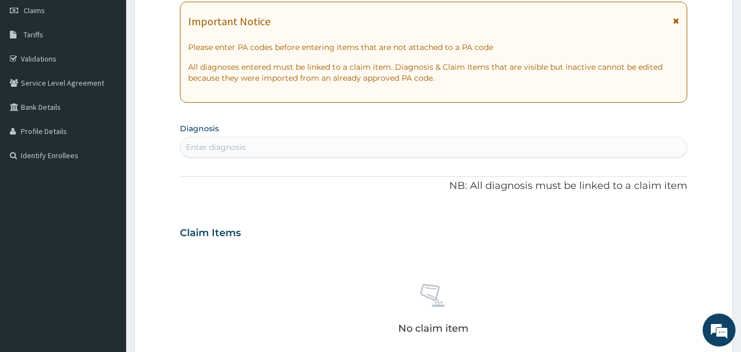
click at [245, 145] on div "Enter diagnosis" at bounding box center [434, 147] width 507 height 18
click at [196, 147] on div "Enter diagnosis" at bounding box center [216, 147] width 60 height 11
click at [224, 145] on div "Enter diagnosis" at bounding box center [216, 147] width 60 height 11
drag, startPoint x: 219, startPoint y: 146, endPoint x: 191, endPoint y: 143, distance: 27.6
click at [191, 143] on div "Enter diagnosis" at bounding box center [216, 147] width 60 height 11
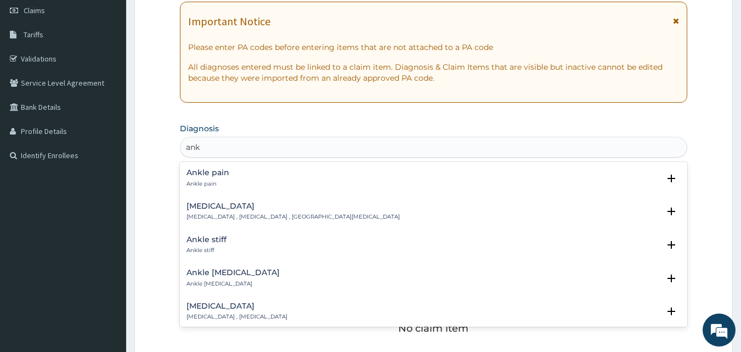
type input "ank"
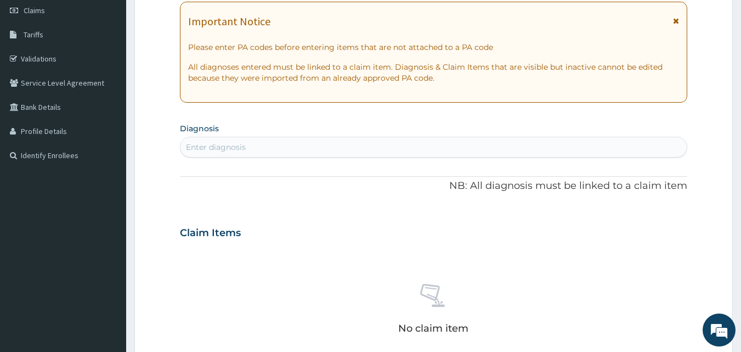
click at [228, 146] on div "Enter diagnosis" at bounding box center [216, 147] width 60 height 11
type input "ankylosing spon"
click at [244, 148] on div "Enter diagnosis" at bounding box center [216, 147] width 60 height 11
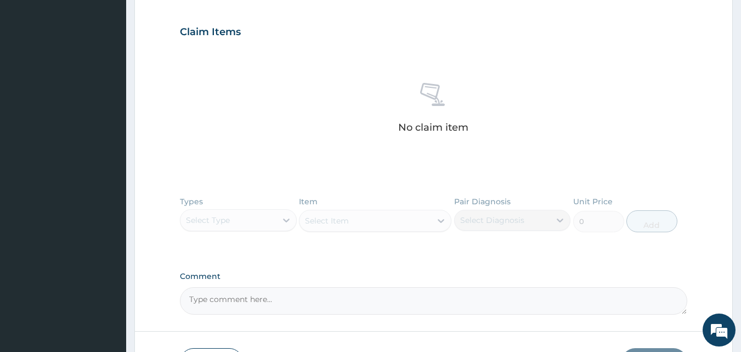
scroll to position [377, 0]
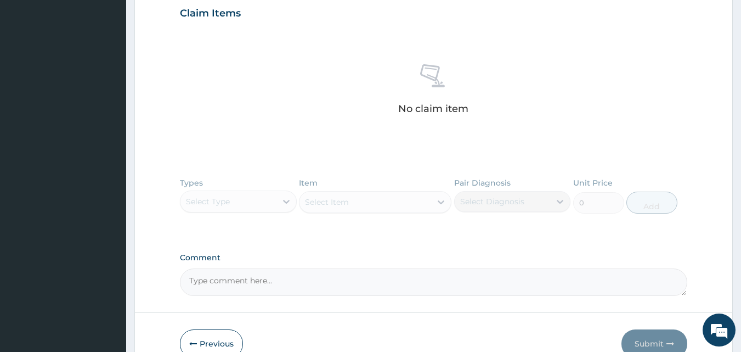
type input "[MEDICAL_DATA]."
click at [207, 206] on div "Types Select Type Item Select Item Pair Diagnosis Select Diagnosis Unit Price 0…" at bounding box center [434, 204] width 508 height 64
click at [221, 202] on div "Types Select Type Item Select Item Pair Diagnosis Select Diagnosis Unit Price 0…" at bounding box center [434, 204] width 508 height 64
click at [226, 201] on div "Types Select Type Item Select Item Pair Diagnosis Select Diagnosis Unit Price 0…" at bounding box center [434, 204] width 508 height 64
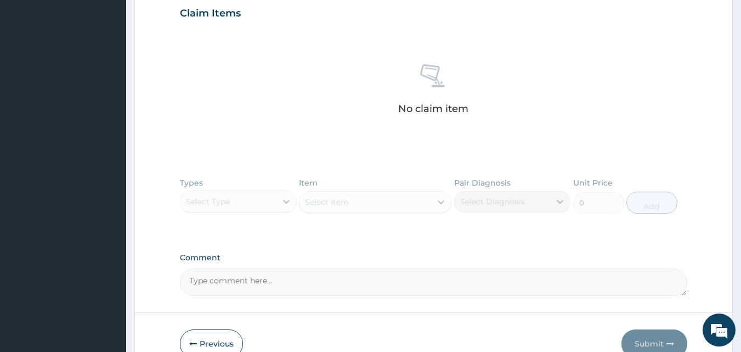
click at [229, 200] on div "Types Select Type Item Select Item Pair Diagnosis Select Diagnosis Unit Price 0…" at bounding box center [434, 204] width 508 height 64
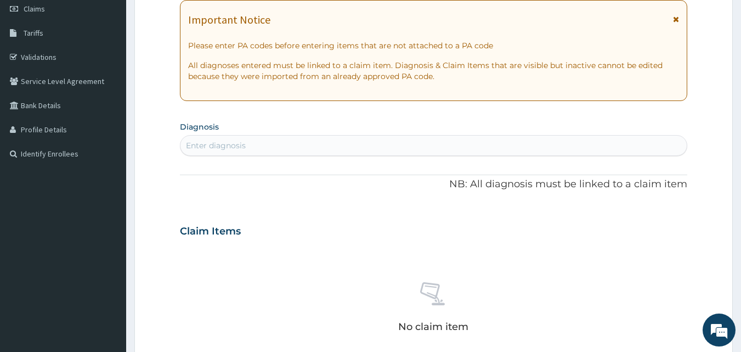
scroll to position [157, 0]
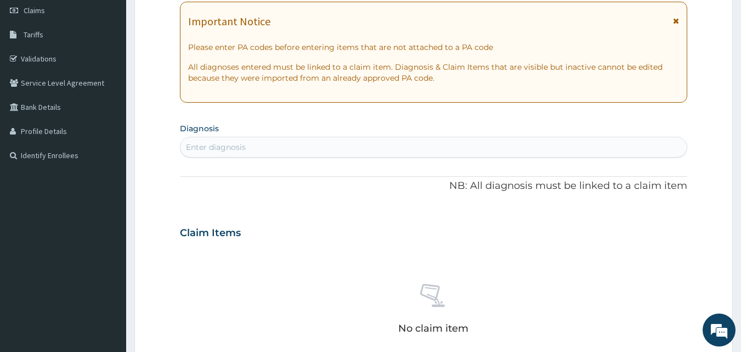
click at [258, 143] on div "Enter diagnosis" at bounding box center [434, 147] width 507 height 18
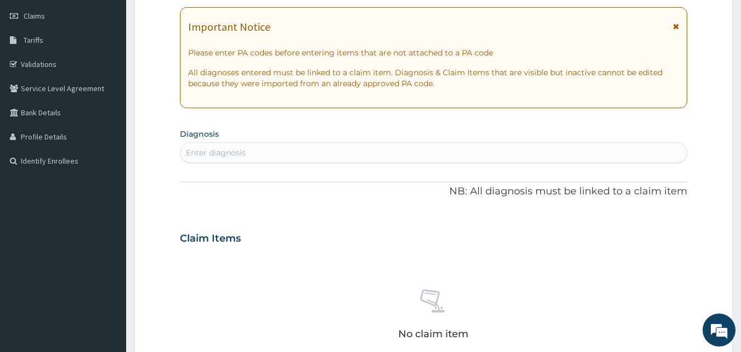
scroll to position [165, 0]
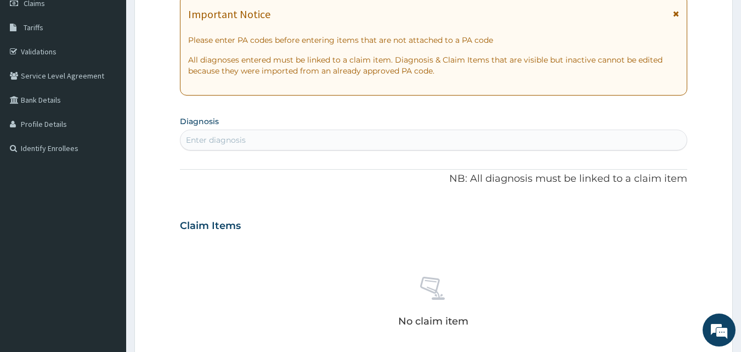
click at [216, 139] on div "Enter diagnosis" at bounding box center [216, 139] width 60 height 11
type input "m"
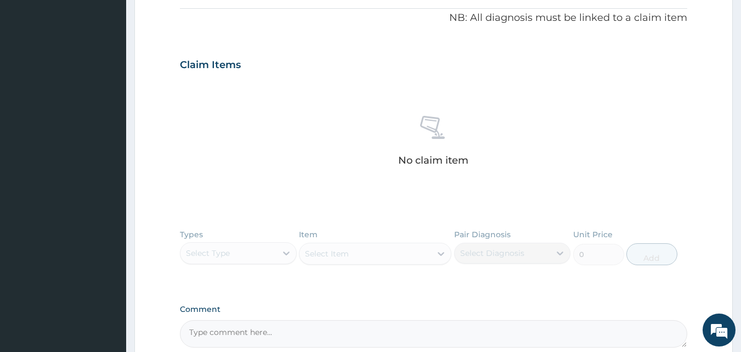
scroll to position [329, 0]
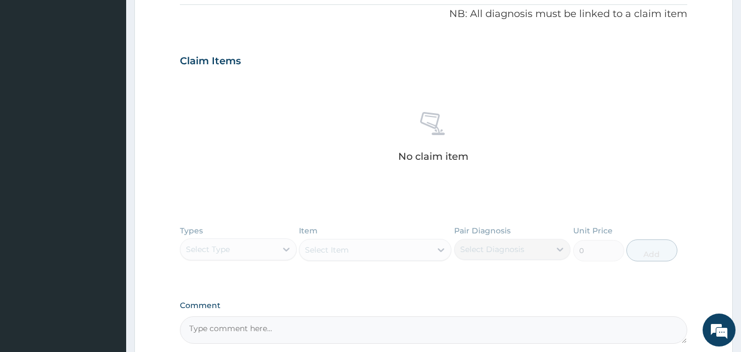
type input "severe muscle pain"
click at [206, 247] on div "Types Select Type Item Select Item Pair Diagnosis Select Diagnosis Unit Price 0…" at bounding box center [434, 251] width 508 height 64
click at [217, 256] on div "Types Select Type Item Select Item Pair Diagnosis Select Diagnosis Unit Price 0…" at bounding box center [434, 251] width 508 height 64
click at [345, 262] on div "Types Select Type Item Select Item Pair Diagnosis Select Diagnosis Unit Price 0…" at bounding box center [434, 251] width 508 height 64
click at [285, 248] on div "Types Select Type Item Select Item Pair Diagnosis Select Diagnosis Unit Price 0…" at bounding box center [434, 251] width 508 height 64
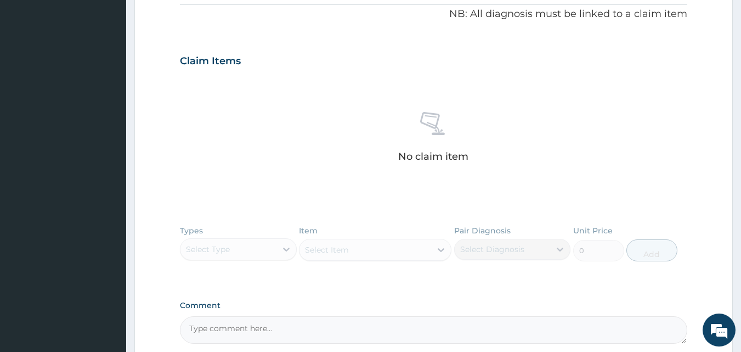
click at [287, 249] on div "Types Select Type Item Select Item Pair Diagnosis Select Diagnosis Unit Price 0…" at bounding box center [434, 251] width 508 height 64
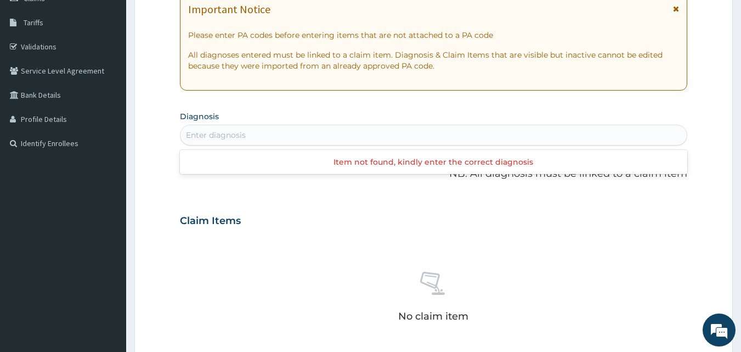
scroll to position [219, 0]
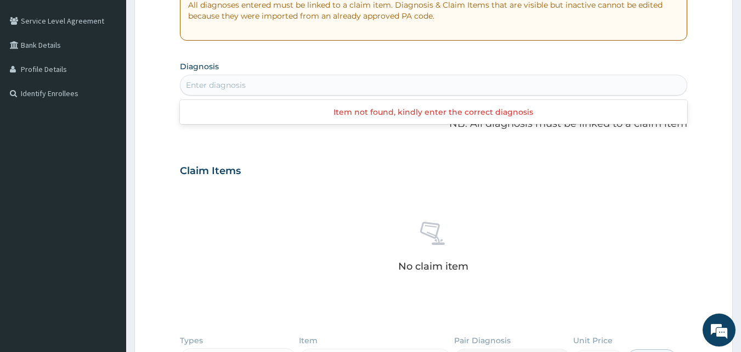
click at [206, 77] on div "Enter diagnosis" at bounding box center [434, 85] width 507 height 18
type input "m"
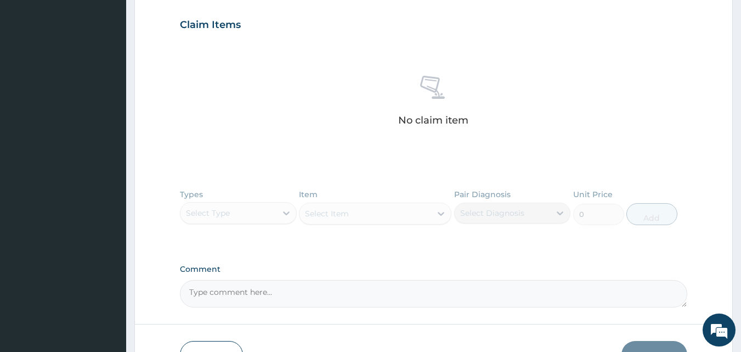
scroll to position [384, 0]
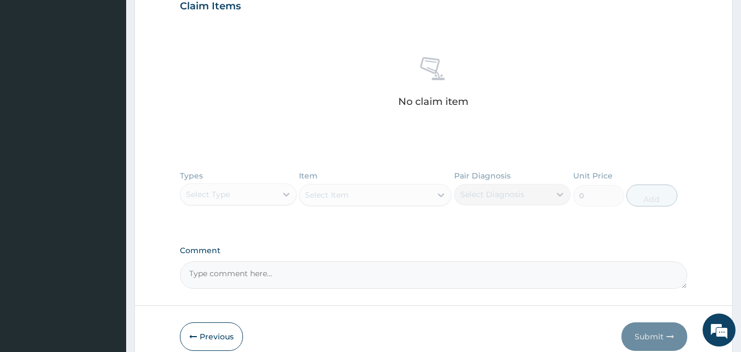
type input "[MEDICAL_DATA]"
click at [229, 189] on div "Types Select Type Item Select Item Pair Diagnosis Select Diagnosis Unit Price 0…" at bounding box center [434, 197] width 508 height 64
click at [230, 193] on div "Types Select Type Item Select Item Pair Diagnosis Select Diagnosis Unit Price 0…" at bounding box center [434, 197] width 508 height 64
click at [218, 192] on div "Types Select Type Item Select Item Pair Diagnosis Select Diagnosis Unit Price 0…" at bounding box center [434, 197] width 508 height 64
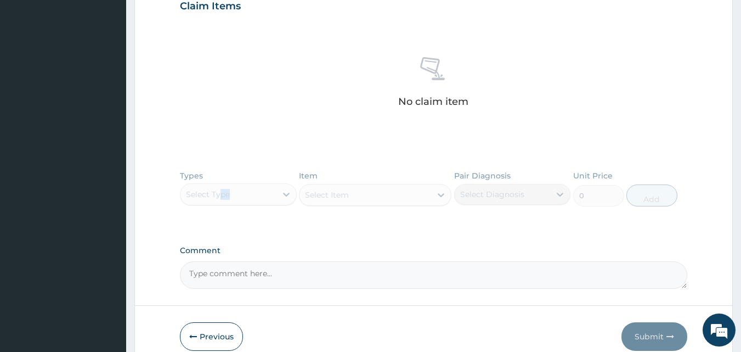
drag, startPoint x: 221, startPoint y: 191, endPoint x: 330, endPoint y: 200, distance: 109.5
click at [272, 195] on div "Types Select Type Item Select Item Pair Diagnosis Select Diagnosis Unit Price 0…" at bounding box center [434, 197] width 508 height 64
click at [365, 199] on div "Types Select Type Item Select Item Pair Diagnosis Select Diagnosis Unit Price 0…" at bounding box center [434, 197] width 508 height 64
drag, startPoint x: 369, startPoint y: 198, endPoint x: 379, endPoint y: 198, distance: 9.9
click at [374, 198] on div "Types Select Type Item Select Item Pair Diagnosis Select Diagnosis Unit Price 0…" at bounding box center [434, 197] width 508 height 64
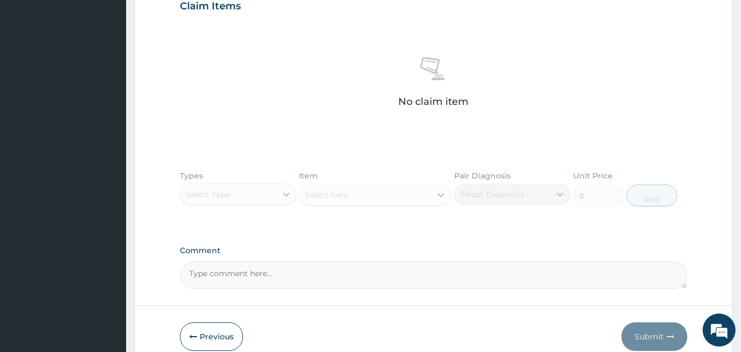
click at [413, 196] on div "Types Select Type Item Select Item Pair Diagnosis Select Diagnosis Unit Price 0…" at bounding box center [434, 197] width 508 height 64
drag, startPoint x: 514, startPoint y: 201, endPoint x: 528, endPoint y: 196, distance: 15.1
click at [518, 199] on div "Types Select Type Item Select Item Pair Diagnosis Select Diagnosis Unit Price 0…" at bounding box center [434, 197] width 508 height 64
drag, startPoint x: 532, startPoint y: 195, endPoint x: 595, endPoint y: 198, distance: 63.2
click at [590, 199] on div "Types Select Type Item Select Item Pair Diagnosis Select Diagnosis Unit Price 0…" at bounding box center [434, 197] width 508 height 64
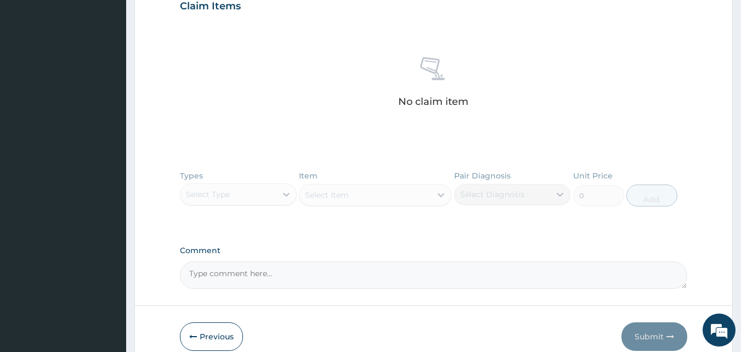
click at [240, 199] on div "Types Select Type Item Select Item Pair Diagnosis Select Diagnosis Unit Price 0…" at bounding box center [434, 197] width 508 height 64
click at [240, 198] on div "Types Select Type Item Select Item Pair Diagnosis Select Diagnosis Unit Price 0…" at bounding box center [434, 197] width 508 height 64
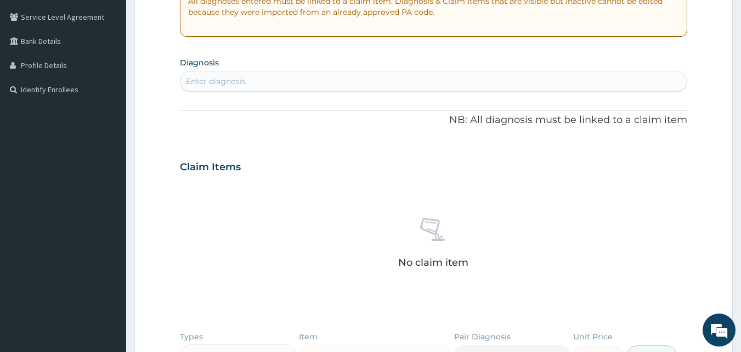
scroll to position [165, 0]
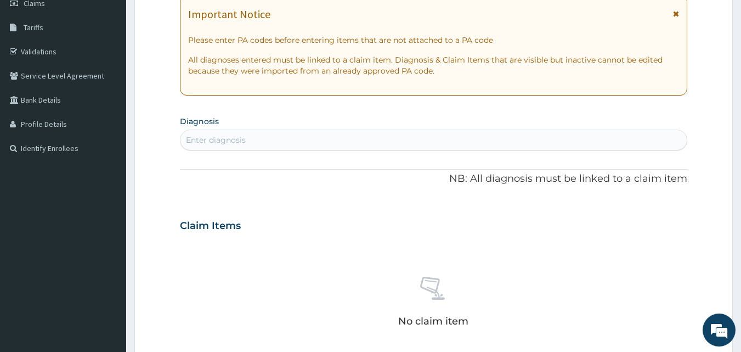
click at [247, 139] on div "Enter diagnosis" at bounding box center [434, 140] width 507 height 18
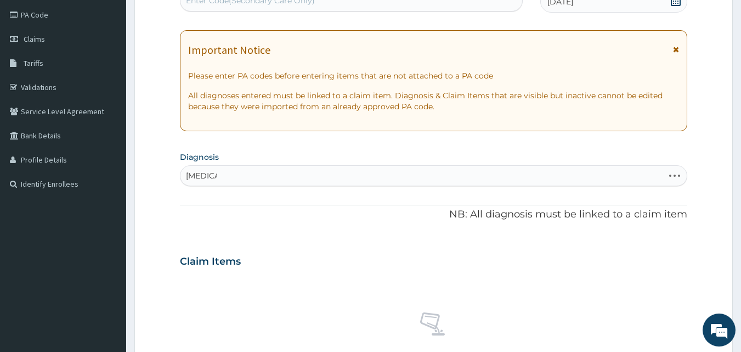
scroll to position [110, 0]
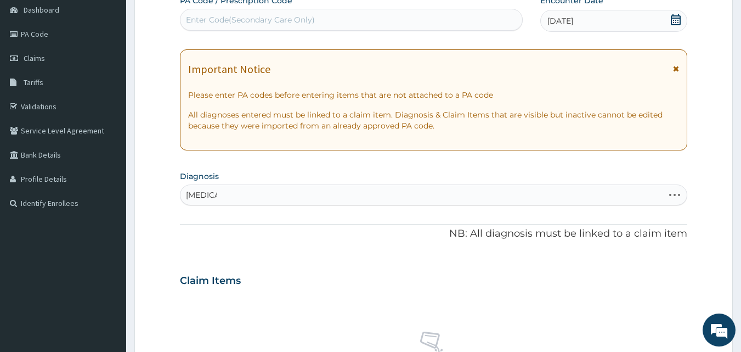
click at [317, 188] on div "[MEDICAL_DATA] [MEDICAL_DATA]" at bounding box center [423, 195] width 484 height 18
type input "a"
click at [317, 187] on div "osteoarthrit osteoarthrit" at bounding box center [423, 195] width 484 height 18
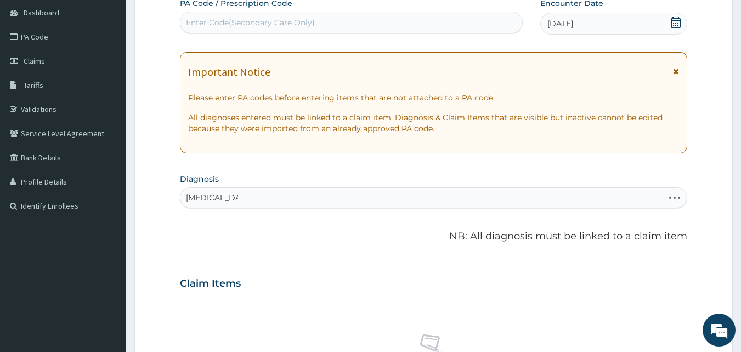
scroll to position [0, 0]
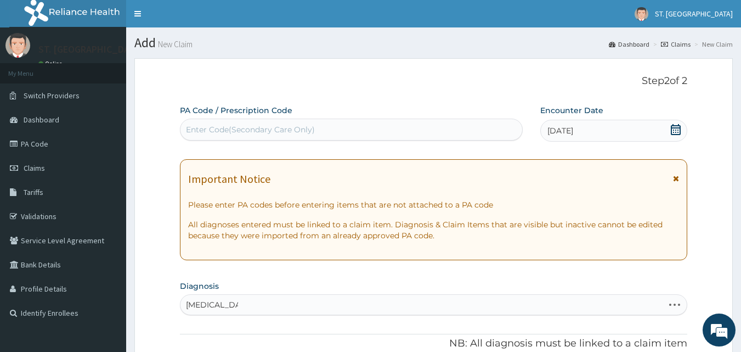
type input "[MEDICAL_DATA]"
drag, startPoint x: 339, startPoint y: 129, endPoint x: 326, endPoint y: 129, distance: 12.1
click at [338, 129] on div "Enter Code(Secondary Care Only)" at bounding box center [352, 130] width 342 height 18
drag, startPoint x: 221, startPoint y: 123, endPoint x: 184, endPoint y: 130, distance: 37.3
click at [184, 130] on div "Enter Code(Secondary Care Only)" at bounding box center [352, 130] width 342 height 18
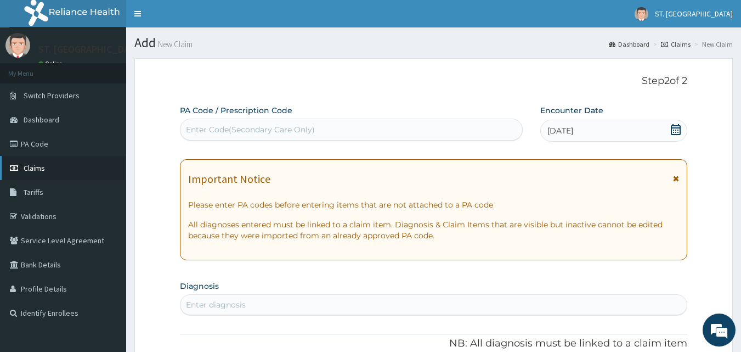
click at [54, 164] on link "Claims" at bounding box center [63, 168] width 126 height 24
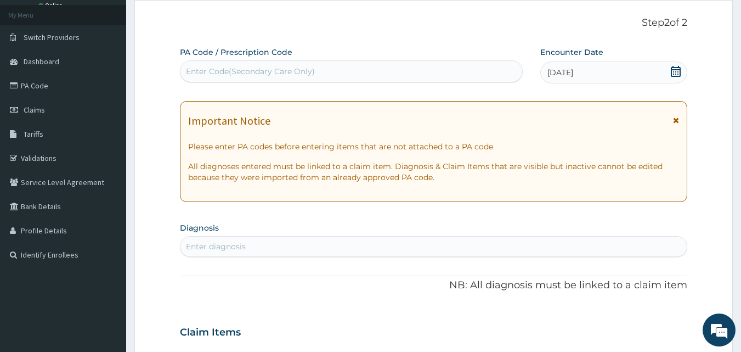
scroll to position [110, 0]
